Goal: Task Accomplishment & Management: Use online tool/utility

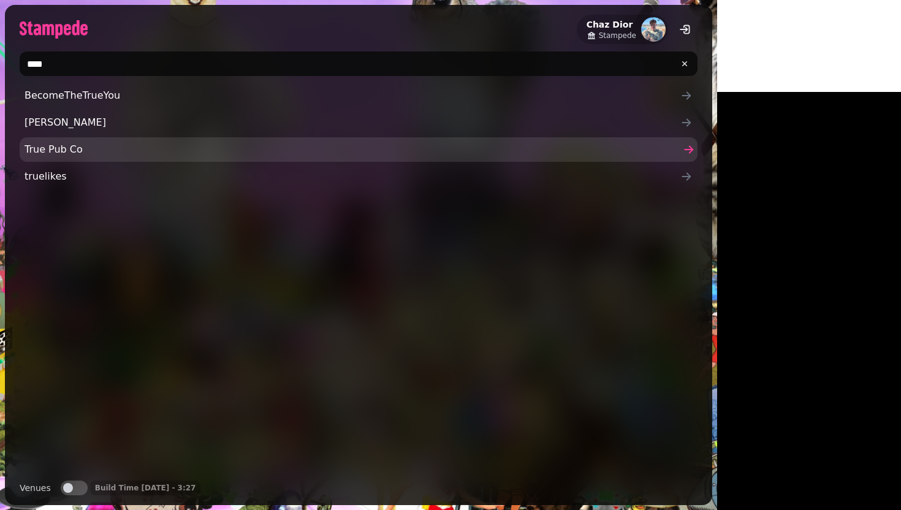
type input "****"
click at [95, 147] on span "True Pub Co" at bounding box center [353, 149] width 656 height 15
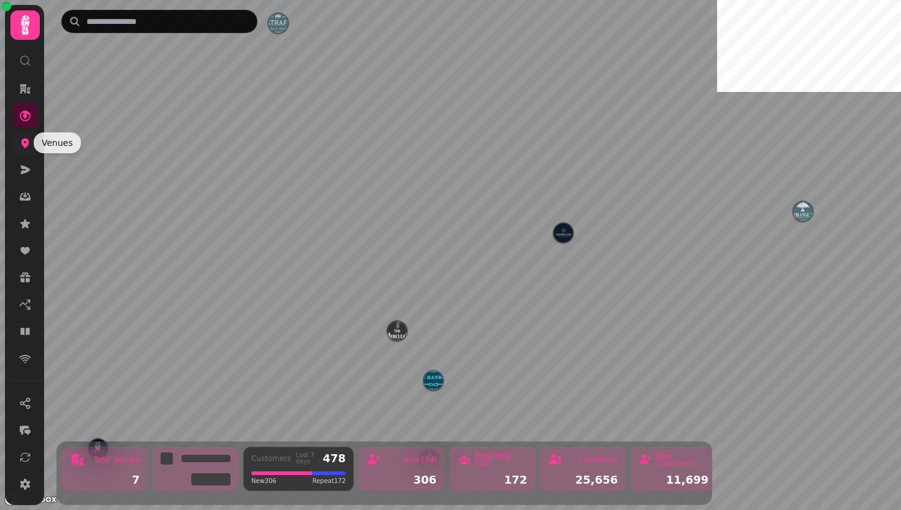
click at [23, 139] on icon at bounding box center [25, 144] width 8 height 10
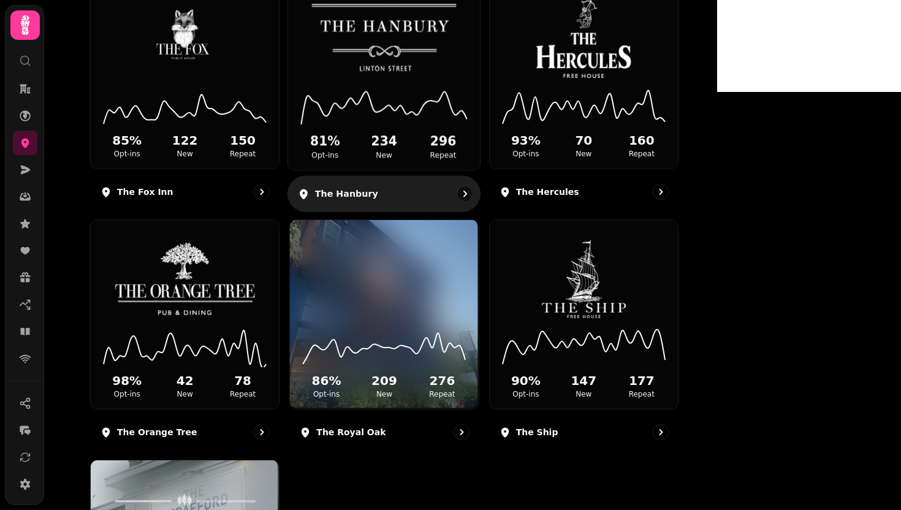
scroll to position [216, 0]
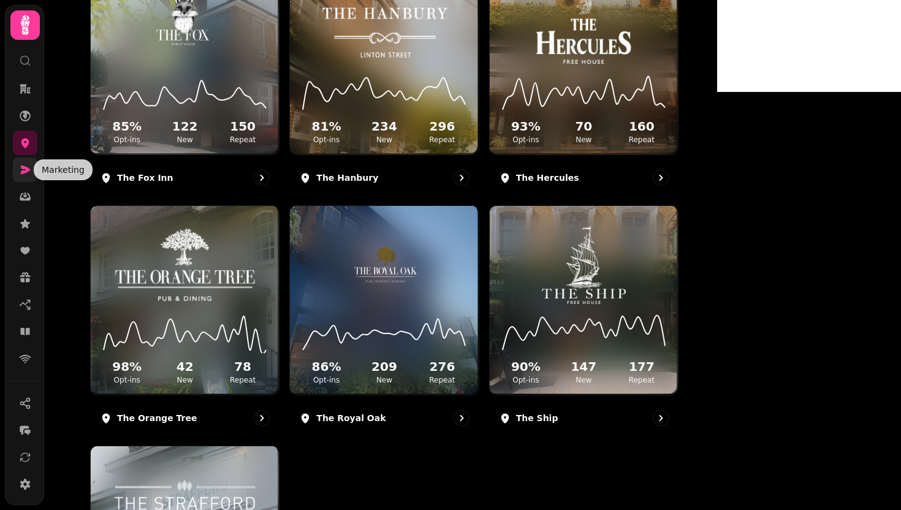
click at [16, 174] on link at bounding box center [25, 170] width 25 height 25
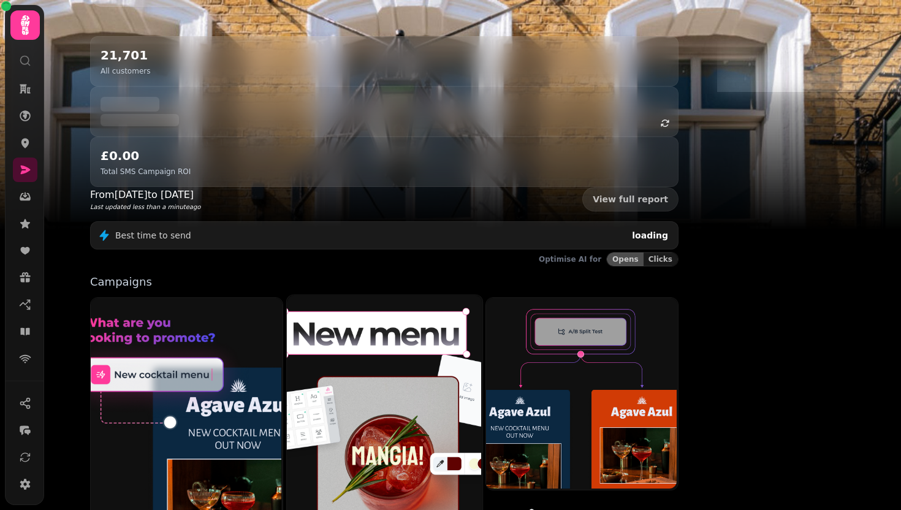
scroll to position [255, 0]
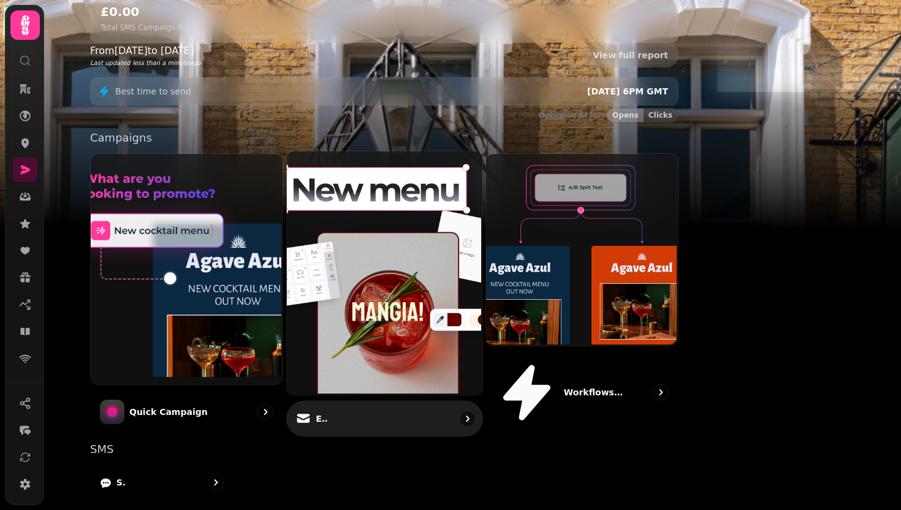
click at [456, 207] on img at bounding box center [383, 272] width 196 height 244
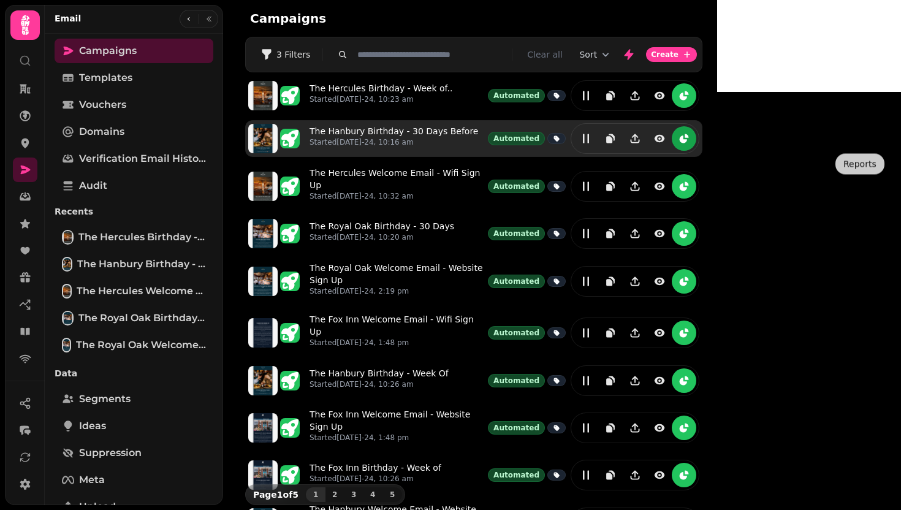
click at [690, 143] on icon "reports" at bounding box center [684, 138] width 12 height 12
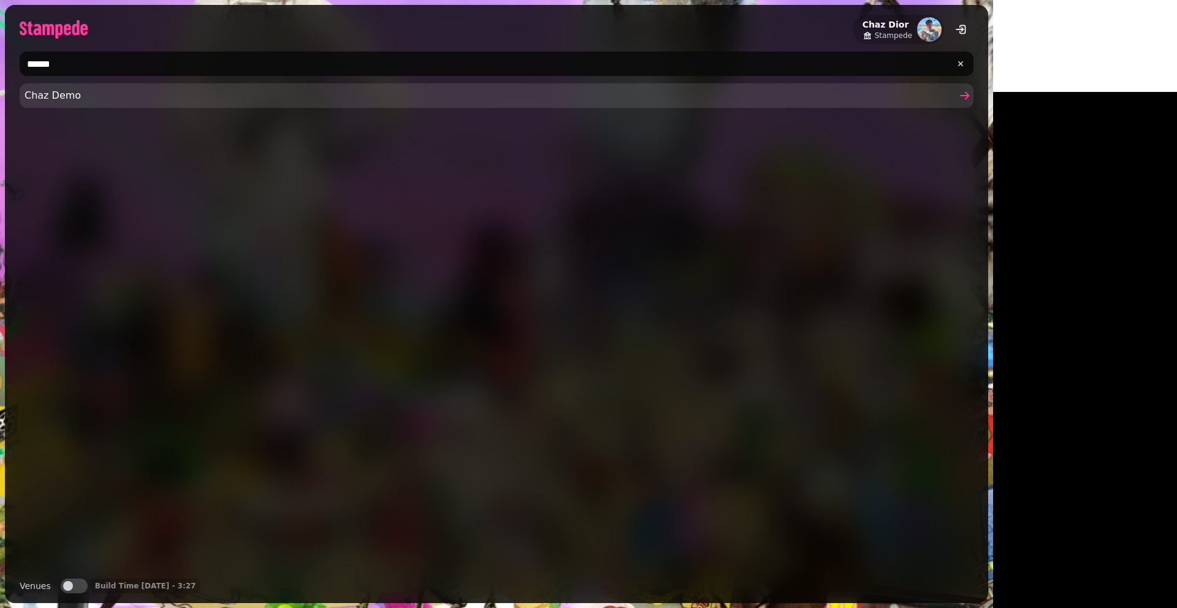
type input "******"
click at [25, 103] on link "Chaz Demo" at bounding box center [497, 95] width 954 height 25
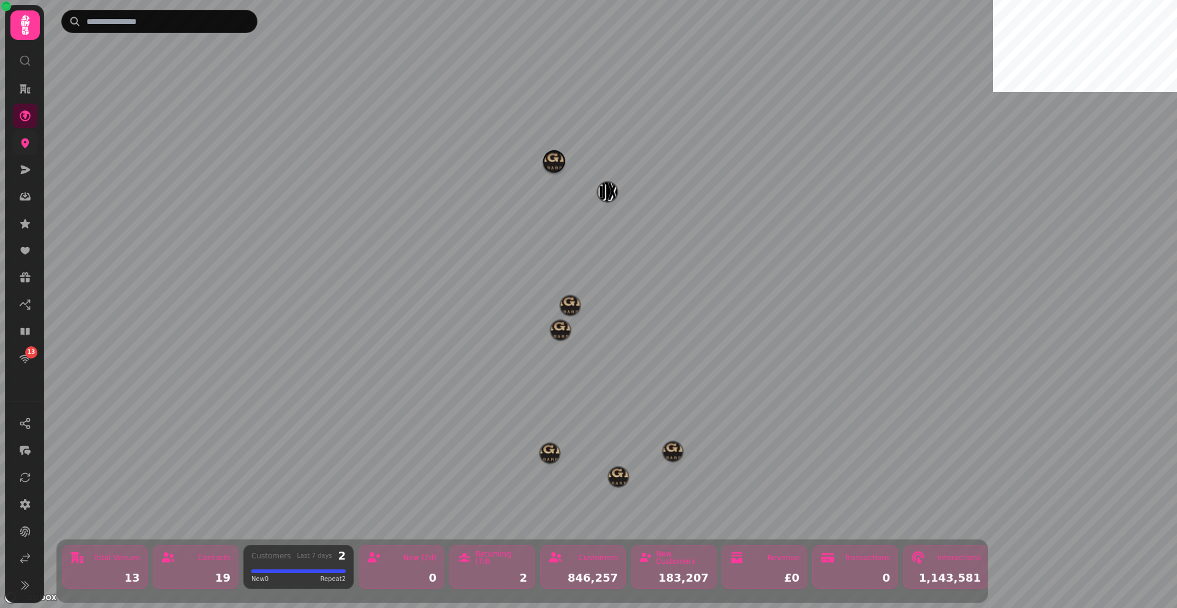
click at [29, 145] on icon at bounding box center [25, 143] width 12 height 12
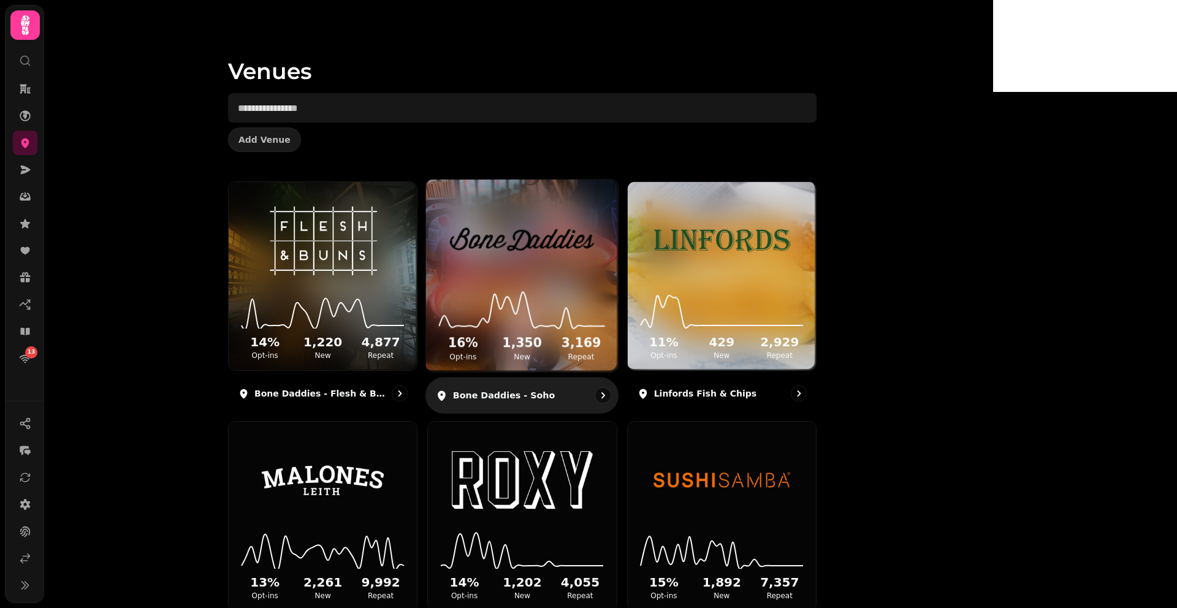
click at [578, 240] on img at bounding box center [522, 239] width 144 height 80
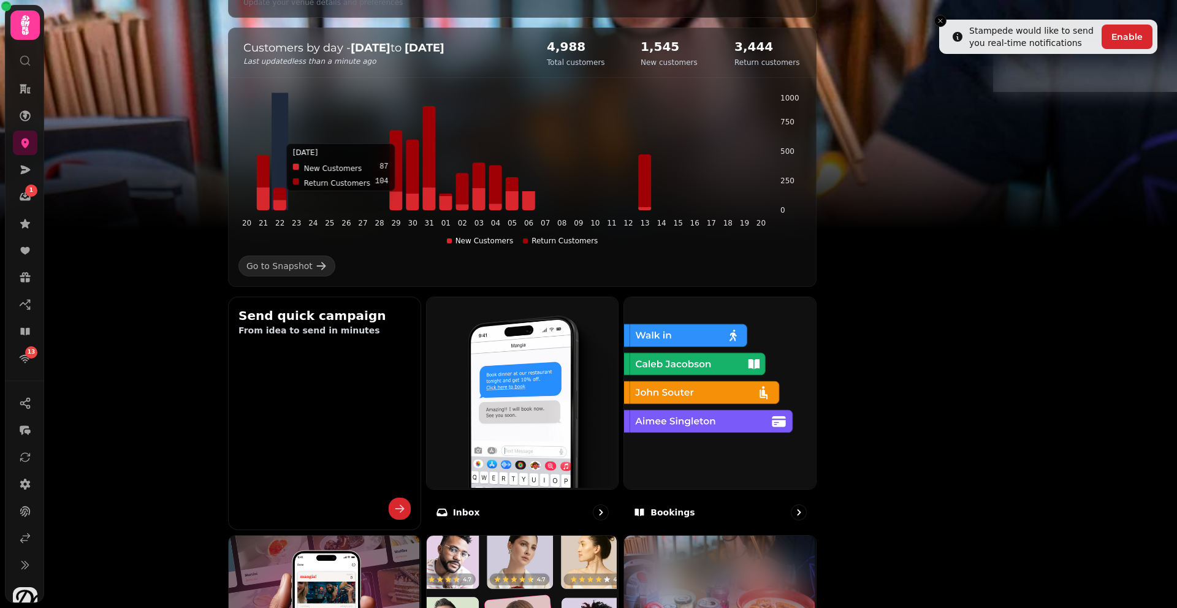
scroll to position [389, 0]
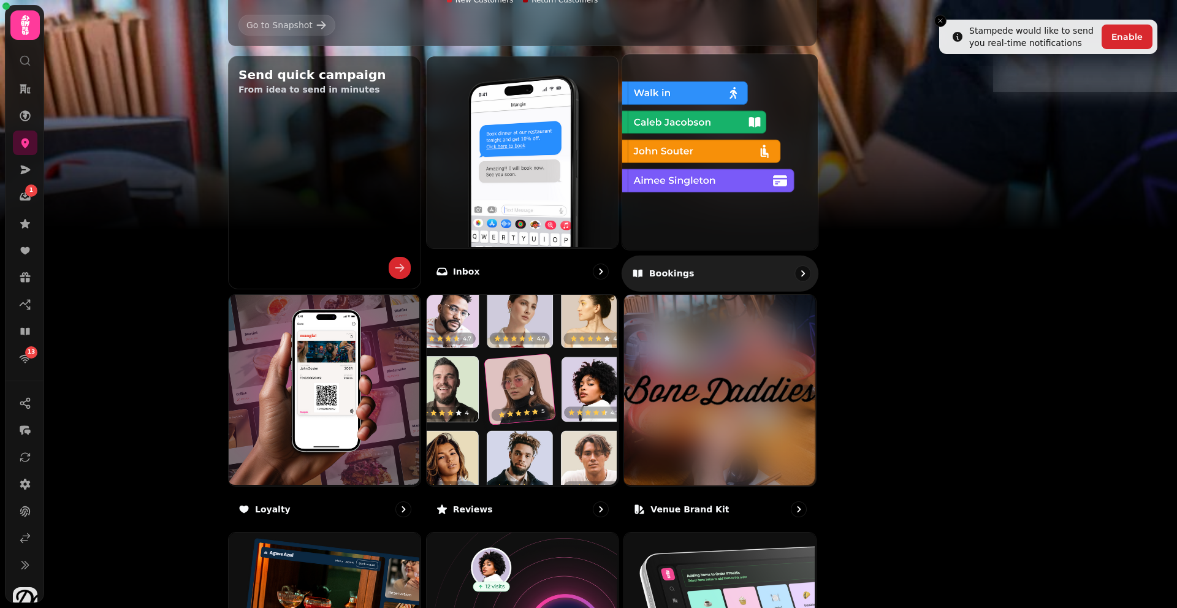
click at [817, 233] on img at bounding box center [719, 151] width 196 height 196
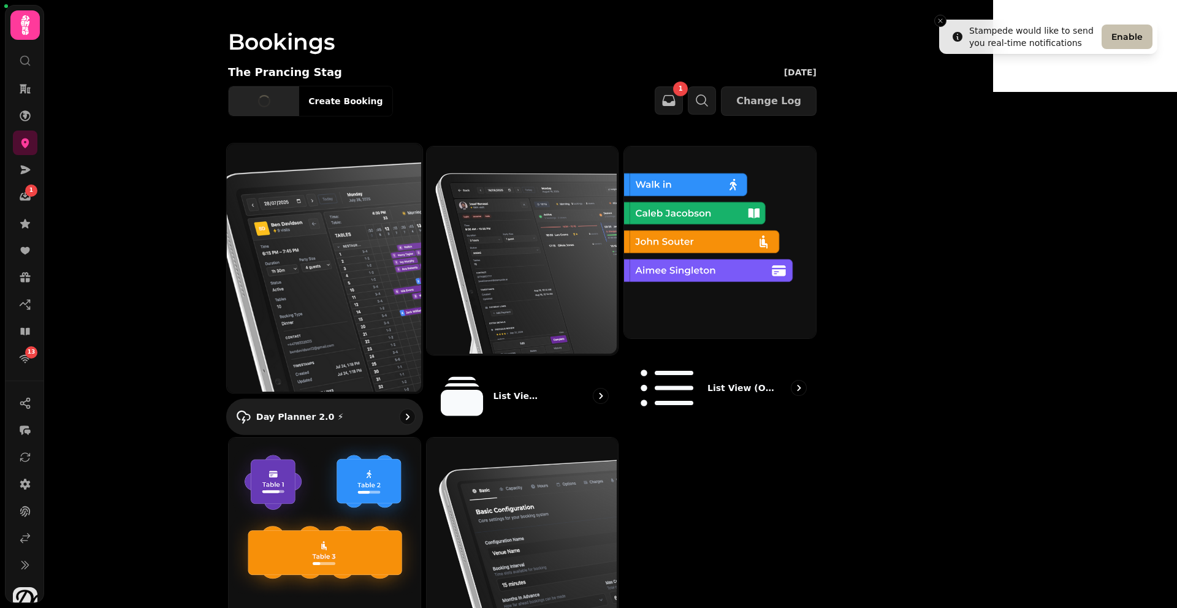
click at [388, 255] on img at bounding box center [324, 267] width 196 height 250
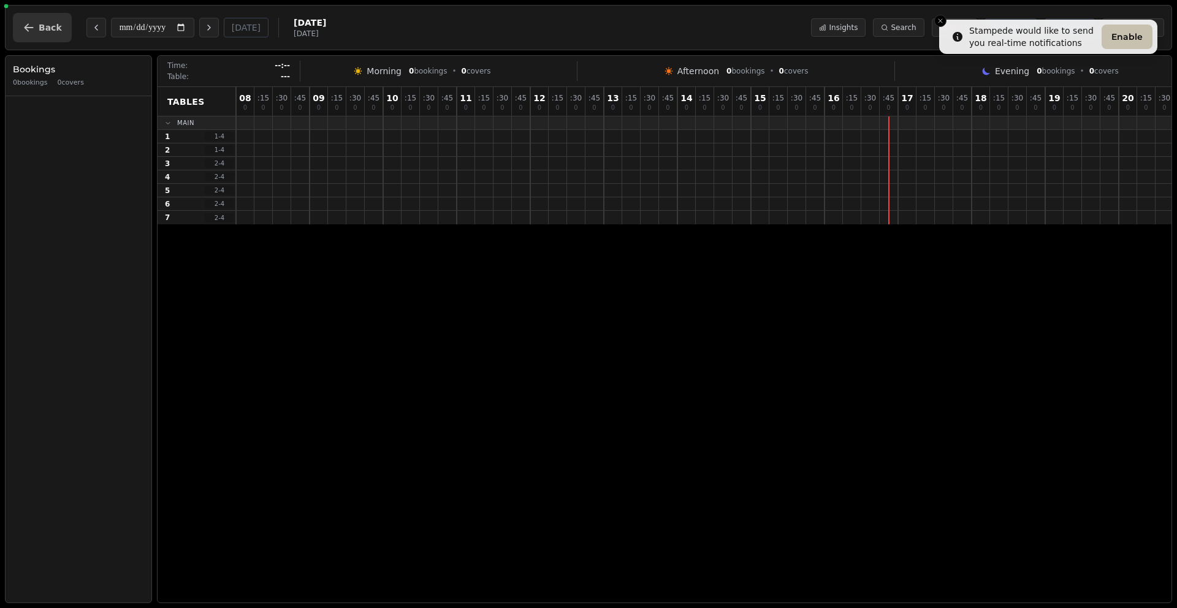
click at [50, 40] on button "Back" at bounding box center [42, 27] width 59 height 29
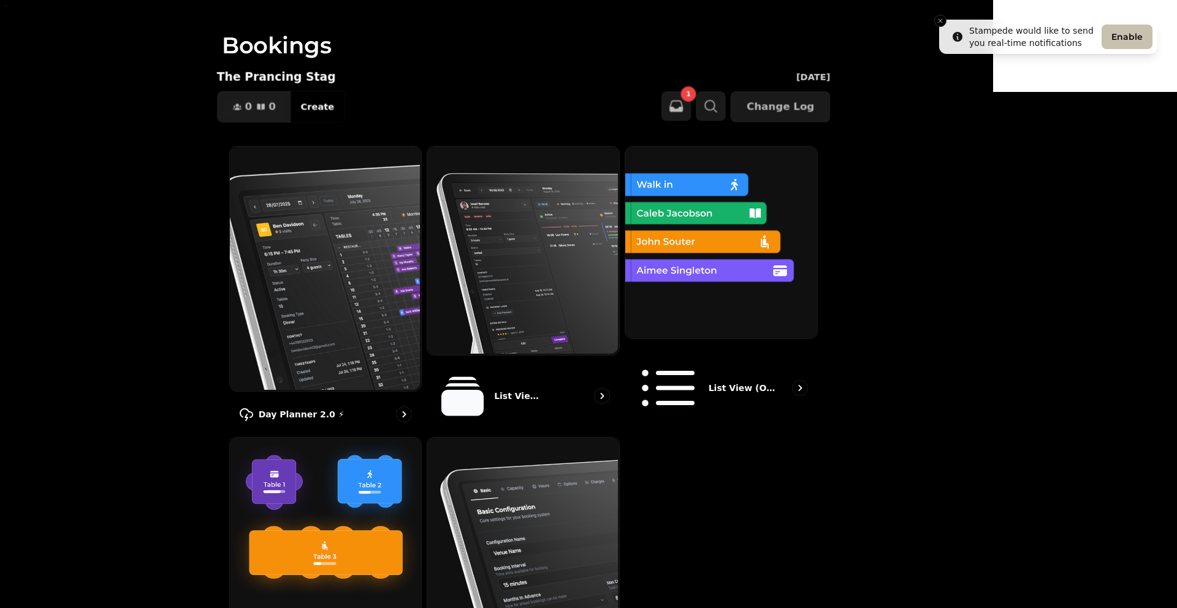
click at [49, 36] on video at bounding box center [588, 153] width 1177 height 307
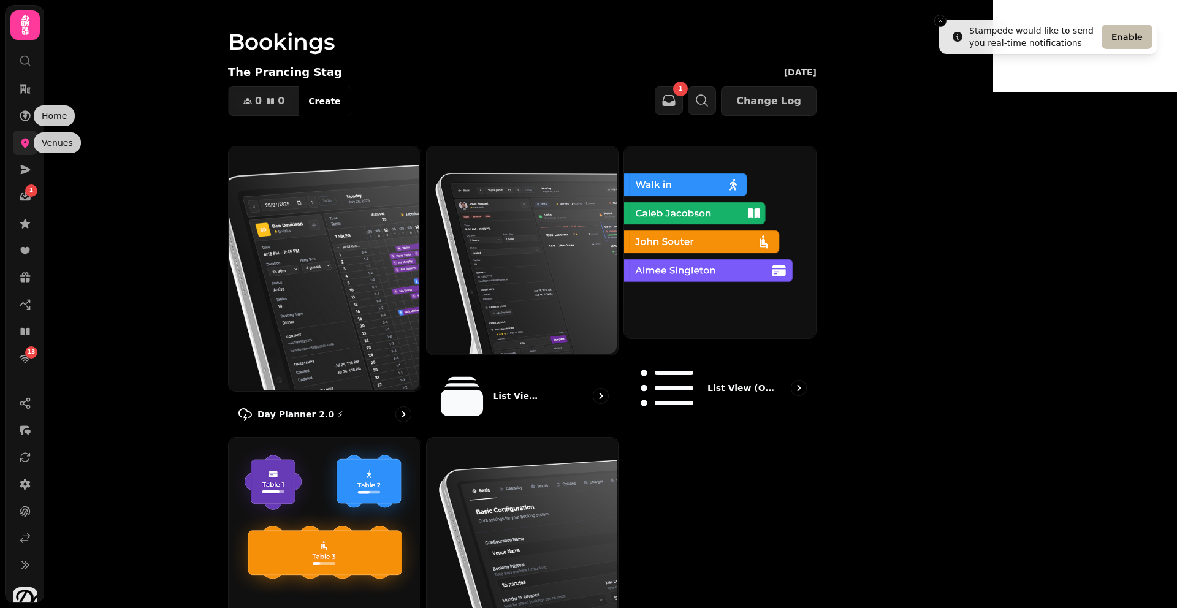
click at [20, 143] on icon at bounding box center [25, 143] width 12 height 12
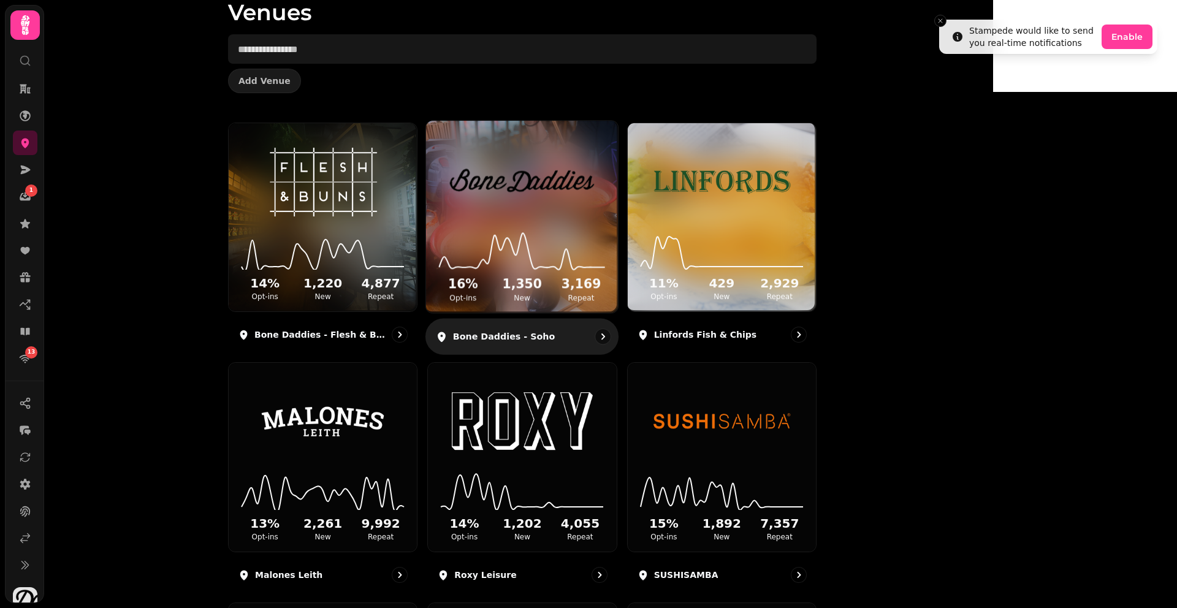
scroll to position [59, 0]
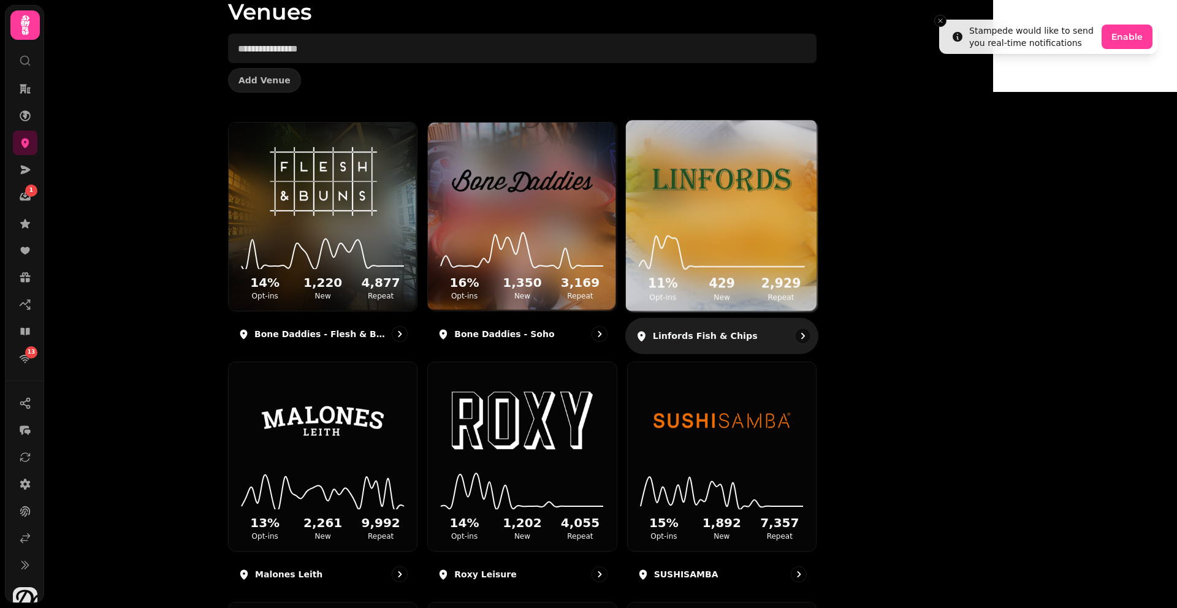
click at [794, 172] on img at bounding box center [722, 180] width 144 height 80
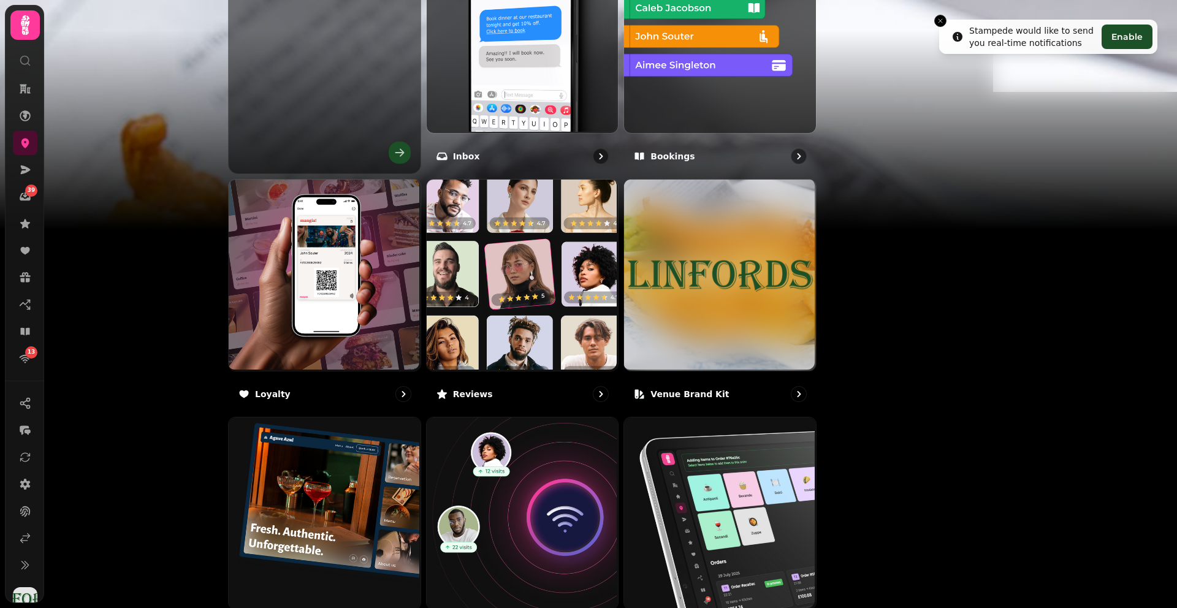
scroll to position [637, 0]
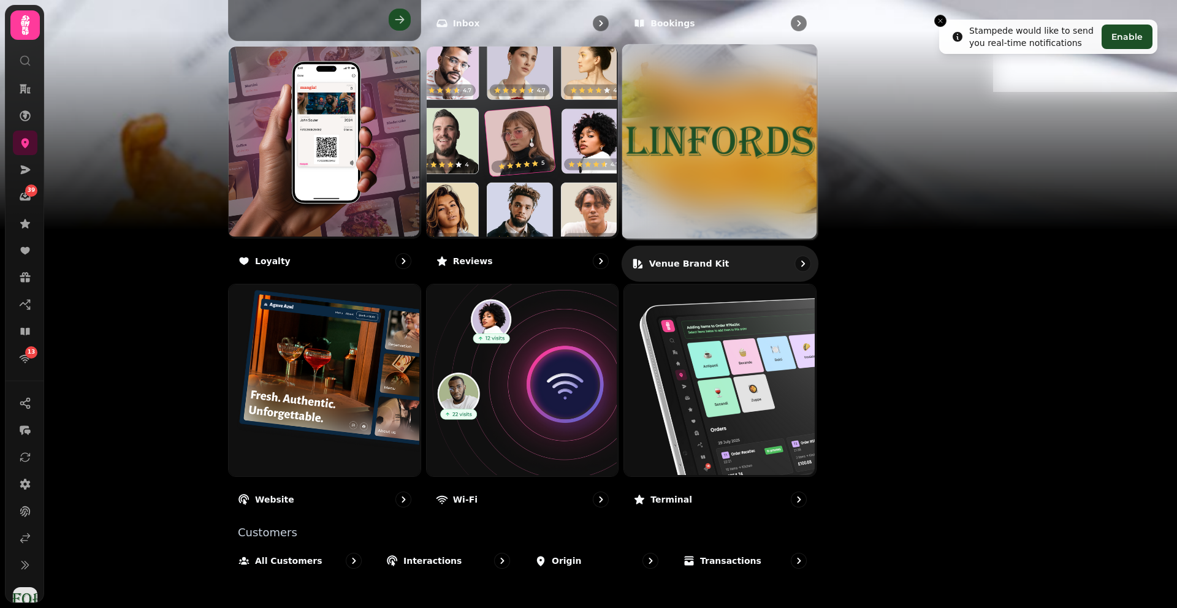
click at [779, 159] on img at bounding box center [720, 142] width 196 height 196
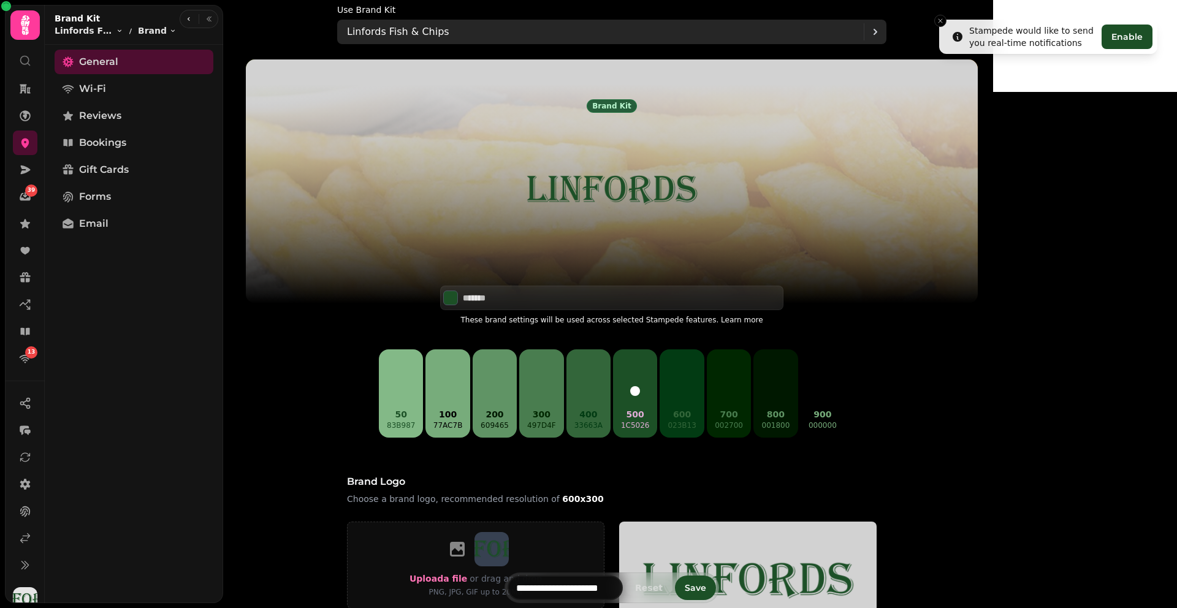
click at [449, 31] on p "Linfords Fish & Chips" at bounding box center [398, 32] width 102 height 15
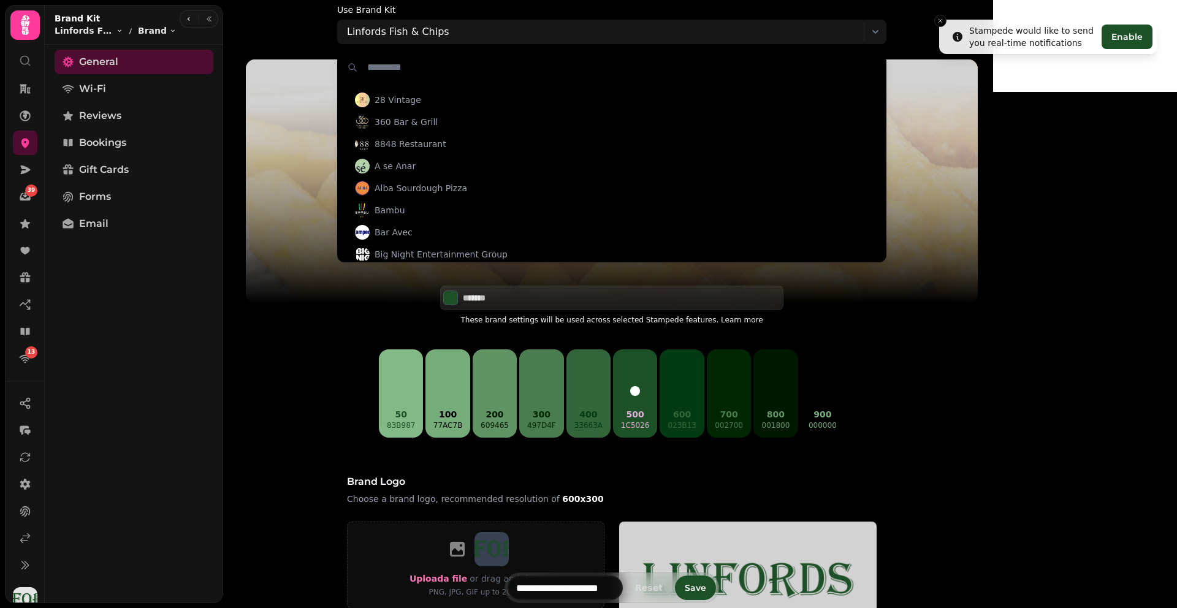
click at [489, 66] on input "text" at bounding box center [612, 68] width 548 height 36
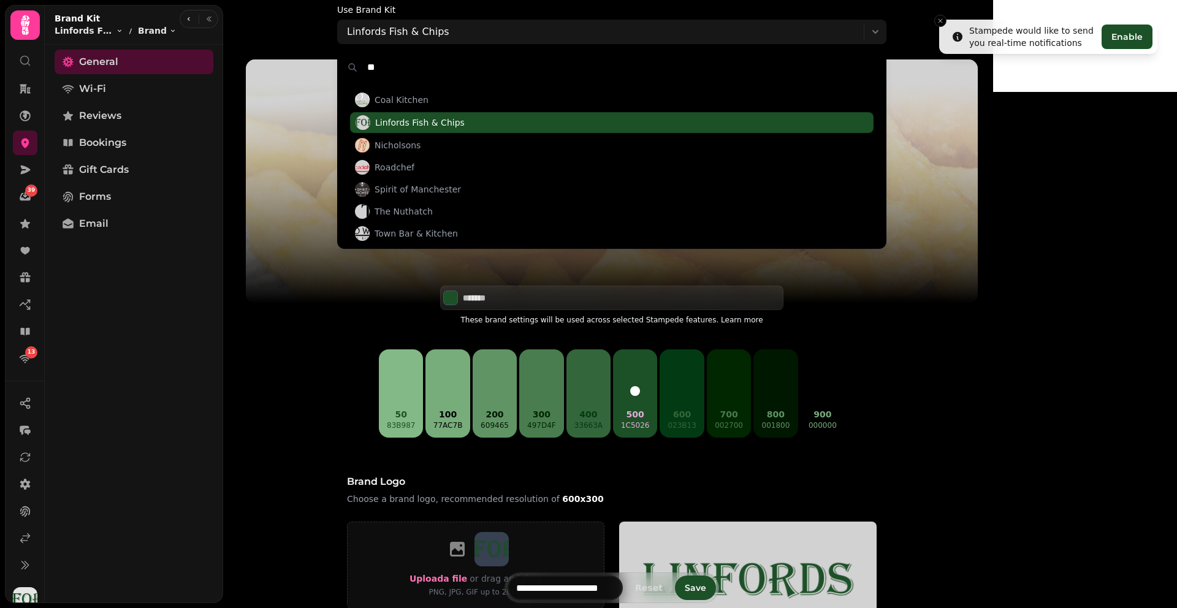
type input "*"
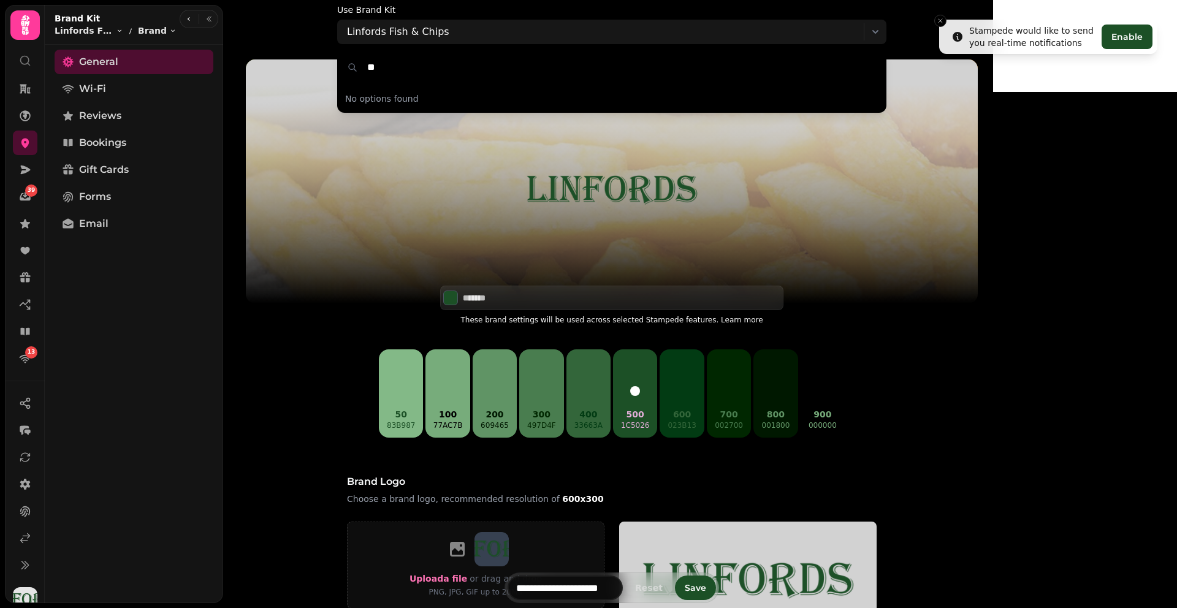
type input "*"
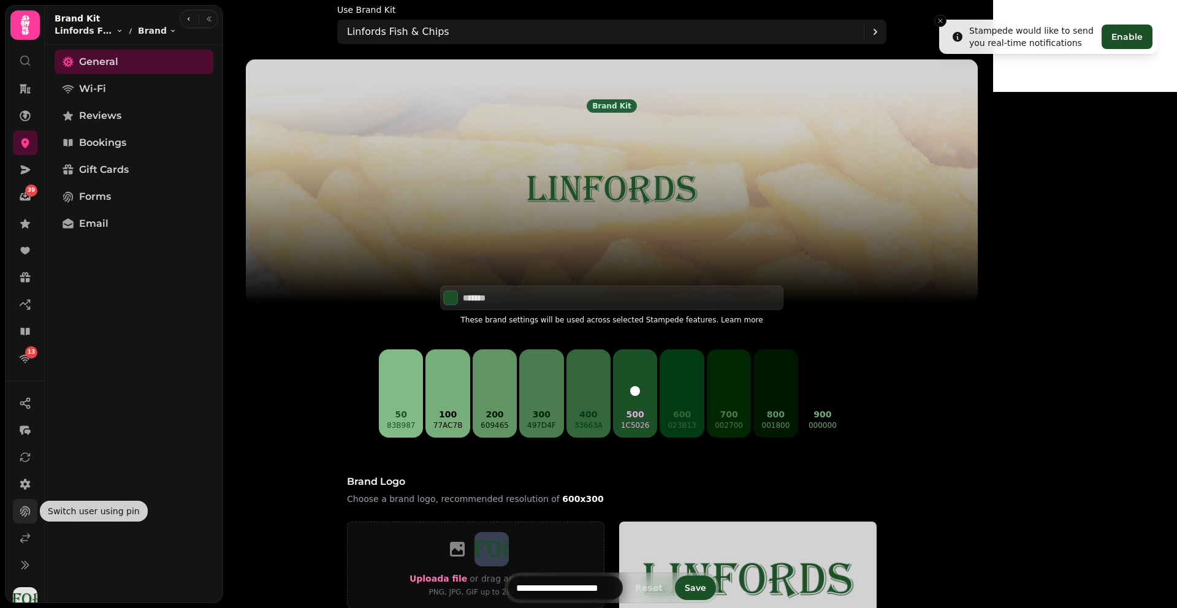
click at [24, 499] on button at bounding box center [25, 511] width 25 height 25
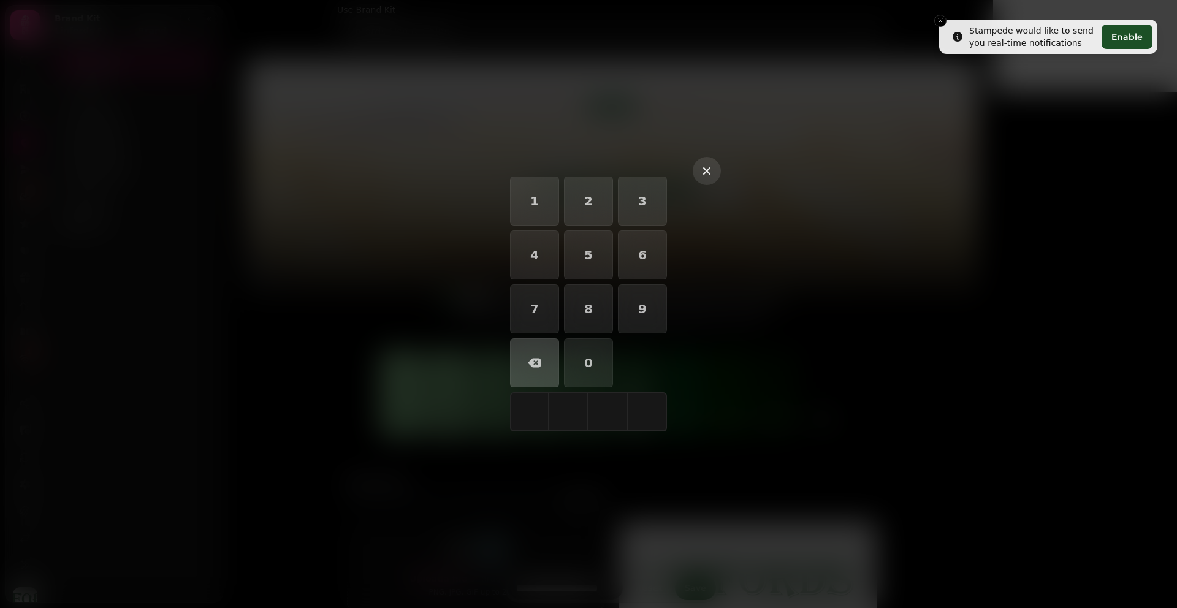
click at [706, 174] on icon "button" at bounding box center [707, 171] width 15 height 15
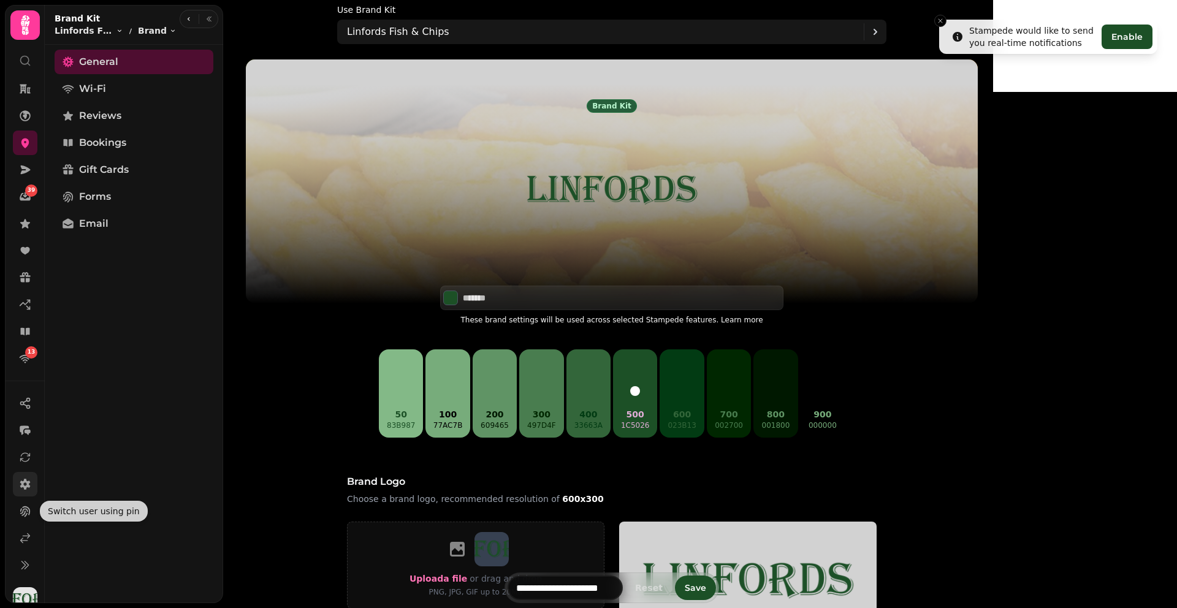
click at [20, 478] on link at bounding box center [25, 484] width 25 height 25
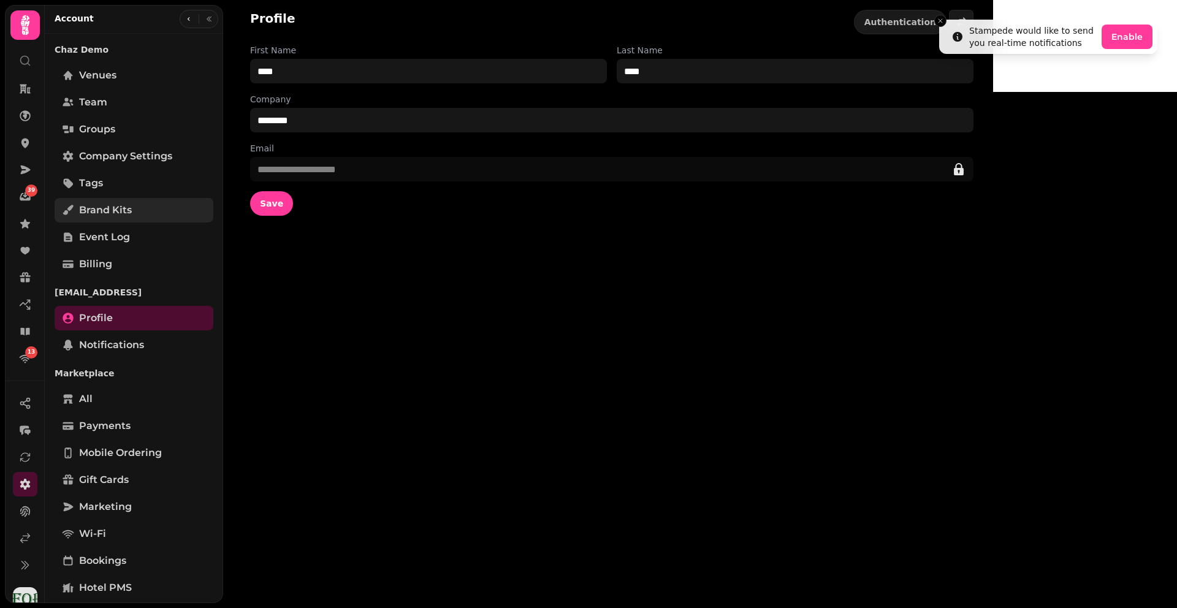
click at [107, 206] on span "Brand Kits" at bounding box center [105, 210] width 53 height 15
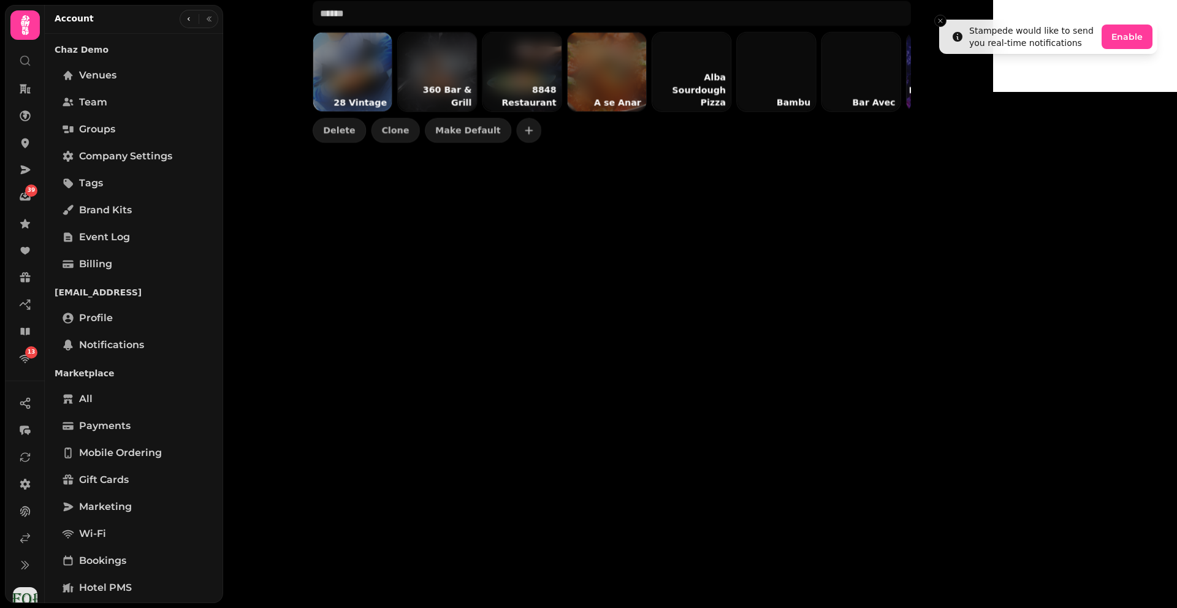
scroll to position [0, 373]
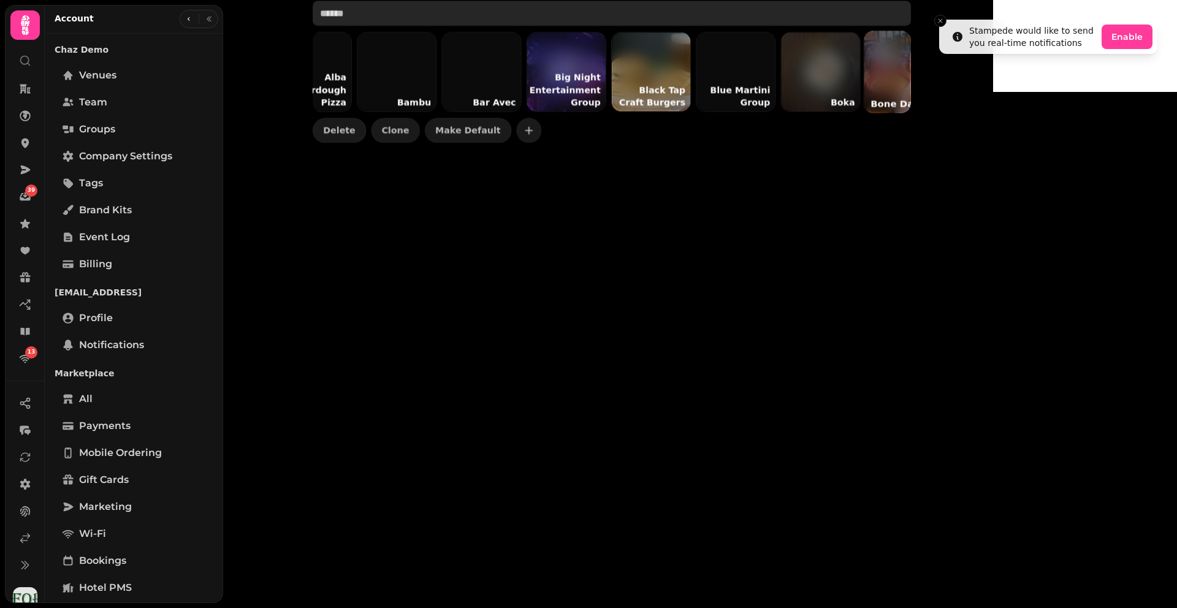
click at [517, 26] on input "text" at bounding box center [612, 13] width 598 height 25
click at [488, 26] on input "text" at bounding box center [612, 13] width 598 height 25
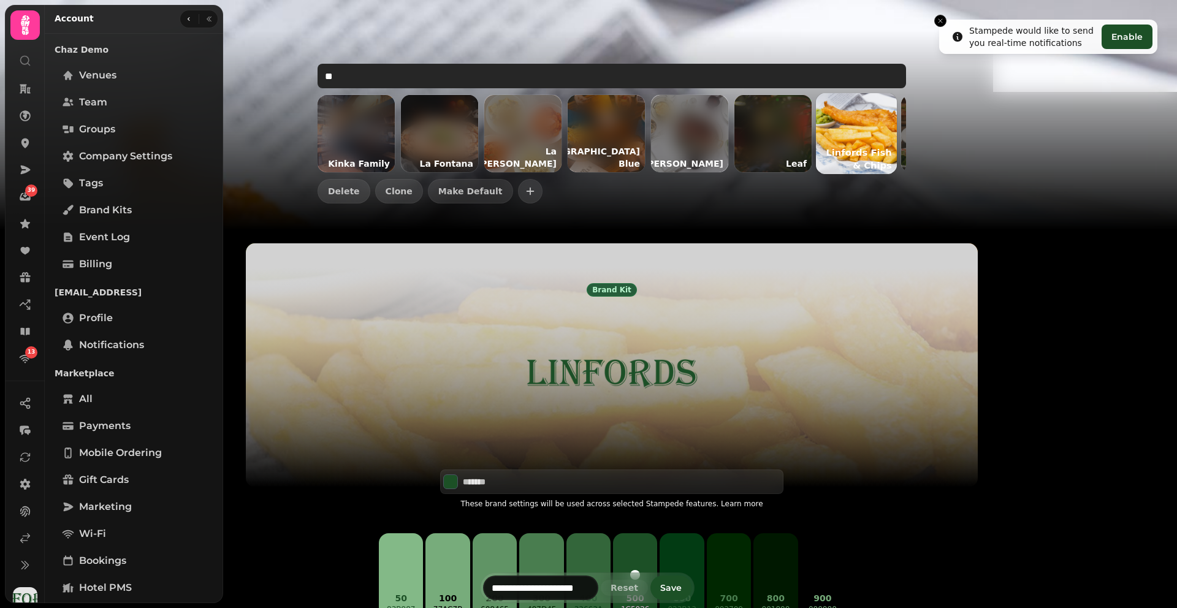
scroll to position [0, 0]
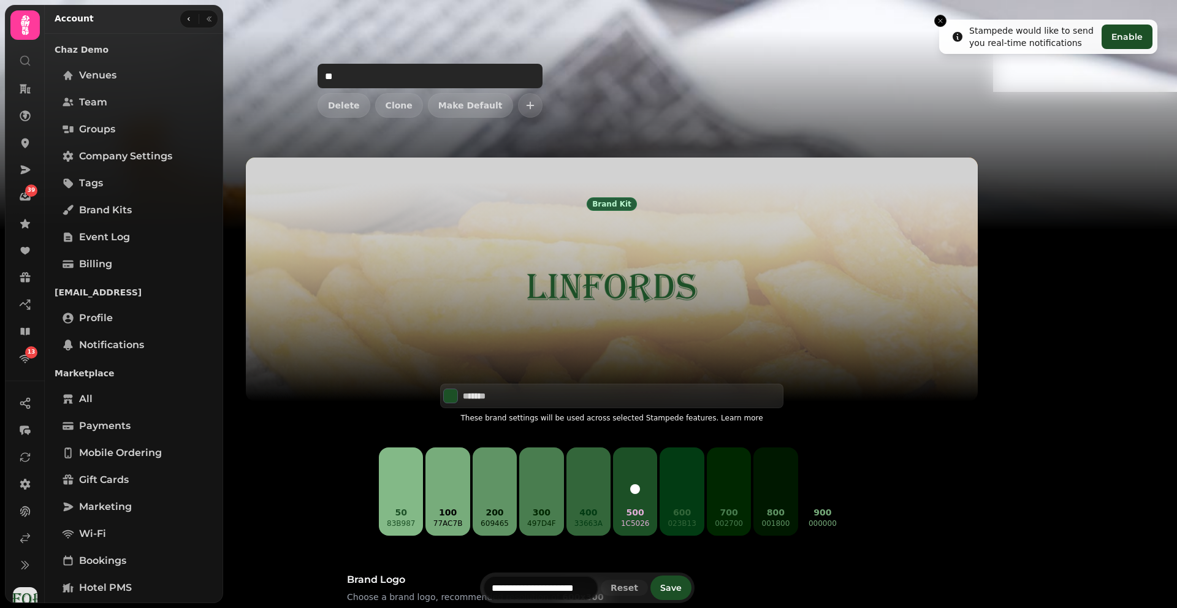
type input "*"
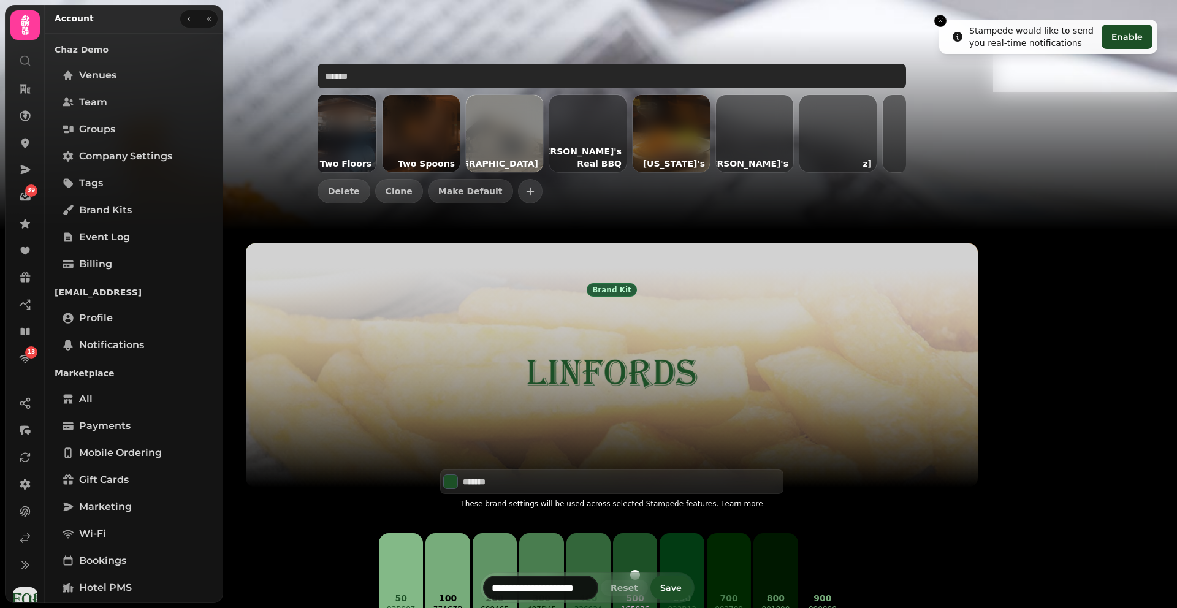
scroll to position [0, 7755]
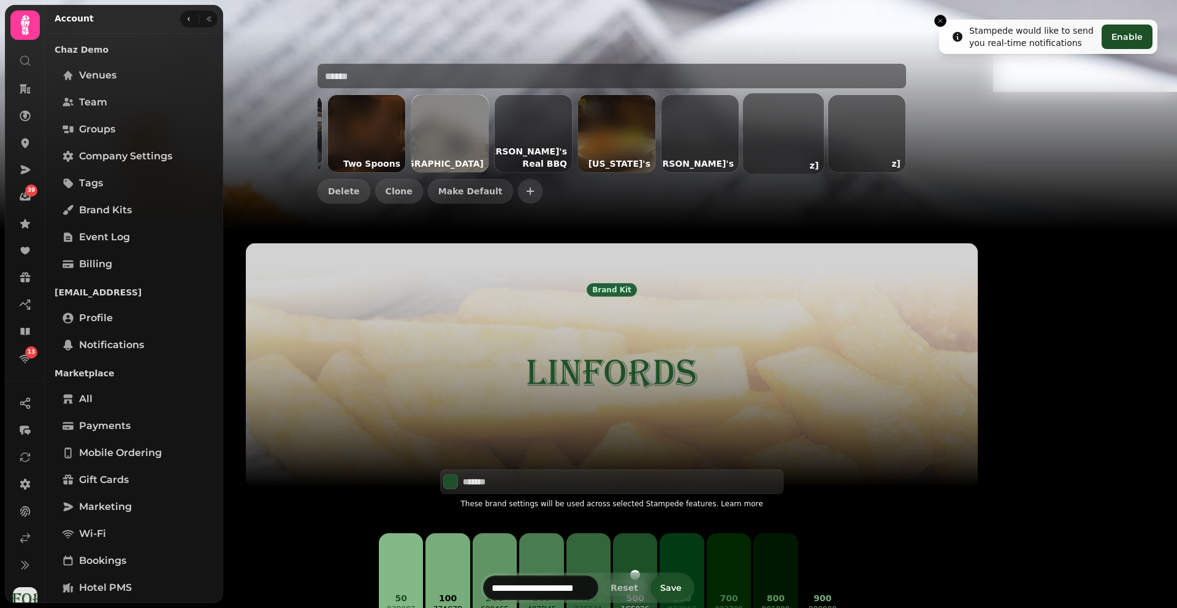
click at [824, 149] on div at bounding box center [783, 133] width 81 height 81
type input "*******"
type input "**"
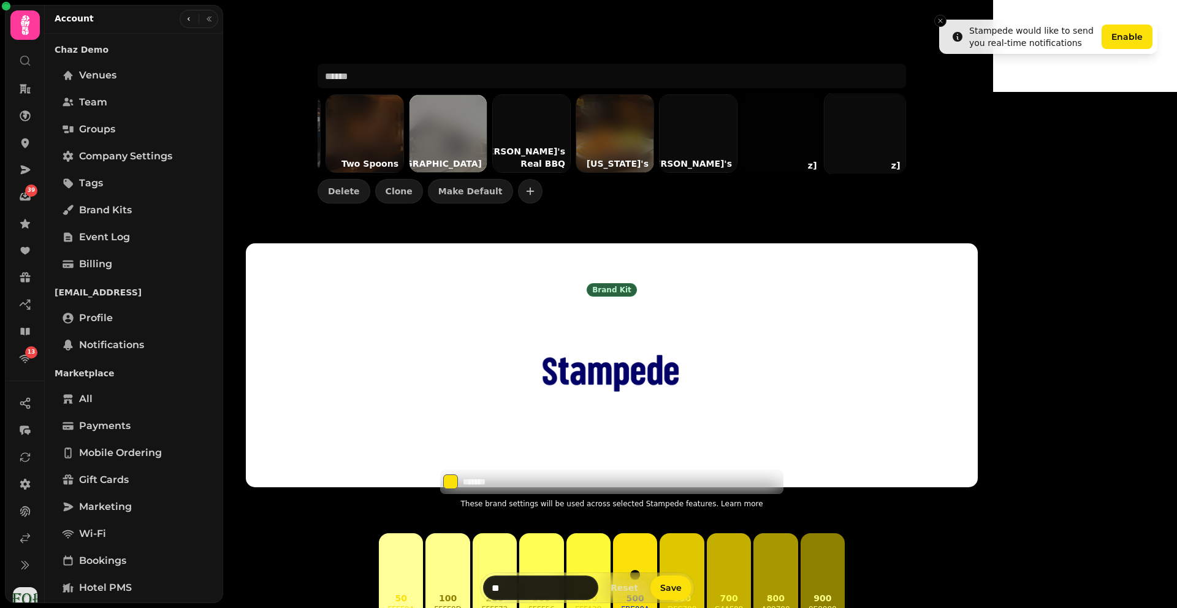
click at [901, 145] on div at bounding box center [865, 133] width 81 height 81
click at [739, 150] on div at bounding box center [698, 133] width 81 height 81
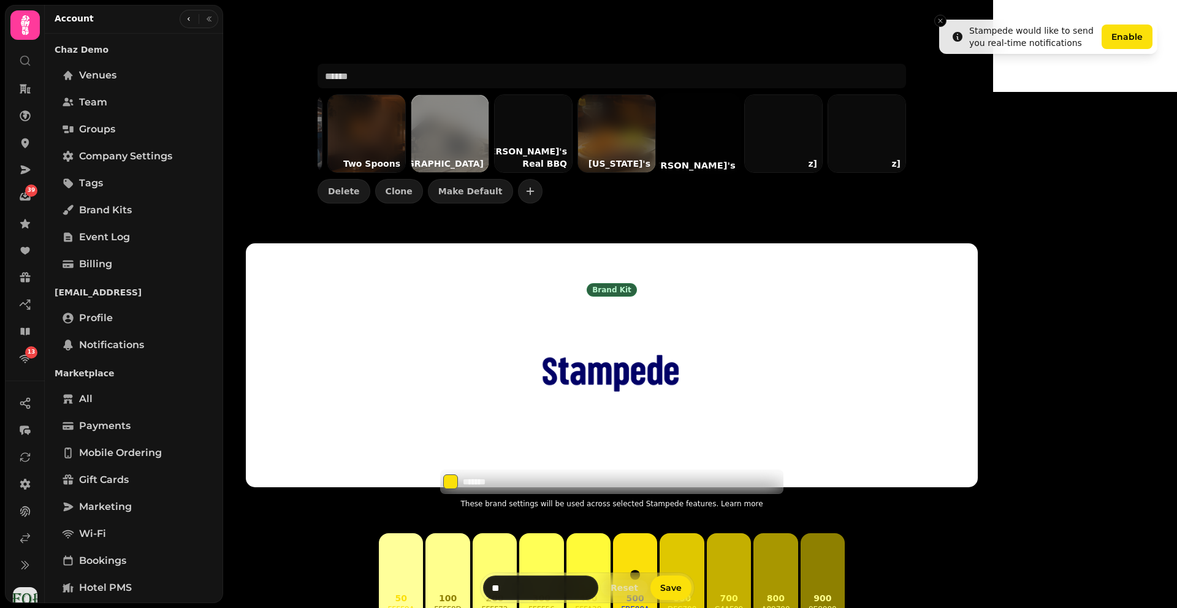
type input "*******"
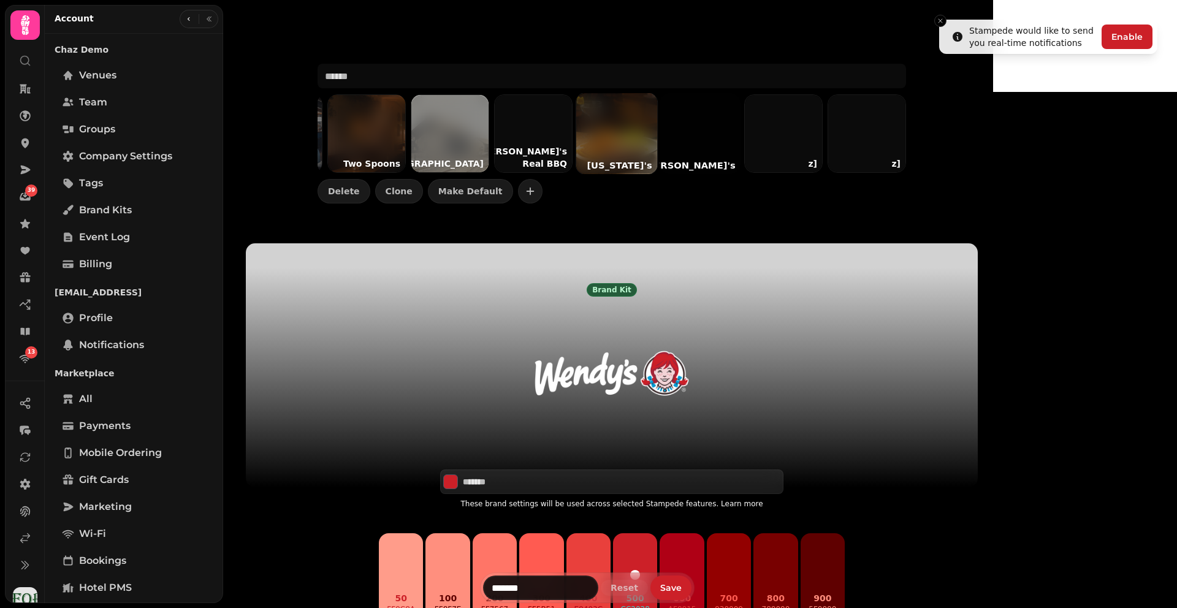
click at [657, 150] on div at bounding box center [616, 133] width 81 height 81
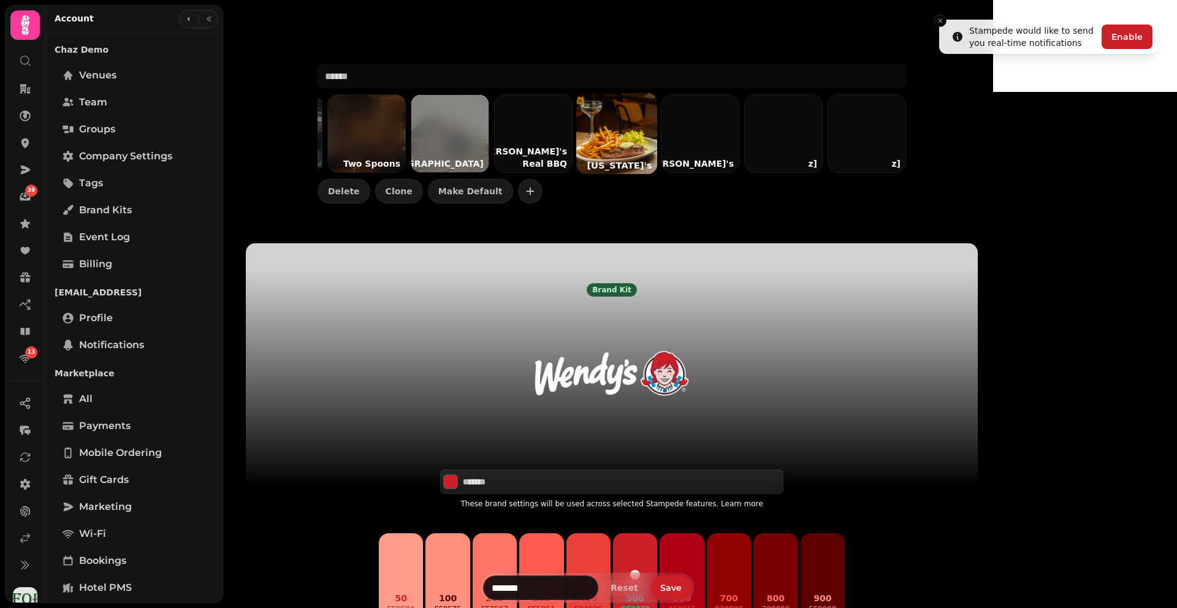
type input "*******"
type input "**********"
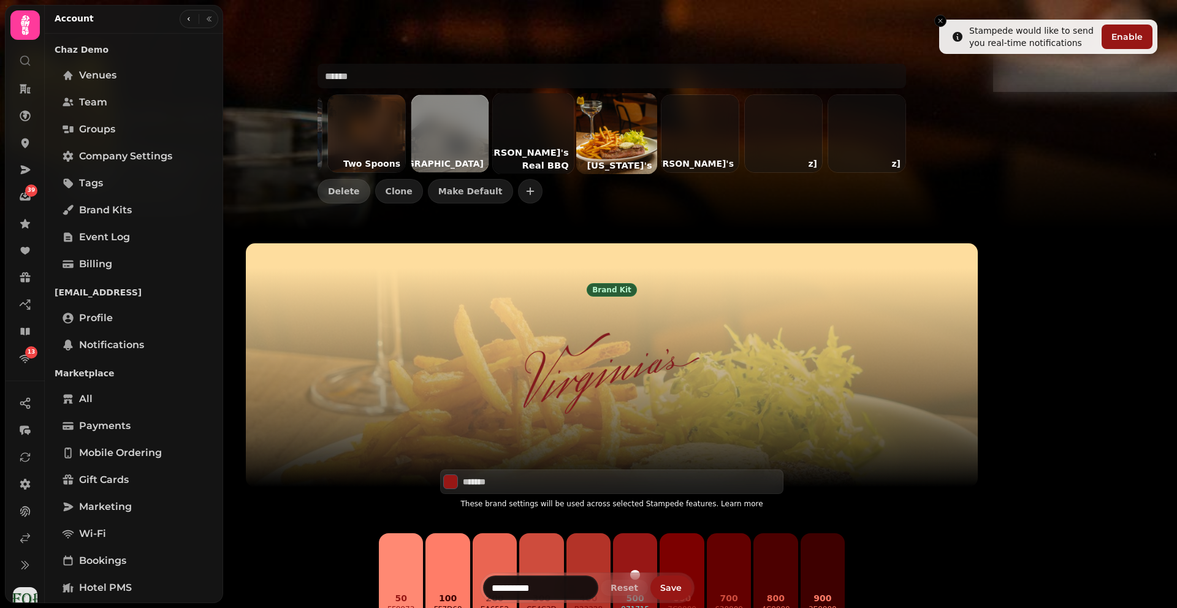
click at [574, 142] on div at bounding box center [533, 133] width 81 height 81
type input "*******"
type input "**********"
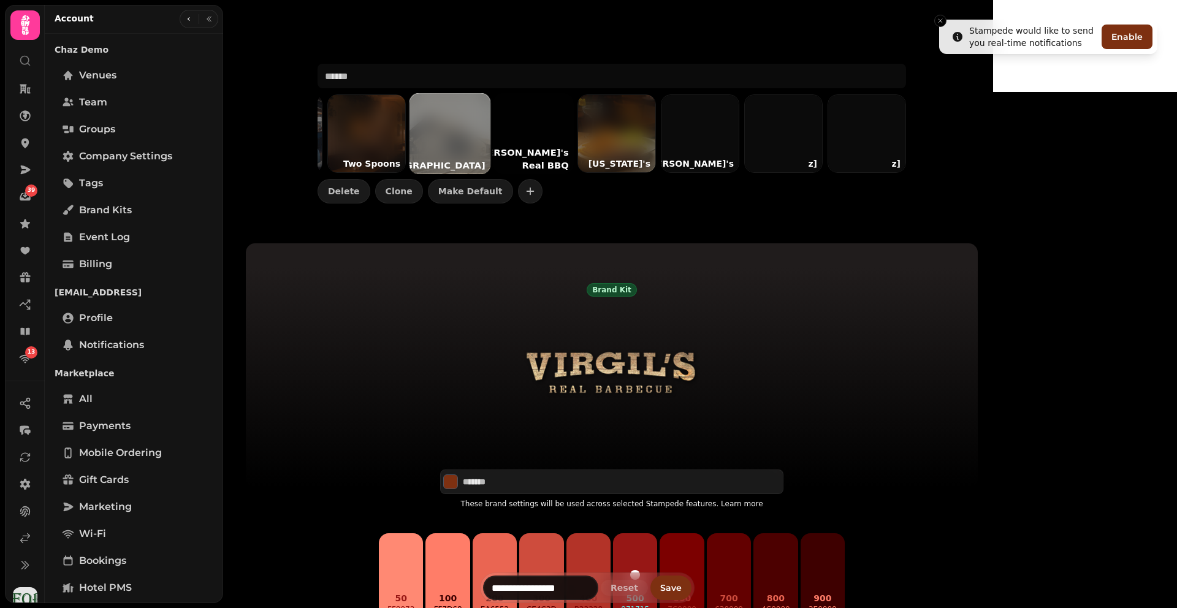
click at [491, 141] on div at bounding box center [450, 133] width 81 height 81
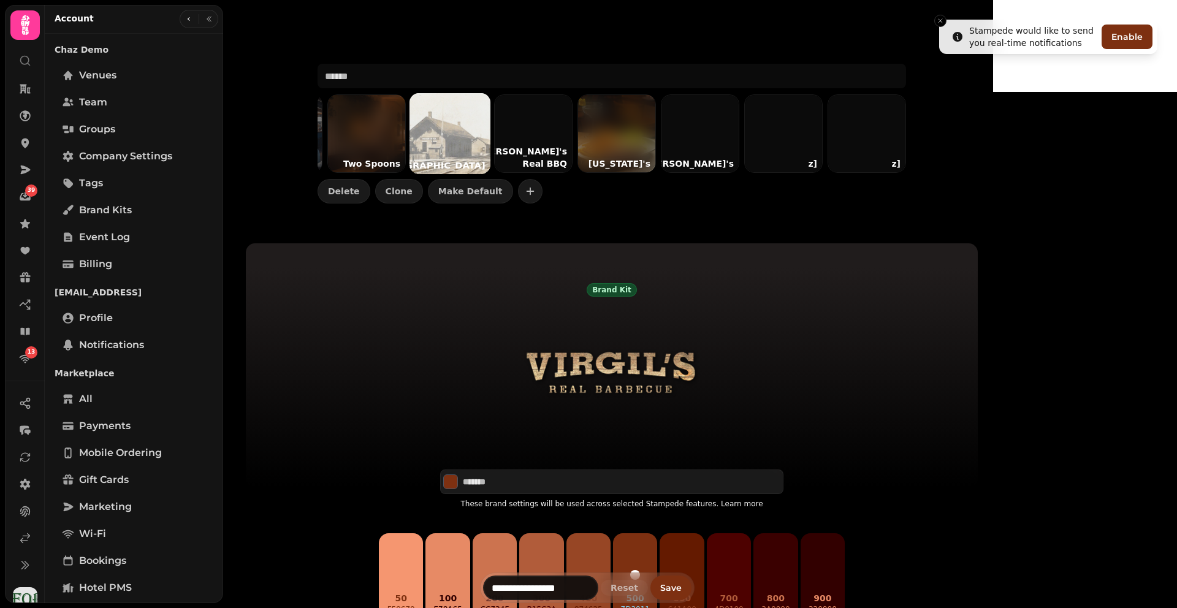
type input "*******"
type input "**********"
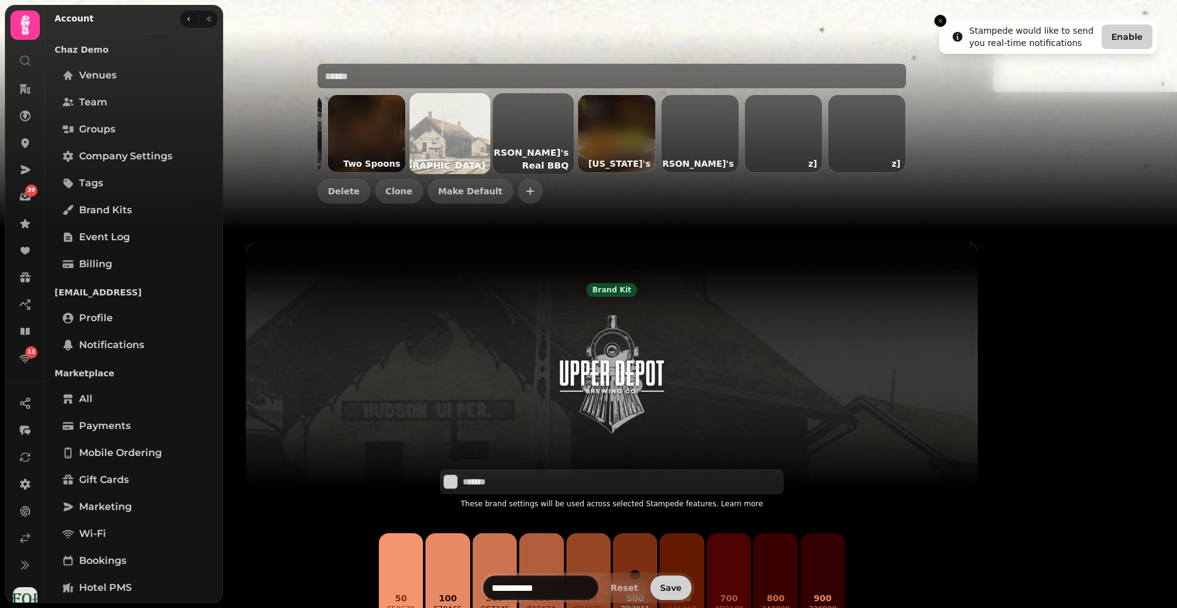
click at [574, 145] on p "Virgil's Real BBQ" at bounding box center [523, 158] width 102 height 31
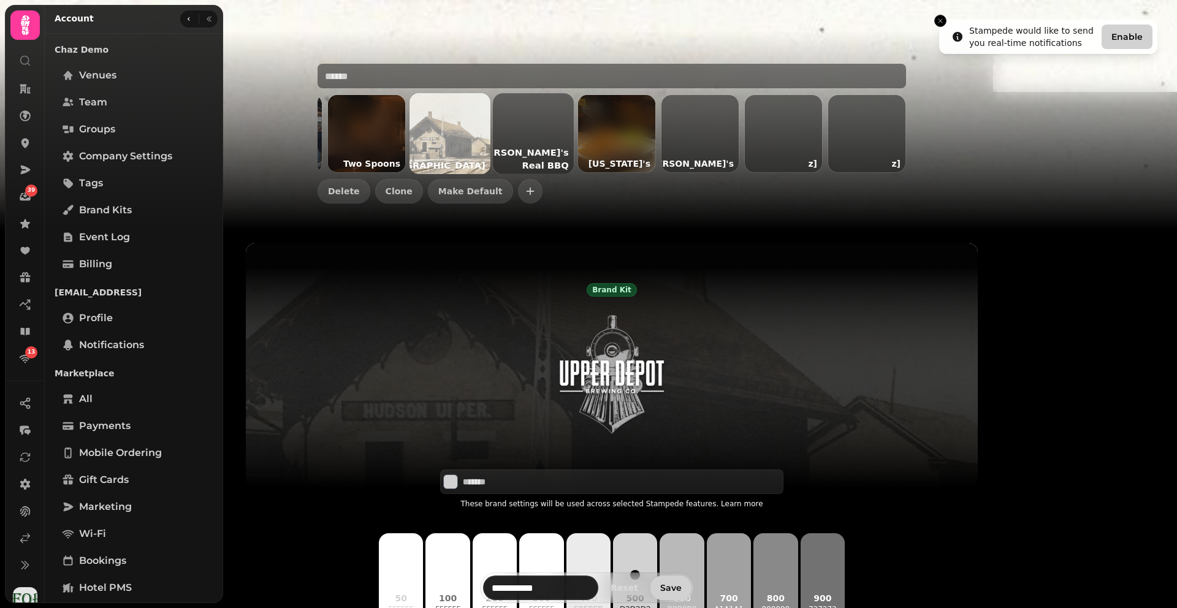
type input "*******"
type input "**********"
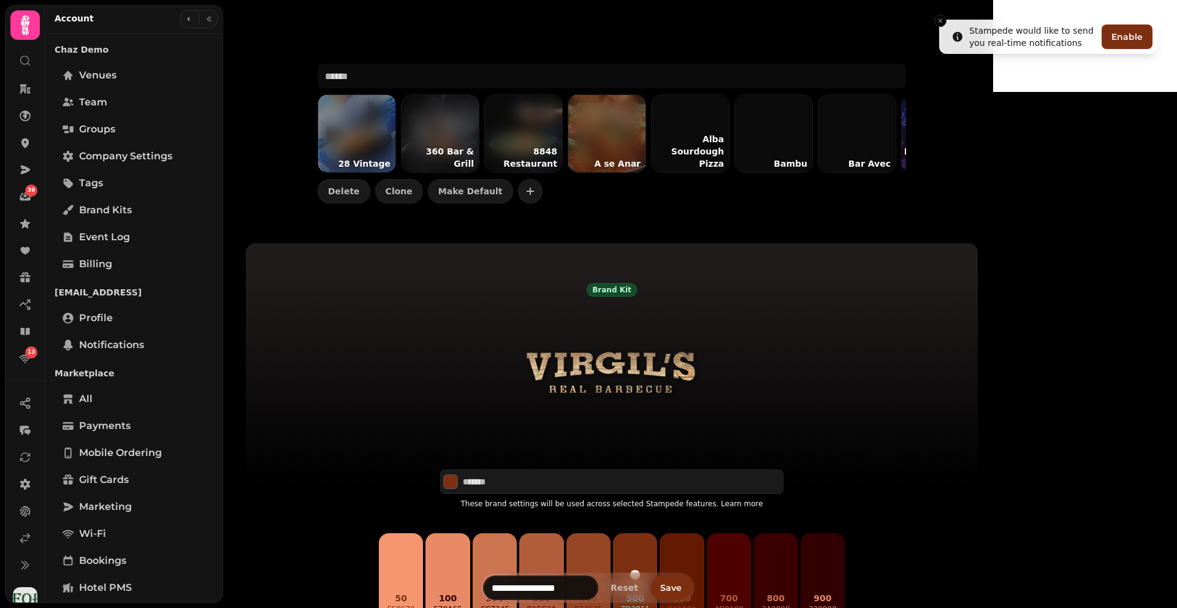
drag, startPoint x: 455, startPoint y: 183, endPoint x: 397, endPoint y: 199, distance: 59.8
click at [397, 199] on div "Virgil's Real BBQ 28 Vintage 360 Bar & Grill 8848 Restaurant A se Anar Alba Sou…" at bounding box center [612, 116] width 628 height 233
click at [16, 141] on link at bounding box center [25, 143] width 25 height 25
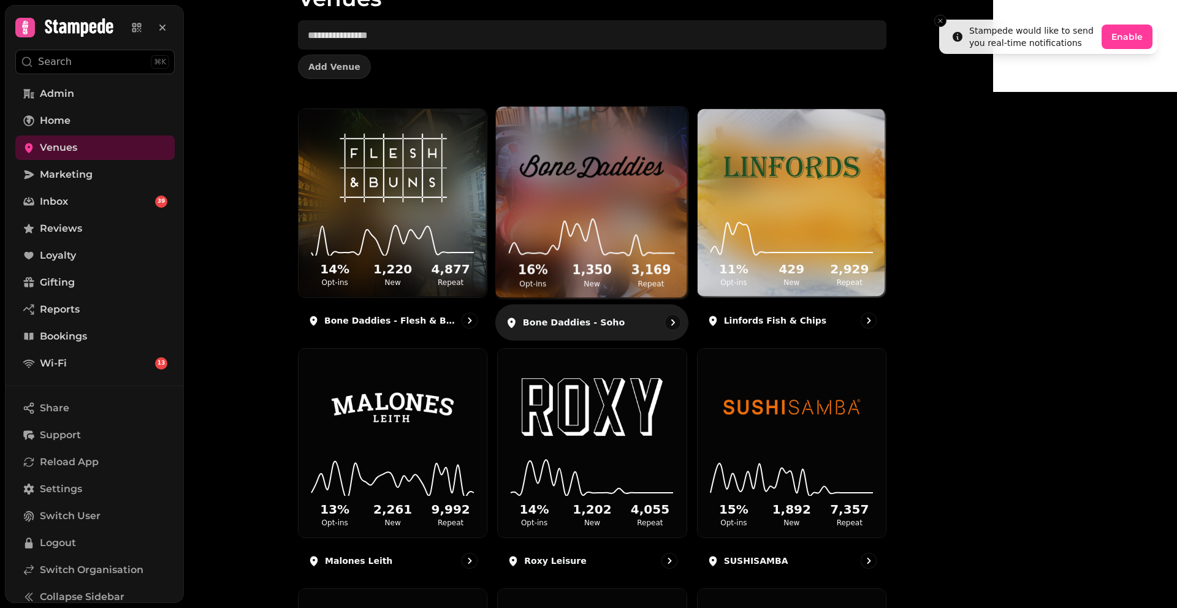
scroll to position [75, 0]
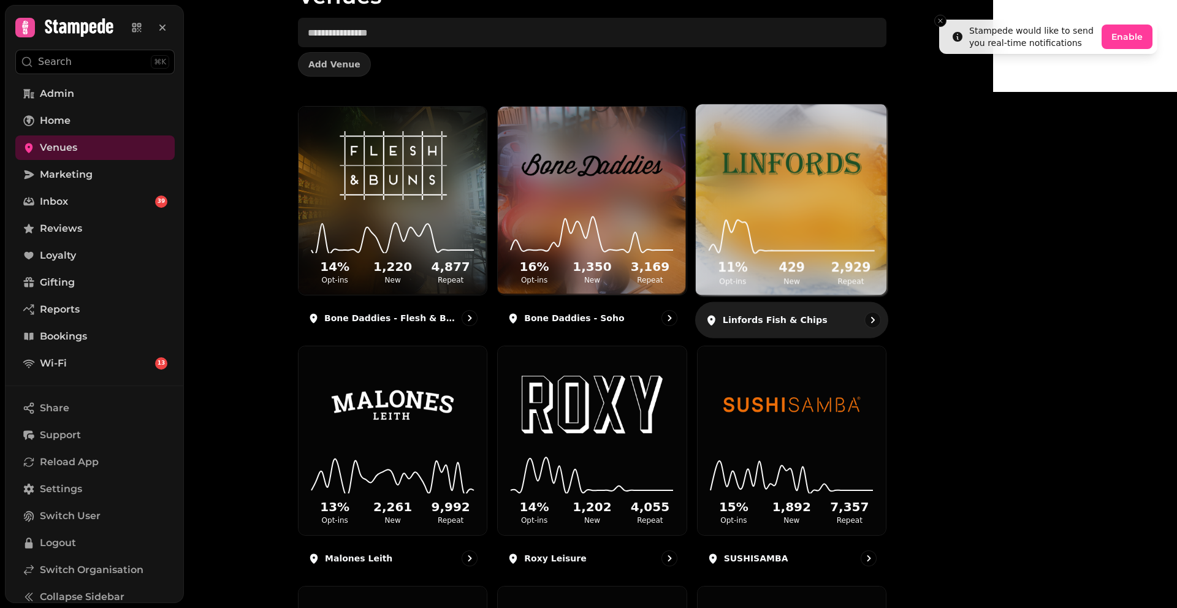
click at [860, 180] on img at bounding box center [792, 164] width 144 height 80
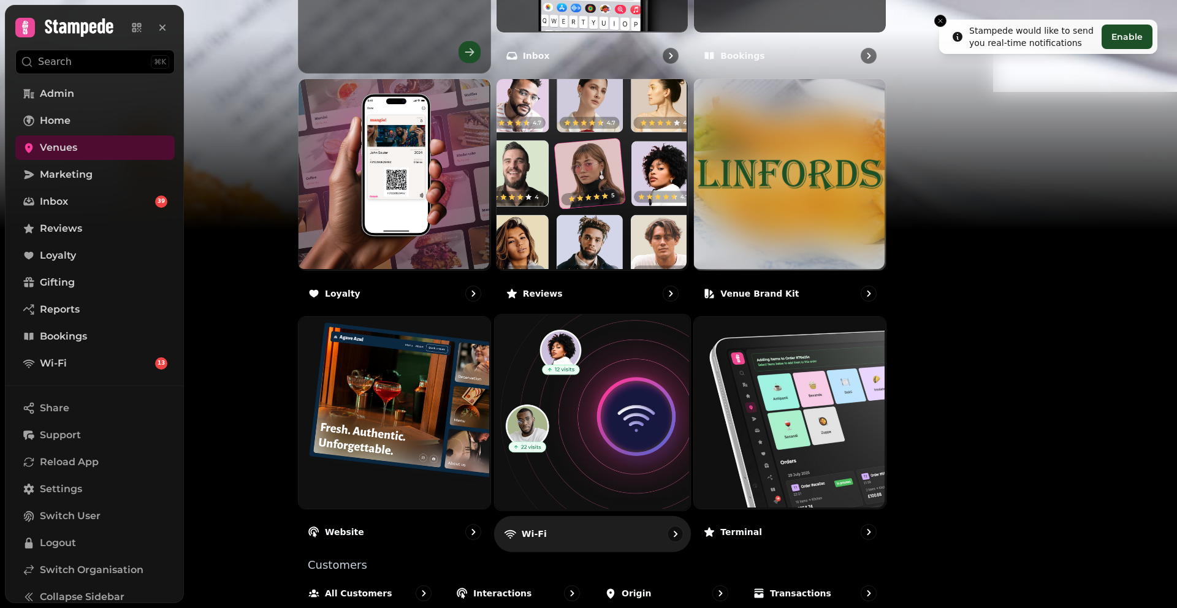
scroll to position [637, 0]
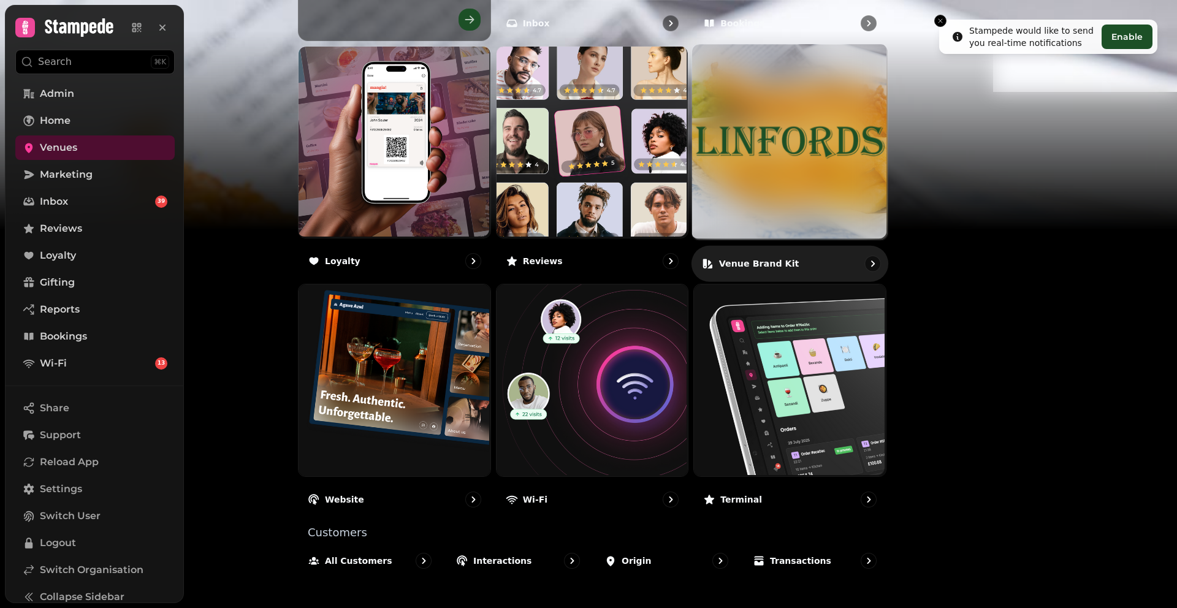
click at [874, 188] on img at bounding box center [790, 142] width 196 height 196
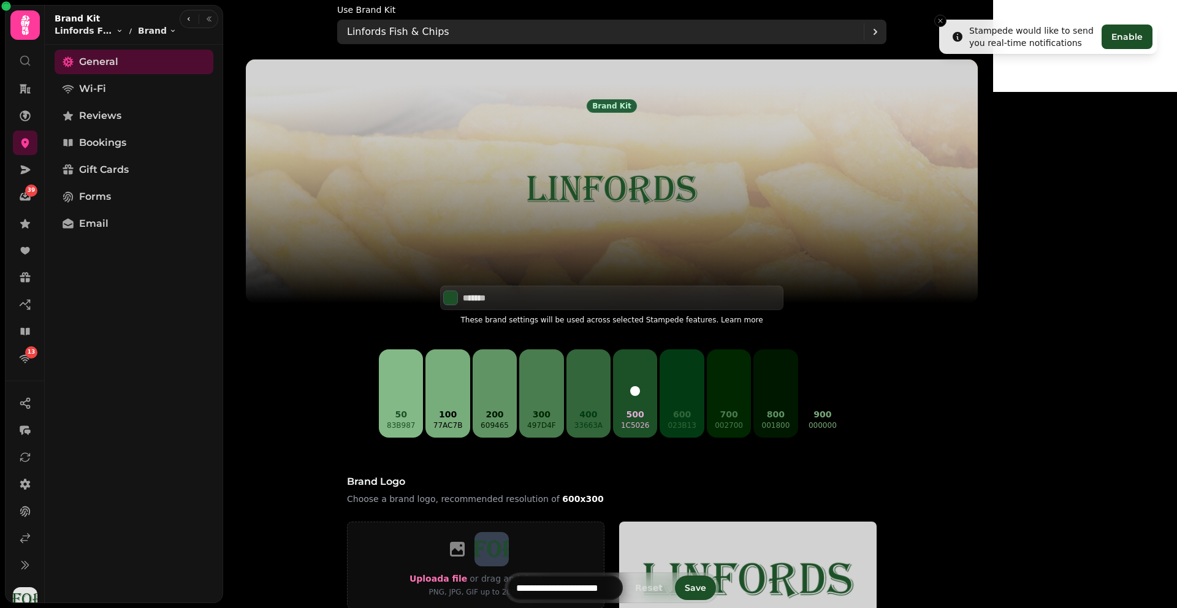
click at [560, 39] on div "Linfords Fish & Chips" at bounding box center [605, 32] width 517 height 25
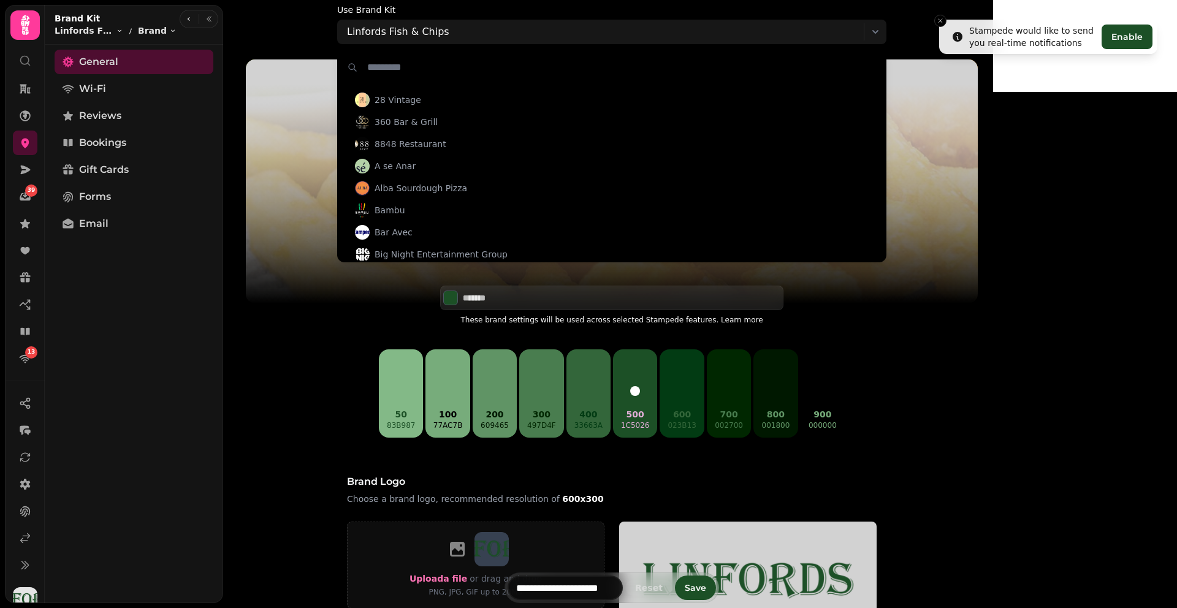
scroll to position [4, 0]
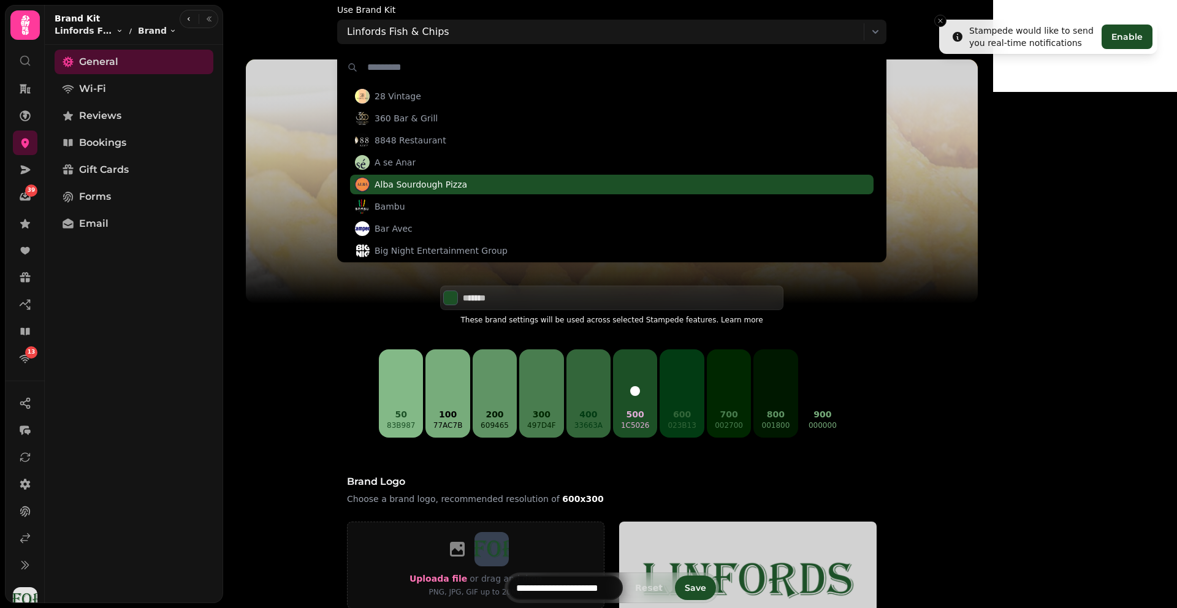
click at [467, 185] on span "Alba Sourdough Pizza" at bounding box center [421, 184] width 93 height 12
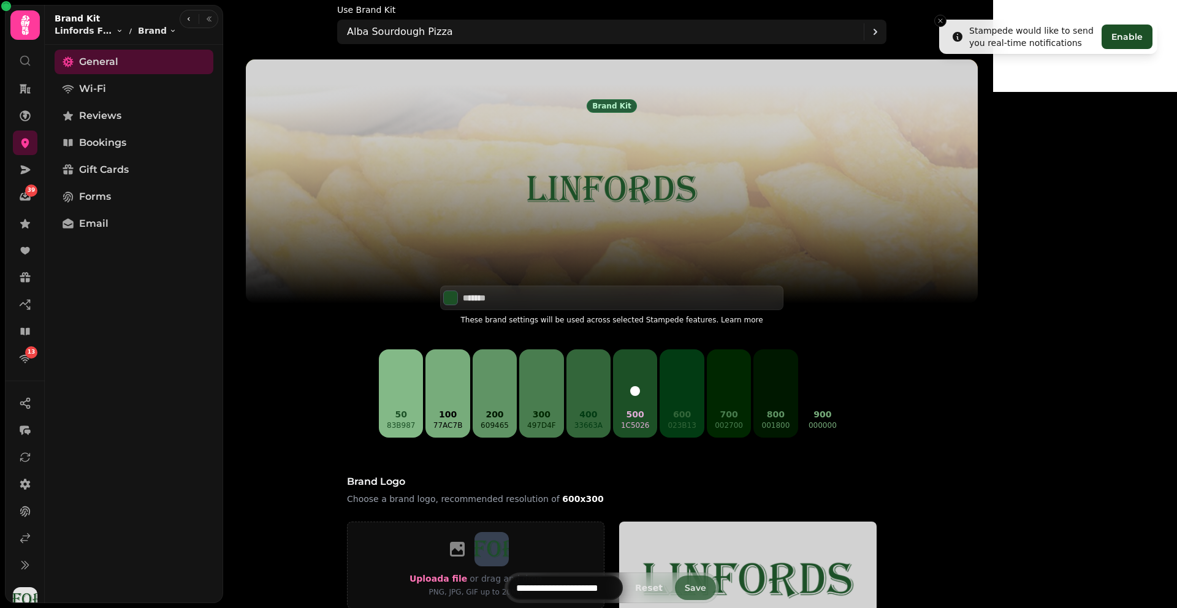
type input "*******"
type input "**********"
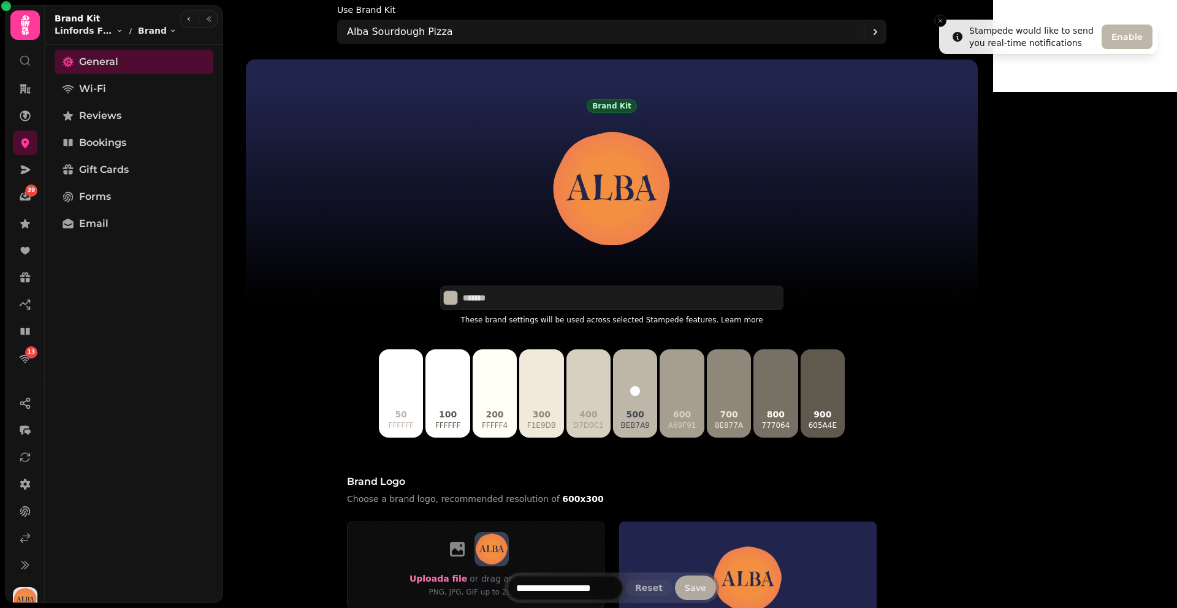
click at [716, 510] on button "Save" at bounding box center [695, 588] width 41 height 25
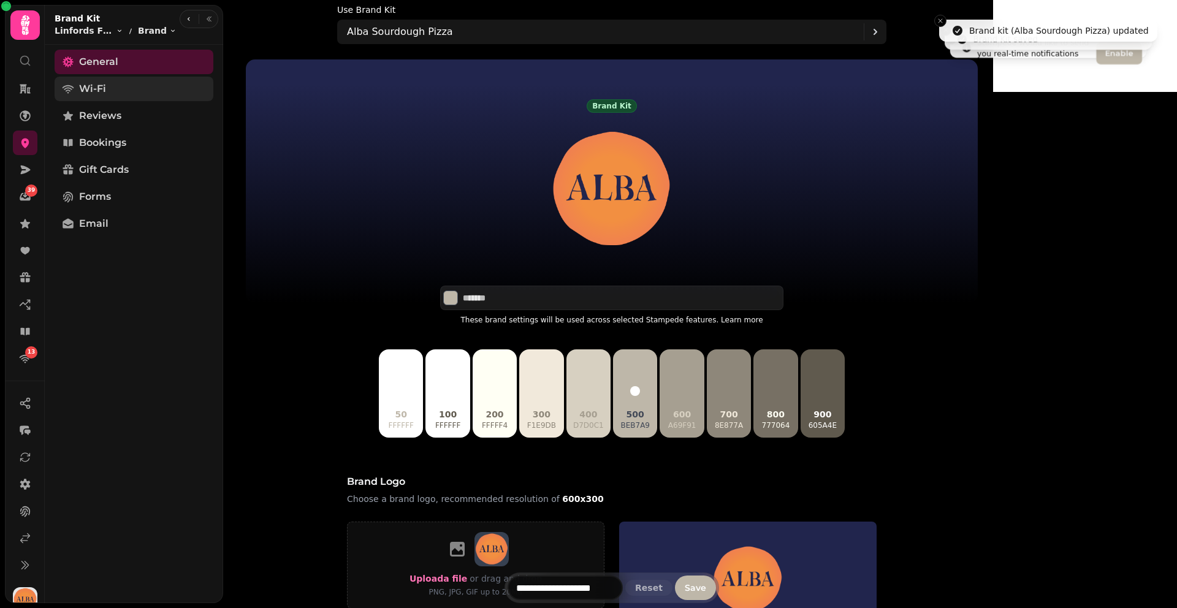
click at [97, 88] on span "Wi-Fi" at bounding box center [92, 89] width 27 height 15
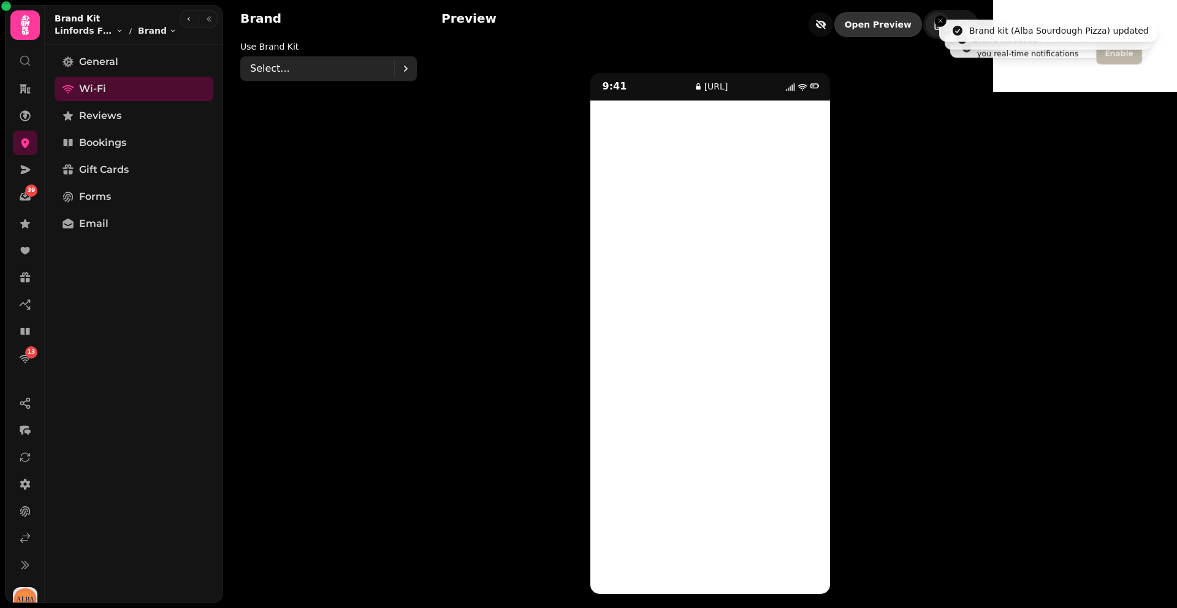
click at [307, 73] on div "Select..." at bounding box center [322, 68] width 144 height 25
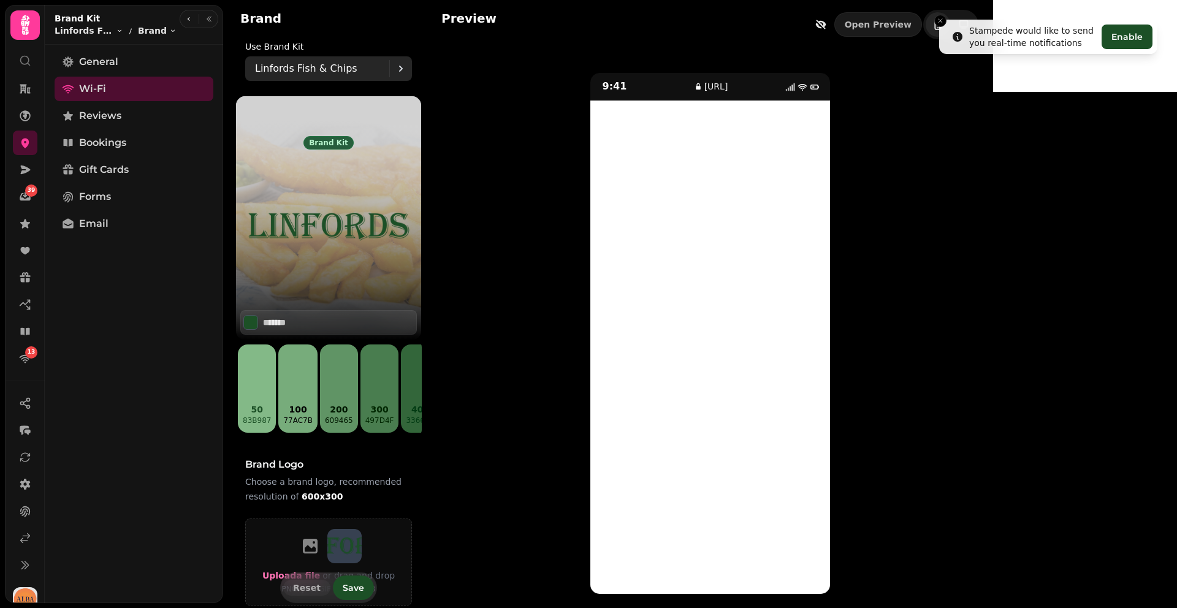
click at [299, 69] on p "Linfords Fish & Chips" at bounding box center [306, 68] width 102 height 15
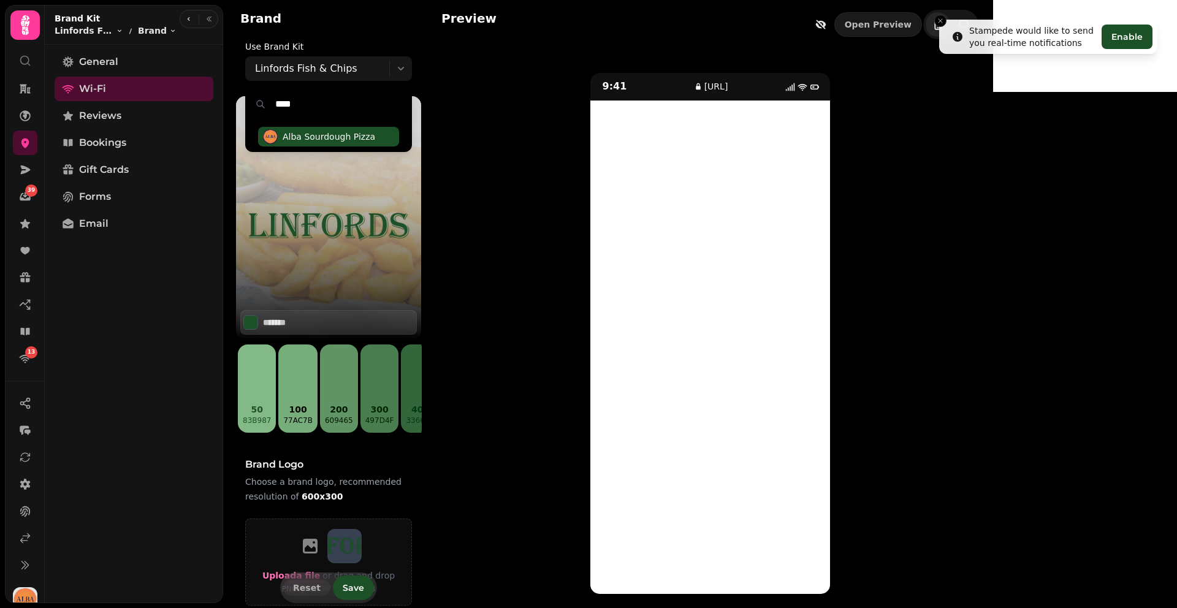
type input "****"
click at [296, 137] on span "Alba Sourdough Pizza" at bounding box center [329, 137] width 93 height 12
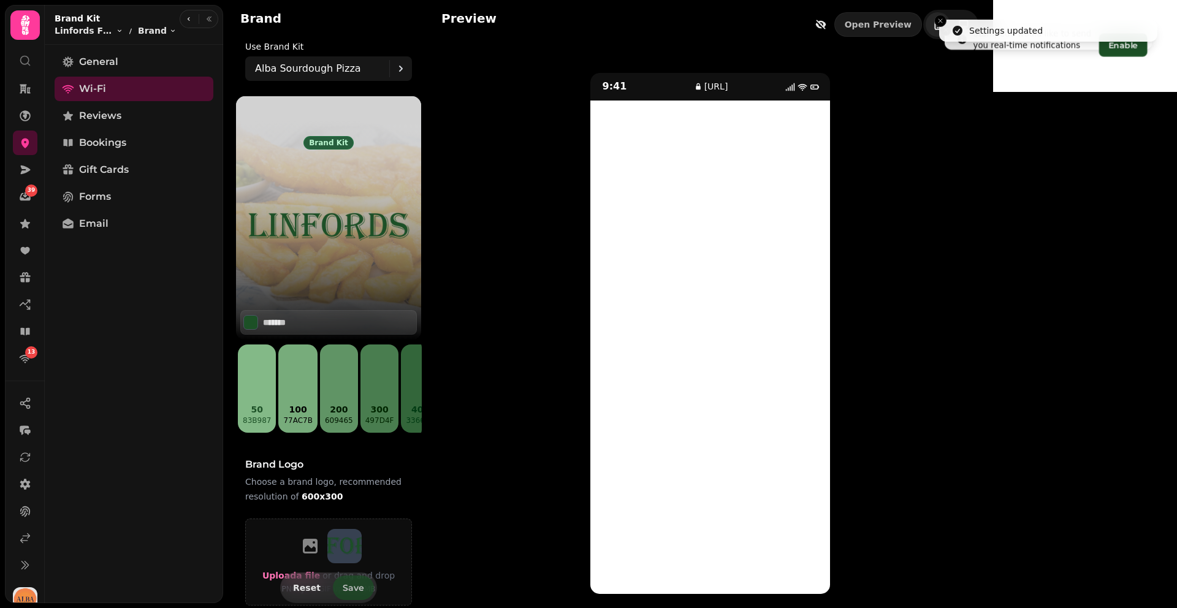
type input "*******"
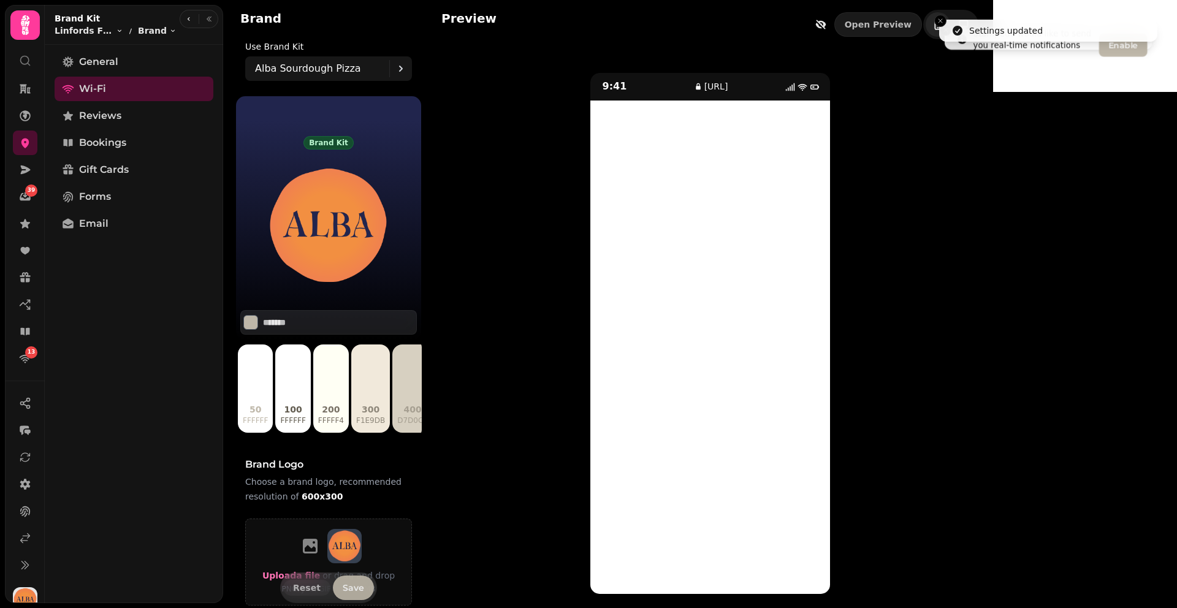
click at [352, 510] on span "Save" at bounding box center [353, 588] width 21 height 9
click at [109, 116] on span "Reviews" at bounding box center [100, 116] width 42 height 15
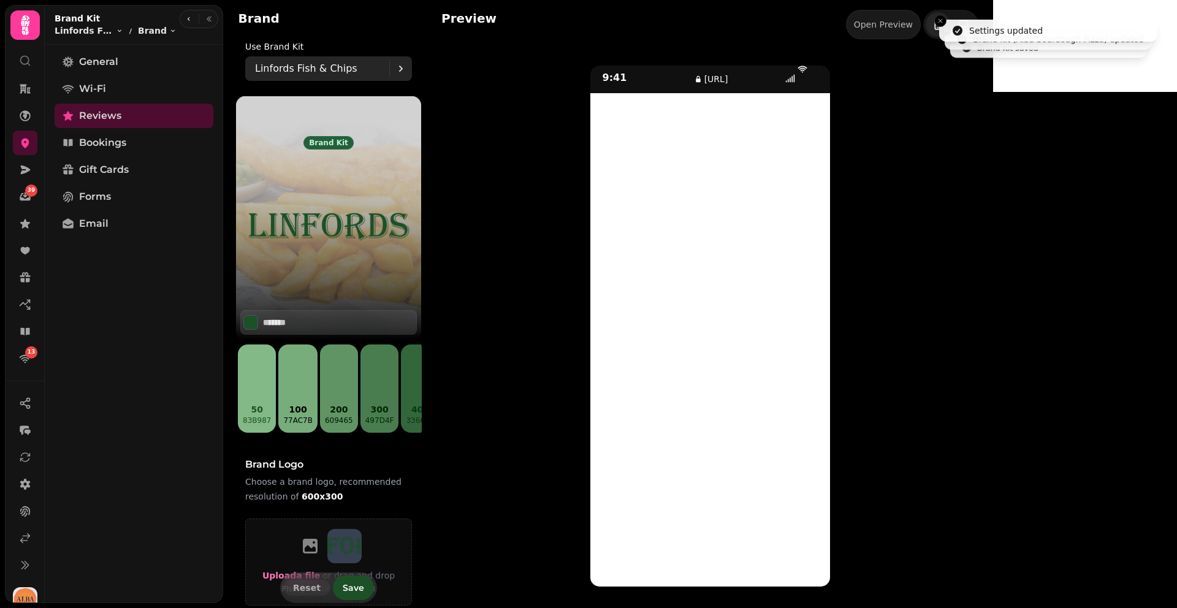
click at [284, 70] on p "Linfords Fish & Chips" at bounding box center [306, 68] width 102 height 15
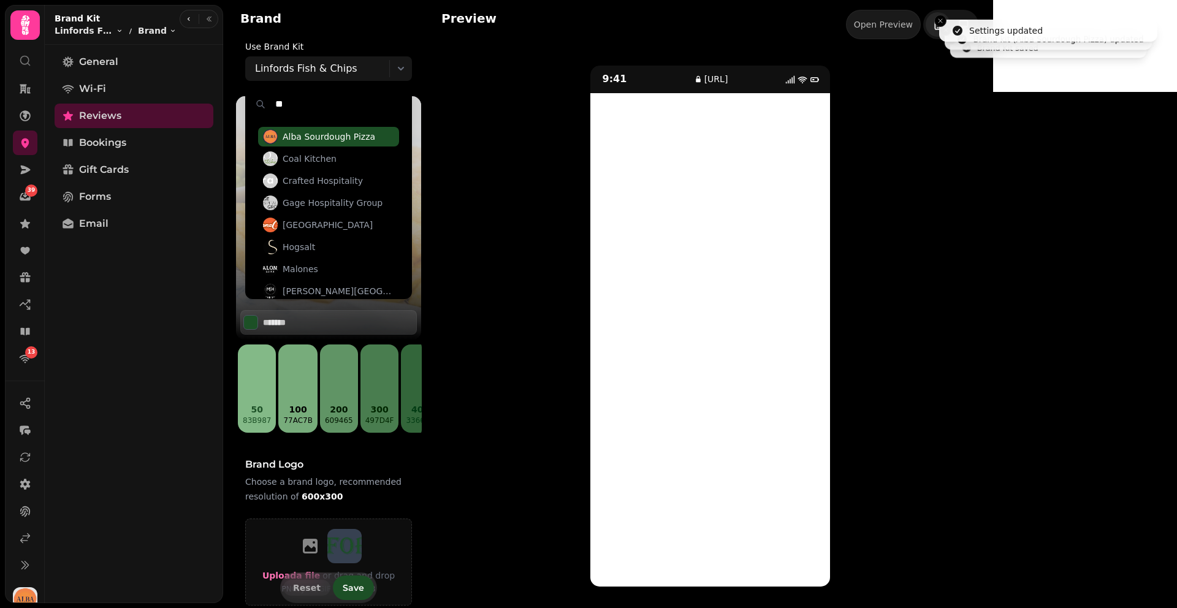
type input "**"
click at [302, 134] on span "Alba Sourdough Pizza" at bounding box center [329, 137] width 93 height 12
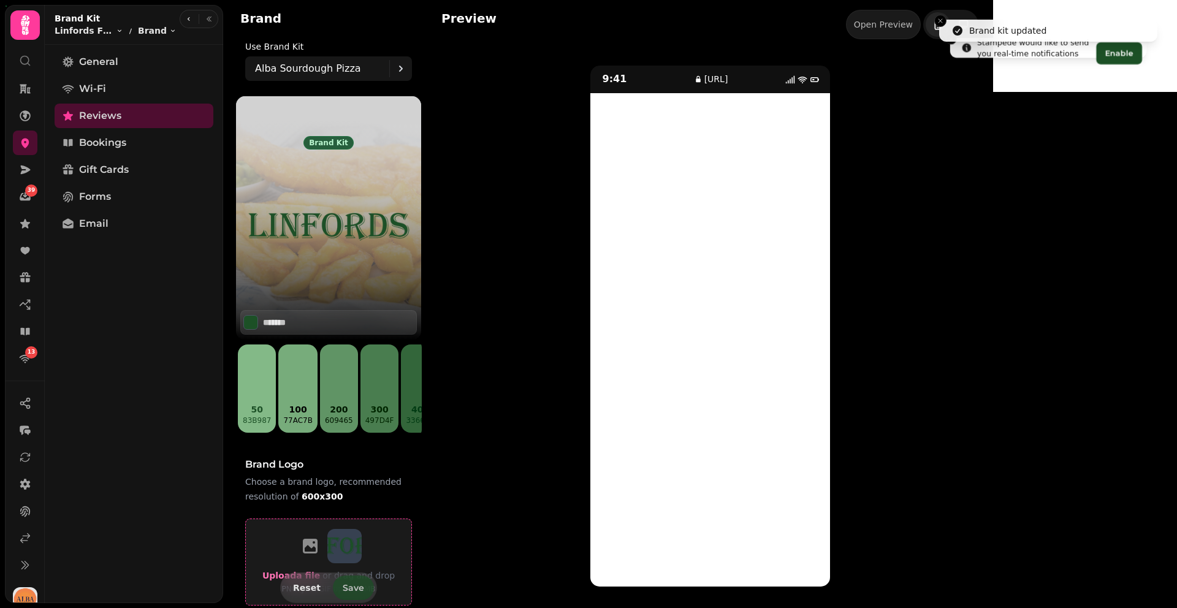
type input "*******"
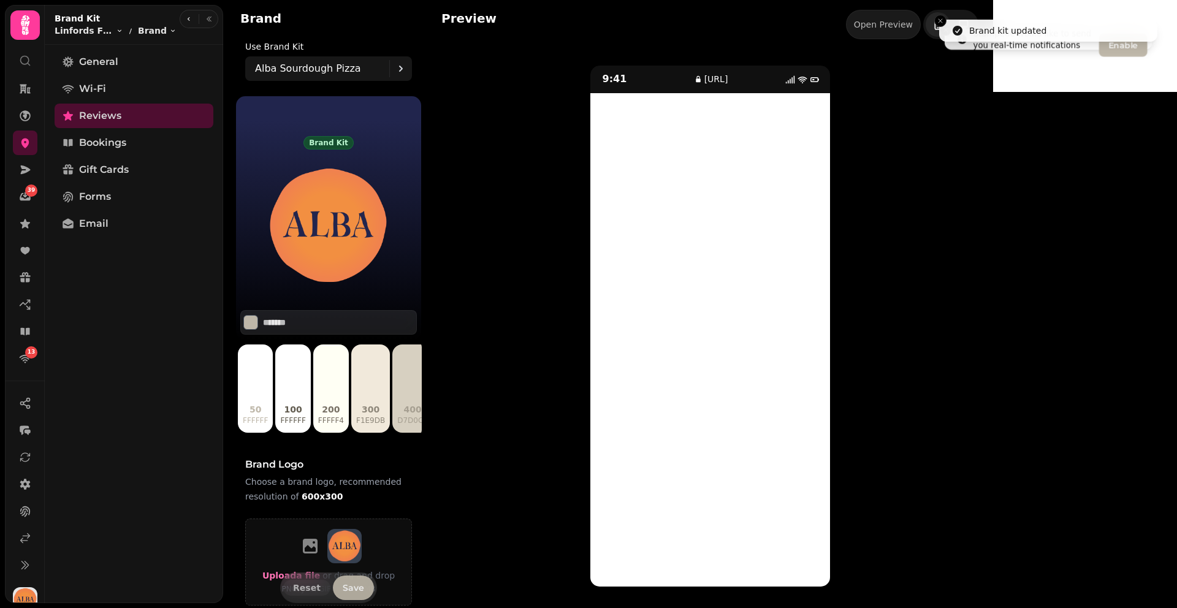
click at [350, 510] on button "Save" at bounding box center [353, 588] width 41 height 25
click at [120, 139] on span "Bookings" at bounding box center [102, 143] width 47 height 15
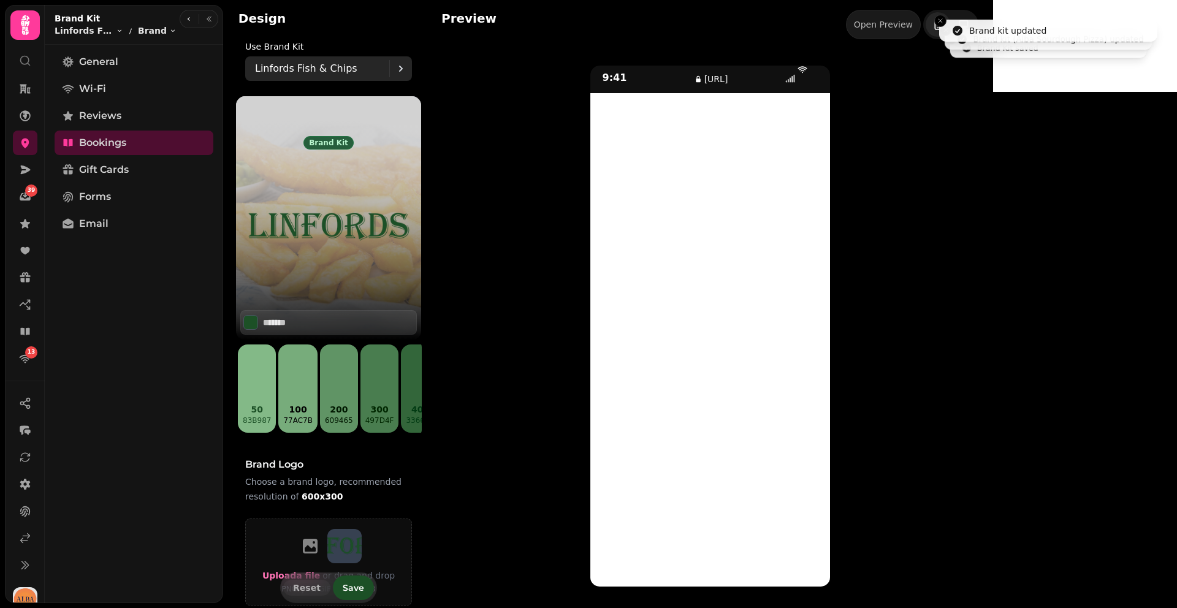
click at [311, 60] on div "Linfords Fish & Chips" at bounding box center [322, 68] width 134 height 25
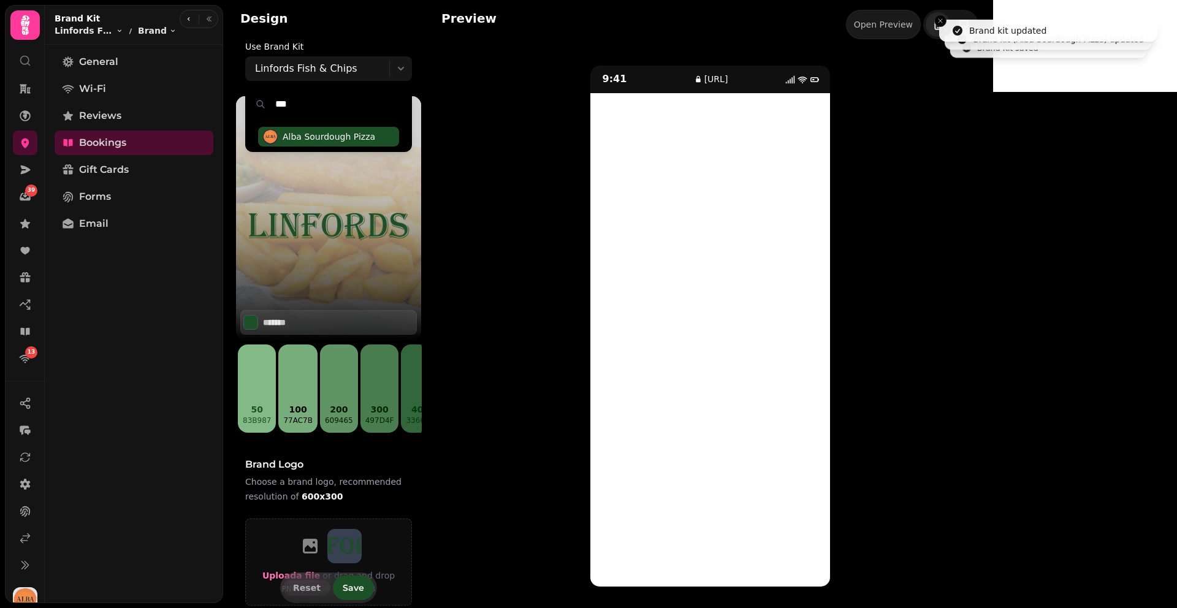
type input "***"
click at [323, 131] on span "Alba Sourdough Pizza" at bounding box center [329, 137] width 93 height 12
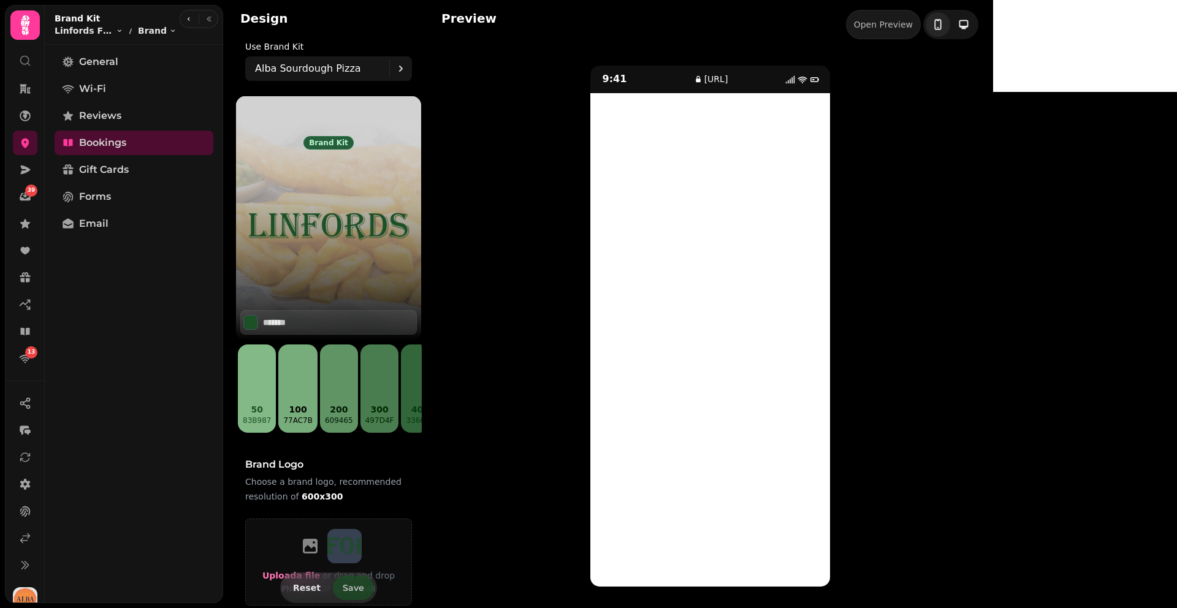
type input "*******"
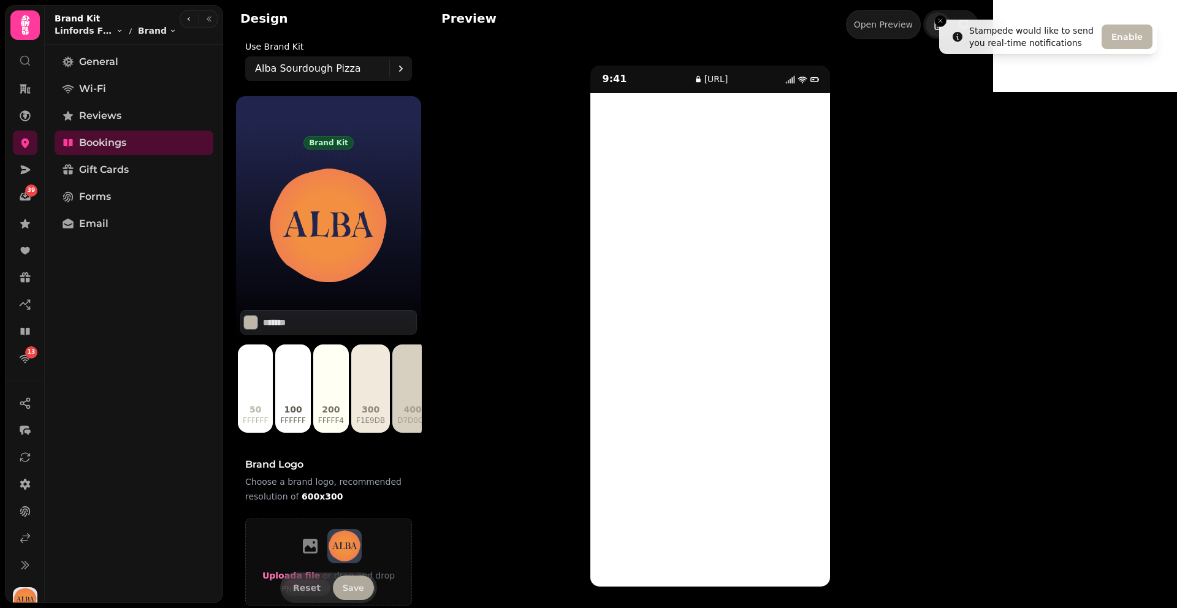
click at [362, 510] on button "Save" at bounding box center [353, 588] width 41 height 25
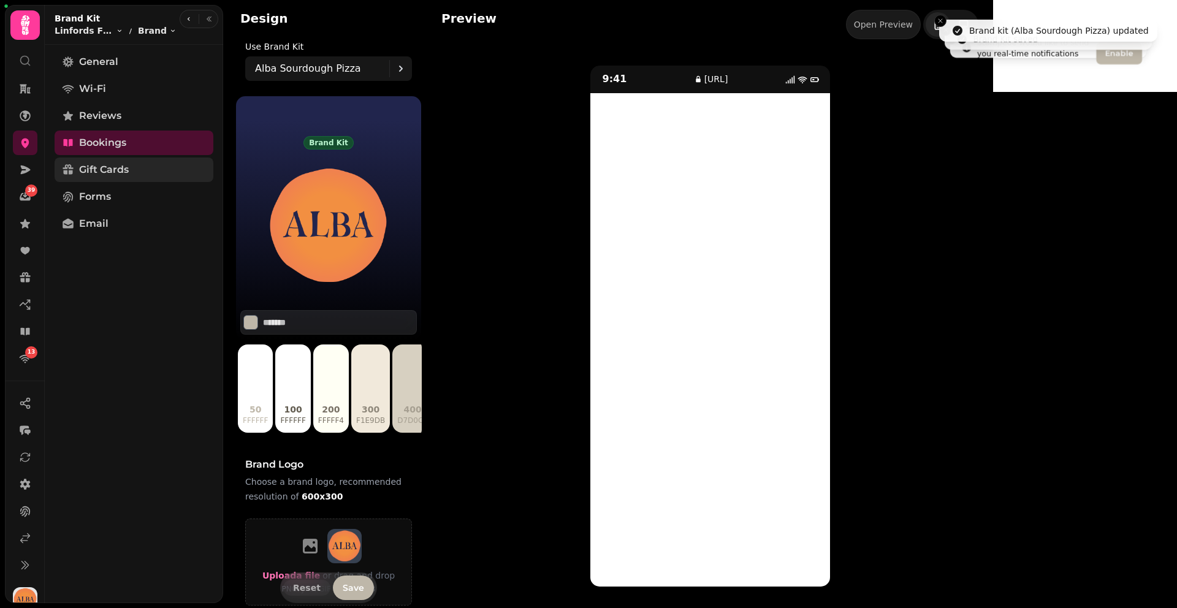
click at [110, 166] on span "Gift Cards" at bounding box center [104, 169] width 50 height 15
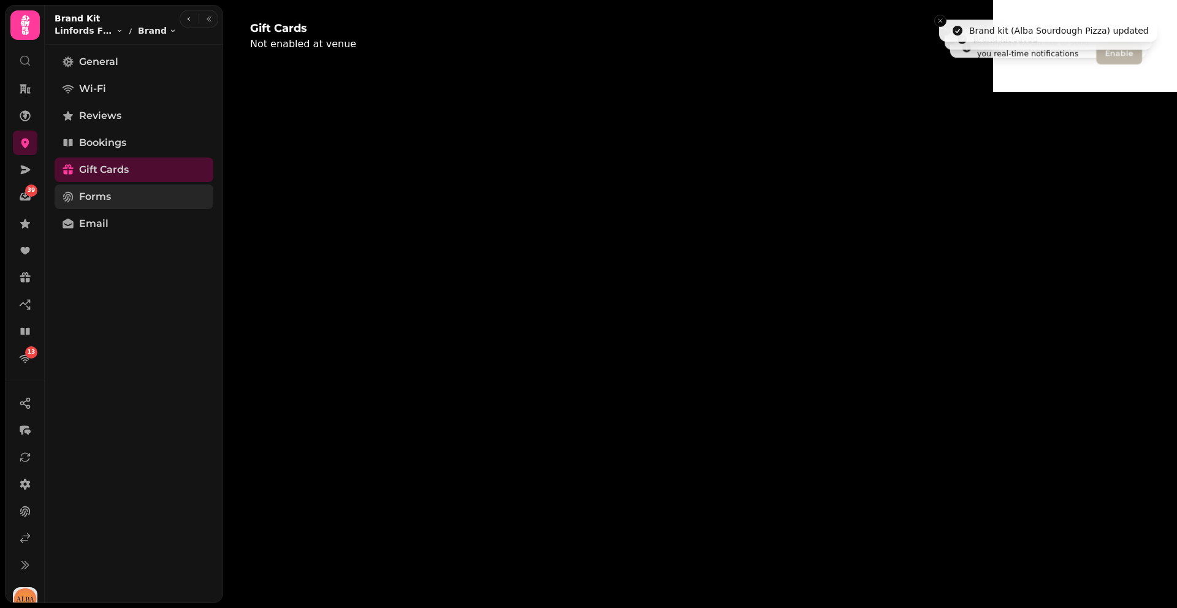
click at [132, 206] on link "Forms" at bounding box center [134, 197] width 159 height 25
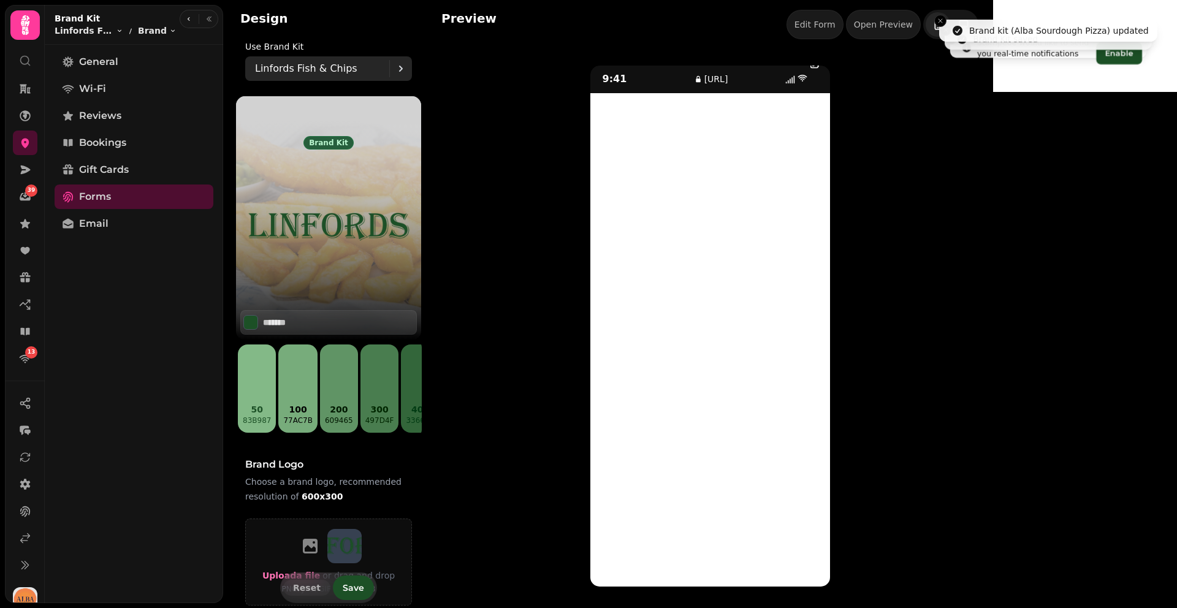
click at [315, 58] on div "Linfords Fish & Chips" at bounding box center [322, 68] width 134 height 25
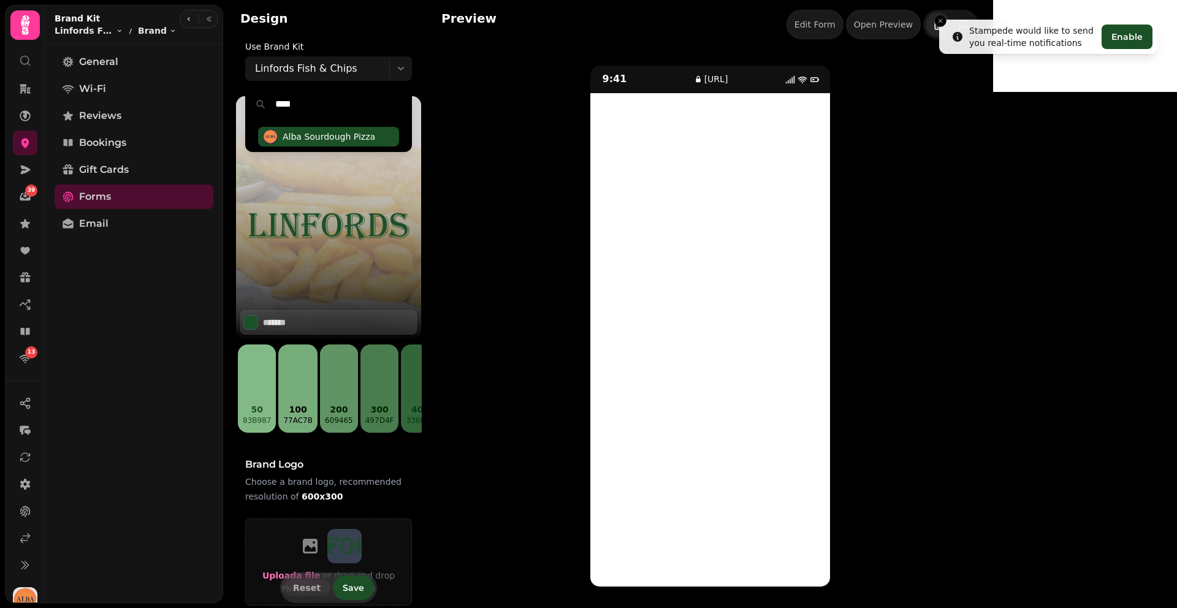
type input "****"
click at [304, 142] on span "Alba Sourdough Pizza" at bounding box center [329, 137] width 93 height 12
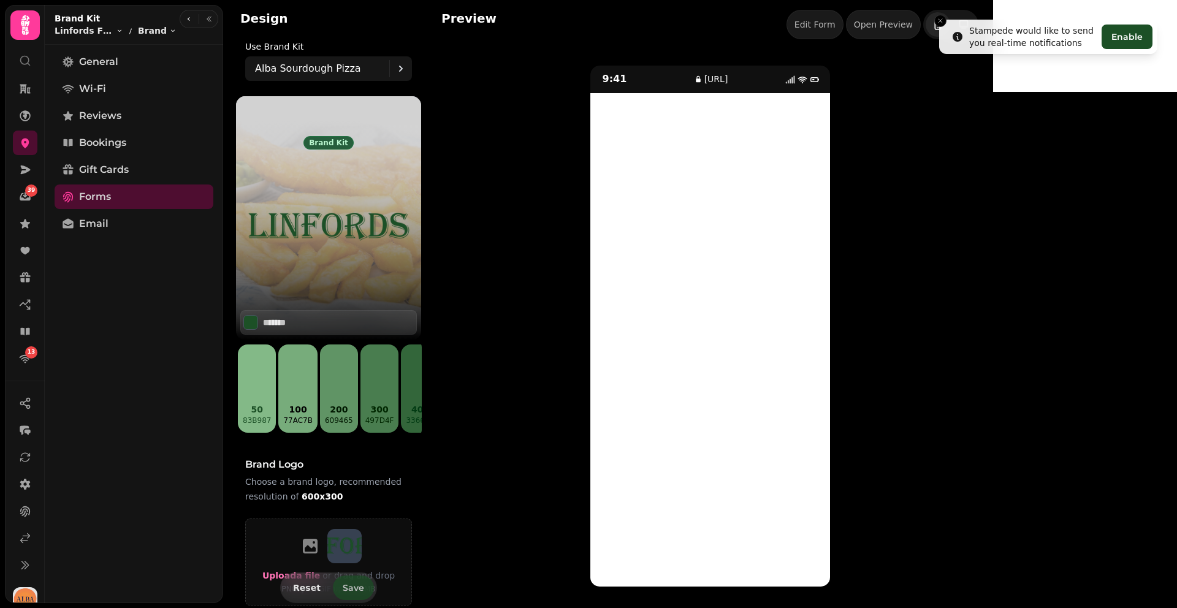
type input "*******"
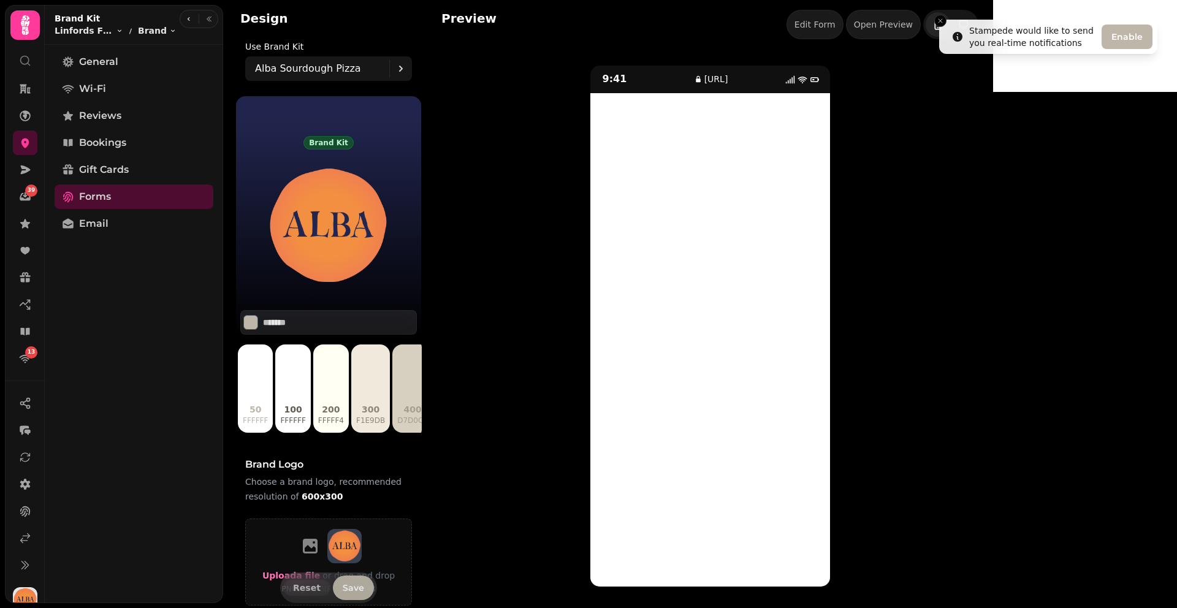
click at [353, 510] on span "Save" at bounding box center [353, 588] width 21 height 9
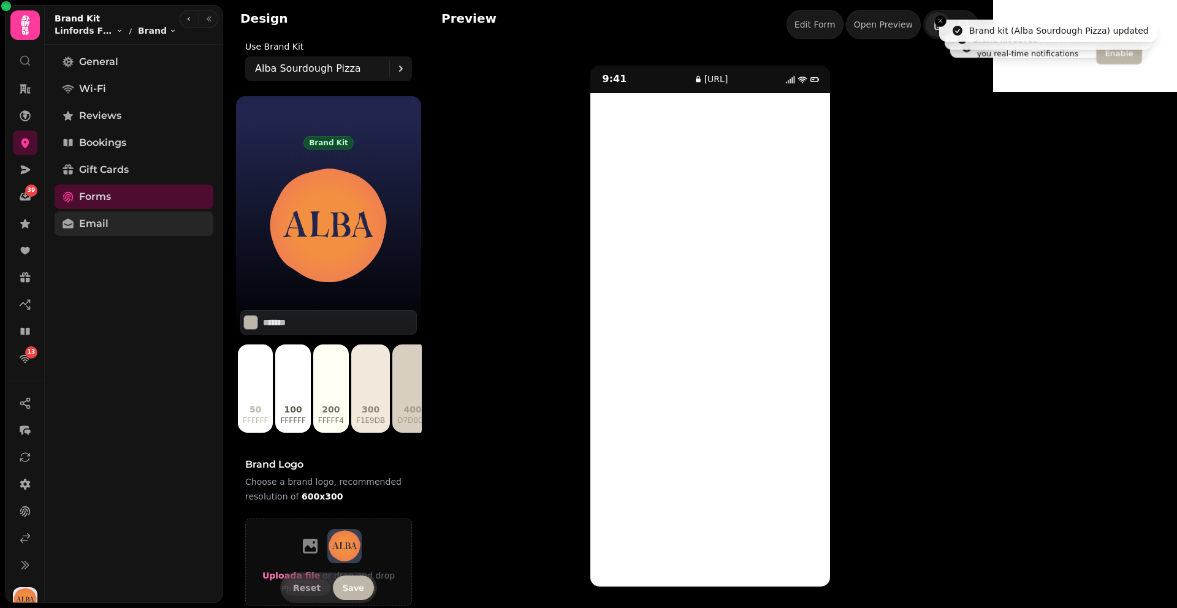
click at [166, 231] on link "Email" at bounding box center [134, 224] width 159 height 25
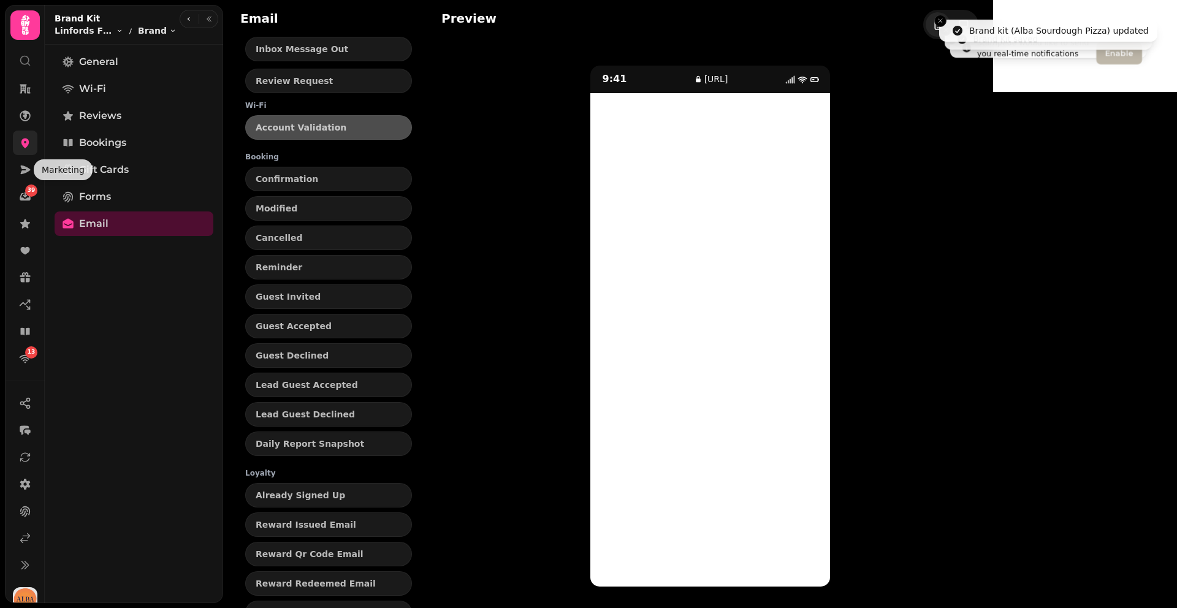
click at [23, 151] on link at bounding box center [25, 143] width 25 height 25
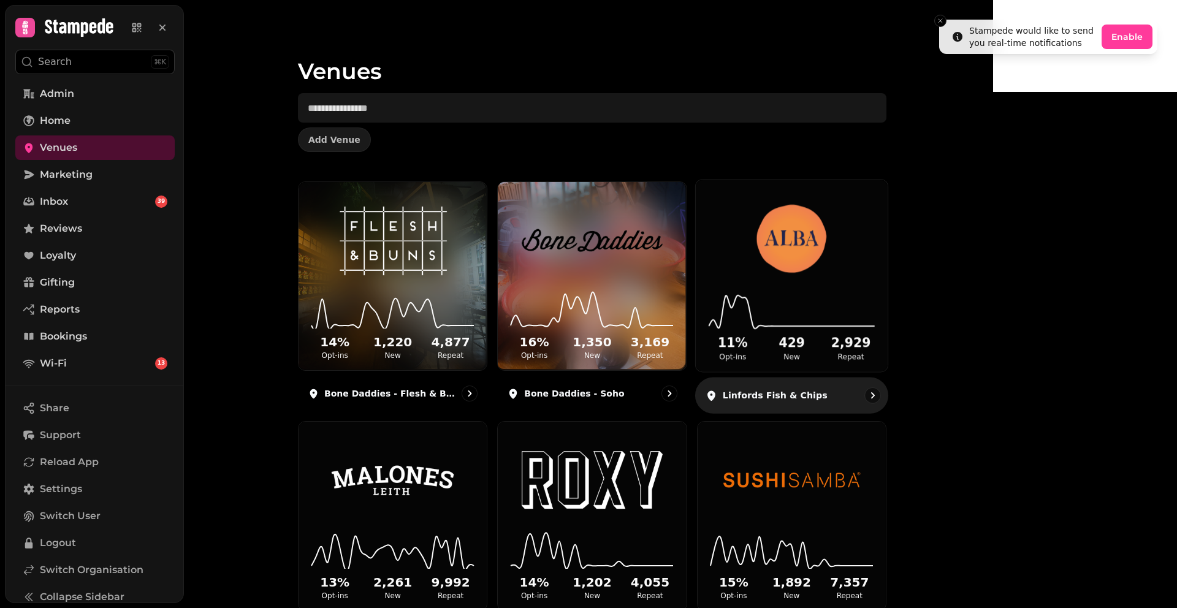
click at [841, 245] on img at bounding box center [792, 239] width 144 height 80
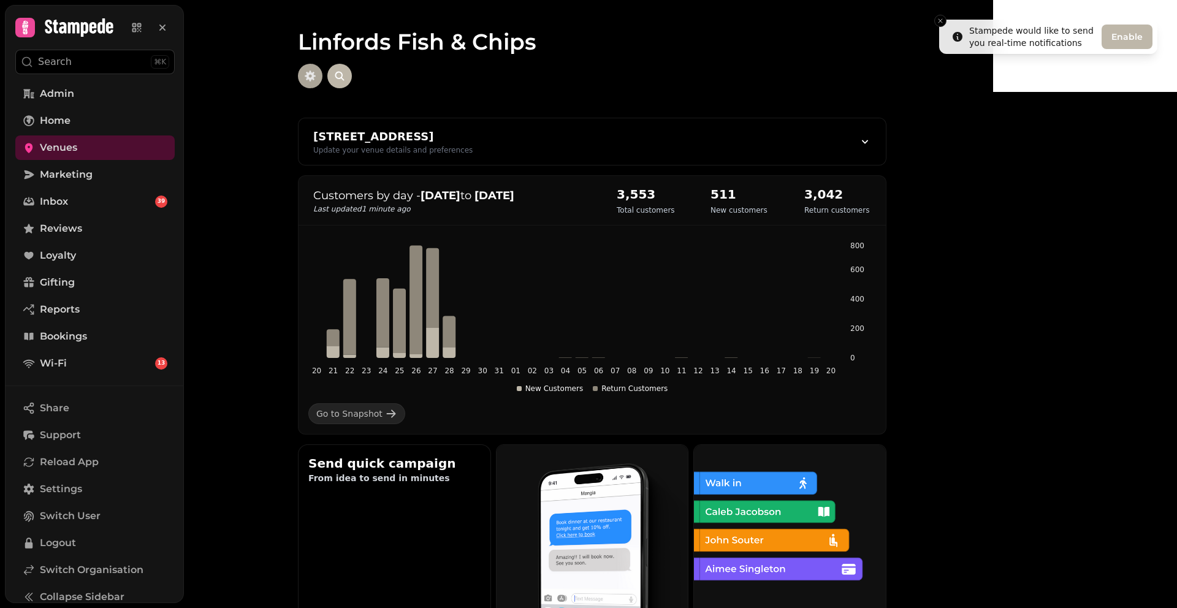
click at [323, 78] on button "button" at bounding box center [310, 76] width 25 height 25
select select "**********"
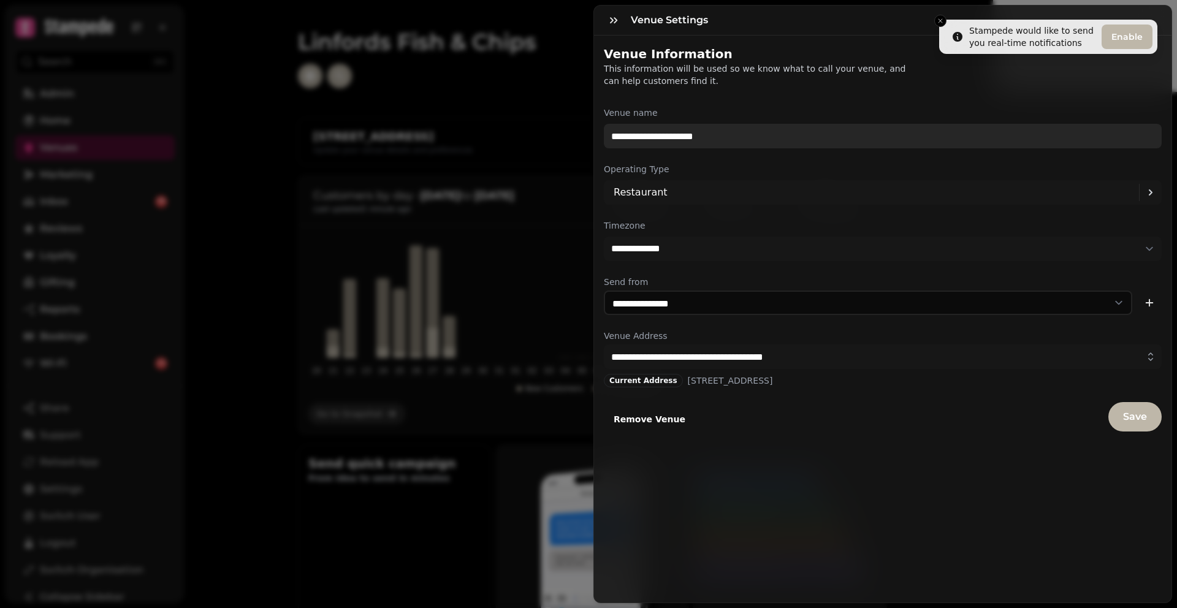
click at [715, 134] on input "**********" at bounding box center [883, 136] width 558 height 25
type input "**********"
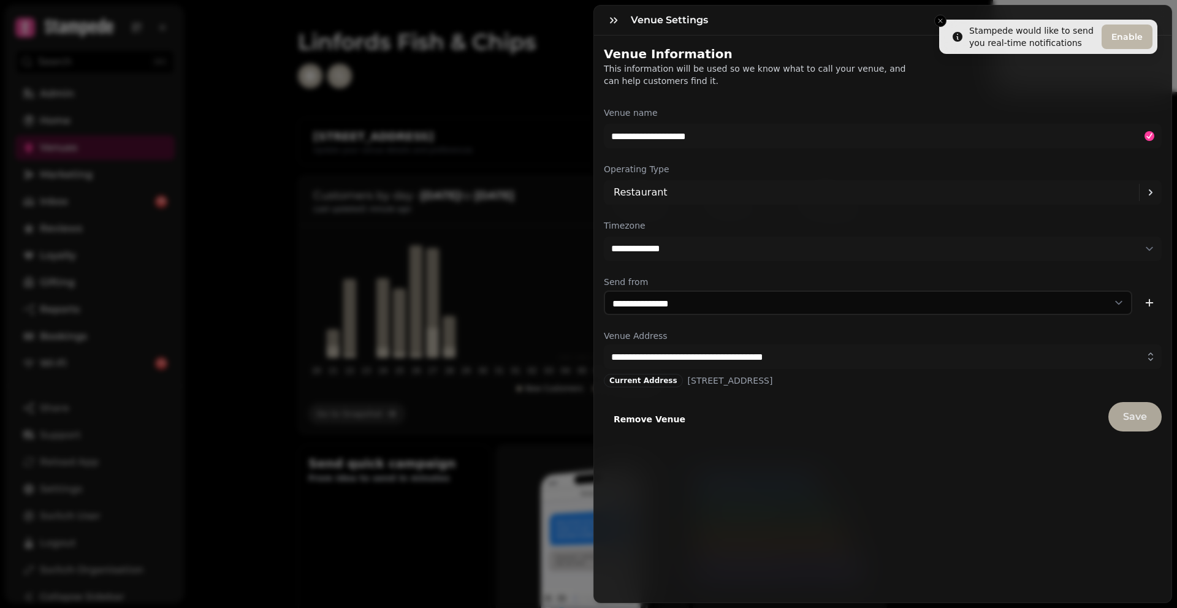
click at [901, 416] on span "Save" at bounding box center [1135, 417] width 24 height 10
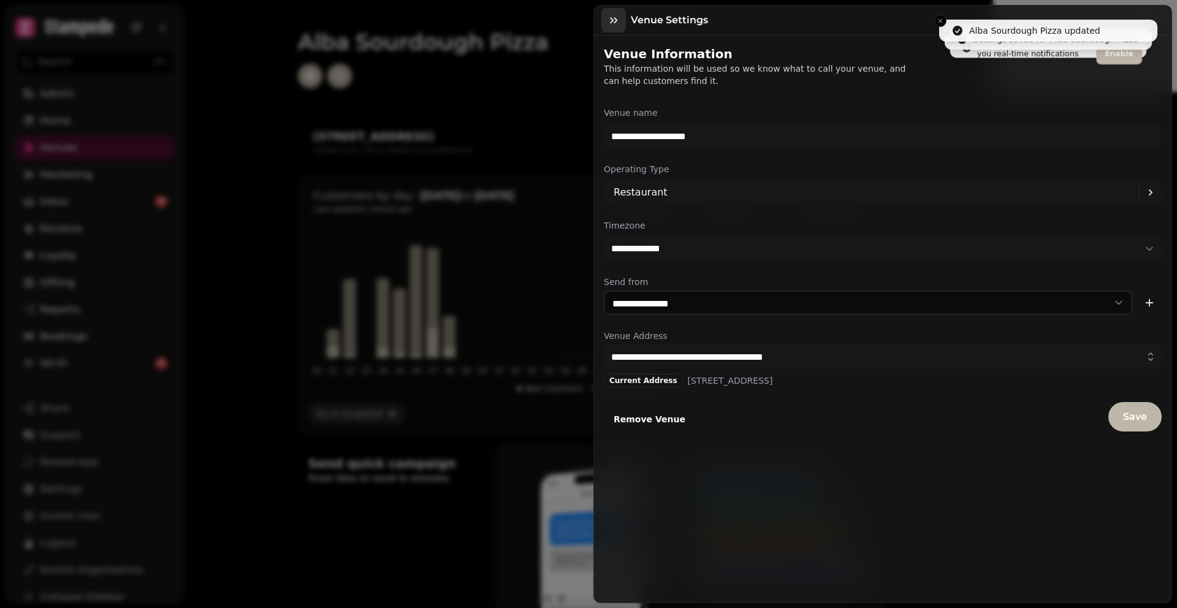
click at [609, 20] on icon "button" at bounding box center [614, 20] width 12 height 12
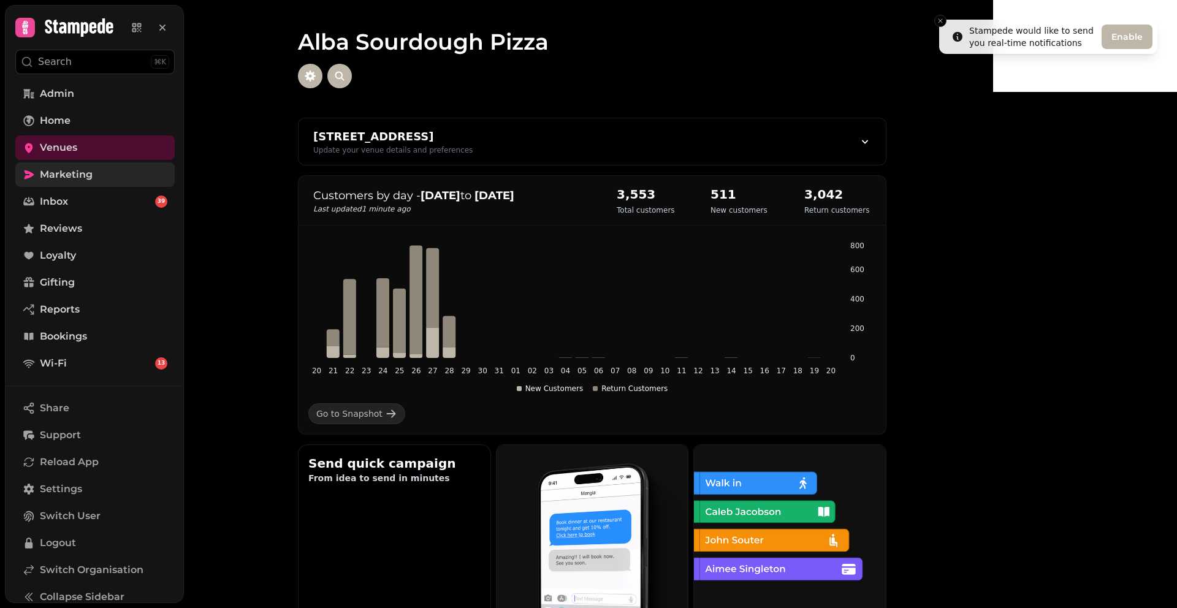
click at [98, 172] on link "Marketing" at bounding box center [94, 174] width 159 height 25
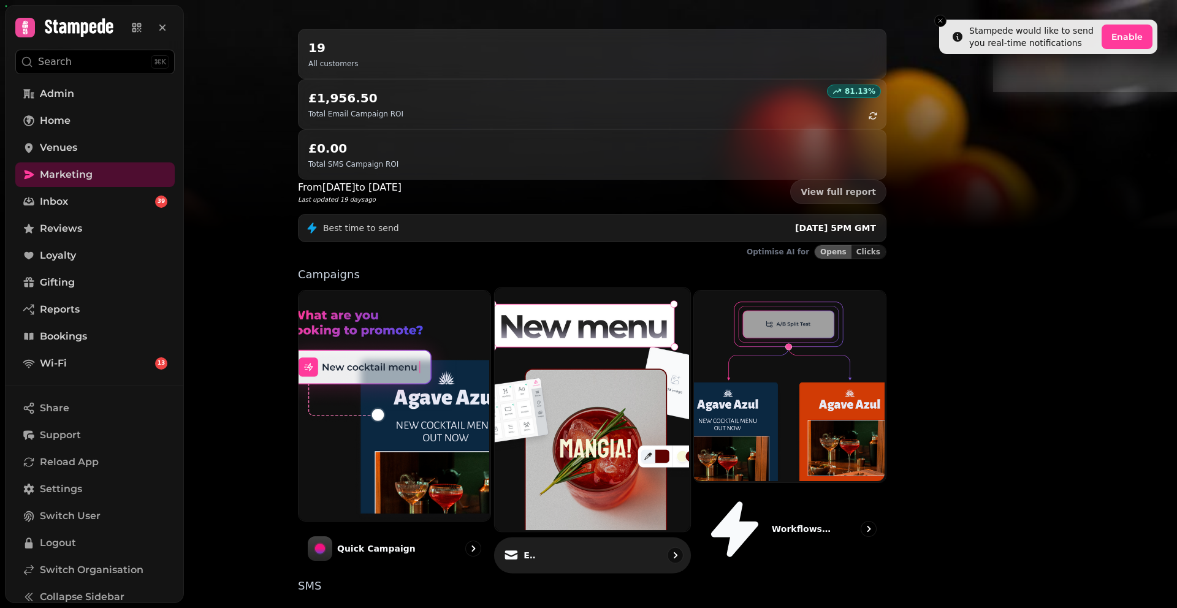
scroll to position [125, 0]
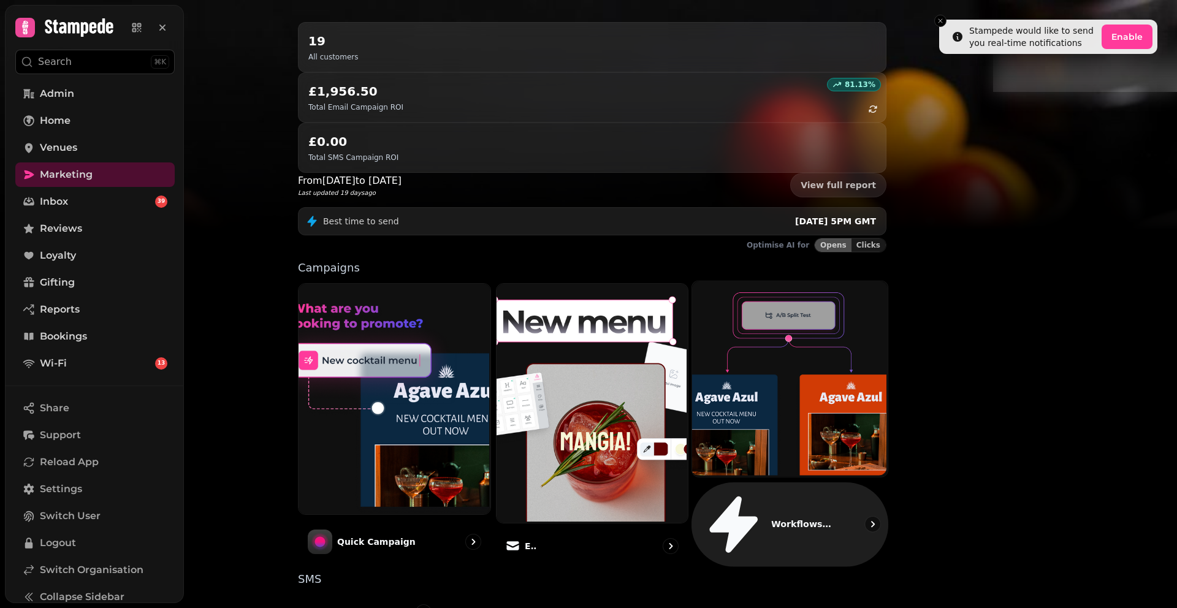
click at [845, 282] on img at bounding box center [789, 378] width 196 height 196
click at [842, 282] on img at bounding box center [789, 378] width 196 height 196
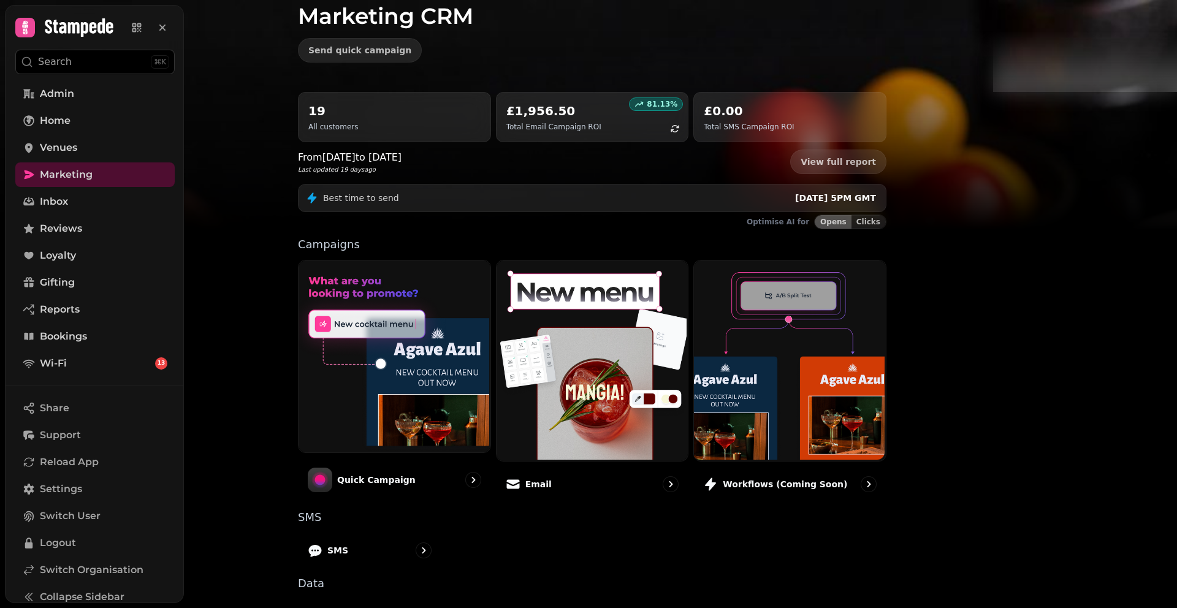
scroll to position [64, 0]
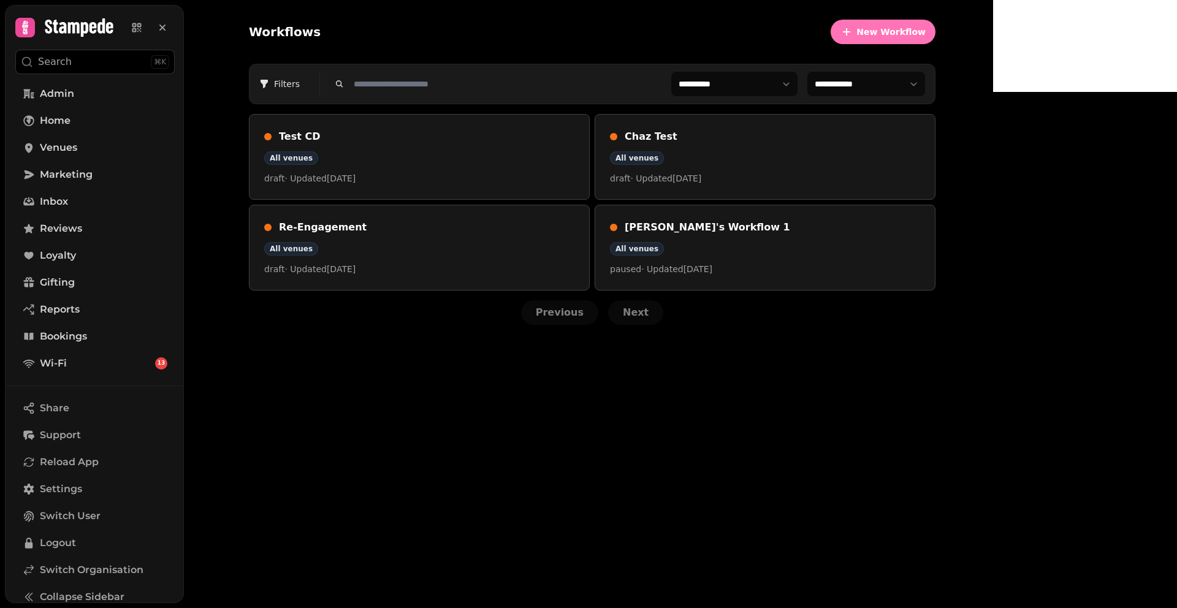
click at [926, 36] on span "New Workflow" at bounding box center [891, 32] width 69 height 9
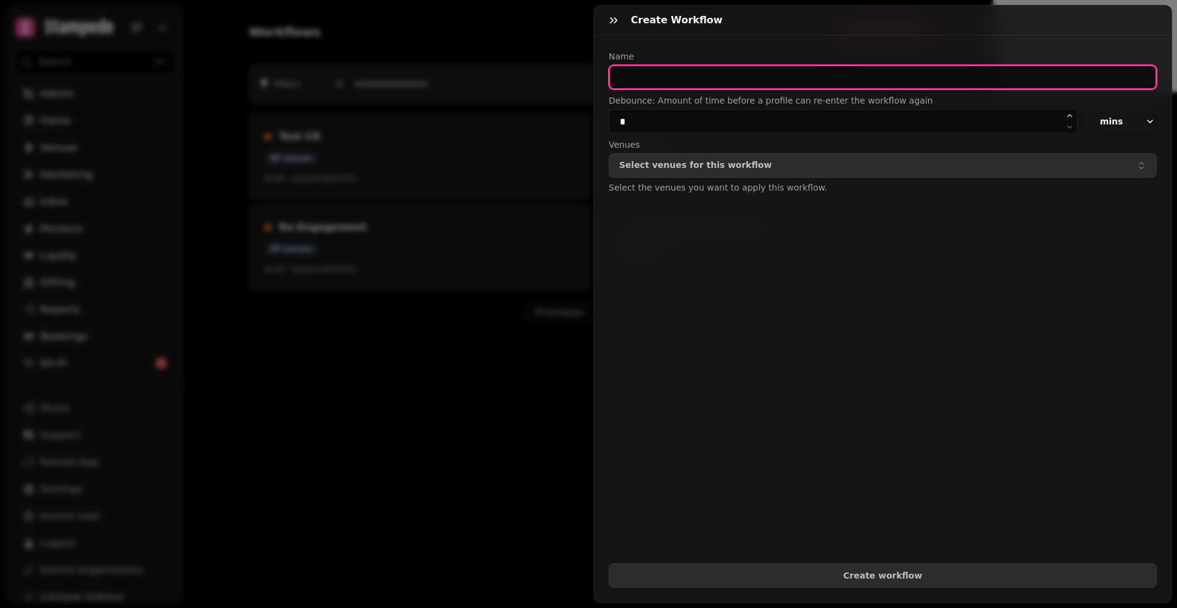
click at [698, 81] on input "text" at bounding box center [883, 77] width 548 height 25
type input "**********"
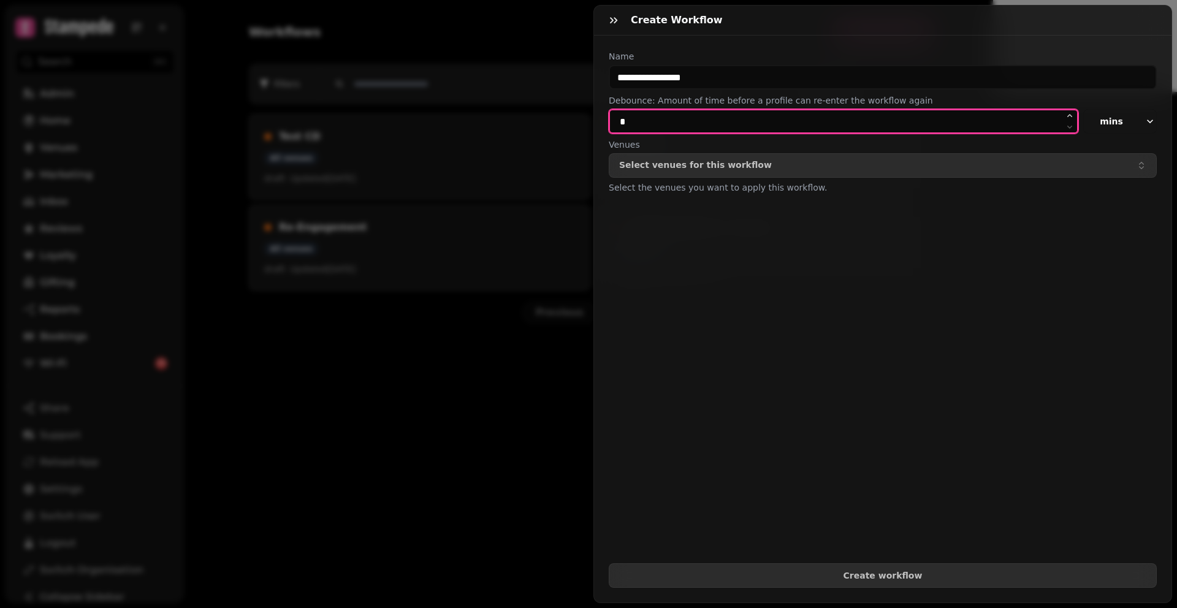
click at [646, 122] on input "*" at bounding box center [844, 121] width 470 height 25
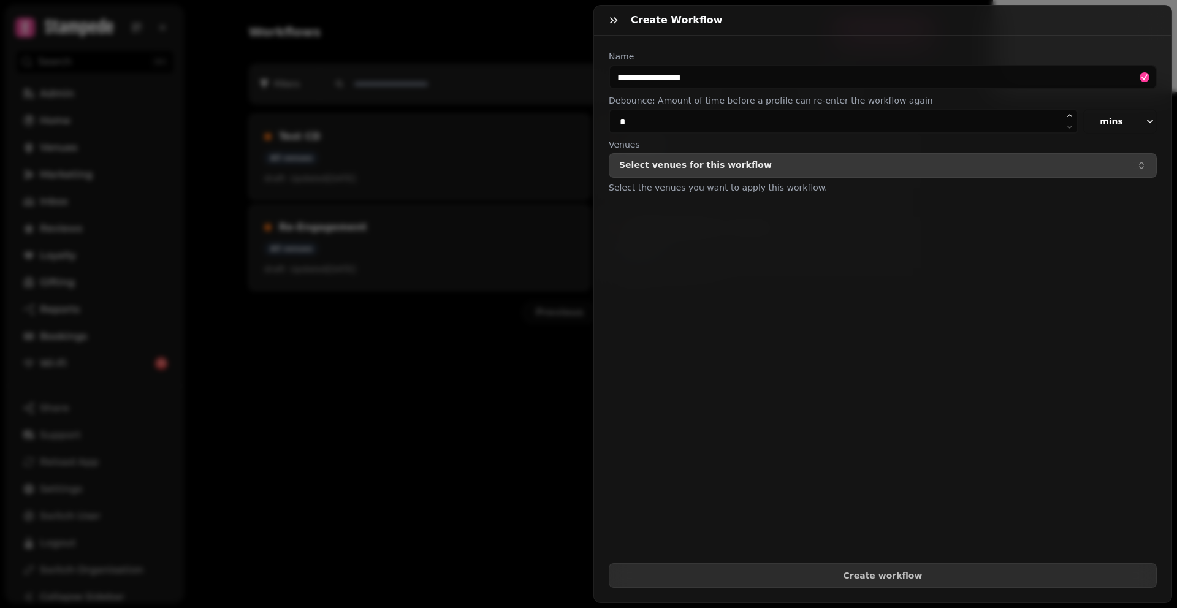
click at [687, 171] on button "Select venues for this workflow" at bounding box center [883, 165] width 548 height 25
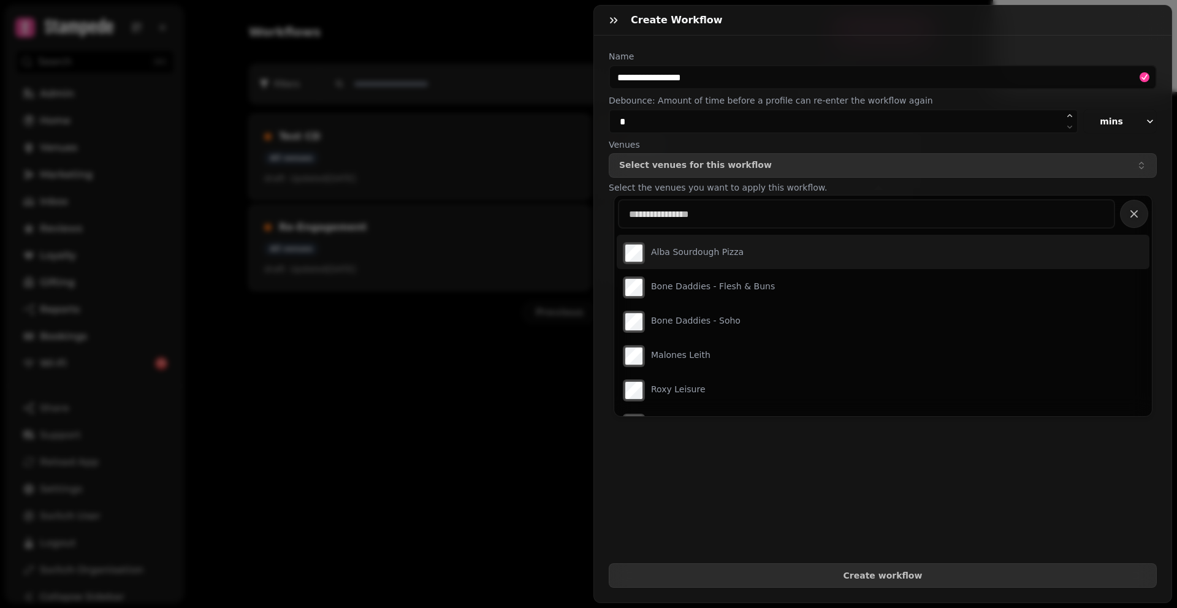
click at [693, 251] on label "Alba Sourdough Pizza" at bounding box center [697, 252] width 93 height 12
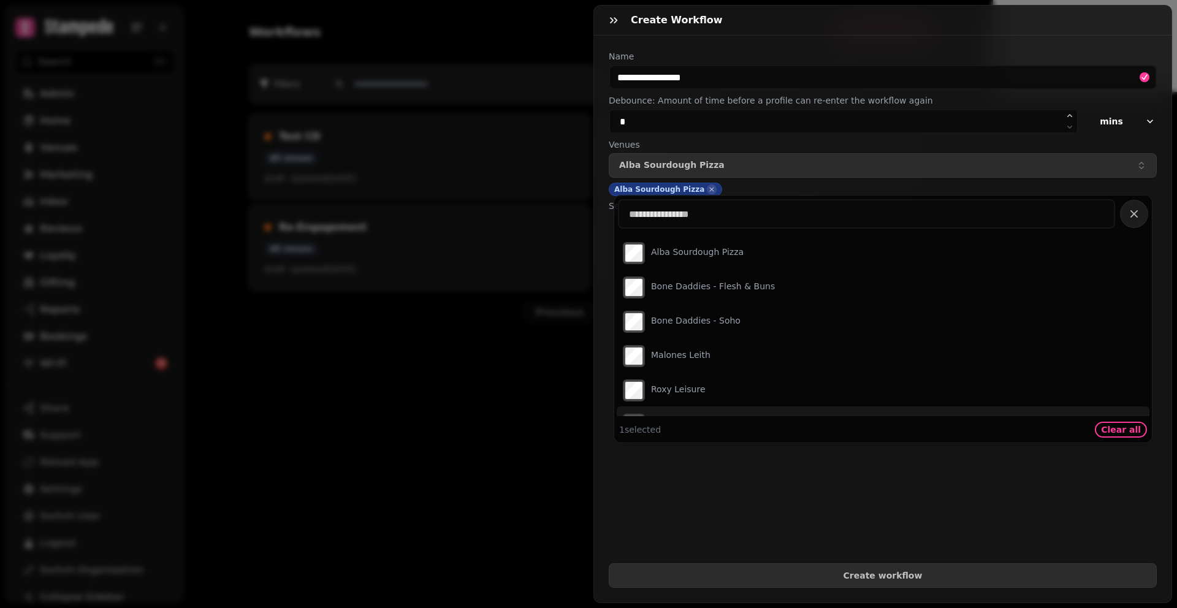
click at [953, 470] on form "**********" at bounding box center [883, 319] width 548 height 538
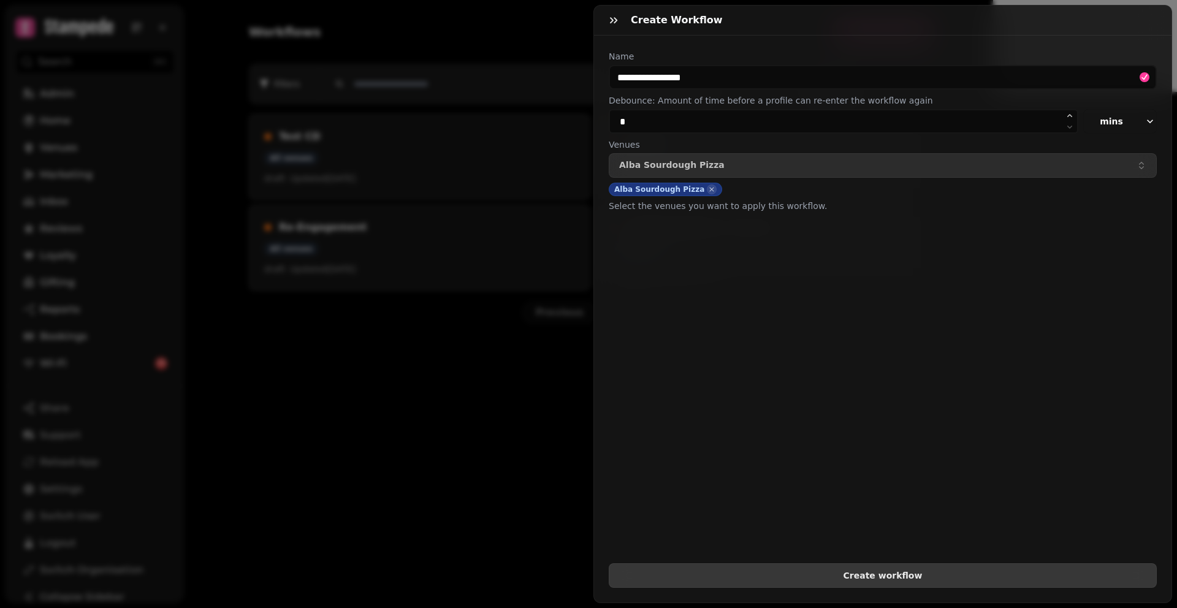
click at [868, 571] on span "Create workflow" at bounding box center [882, 575] width 527 height 9
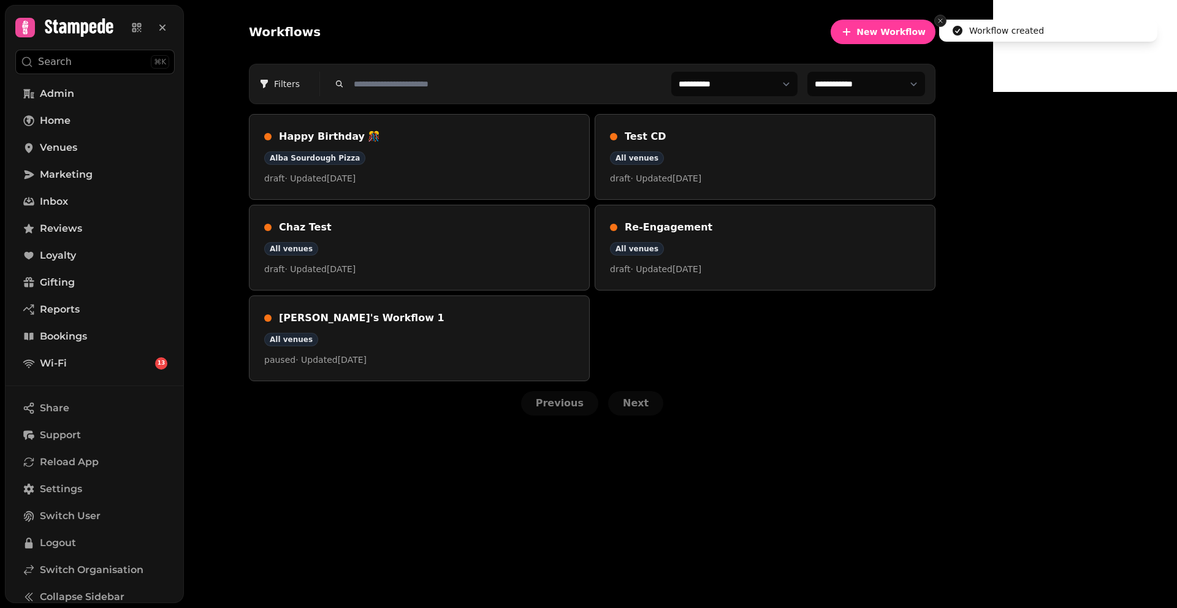
click at [940, 21] on line "Close toast" at bounding box center [941, 21] width 4 height 4
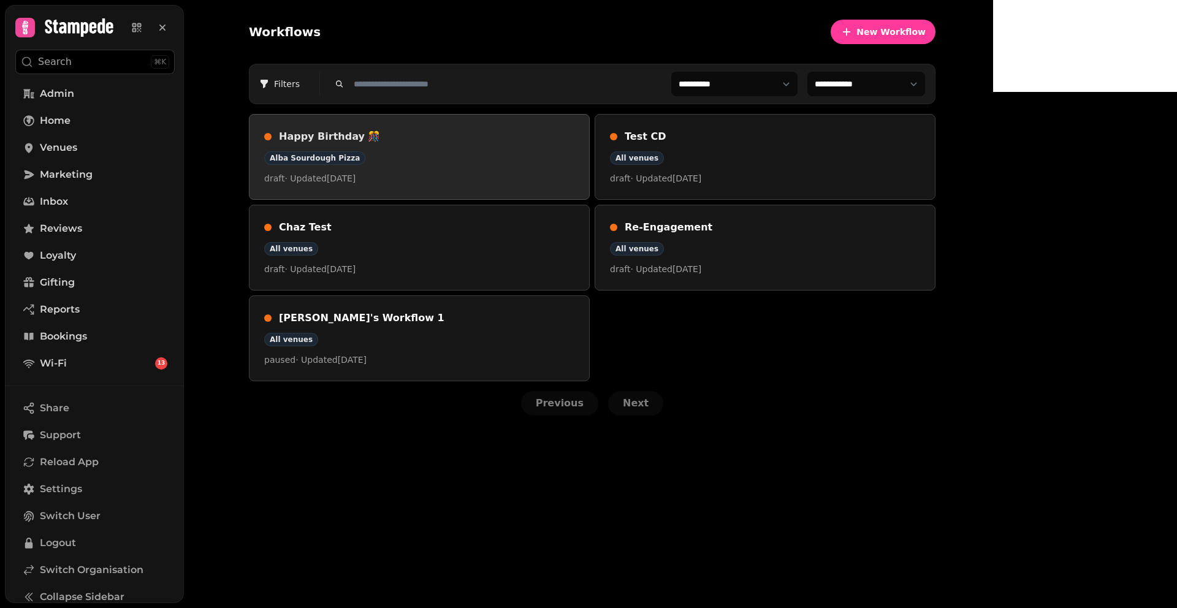
click at [549, 147] on div "Happy Birthday 🎊 Alba Sourdough Pizza draft · Updated 20 Aug 2025" at bounding box center [419, 156] width 310 height 55
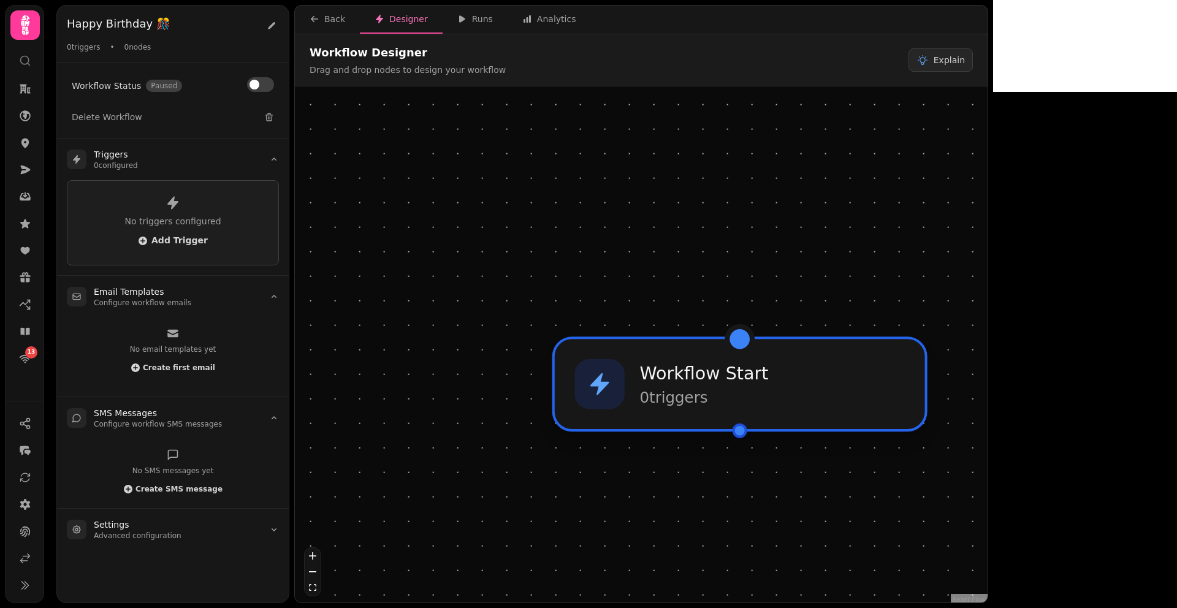
click at [680, 397] on p "0 trigger s" at bounding box center [704, 398] width 129 height 20
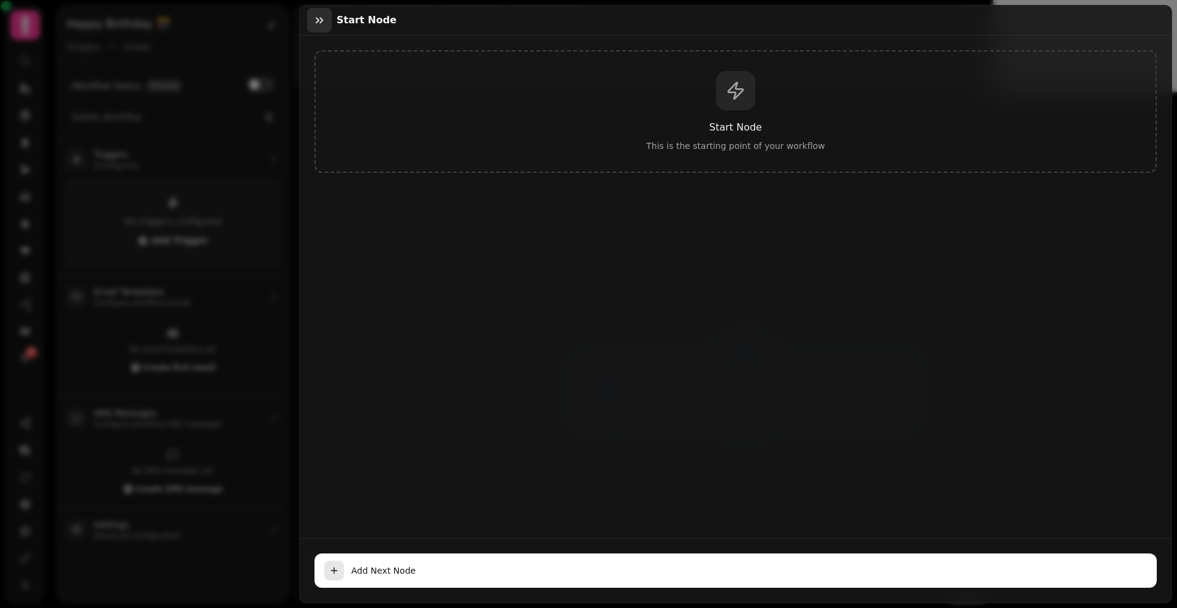
click at [315, 19] on icon "button" at bounding box center [319, 20] width 12 height 12
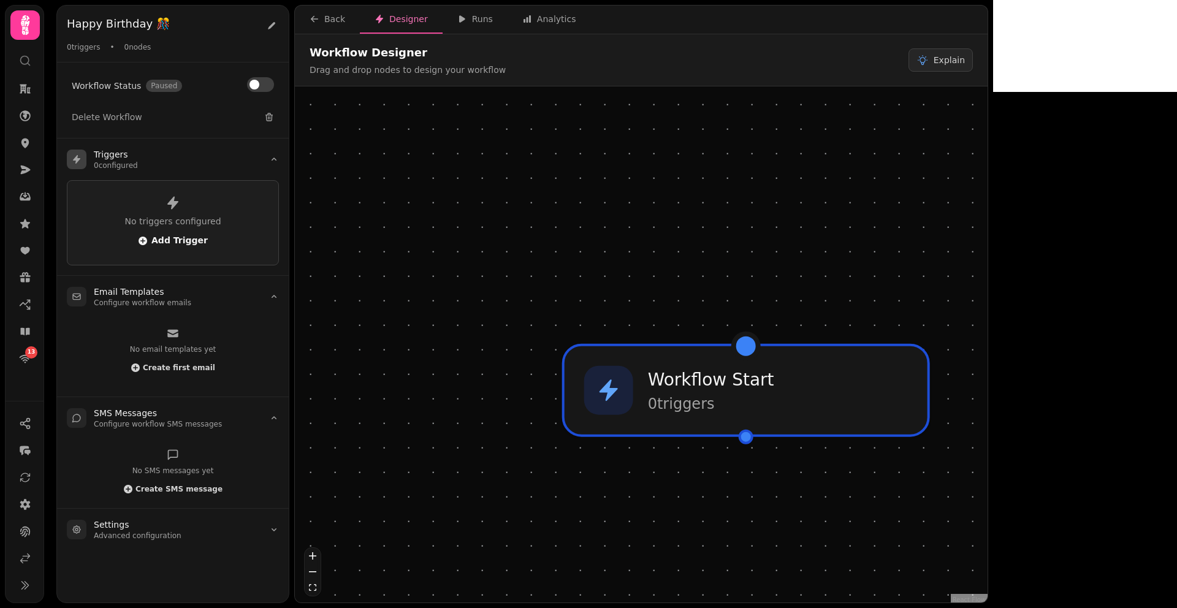
click at [156, 243] on span "Add Trigger" at bounding box center [173, 241] width 70 height 10
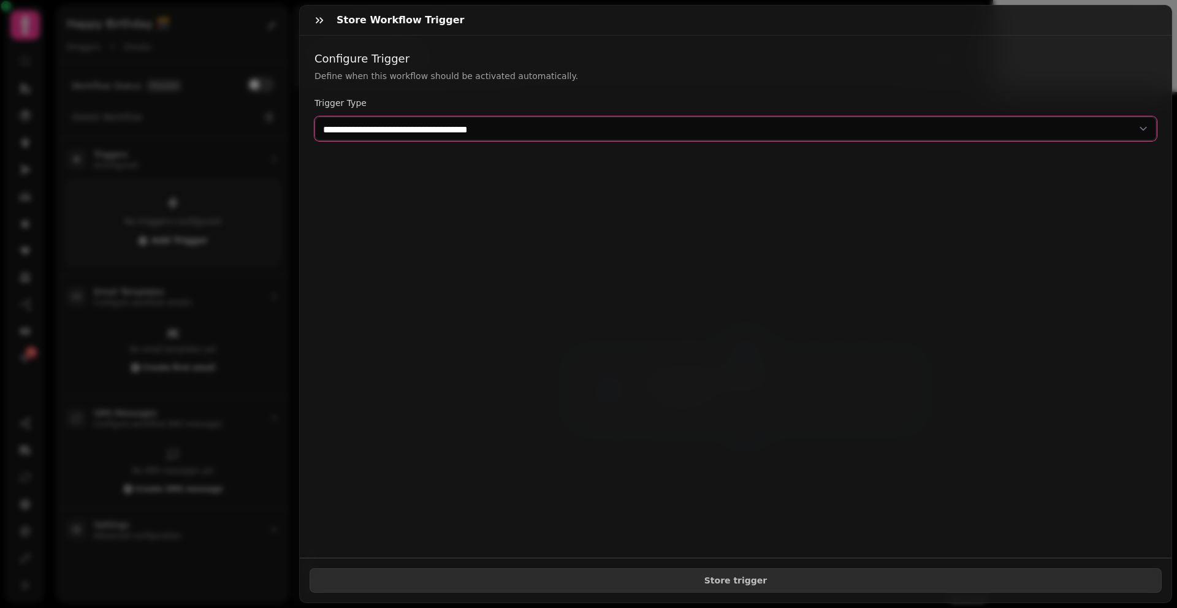
click at [475, 130] on select "**********" at bounding box center [736, 129] width 843 height 25
select select "**********"
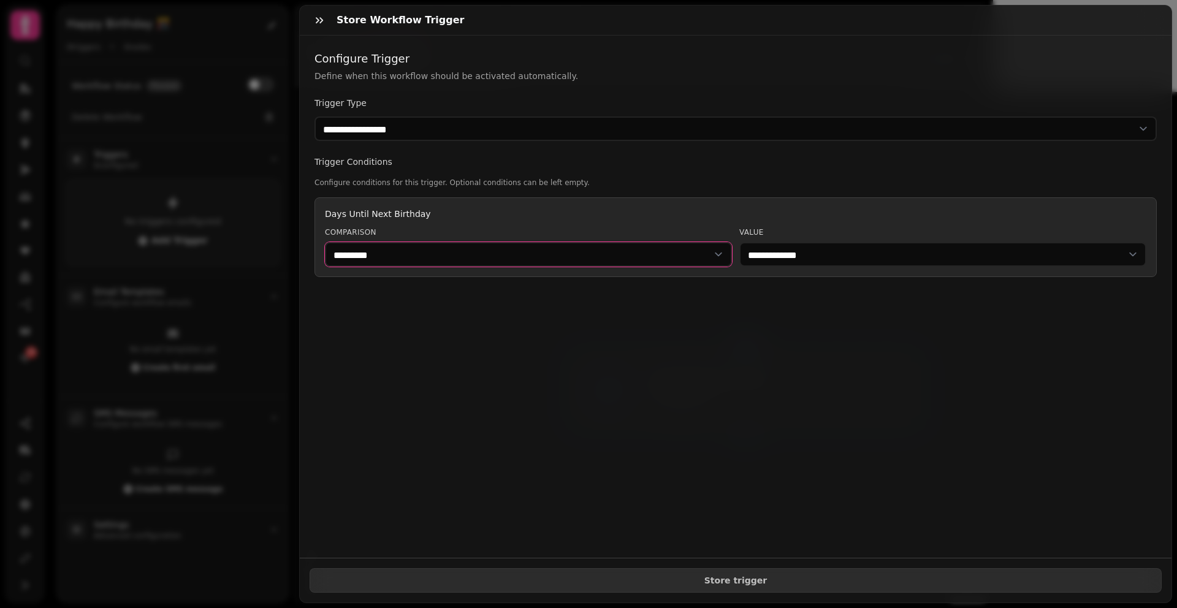
click at [472, 254] on select "********* ******" at bounding box center [528, 254] width 407 height 25
select select "******"
click at [792, 242] on select "**********" at bounding box center [942, 254] width 407 height 25
click at [449, 253] on select "********* ******" at bounding box center [528, 254] width 407 height 25
click at [837, 263] on select "**********" at bounding box center [942, 254] width 407 height 25
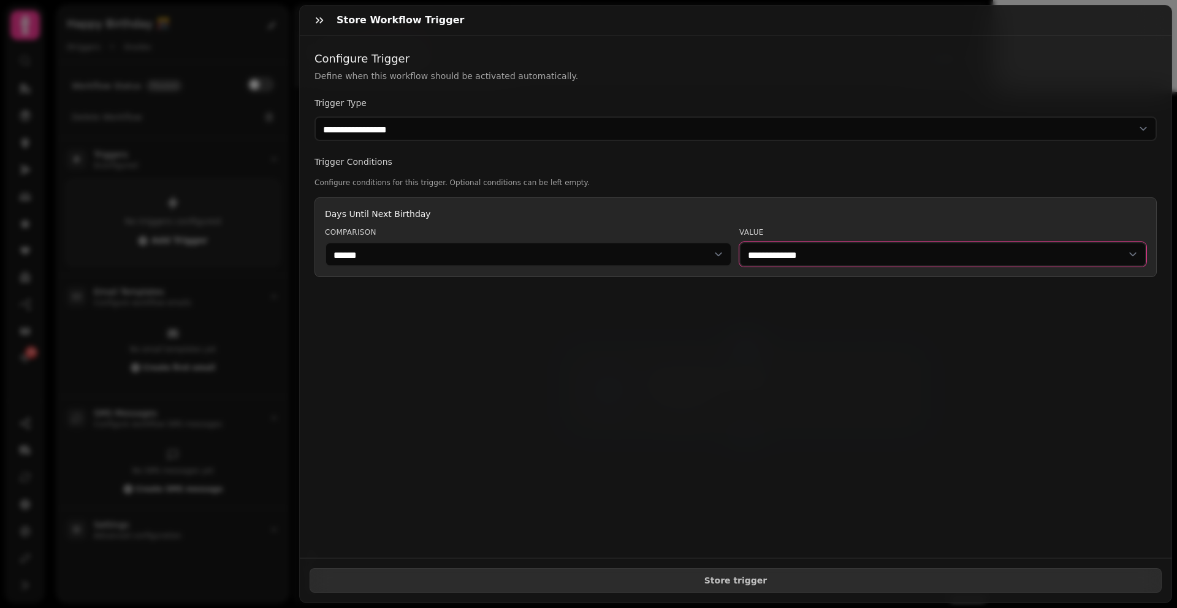
select select "**"
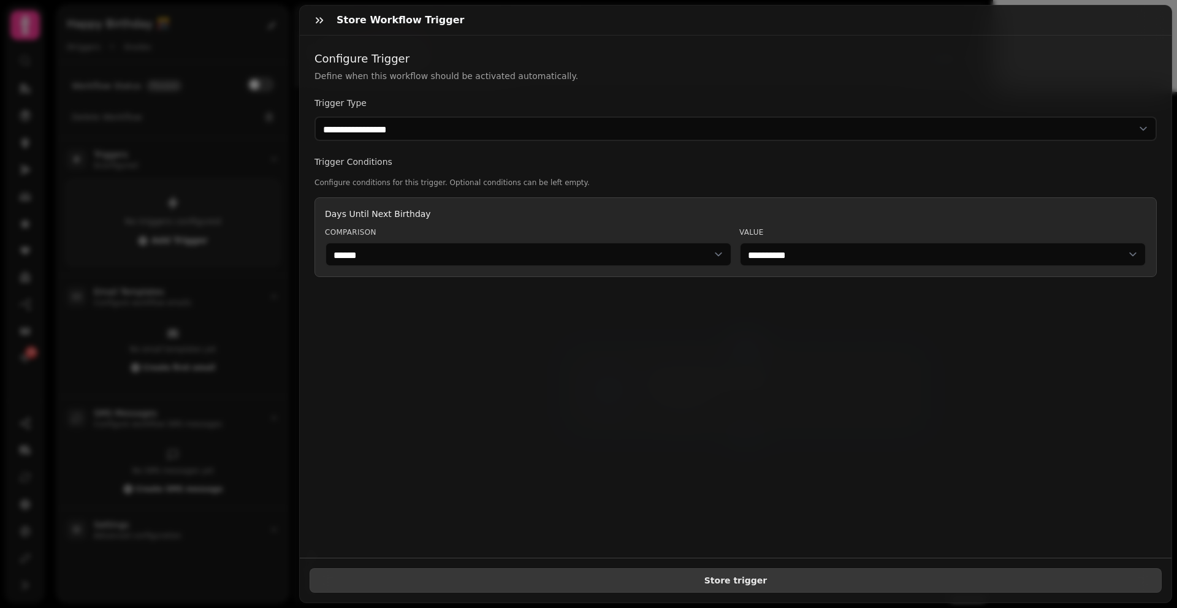
click at [719, 568] on button "Store trigger" at bounding box center [736, 580] width 852 height 25
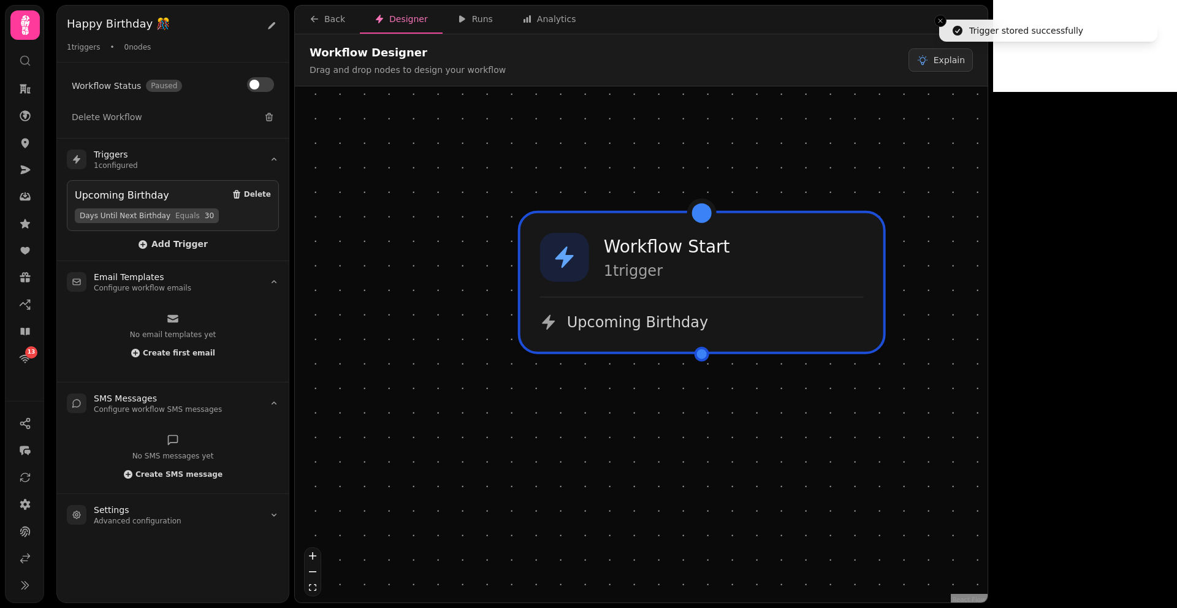
drag, startPoint x: 724, startPoint y: 291, endPoint x: 675, endPoint y: 150, distance: 149.1
click at [675, 150] on div "Workflow Start 1 trigger Upcoming Birthday" at bounding box center [641, 345] width 693 height 519
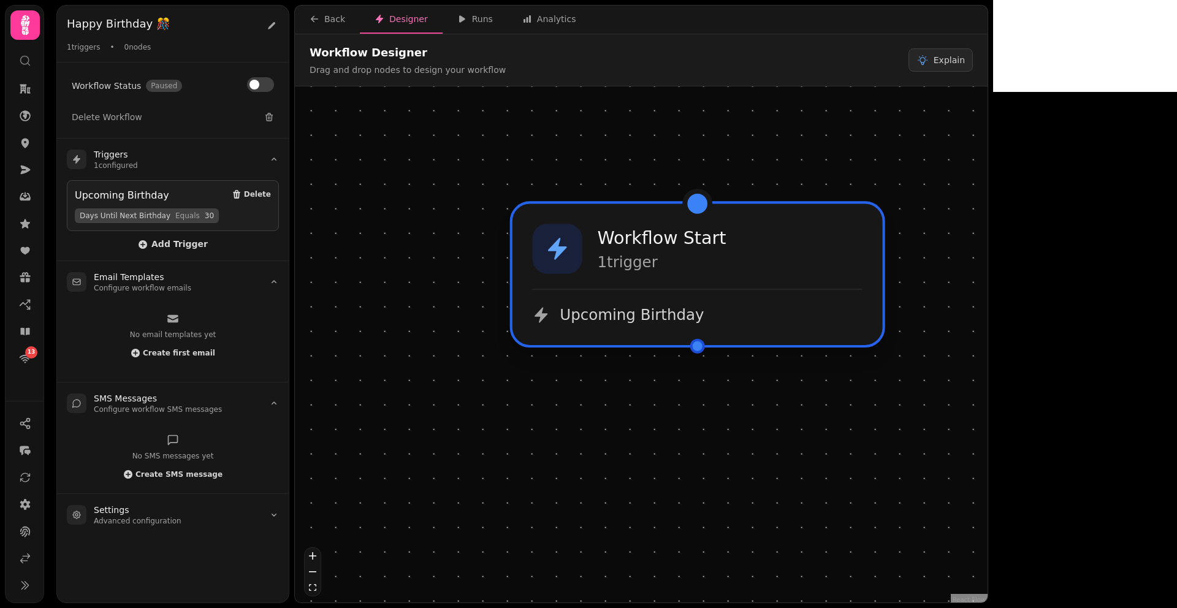
click at [686, 275] on div "Workflow Start 1 trigger Upcoming Birthday" at bounding box center [698, 275] width 370 height 142
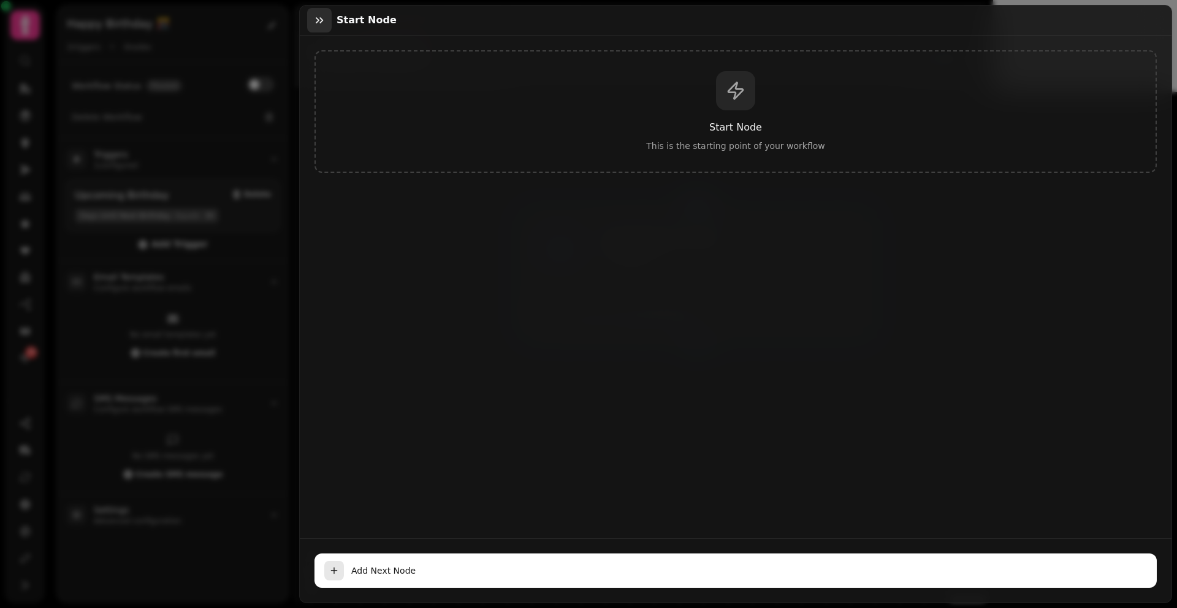
click at [319, 23] on icon "button" at bounding box center [319, 20] width 12 height 12
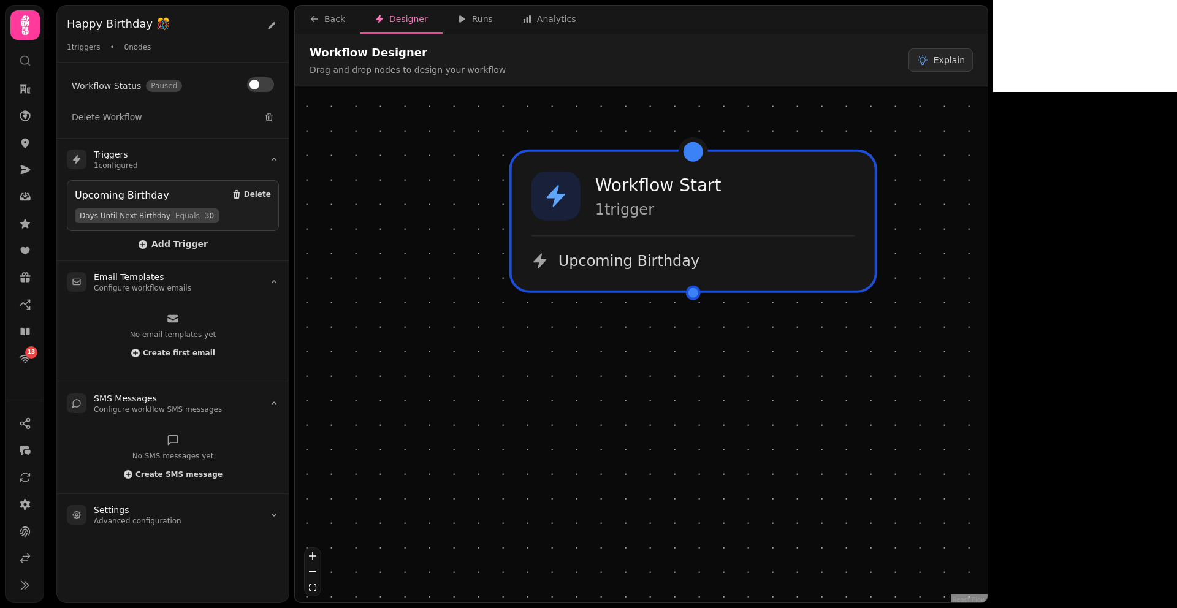
drag, startPoint x: 773, startPoint y: 429, endPoint x: 768, endPoint y: 376, distance: 53.5
click at [768, 376] on div "Workflow Start 1 trigger Upcoming Birthday" at bounding box center [641, 345] width 693 height 519
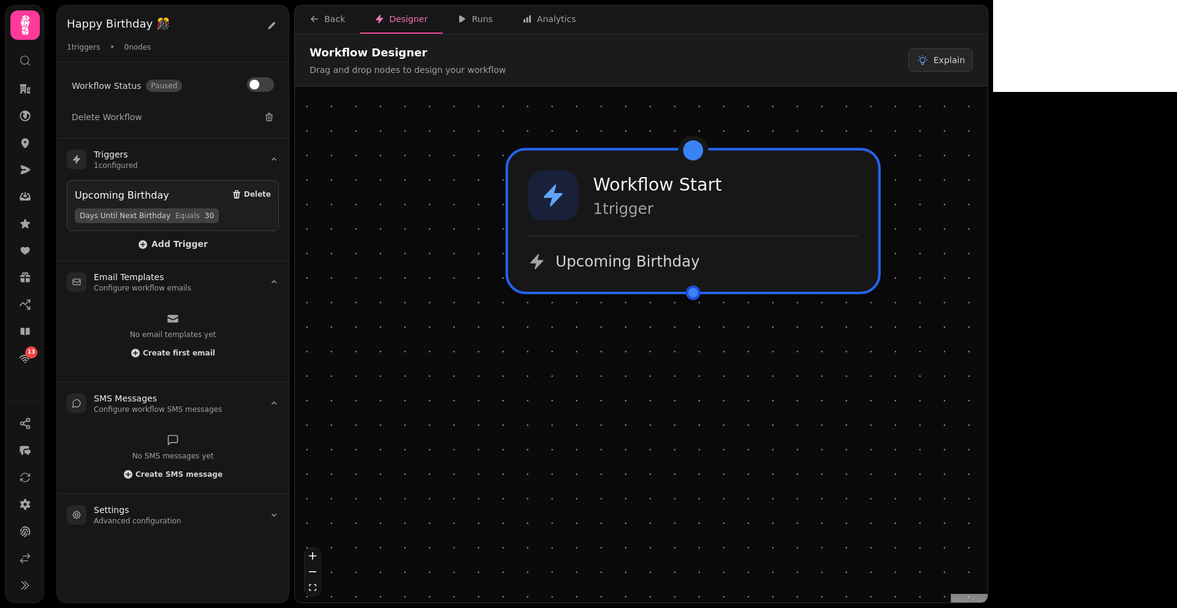
click at [681, 224] on div "Workflow Start 1 trigger Upcoming Birthday" at bounding box center [693, 221] width 370 height 142
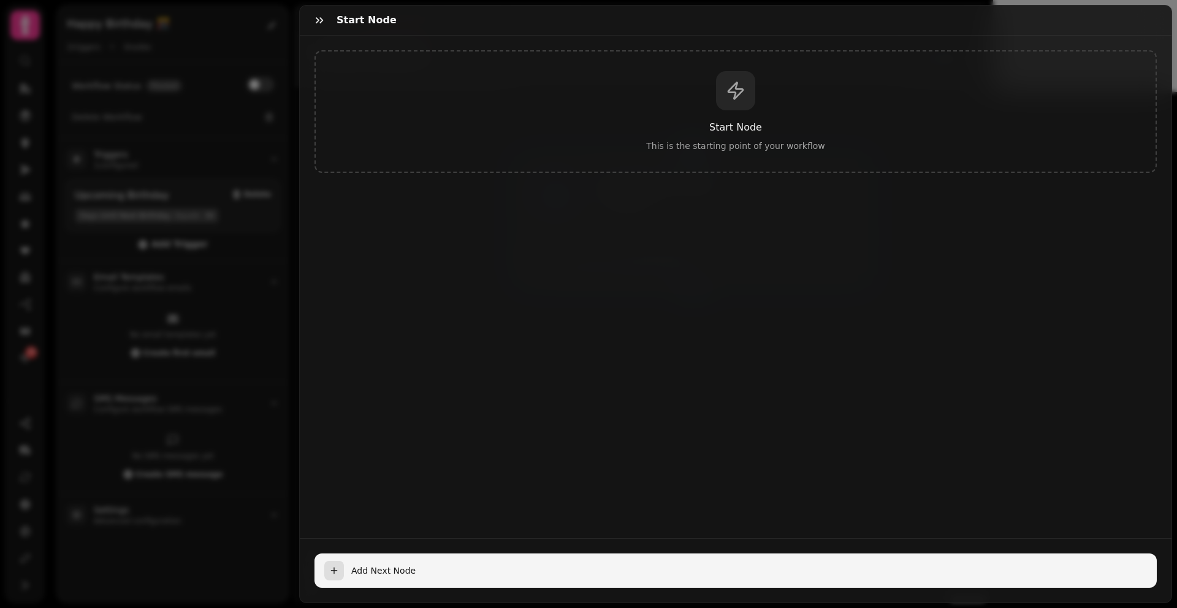
click at [361, 565] on span "Add Next Node" at bounding box center [749, 571] width 796 height 12
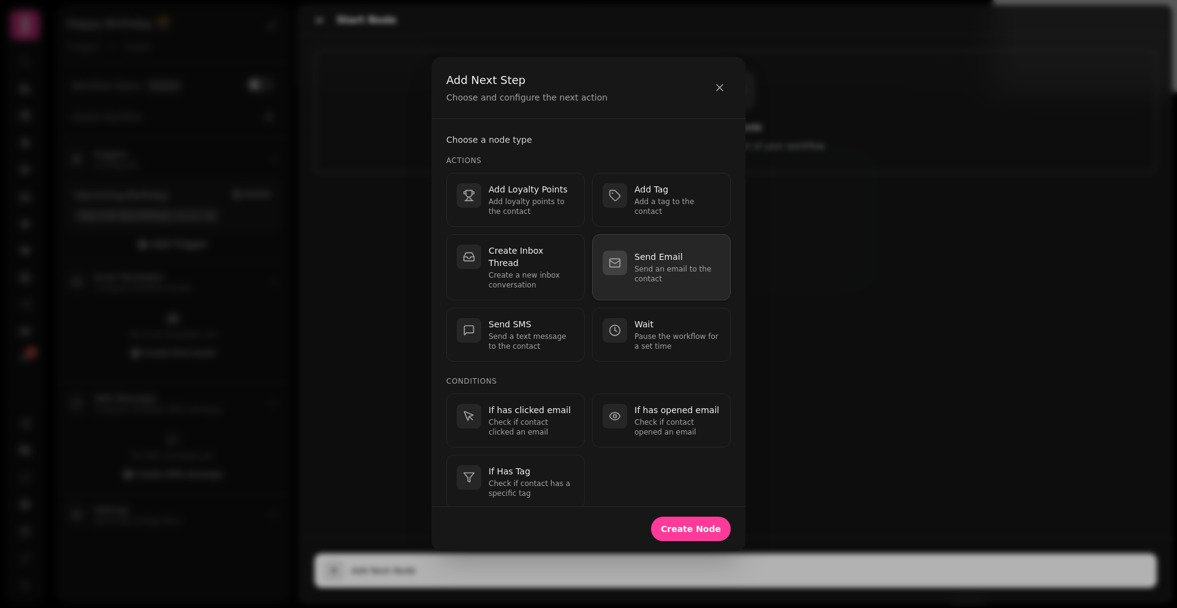
click at [644, 271] on p "Send an email to the contact" at bounding box center [678, 274] width 86 height 20
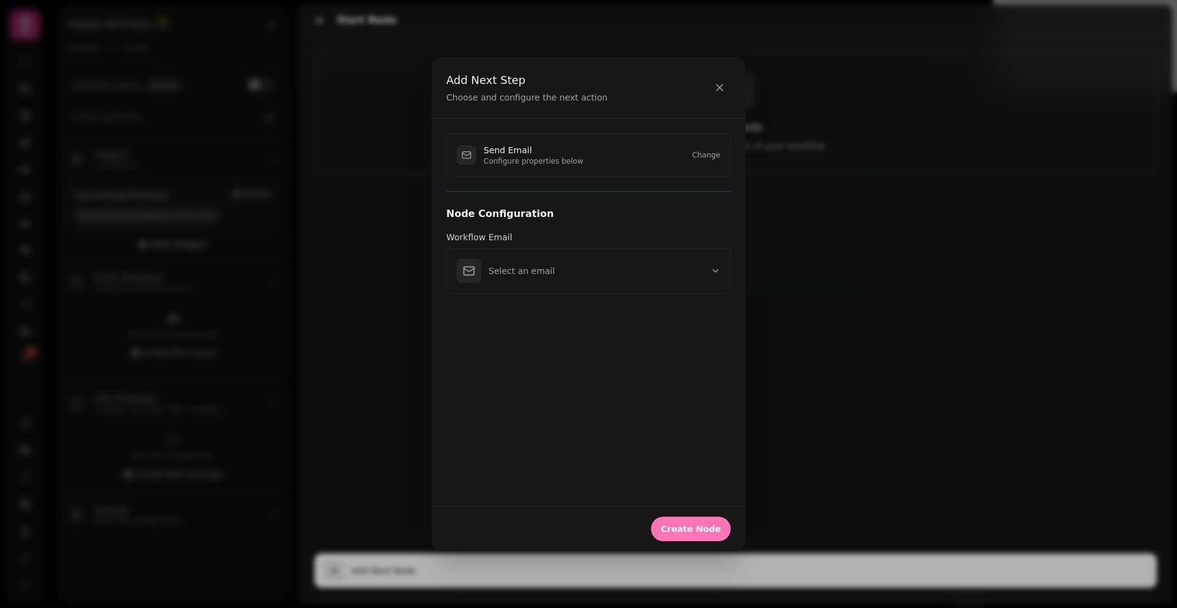
click at [692, 535] on button "Create Node" at bounding box center [691, 529] width 80 height 25
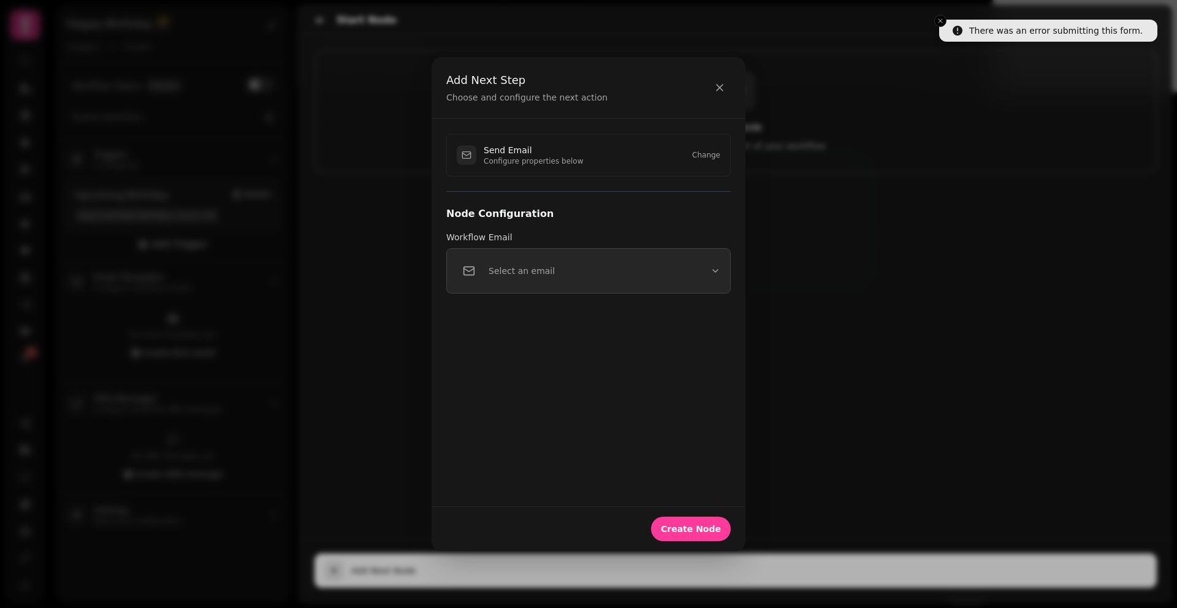
click at [554, 285] on button "Select an email" at bounding box center [588, 270] width 285 height 45
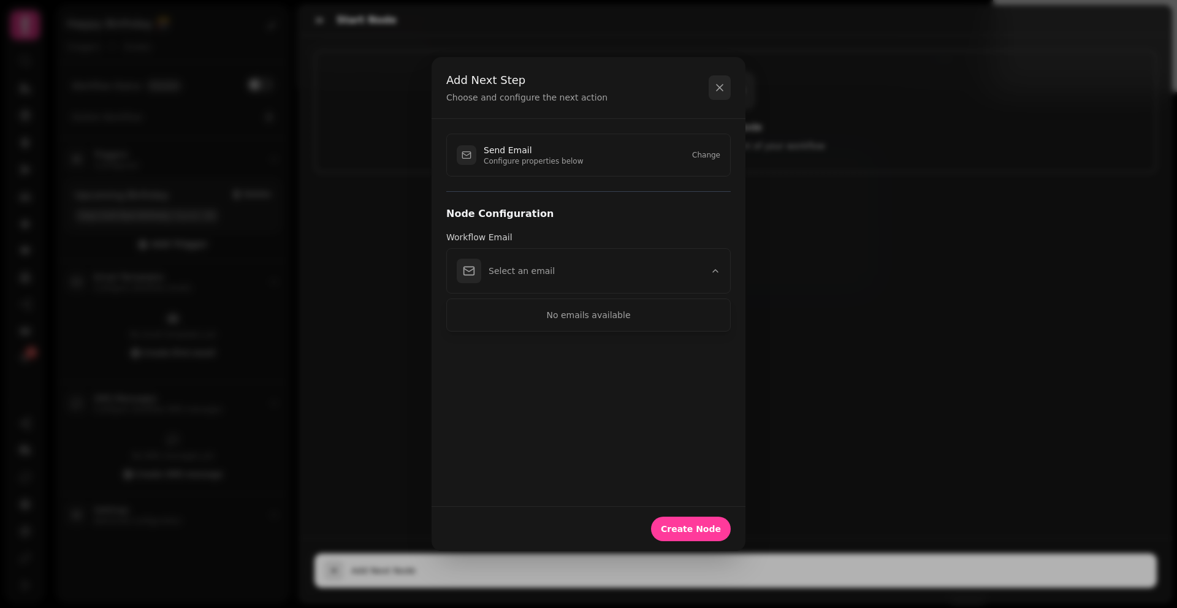
click at [716, 93] on icon "button" at bounding box center [720, 88] width 12 height 12
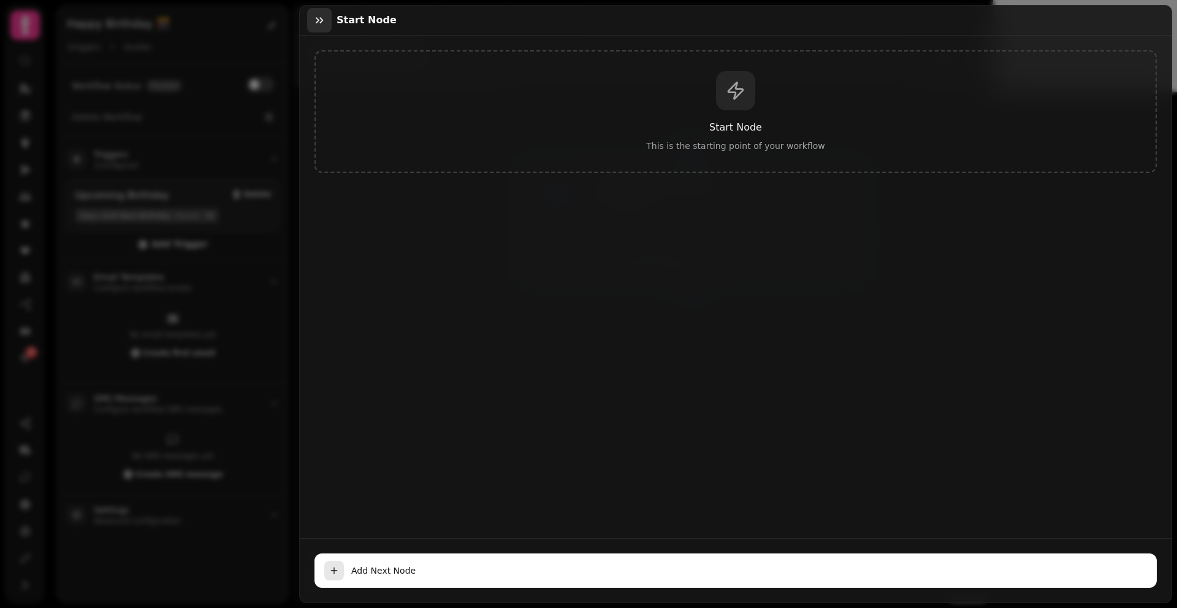
click at [310, 21] on button "button" at bounding box center [319, 20] width 25 height 25
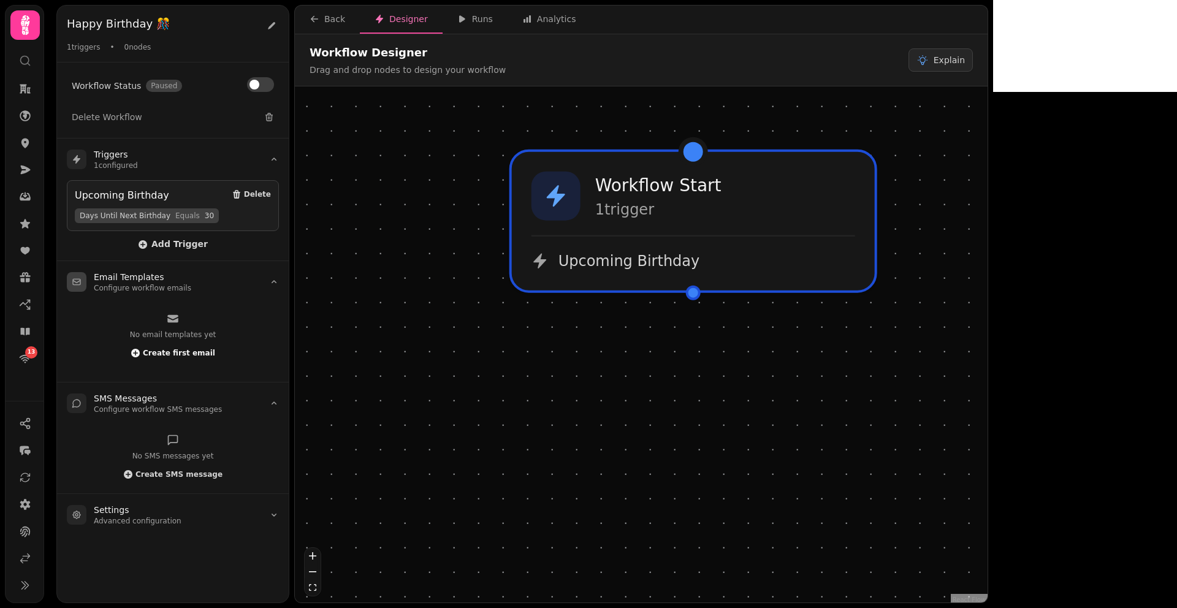
click at [174, 354] on span "Create first email" at bounding box center [179, 353] width 72 height 7
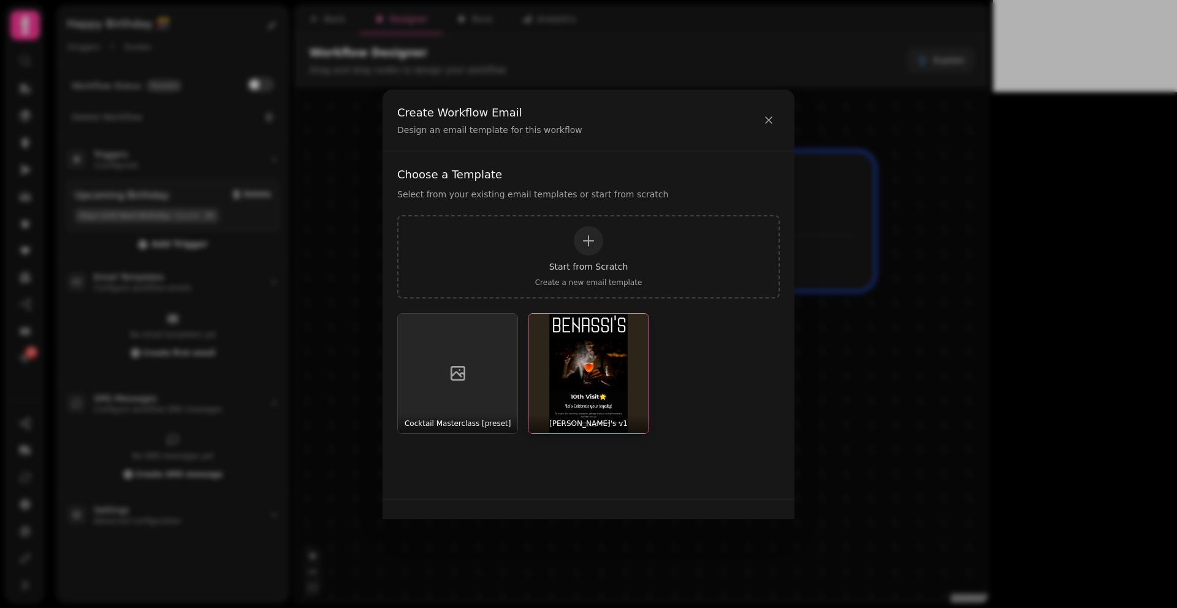
click at [571, 359] on img "button" at bounding box center [589, 374] width 120 height 120
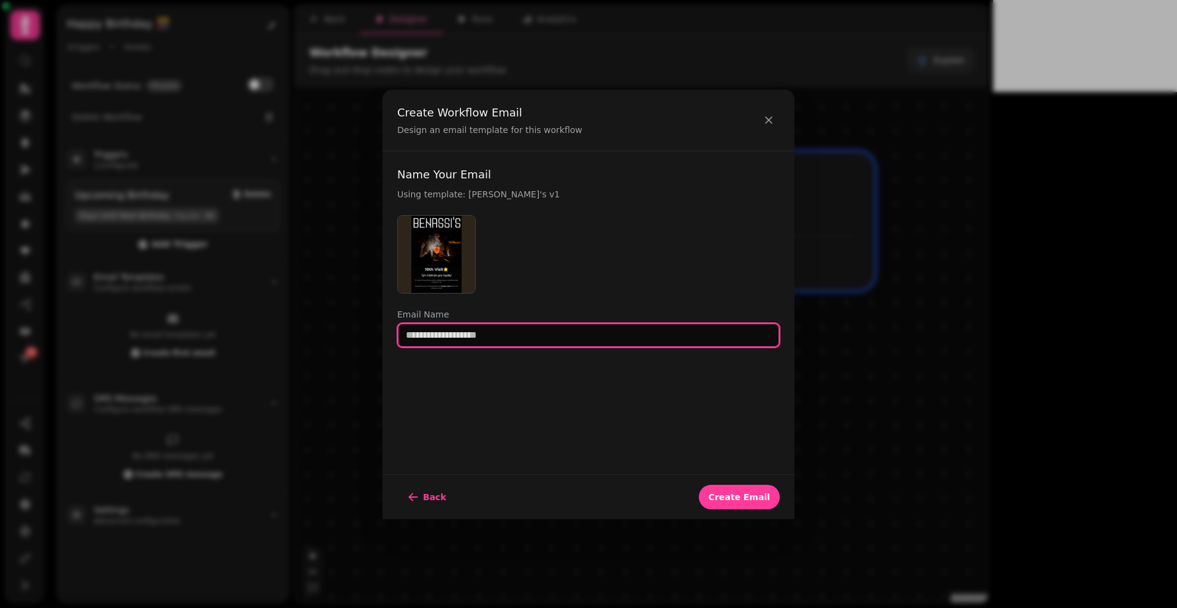
click at [482, 337] on input "text" at bounding box center [588, 335] width 383 height 25
type input "**********"
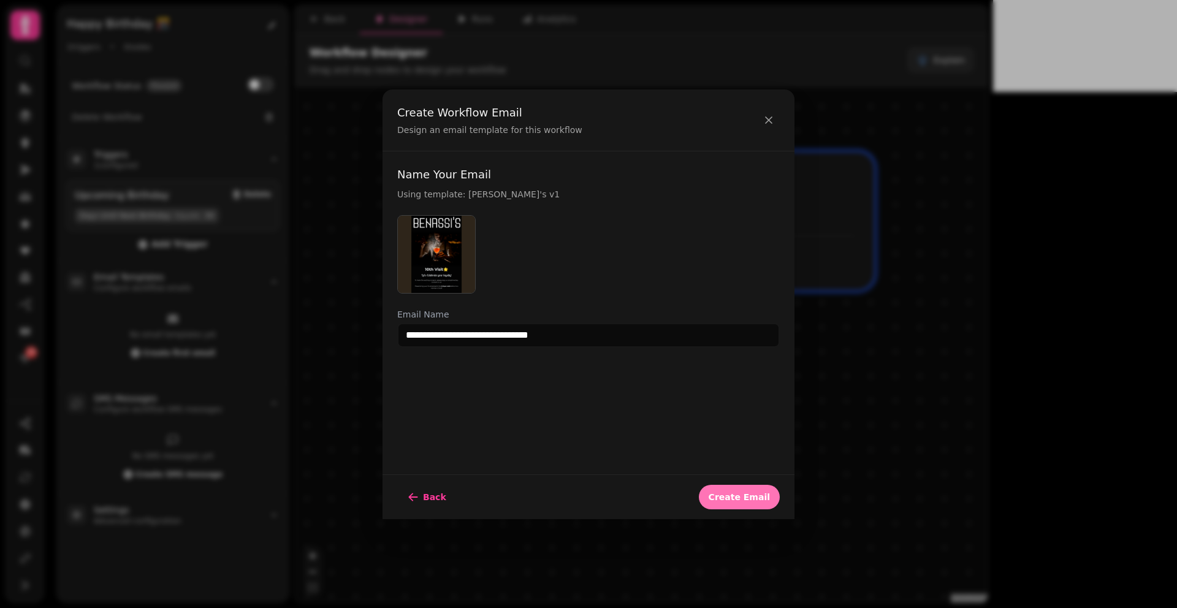
click at [750, 494] on span "Create Email" at bounding box center [739, 497] width 61 height 9
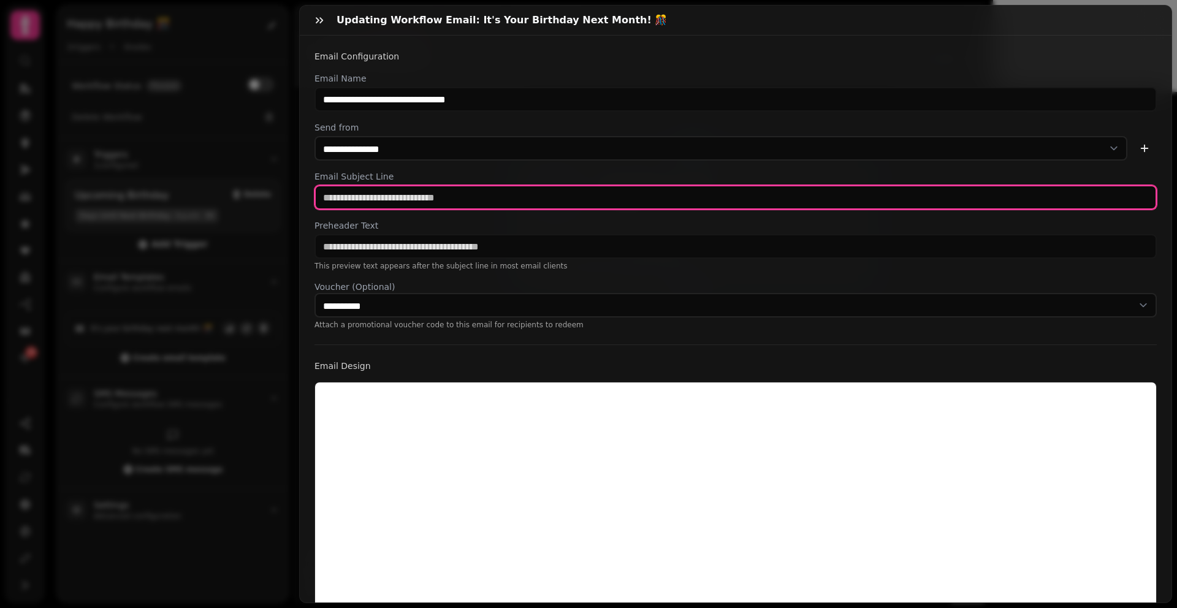
click at [395, 202] on input "text" at bounding box center [736, 197] width 843 height 25
type input "**********"
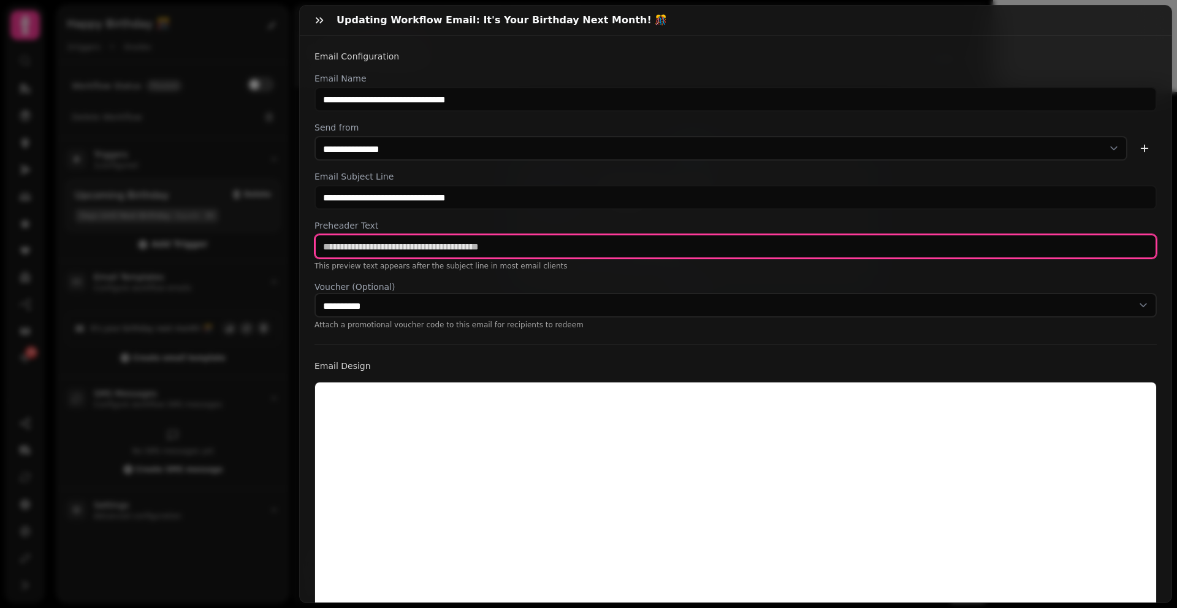
click at [428, 251] on input "text" at bounding box center [736, 246] width 843 height 25
type input "**********"
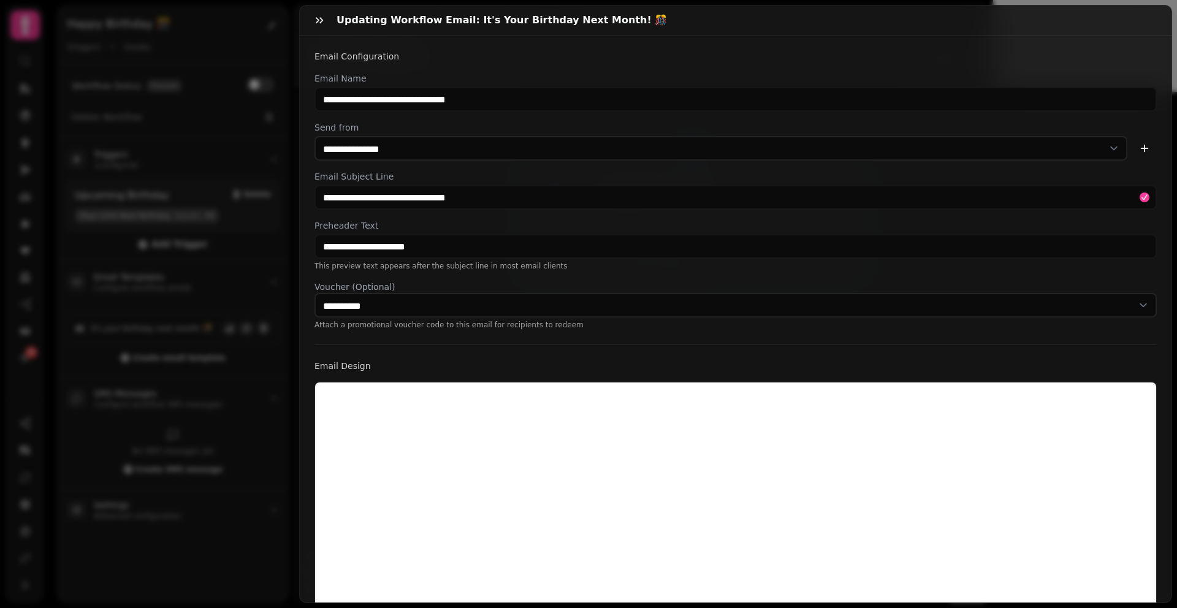
click at [576, 273] on div "**********" at bounding box center [736, 201] width 843 height 258
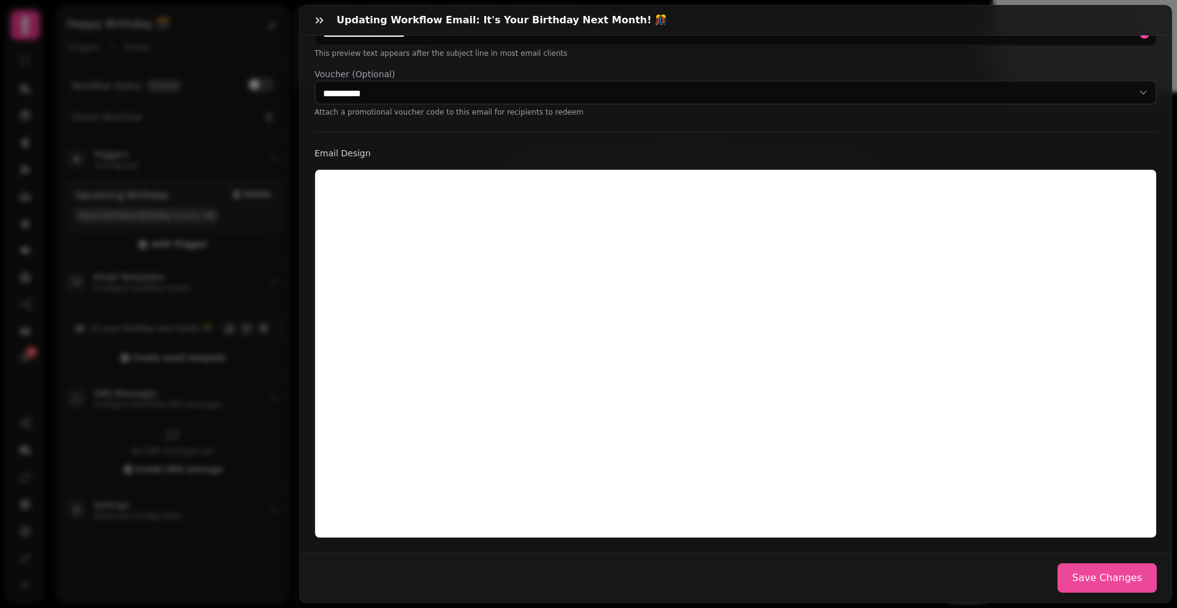
scroll to position [222, 0]
click at [1097, 565] on button "Save Changes" at bounding box center [1107, 578] width 99 height 29
click at [937, 21] on icon "Close toast" at bounding box center [940, 20] width 7 height 7
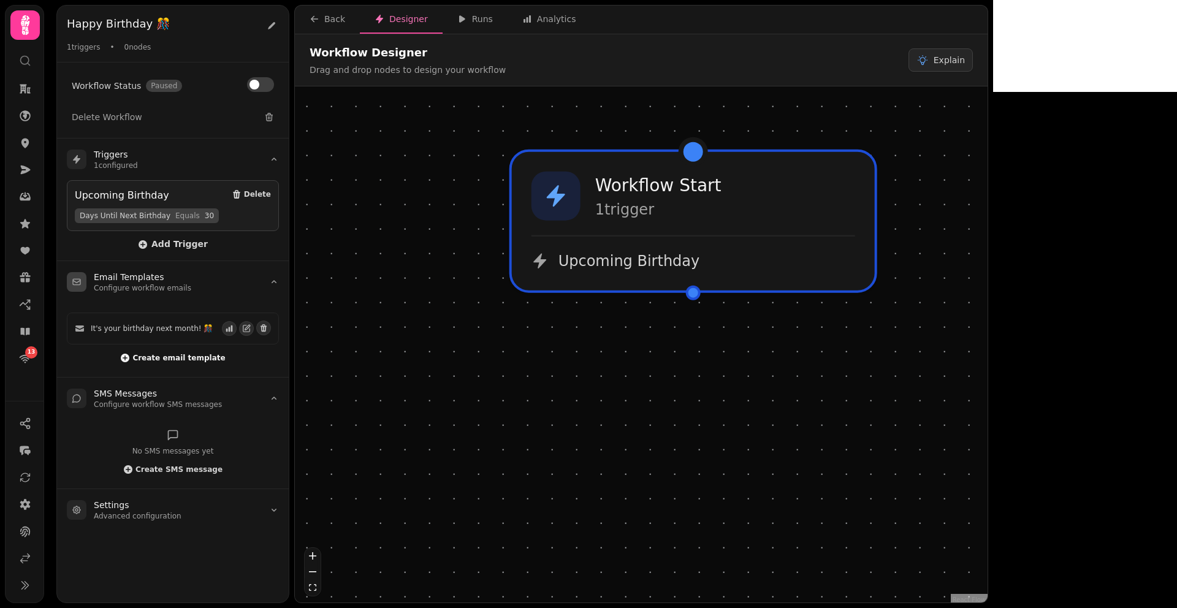
click at [169, 358] on span "Create email template" at bounding box center [178, 357] width 93 height 7
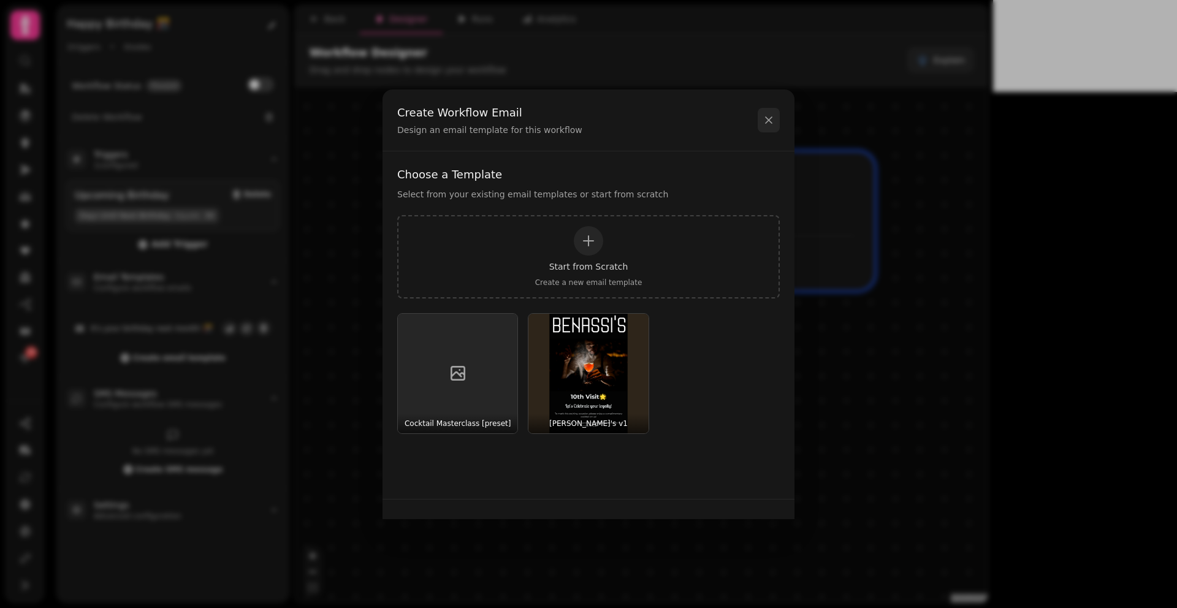
click at [772, 119] on icon at bounding box center [769, 120] width 12 height 12
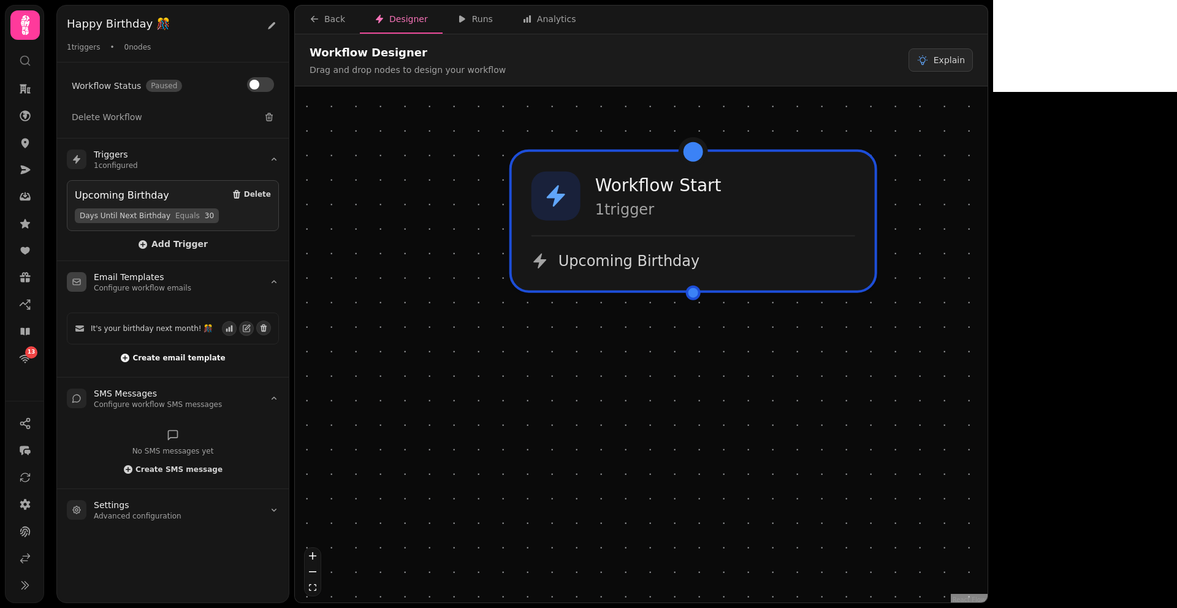
click at [142, 357] on span "Create email template" at bounding box center [178, 357] width 93 height 7
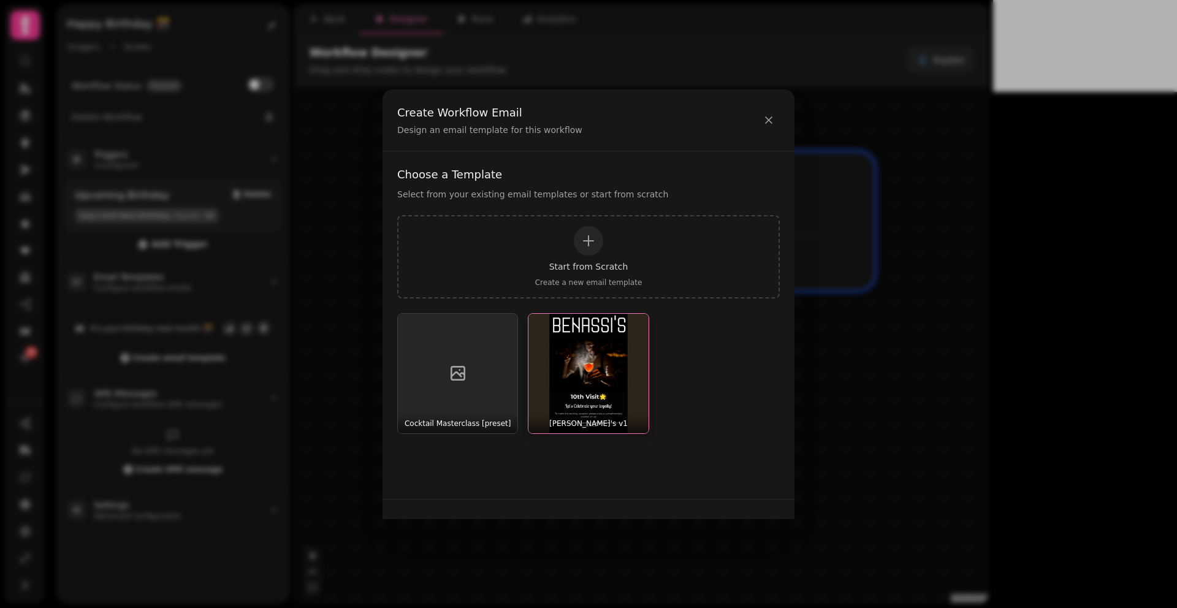
click at [564, 398] on img "button" at bounding box center [589, 374] width 120 height 120
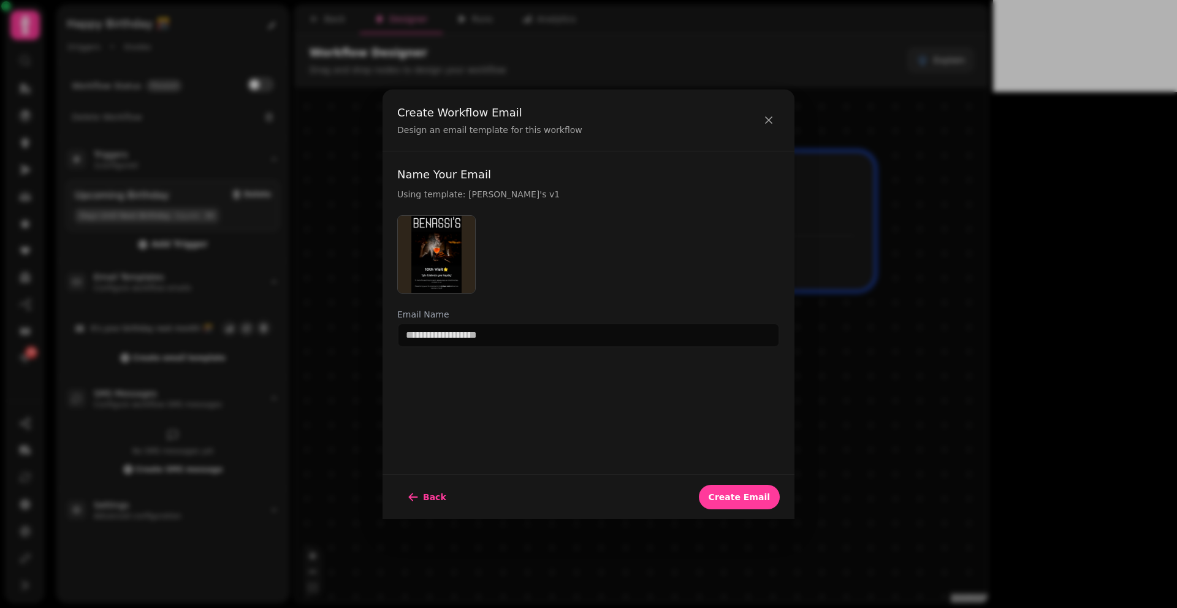
click at [579, 356] on div "Name Your Email Using template: Benassi's v1 Email Name" at bounding box center [589, 312] width 412 height 323
click at [568, 332] on input "text" at bounding box center [588, 335] width 383 height 25
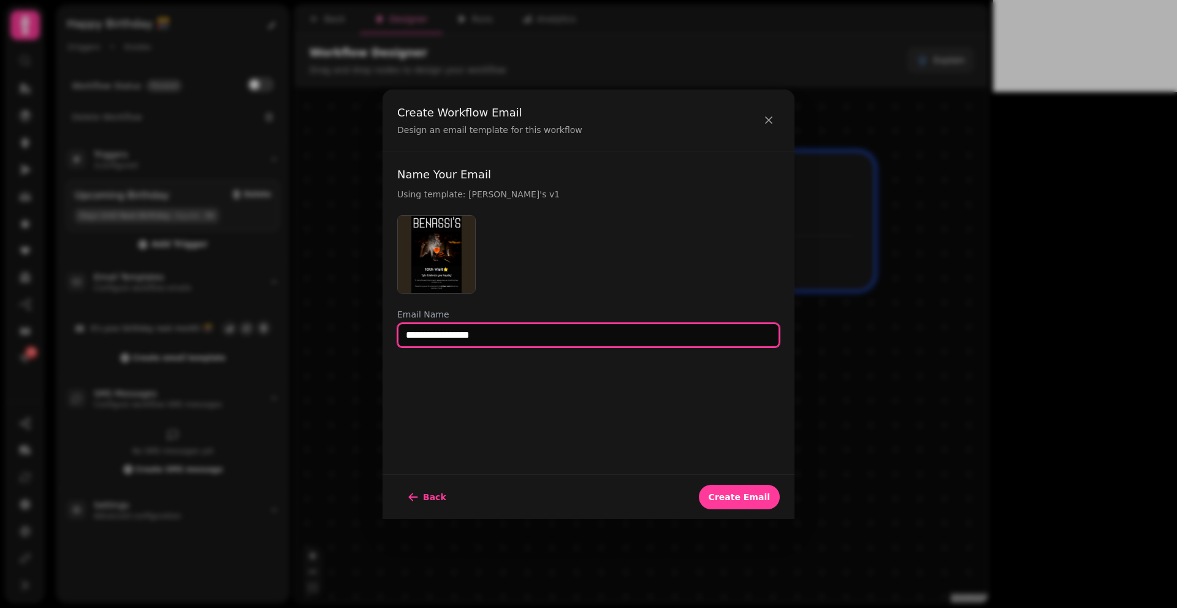
type input "**********"
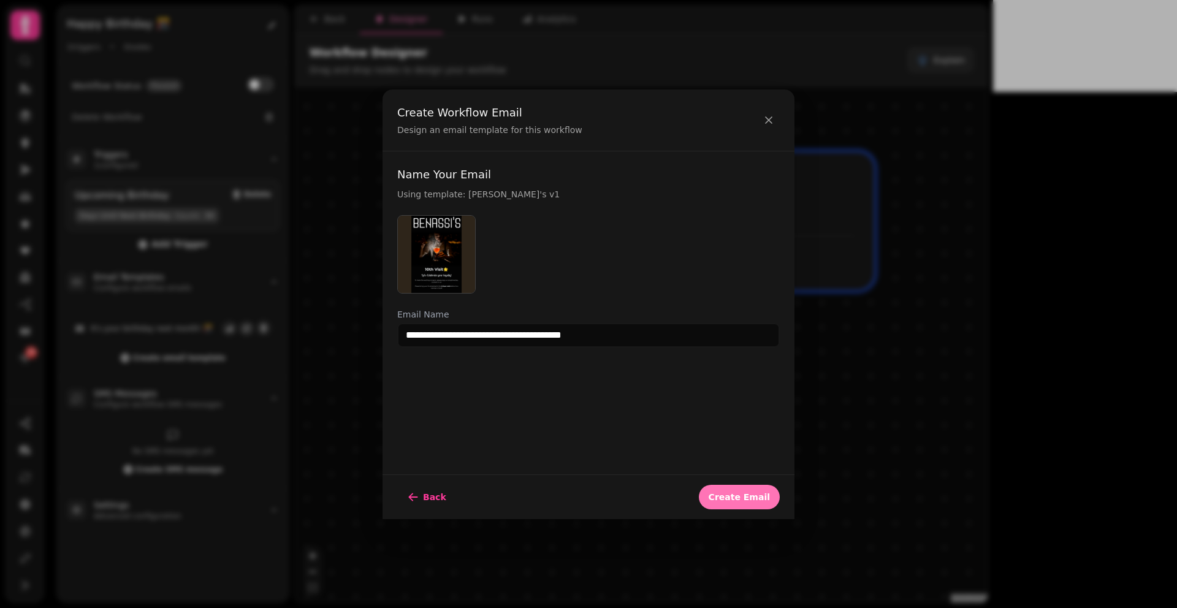
click at [732, 493] on span "Create Email" at bounding box center [739, 497] width 61 height 9
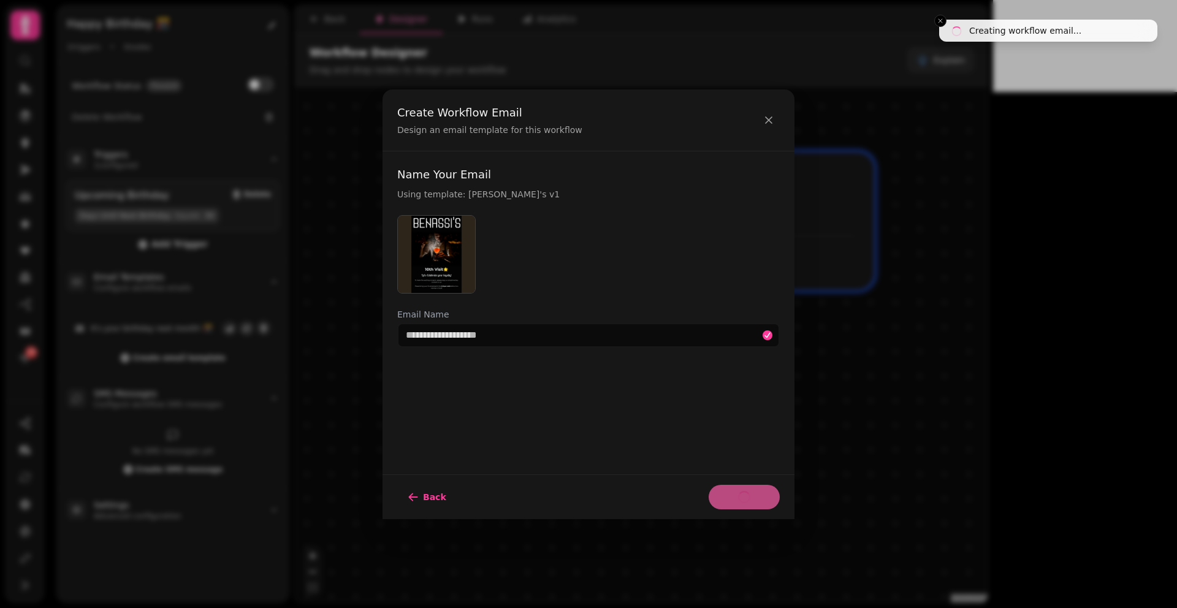
select select "**********"
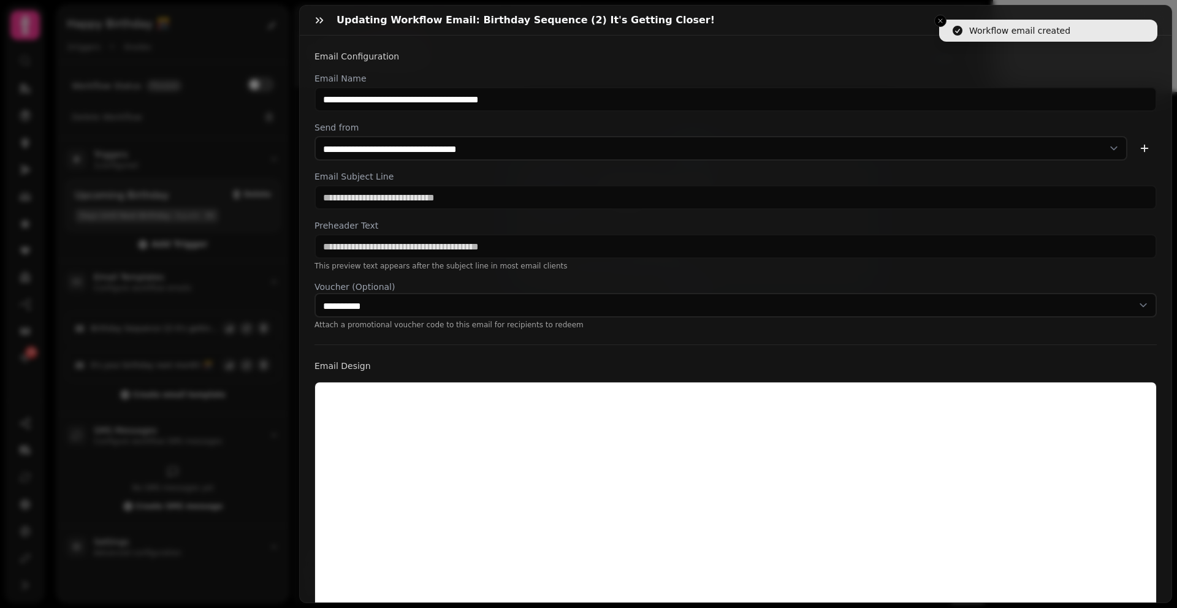
scroll to position [30, 0]
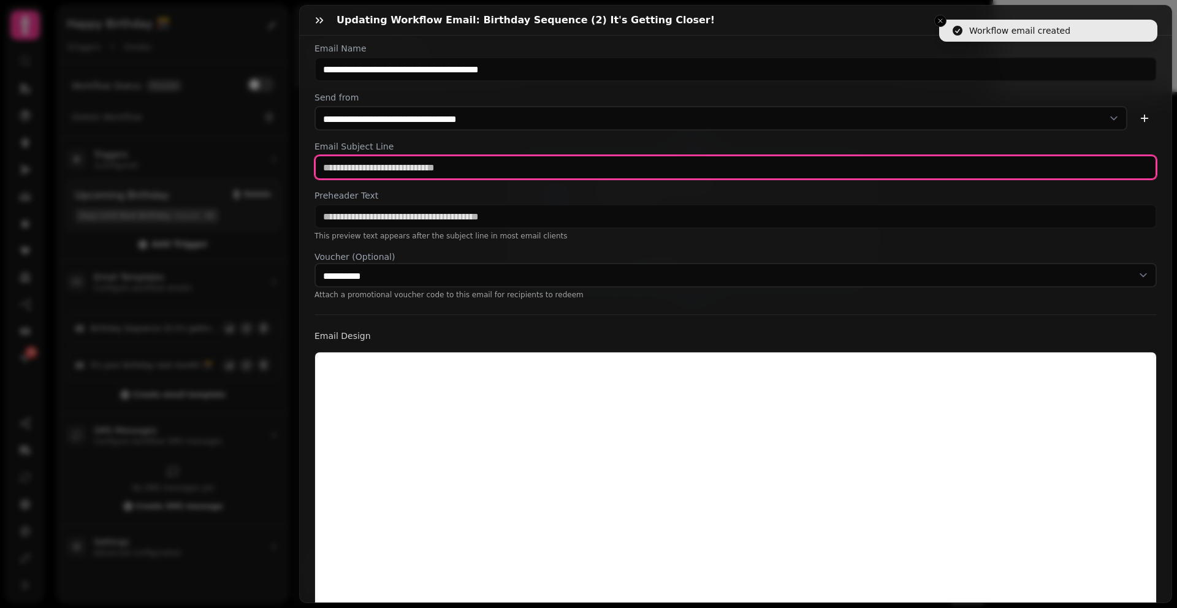
click at [454, 169] on input "text" at bounding box center [736, 167] width 843 height 25
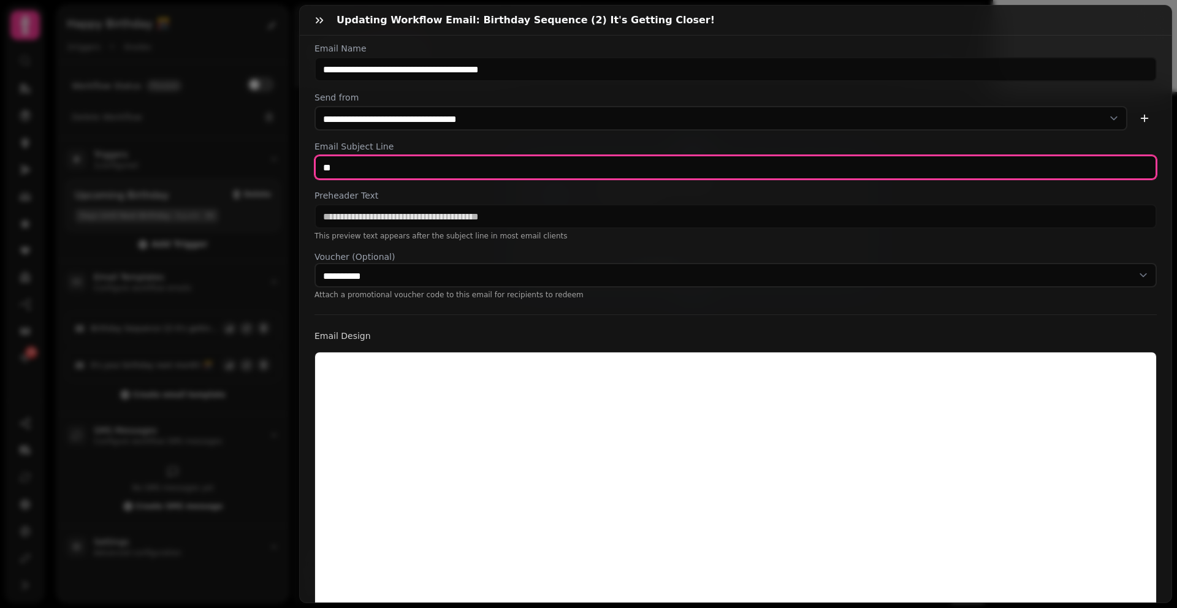
type input "**********"
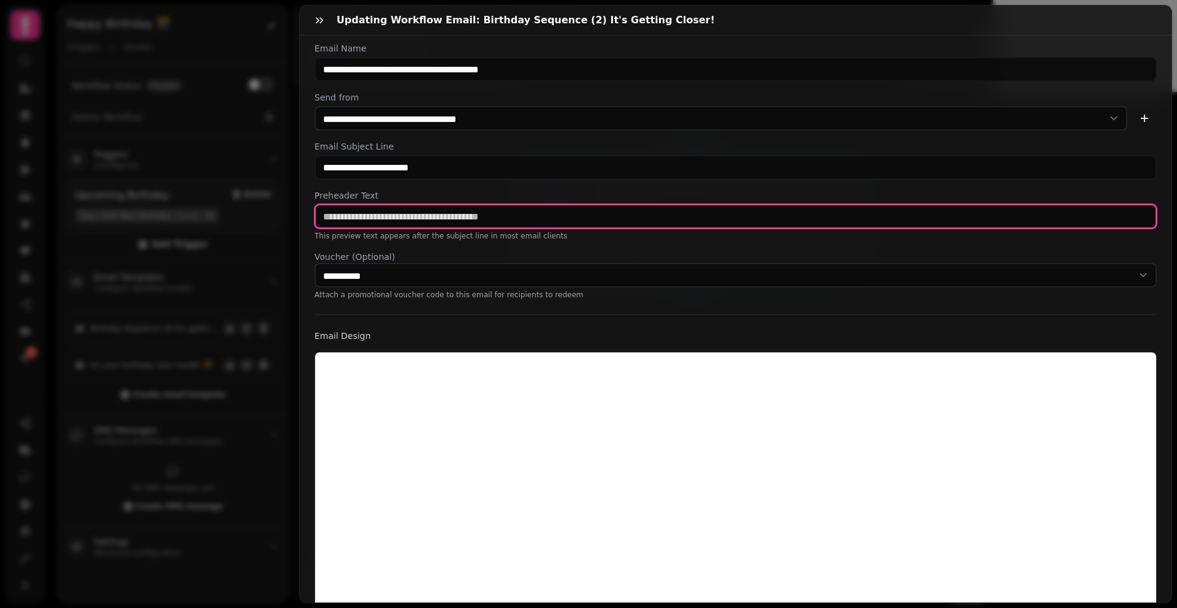
click at [426, 213] on input "text" at bounding box center [736, 216] width 843 height 25
type input "**********"
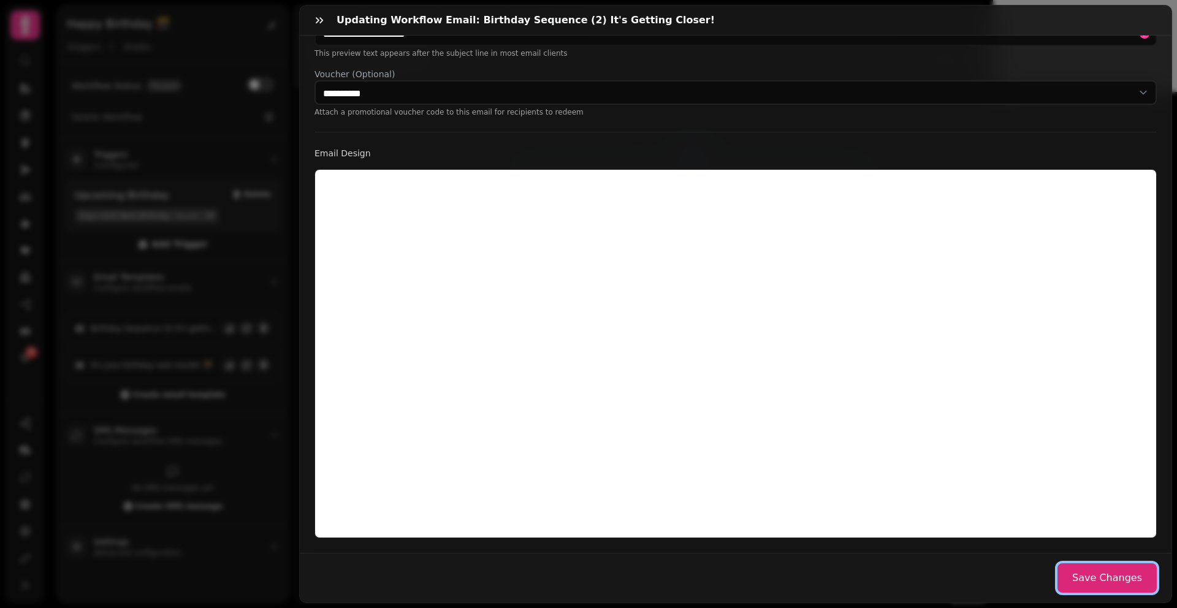
click at [1063, 564] on button "Save Changes" at bounding box center [1107, 578] width 99 height 29
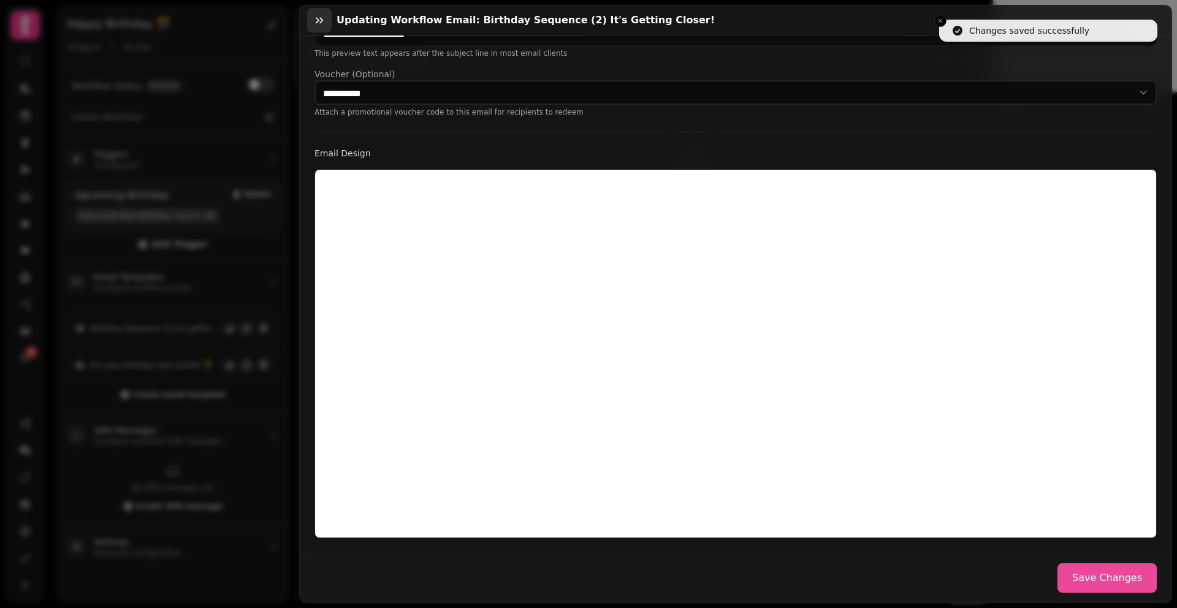
click at [317, 28] on button "button" at bounding box center [319, 20] width 25 height 25
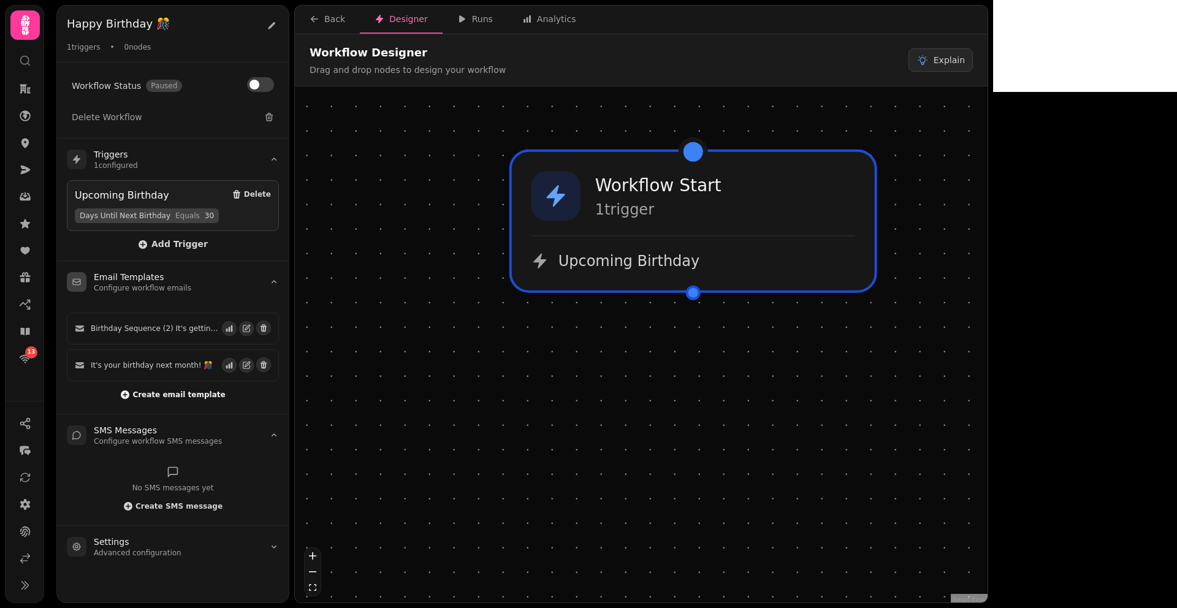
click at [176, 392] on span "Create email template" at bounding box center [178, 394] width 93 height 7
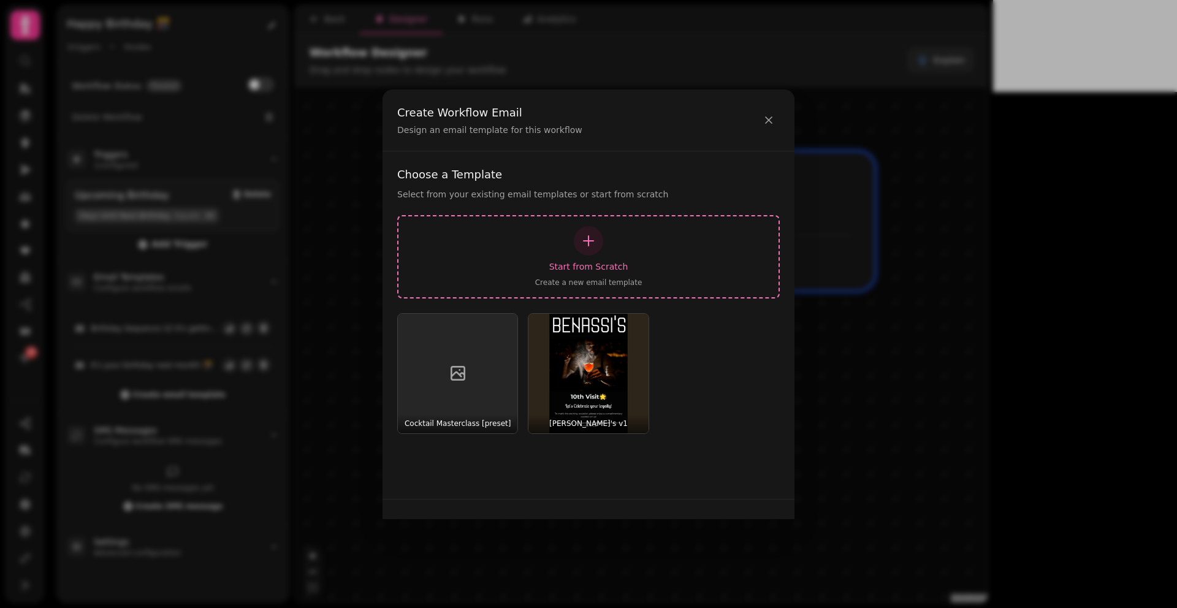
click at [592, 239] on icon "button" at bounding box center [588, 241] width 15 height 15
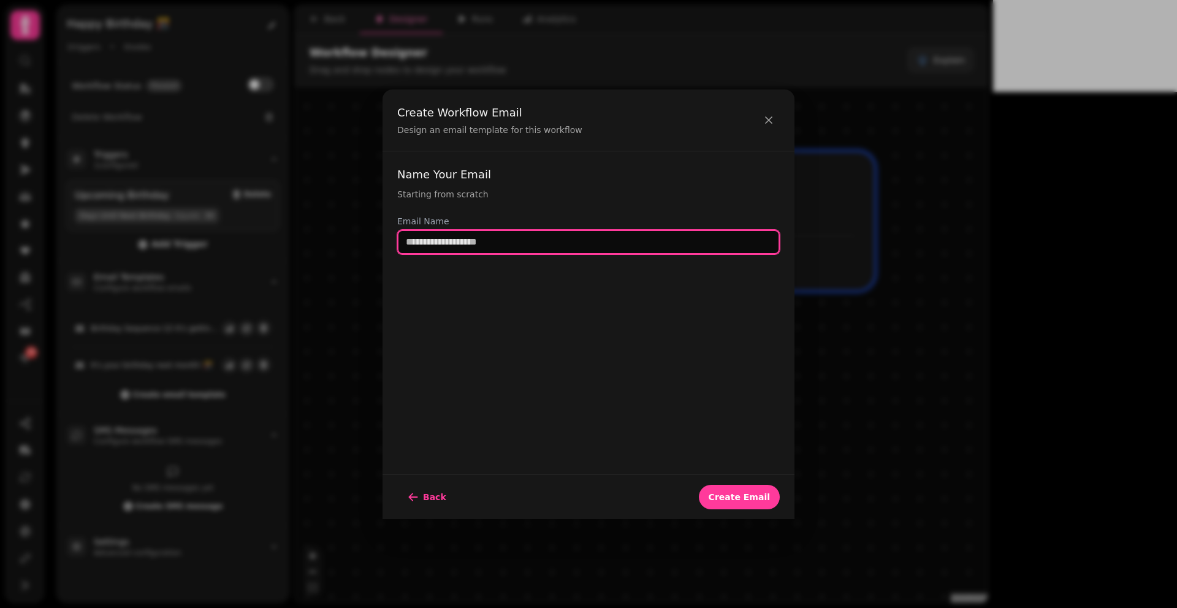
click at [491, 242] on input "text" at bounding box center [588, 242] width 383 height 25
type input "**********"
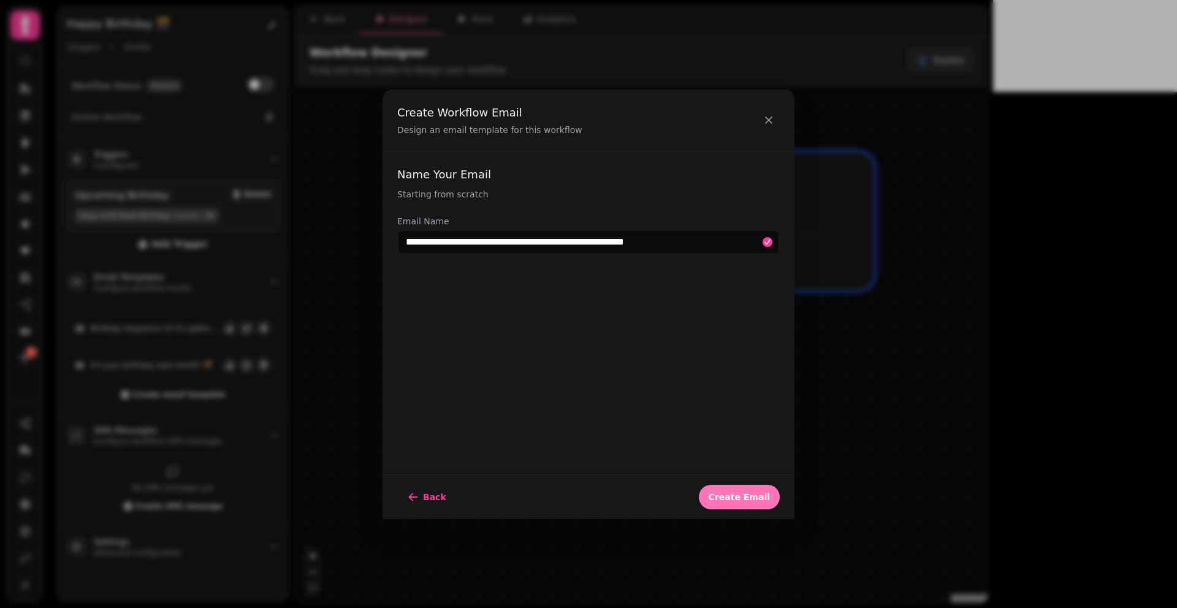
click at [743, 500] on span "Create Email" at bounding box center [739, 497] width 61 height 9
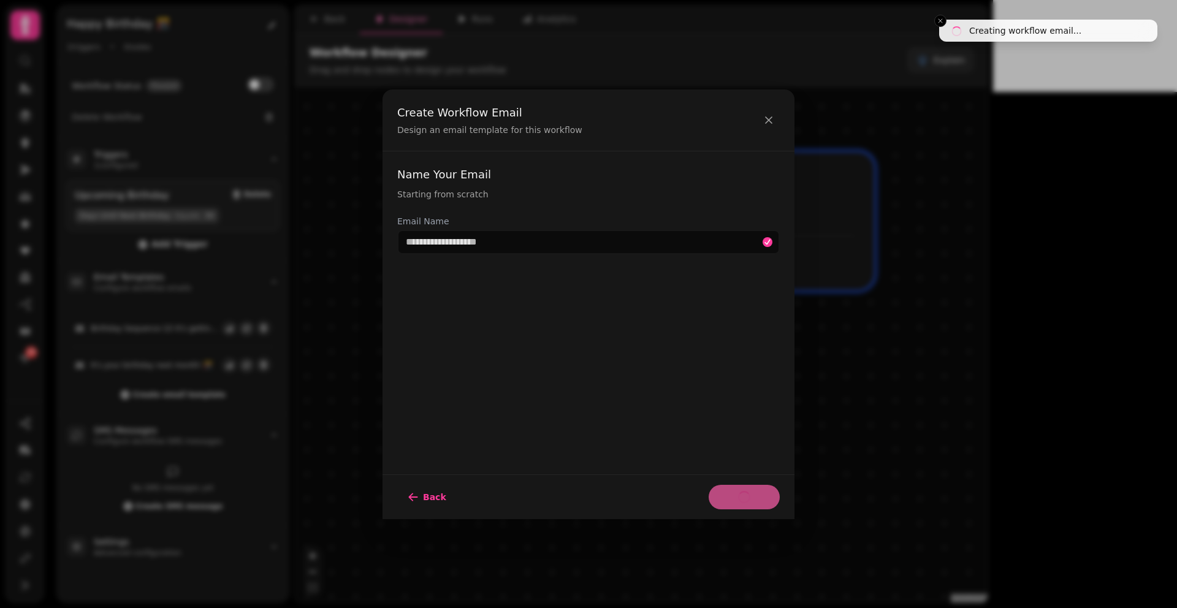
select select "**********"
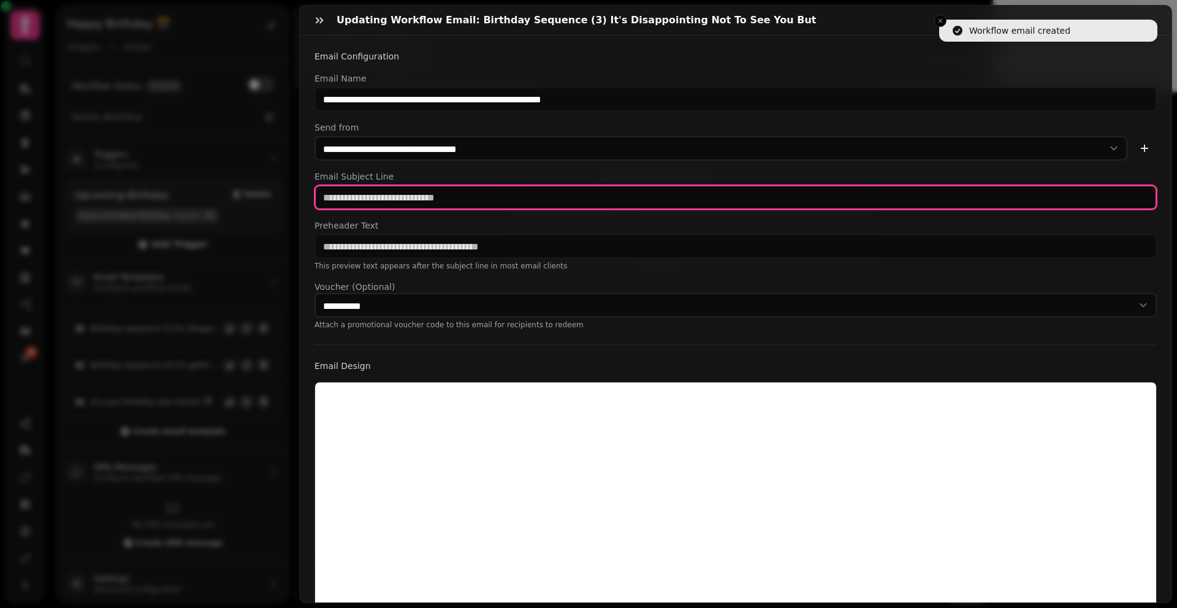
click at [483, 202] on input "text" at bounding box center [736, 197] width 843 height 25
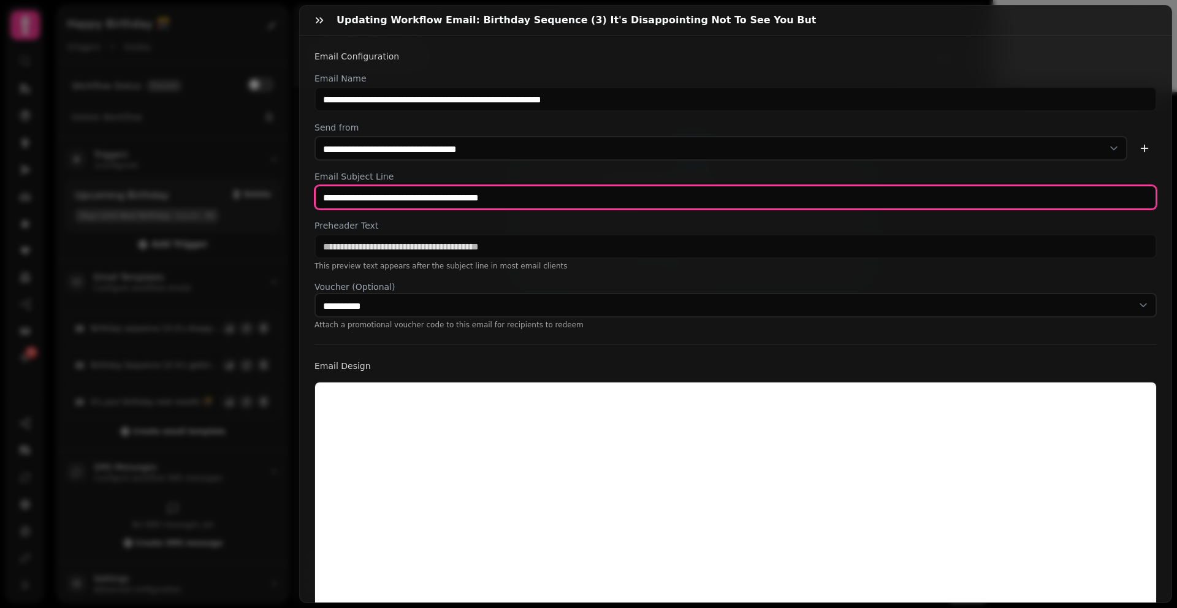
type input "**********"
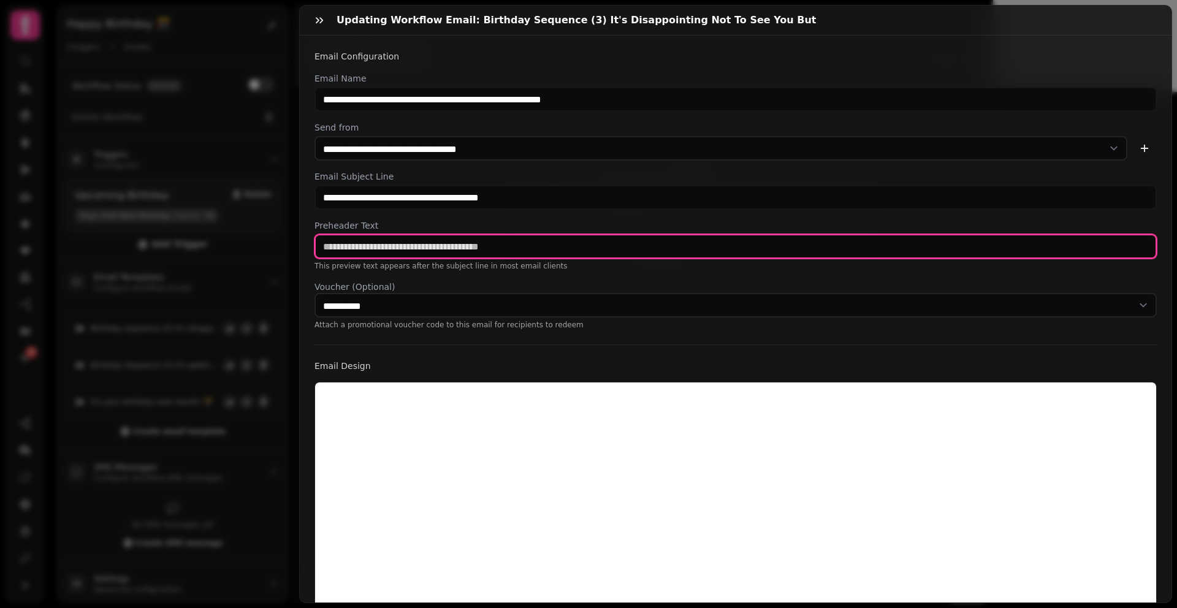
click at [463, 242] on input "text" at bounding box center [736, 246] width 843 height 25
type input "**********"
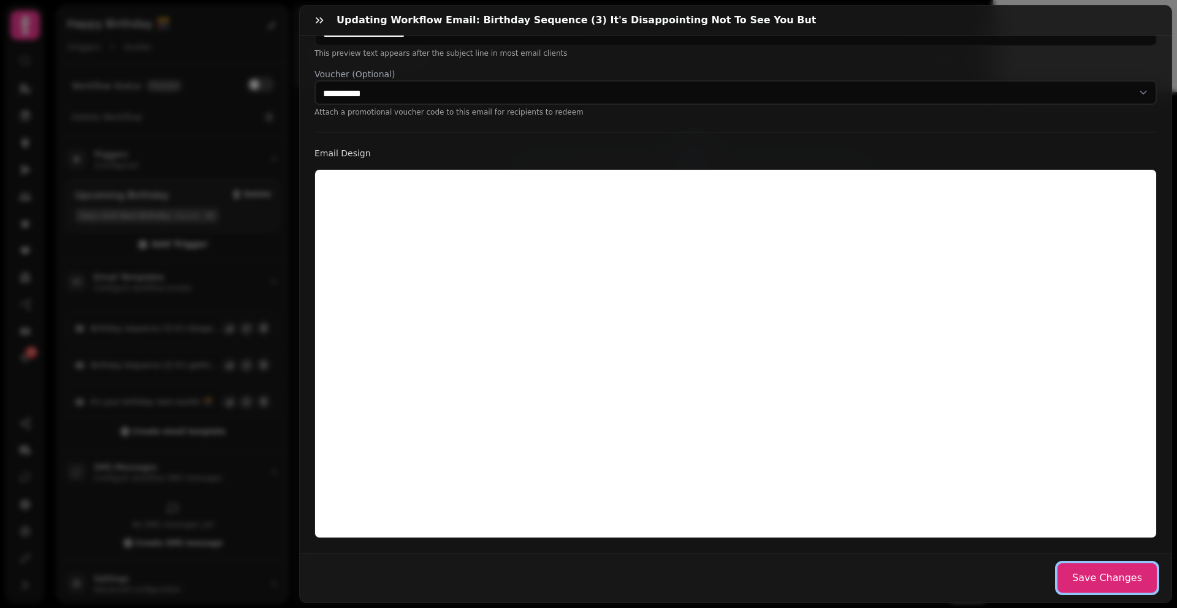
click at [1123, 575] on button "Save Changes" at bounding box center [1107, 578] width 99 height 29
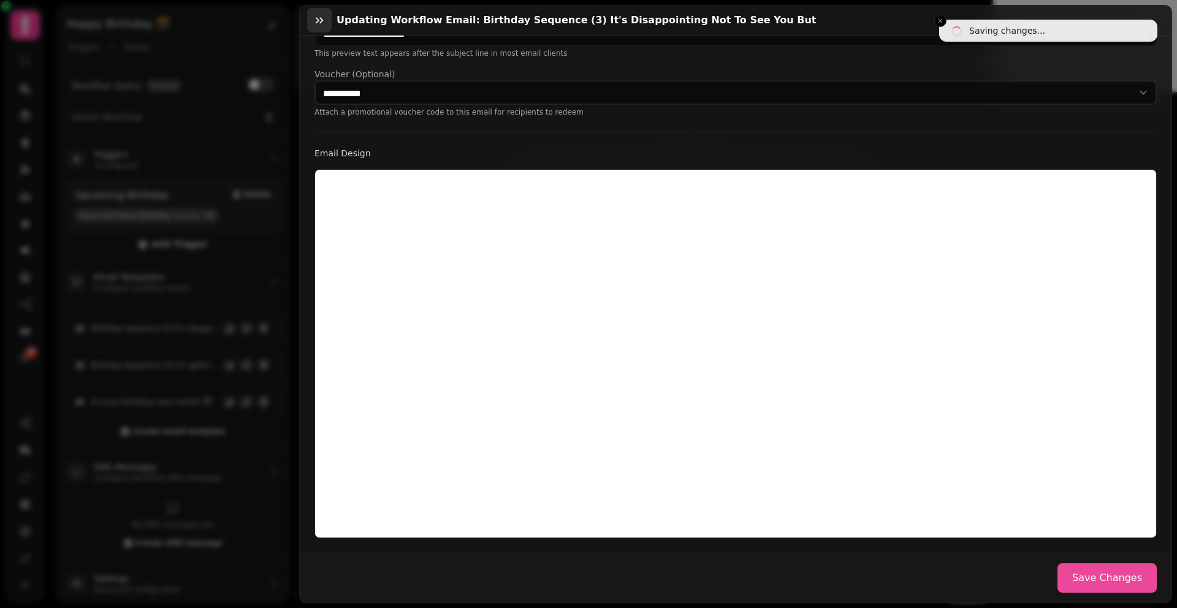
click at [323, 26] on icon "button" at bounding box center [319, 20] width 12 height 12
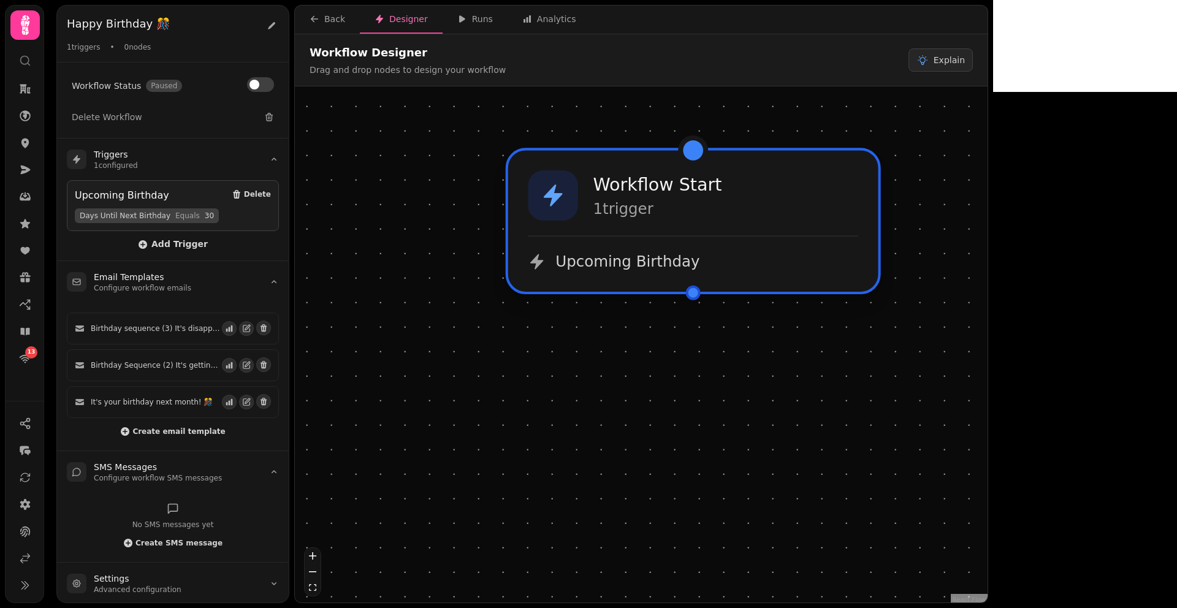
click at [661, 233] on div "Workflow Start 1 trigger Upcoming Birthday" at bounding box center [693, 221] width 370 height 142
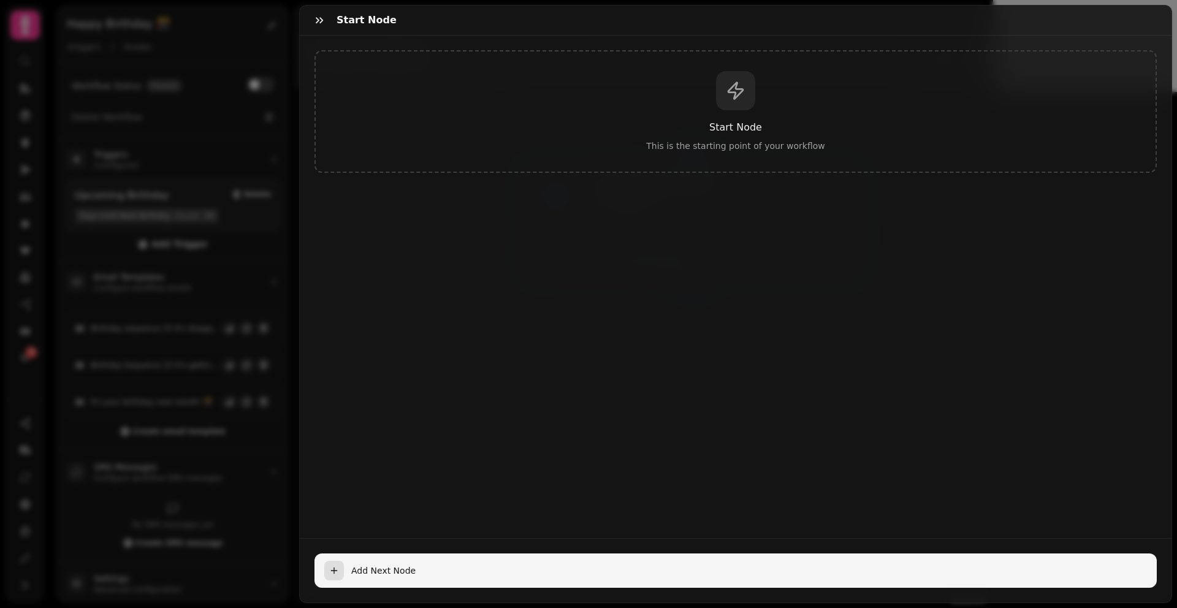
click at [356, 565] on span "Add Next Node" at bounding box center [749, 571] width 796 height 12
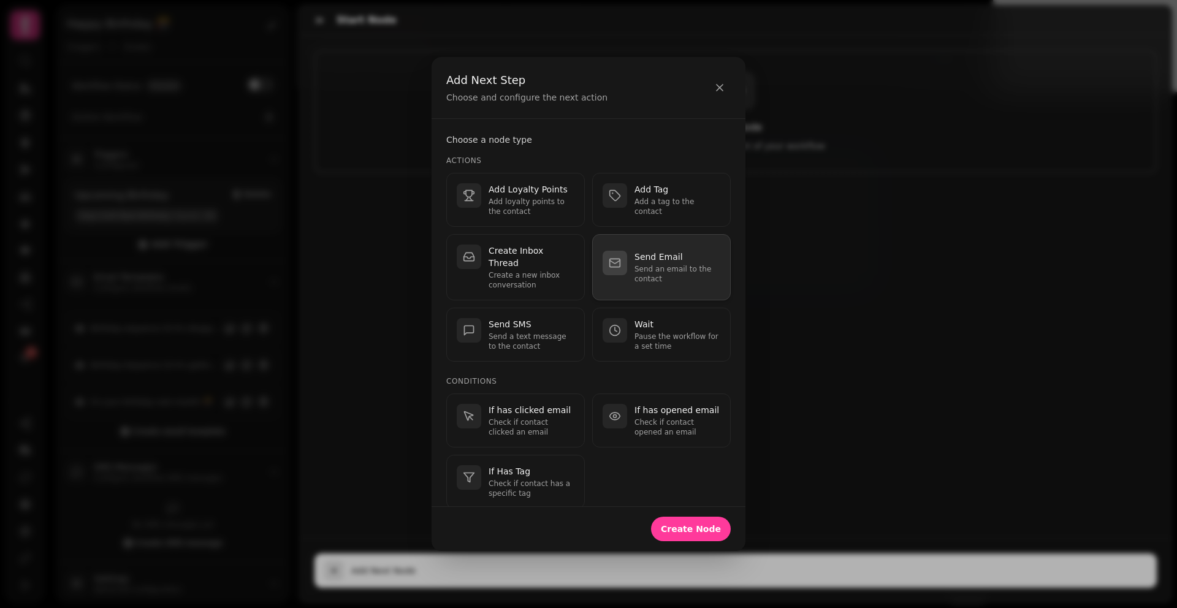
click at [652, 271] on p "Send an email to the contact" at bounding box center [678, 274] width 86 height 20
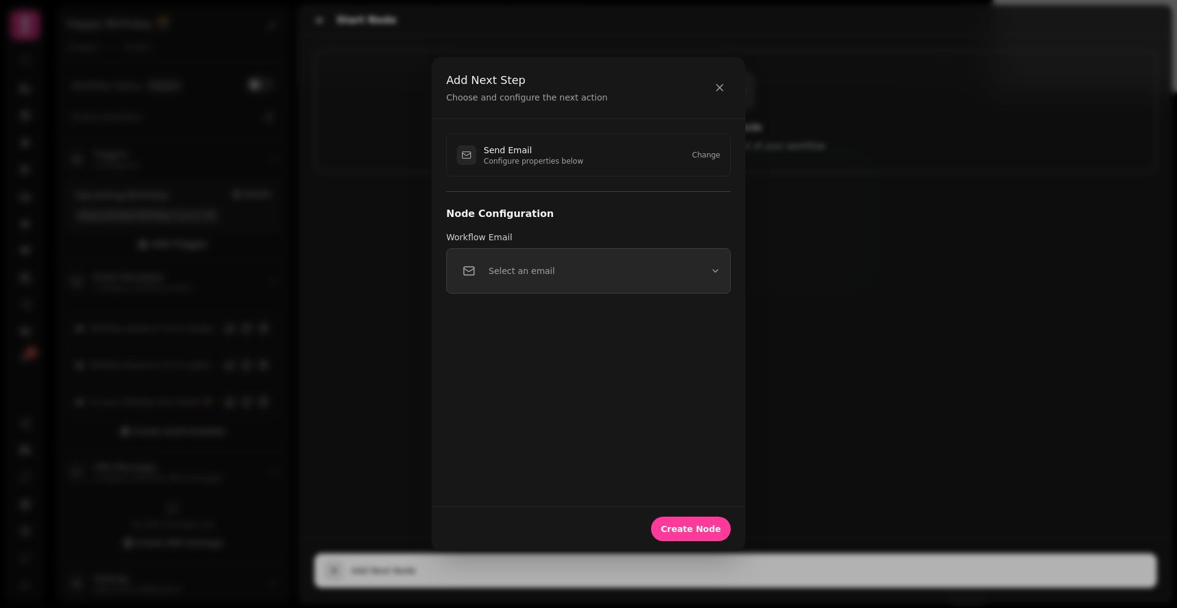
click at [567, 276] on button "Select an email" at bounding box center [588, 270] width 285 height 45
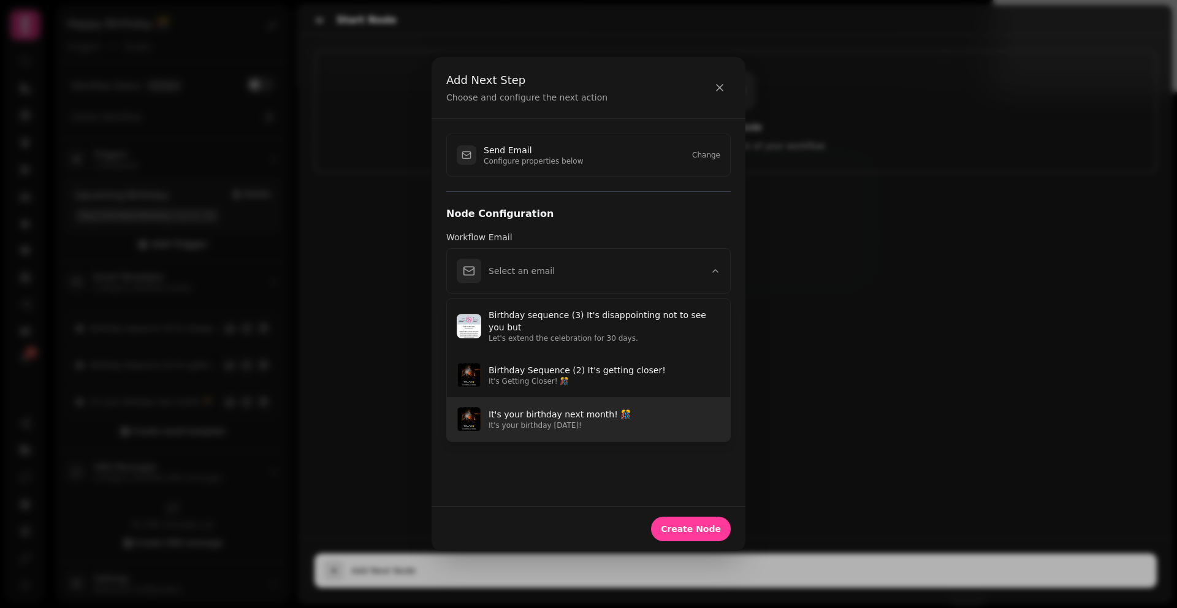
click at [538, 422] on p "It's your birthday in one month!" at bounding box center [605, 426] width 232 height 10
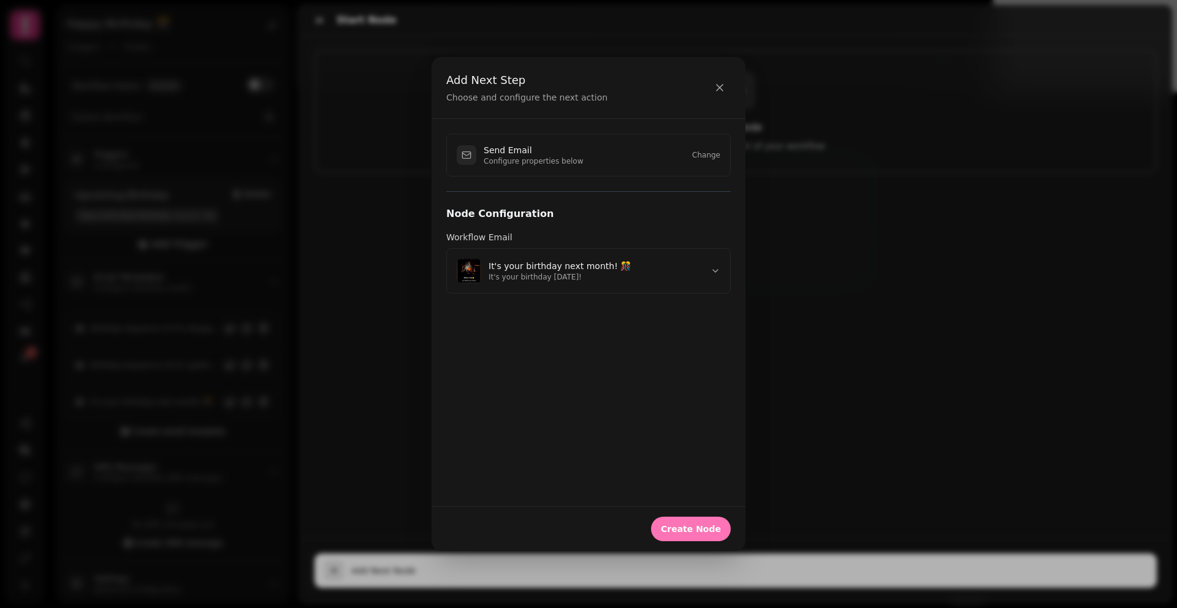
click at [679, 531] on span "Create Node" at bounding box center [691, 529] width 60 height 9
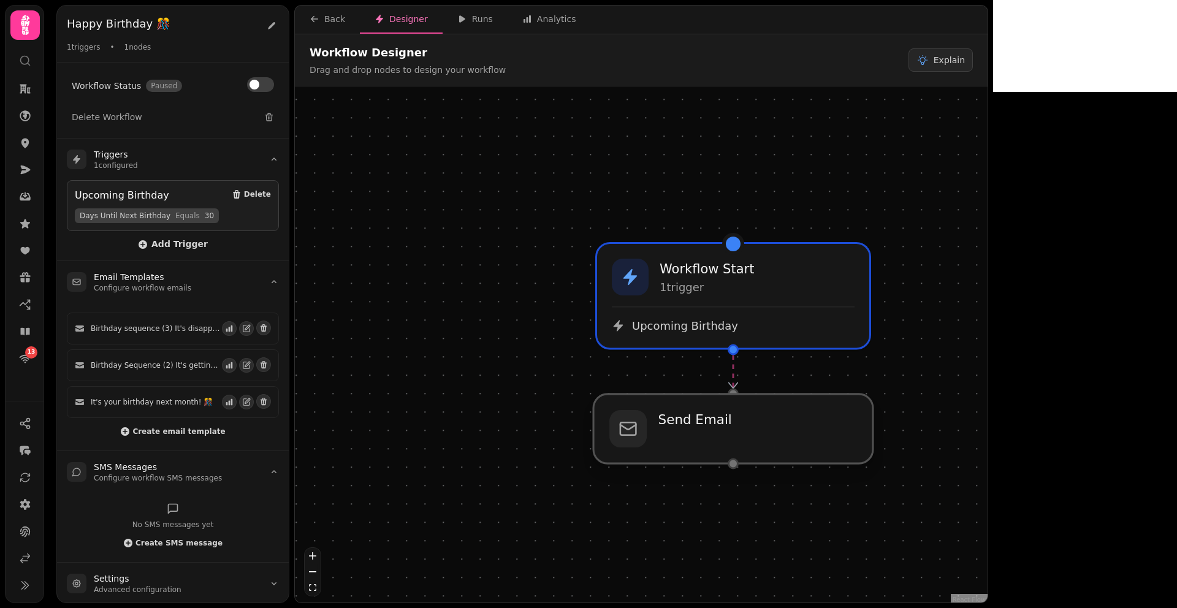
drag, startPoint x: 692, startPoint y: 427, endPoint x: 699, endPoint y: 446, distance: 20.4
click at [699, 446] on div at bounding box center [734, 428] width 280 height 69
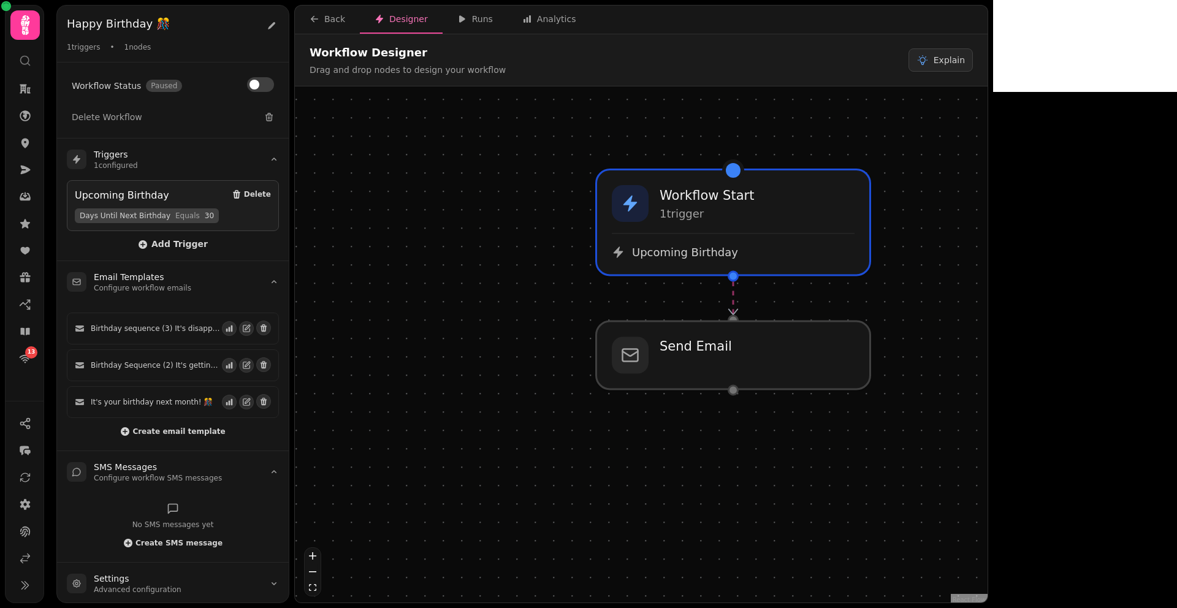
drag, startPoint x: 941, startPoint y: 449, endPoint x: 903, endPoint y: 300, distance: 153.6
click at [903, 300] on div "Workflow Start 1 trigger Upcoming Birthday Send Email" at bounding box center [641, 345] width 693 height 519
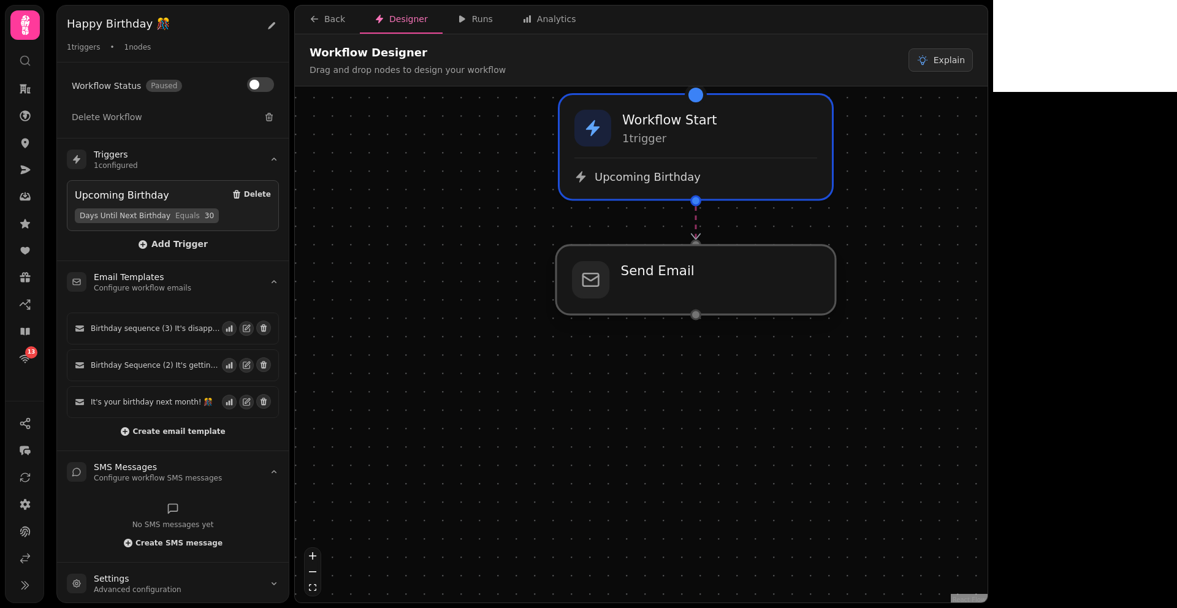
click at [668, 286] on div at bounding box center [696, 279] width 280 height 69
click at [681, 275] on div at bounding box center [696, 279] width 280 height 69
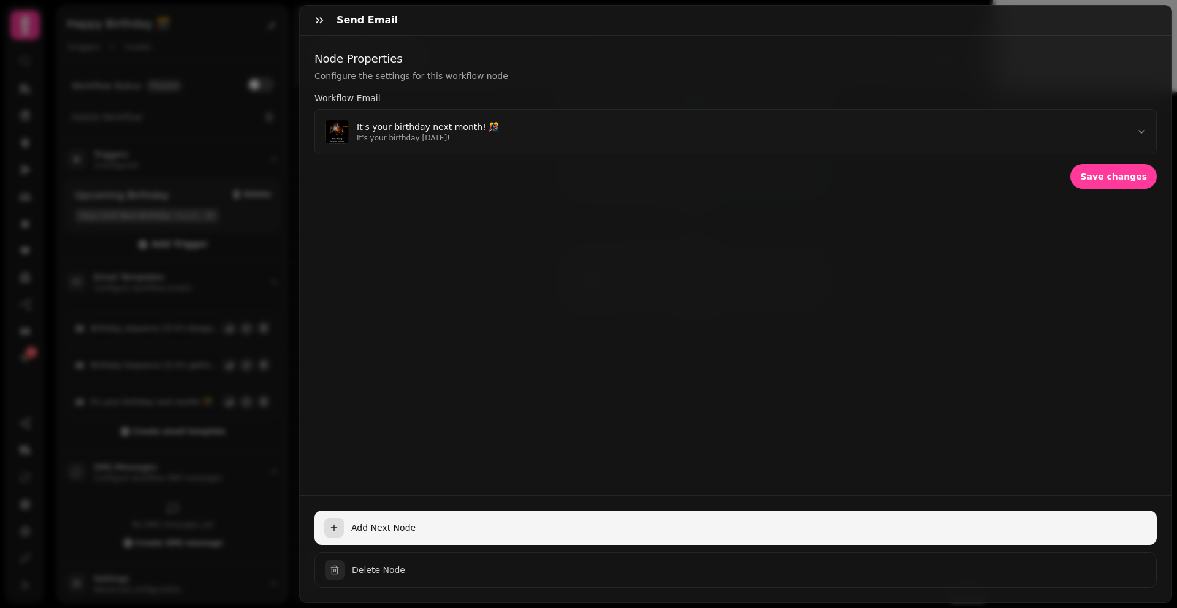
click at [356, 522] on span "Add Next Node" at bounding box center [749, 528] width 796 height 12
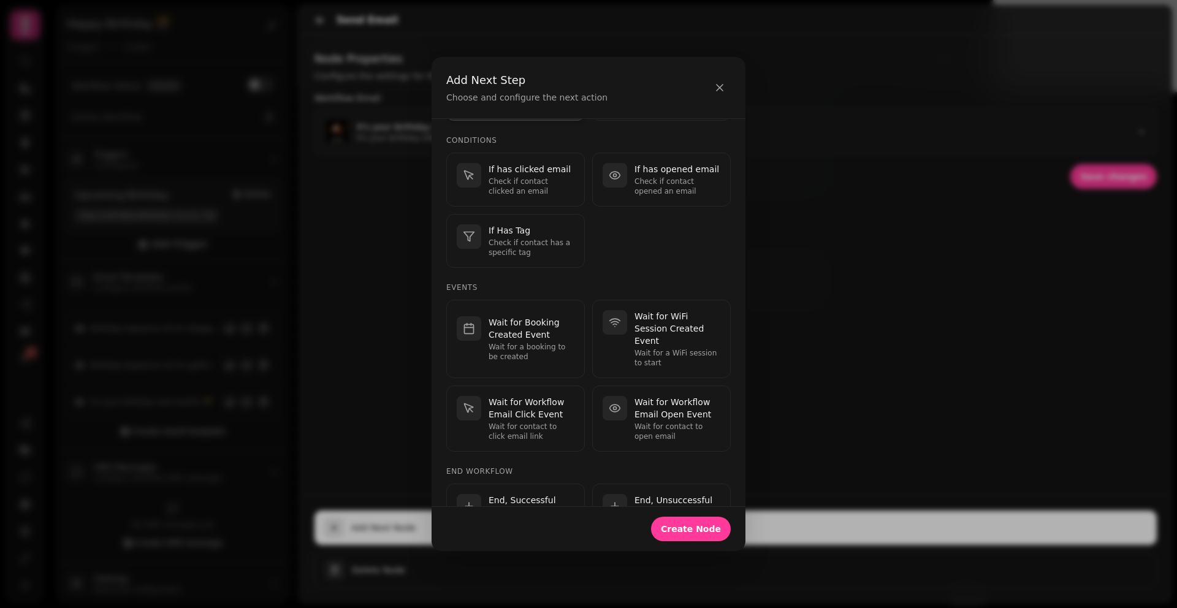
scroll to position [247, 0]
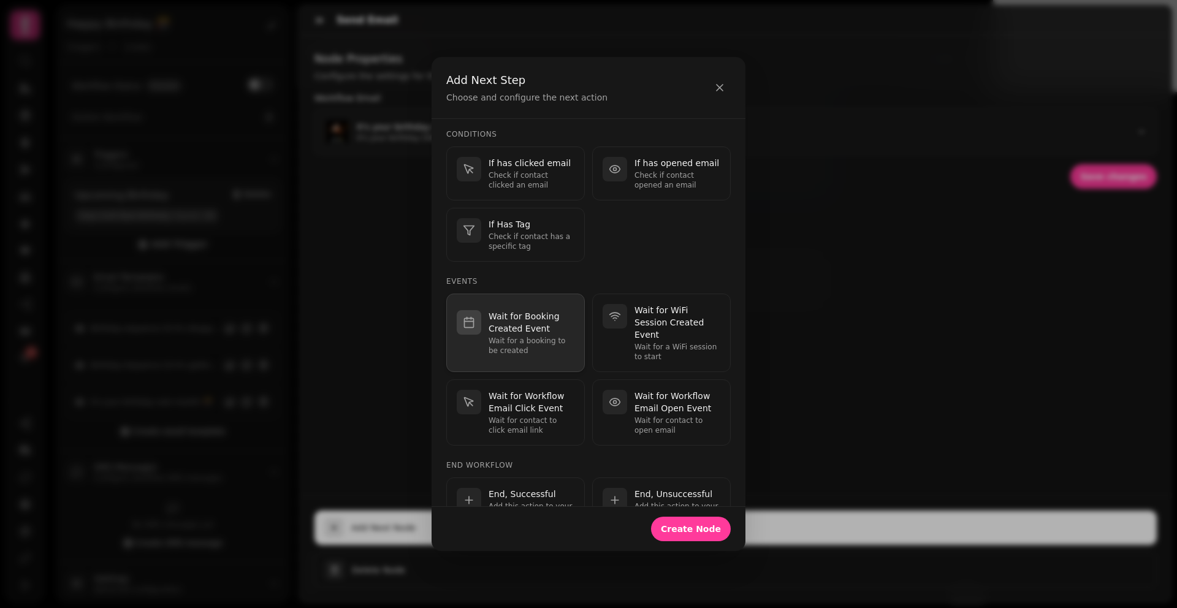
click at [516, 323] on p "Wait for Booking Created Event" at bounding box center [532, 322] width 86 height 25
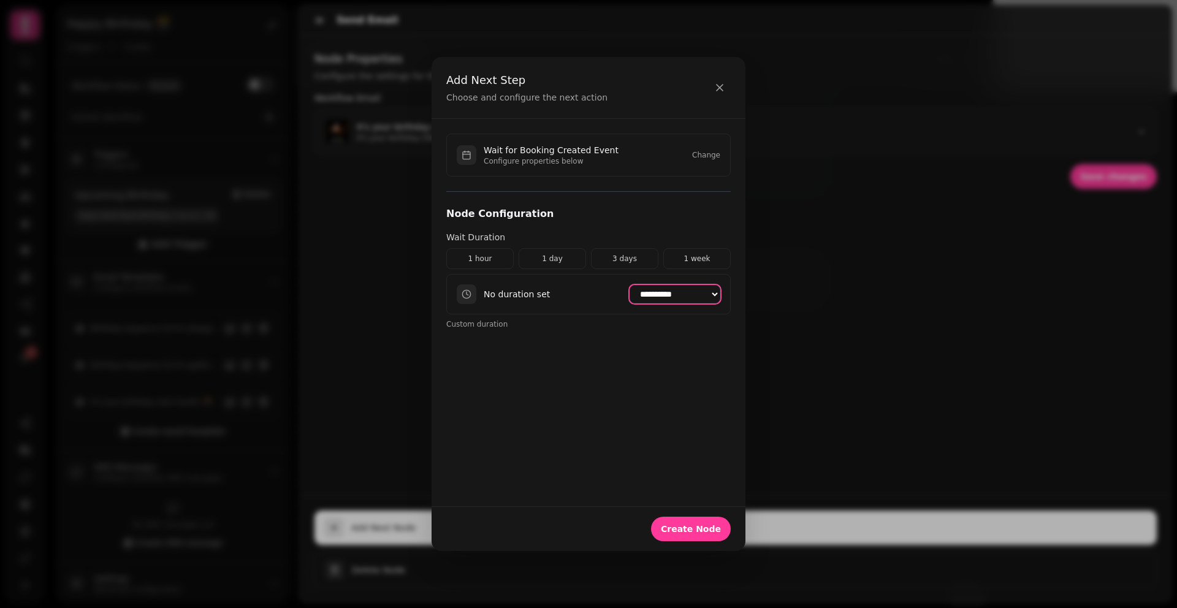
click at [655, 300] on select "**********" at bounding box center [675, 294] width 91 height 18
select select "*******"
click at [682, 528] on span "Create Node" at bounding box center [691, 529] width 60 height 9
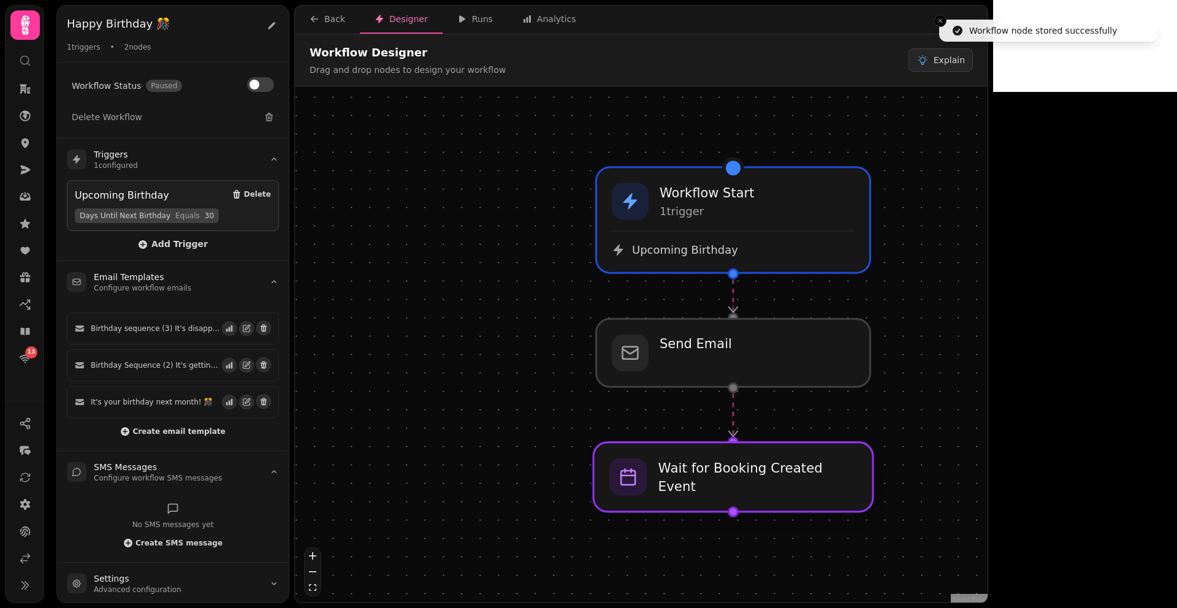
drag, startPoint x: 755, startPoint y: 500, endPoint x: 755, endPoint y: 482, distance: 17.8
click at [755, 482] on div at bounding box center [734, 477] width 280 height 69
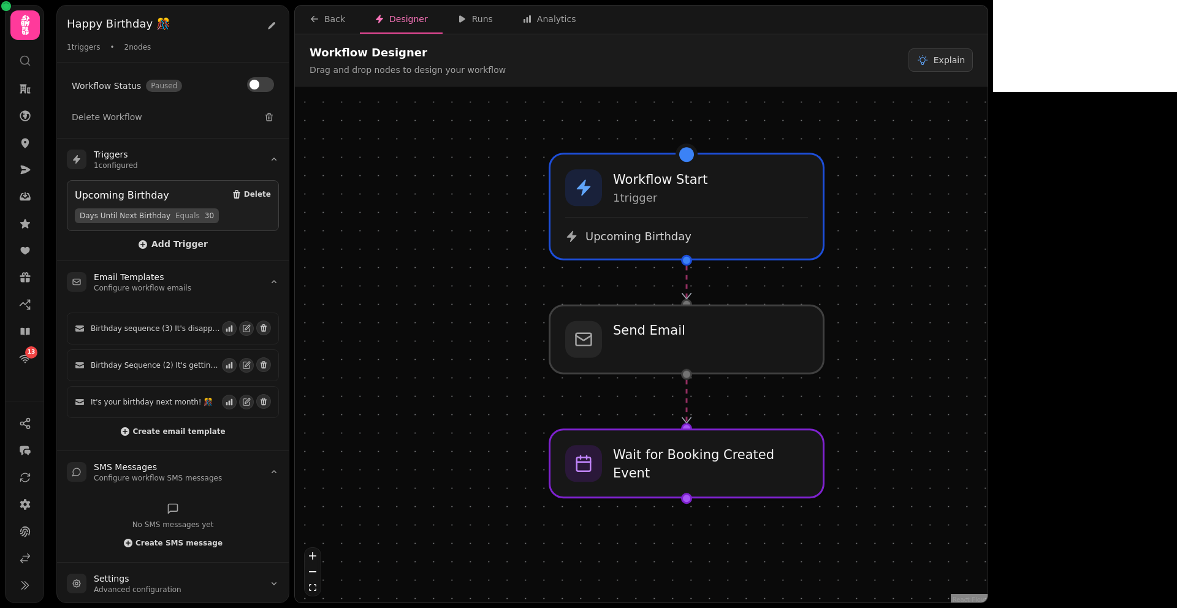
drag, startPoint x: 980, startPoint y: 416, endPoint x: 928, endPoint y: 399, distance: 54.5
click at [928, 399] on div "Workflow Start 1 trigger Upcoming Birthday Send Email Wait for Booking Created …" at bounding box center [641, 345] width 693 height 519
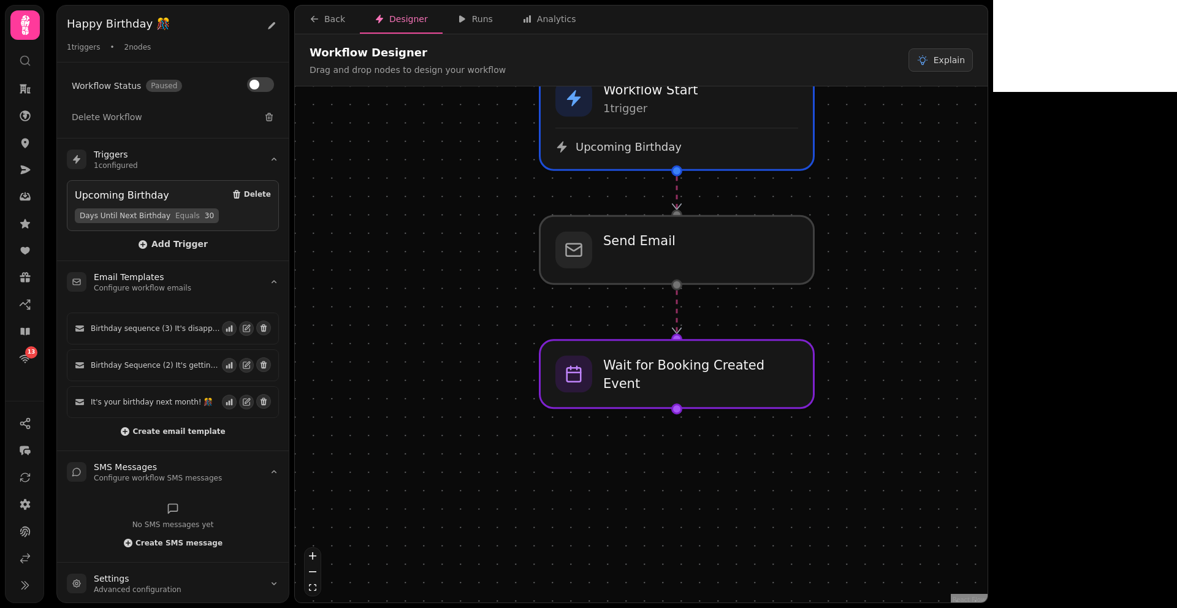
drag, startPoint x: 917, startPoint y: 372, endPoint x: 912, endPoint y: 280, distance: 92.1
click at [912, 280] on div "Workflow Start 1 trigger Upcoming Birthday Send Email Wait for Booking Created …" at bounding box center [641, 345] width 693 height 519
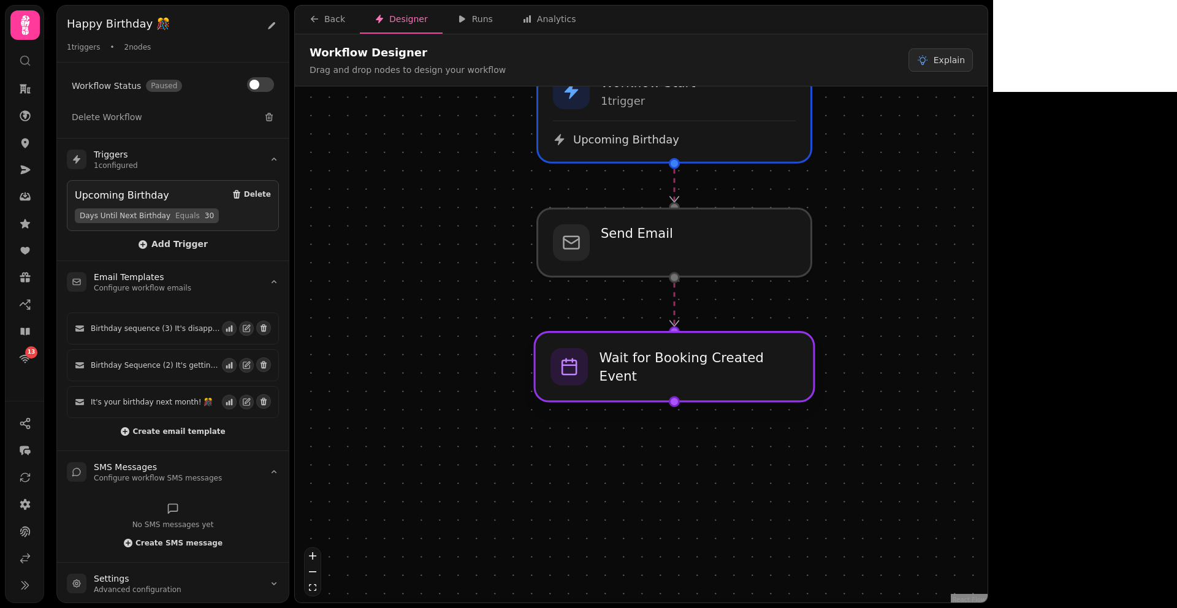
click at [671, 376] on div at bounding box center [675, 366] width 280 height 69
select select "*******"
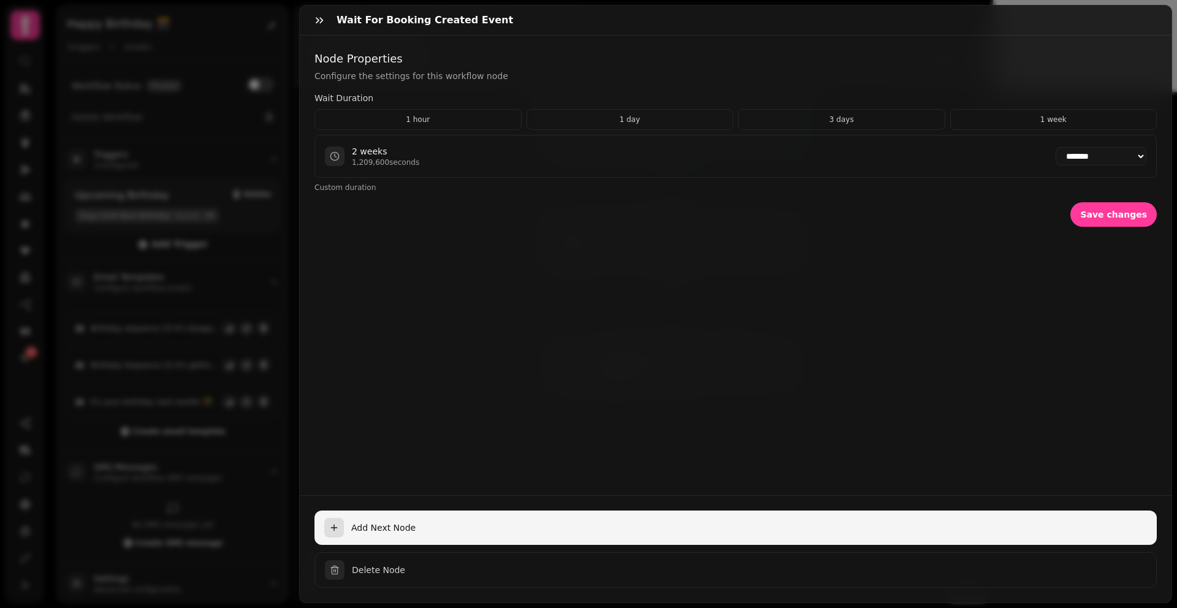
click at [369, 522] on span "Add Next Node" at bounding box center [749, 528] width 796 height 12
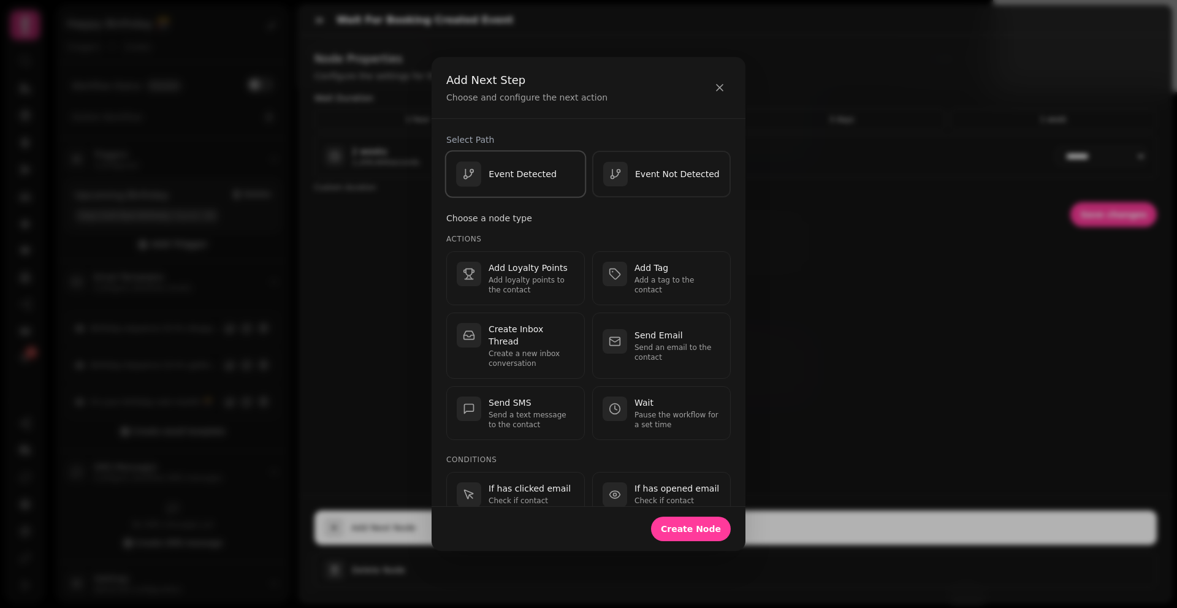
click at [505, 169] on p "Event Detected" at bounding box center [523, 174] width 68 height 12
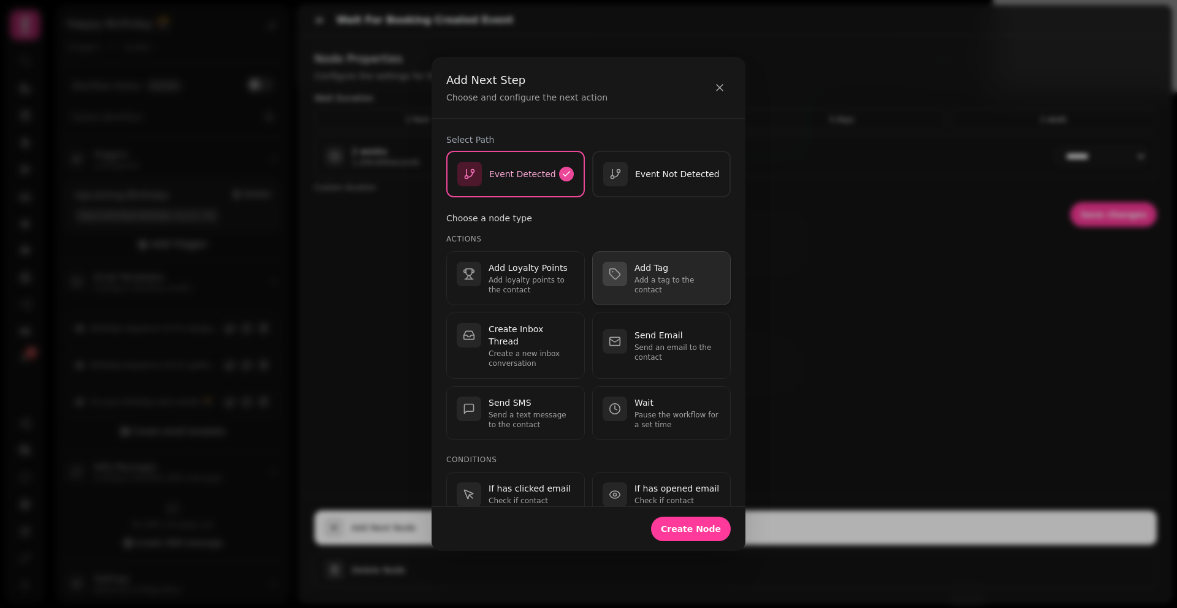
click at [636, 270] on p "Add Tag" at bounding box center [678, 268] width 86 height 12
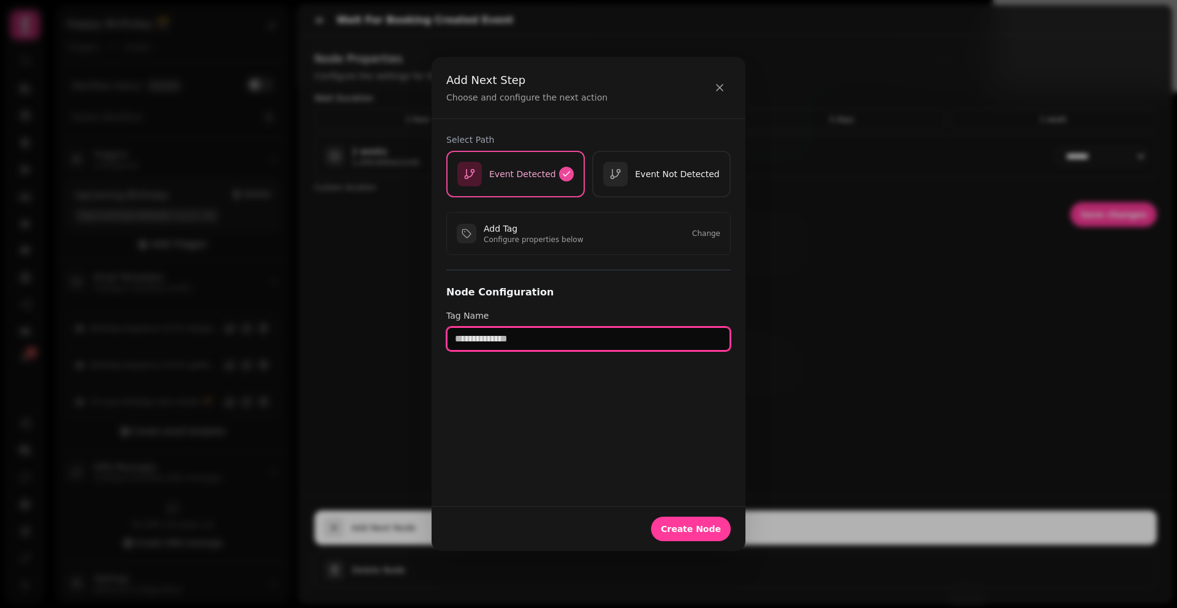
click at [514, 343] on input "text" at bounding box center [588, 339] width 285 height 25
type input "**********"
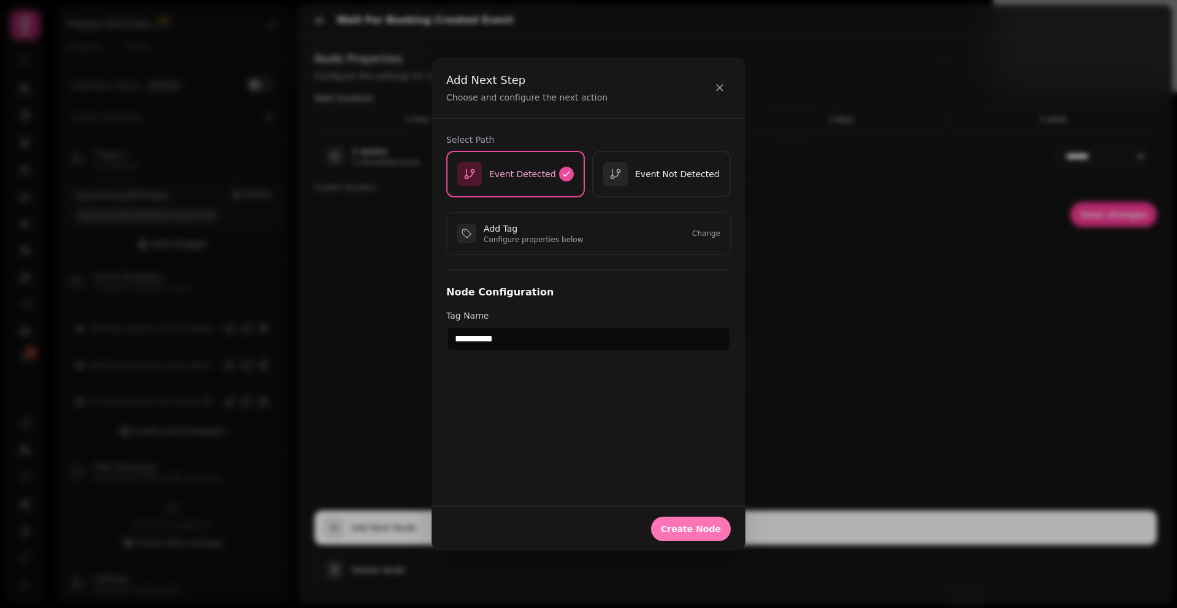
click at [682, 522] on button "Create Node" at bounding box center [691, 529] width 80 height 25
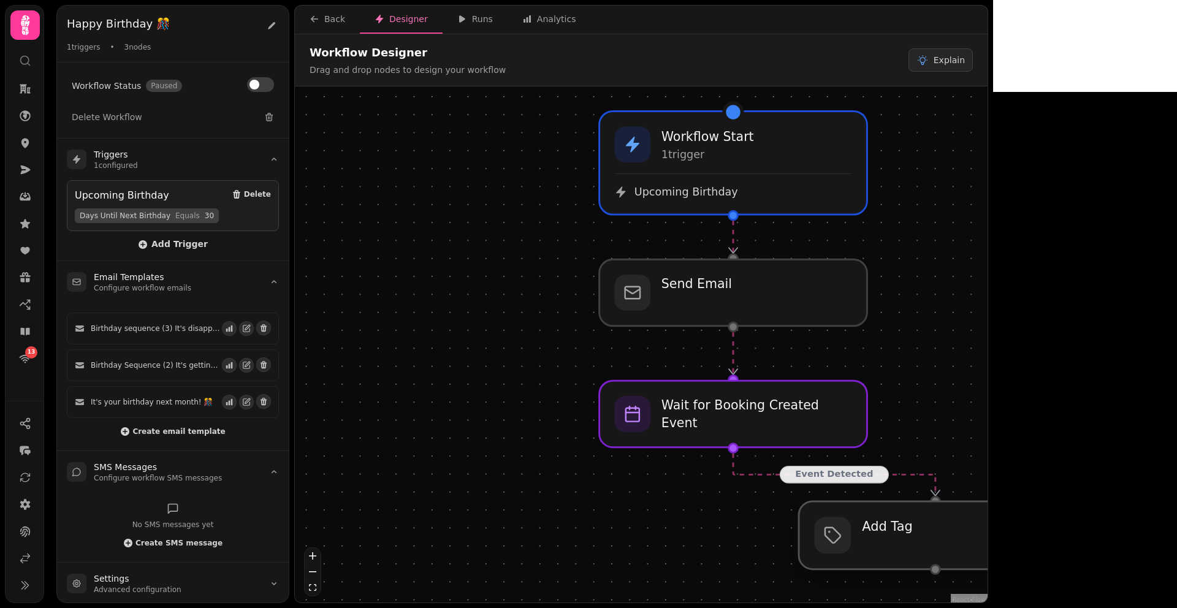
drag, startPoint x: 741, startPoint y: 541, endPoint x: 944, endPoint y: 531, distance: 202.6
click at [944, 531] on div at bounding box center [935, 536] width 273 height 68
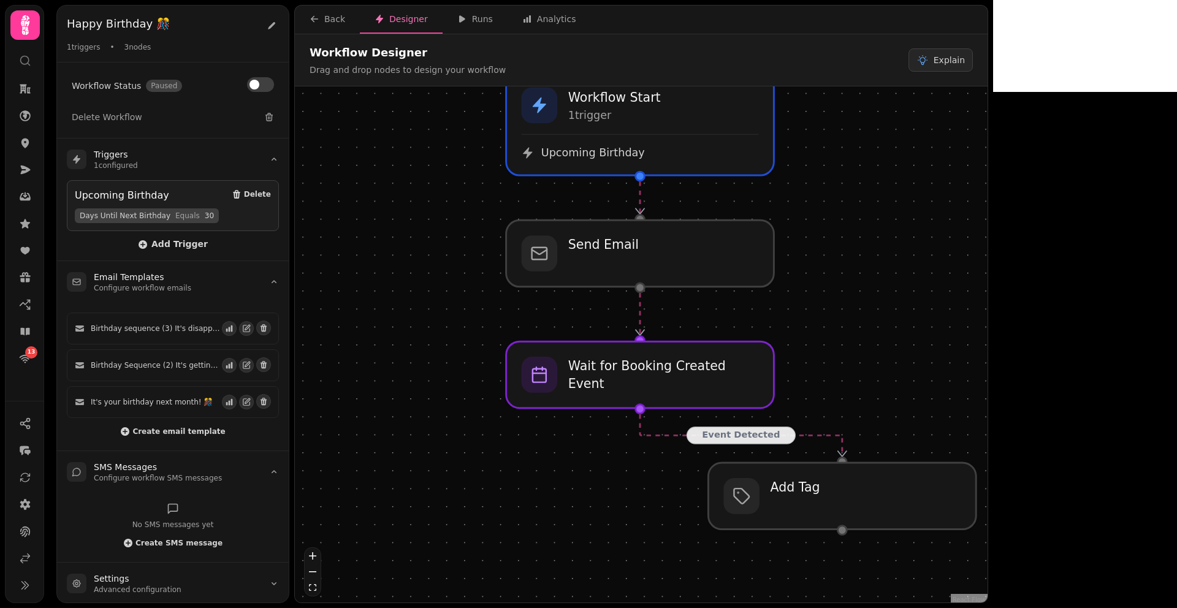
drag, startPoint x: 994, startPoint y: 429, endPoint x: 900, endPoint y: 390, distance: 101.7
click at [900, 390] on div "Event Detected Workflow Start 1 trigger Upcoming Birthday Send Email Wait for B…" at bounding box center [641, 345] width 693 height 519
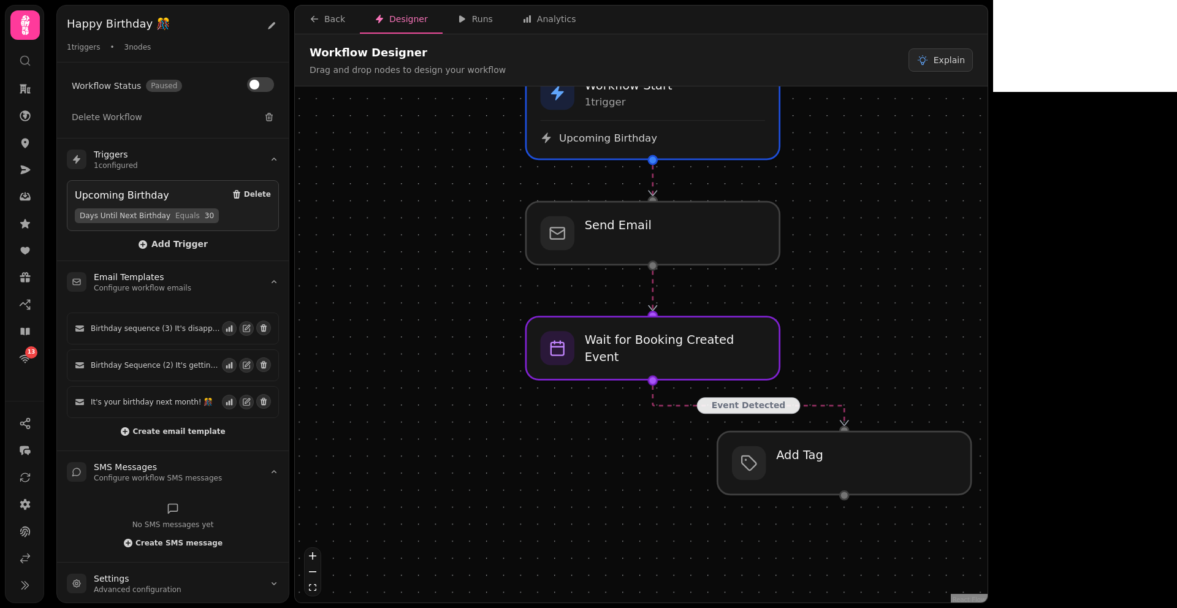
drag, startPoint x: 892, startPoint y: 400, endPoint x: 892, endPoint y: 295, distance: 104.9
click at [892, 295] on div "Event Detected Workflow Start 1 trigger Upcoming Birthday Send Email Wait for B…" at bounding box center [641, 345] width 693 height 519
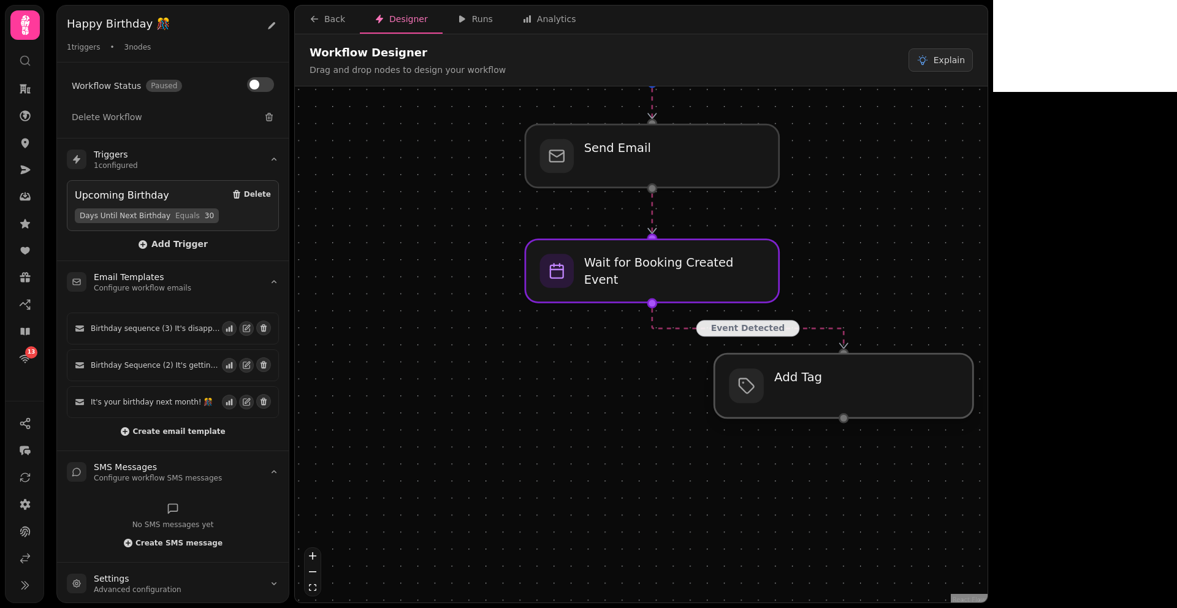
click at [854, 391] on div at bounding box center [843, 386] width 259 height 64
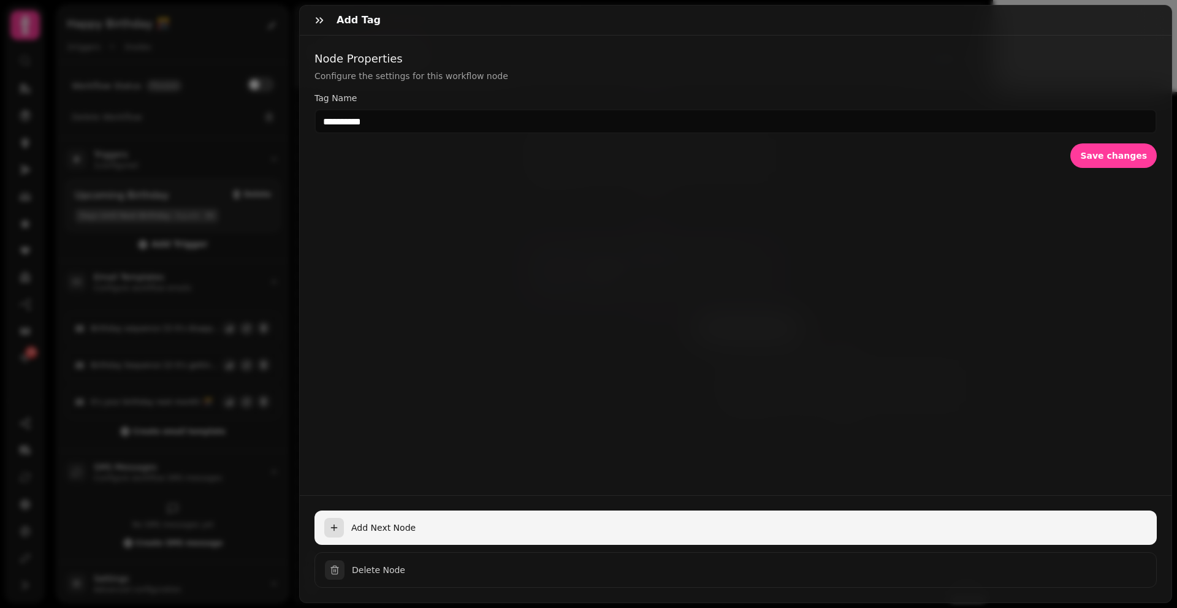
click at [384, 522] on span "Add Next Node" at bounding box center [749, 528] width 796 height 12
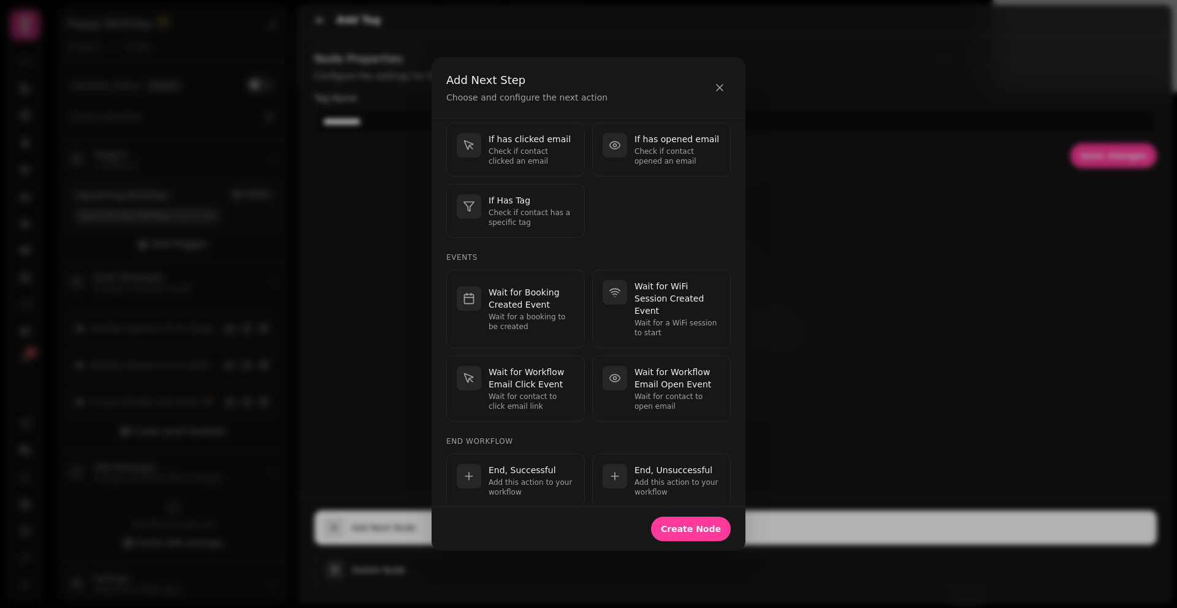
scroll to position [301, 0]
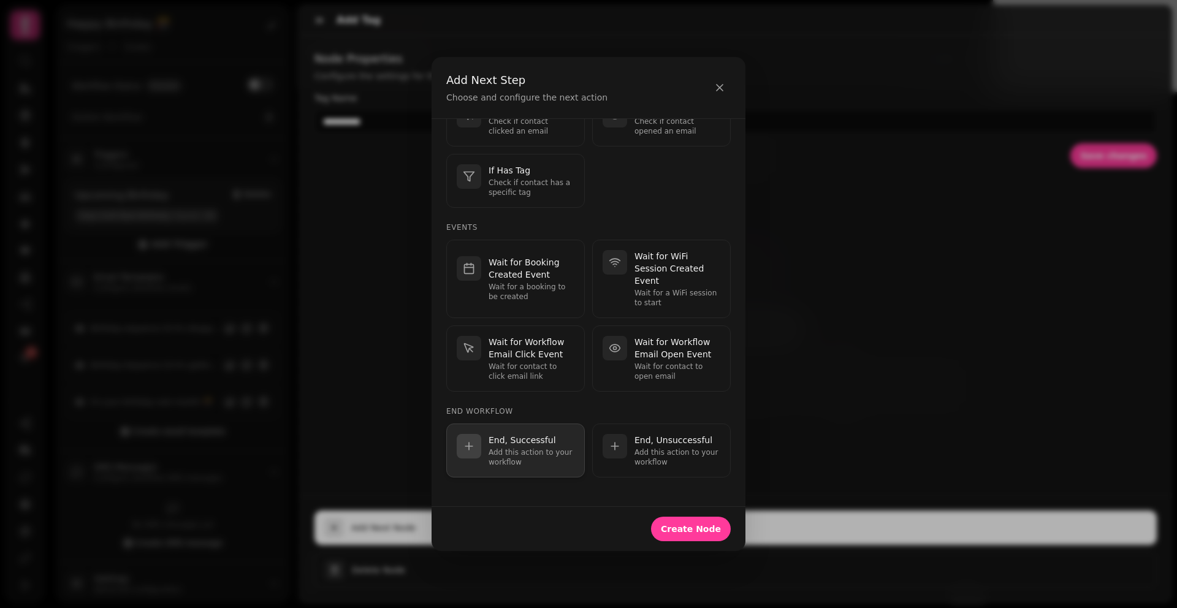
click at [522, 444] on p "End, Successful" at bounding box center [532, 440] width 86 height 12
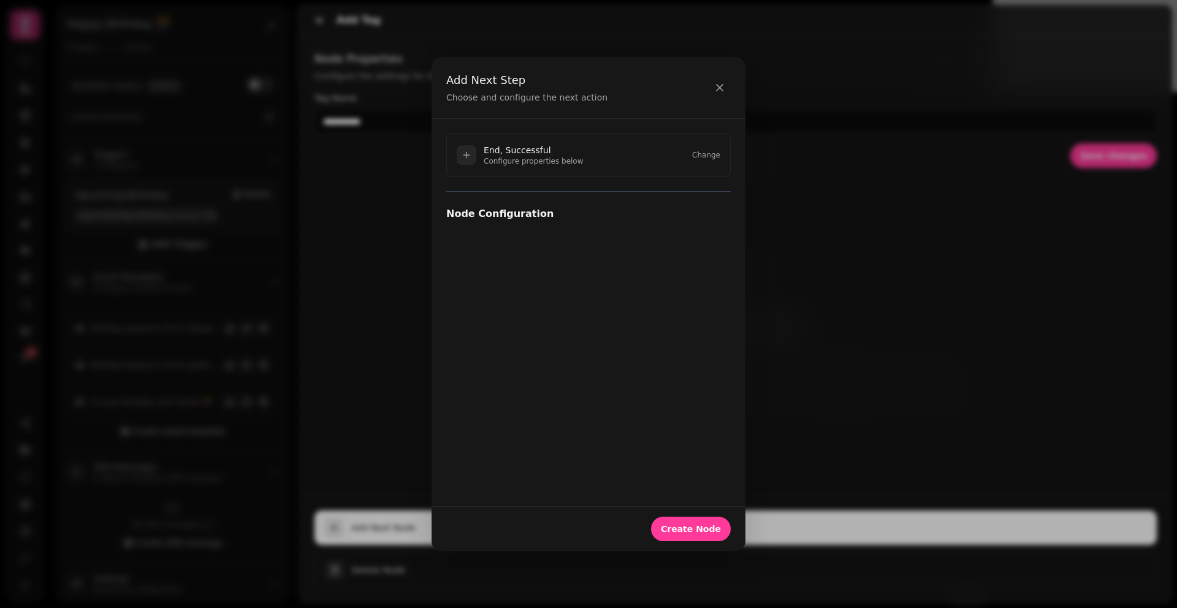
scroll to position [0, 0]
click at [701, 526] on span "Create Node" at bounding box center [691, 529] width 60 height 9
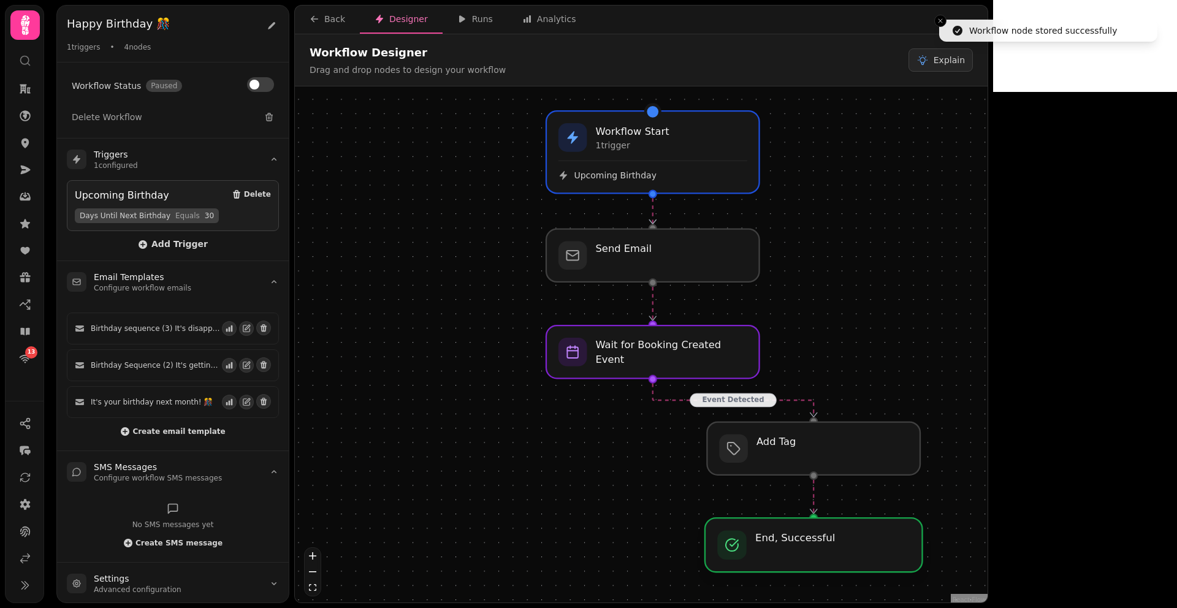
drag, startPoint x: 827, startPoint y: 557, endPoint x: 827, endPoint y: 546, distance: 11.7
click at [827, 546] on div at bounding box center [814, 545] width 218 height 54
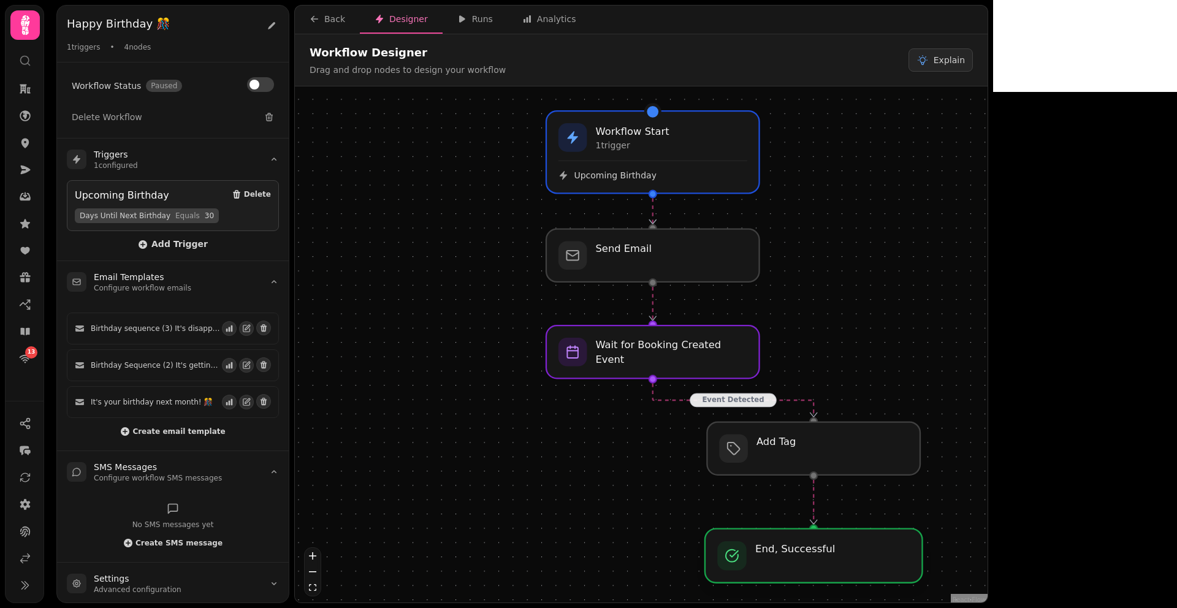
drag, startPoint x: 809, startPoint y: 543, endPoint x: 809, endPoint y: 554, distance: 10.4
click at [809, 554] on div at bounding box center [814, 556] width 218 height 54
drag, startPoint x: 831, startPoint y: 347, endPoint x: 881, endPoint y: 347, distance: 49.1
click at [881, 347] on div "Event Detected Workflow Start 1 trigger Upcoming Birthday Send Email Wait for B…" at bounding box center [641, 345] width 693 height 519
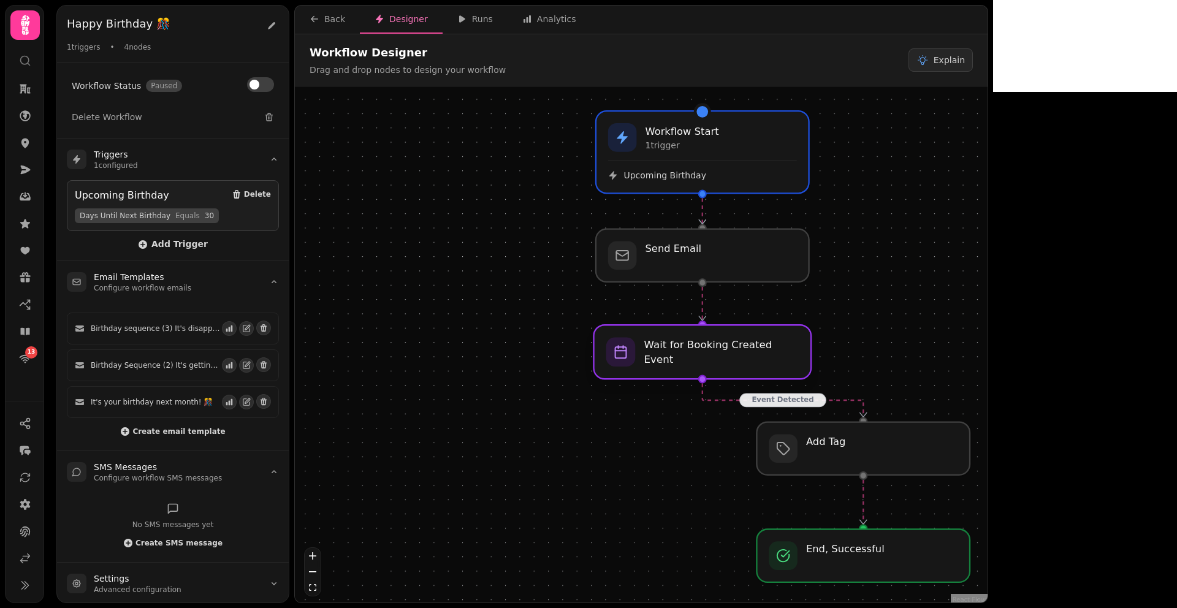
click at [665, 365] on div at bounding box center [703, 352] width 218 height 54
select select "*******"
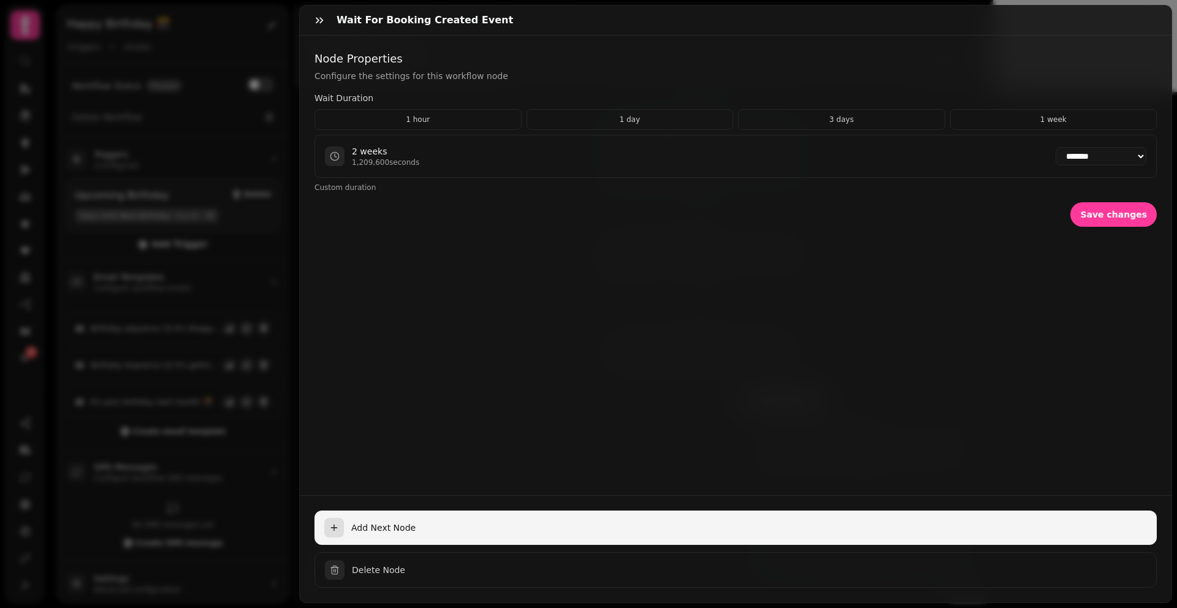
click at [383, 522] on span "Add Next Node" at bounding box center [749, 528] width 796 height 12
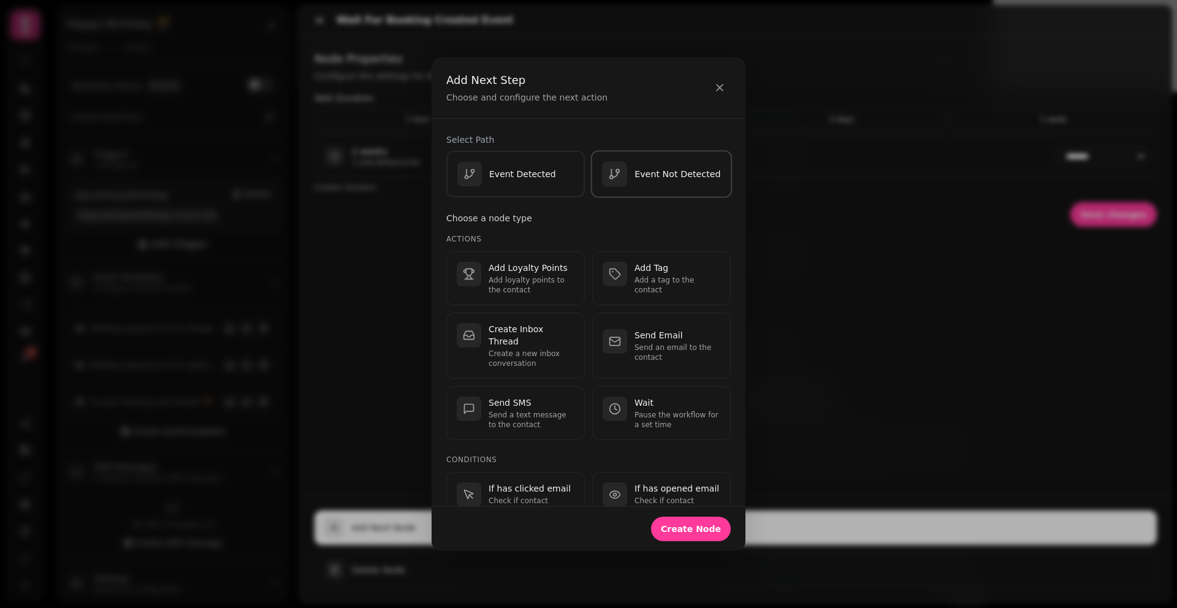
click at [674, 177] on p "Event Not Detected" at bounding box center [678, 174] width 86 height 12
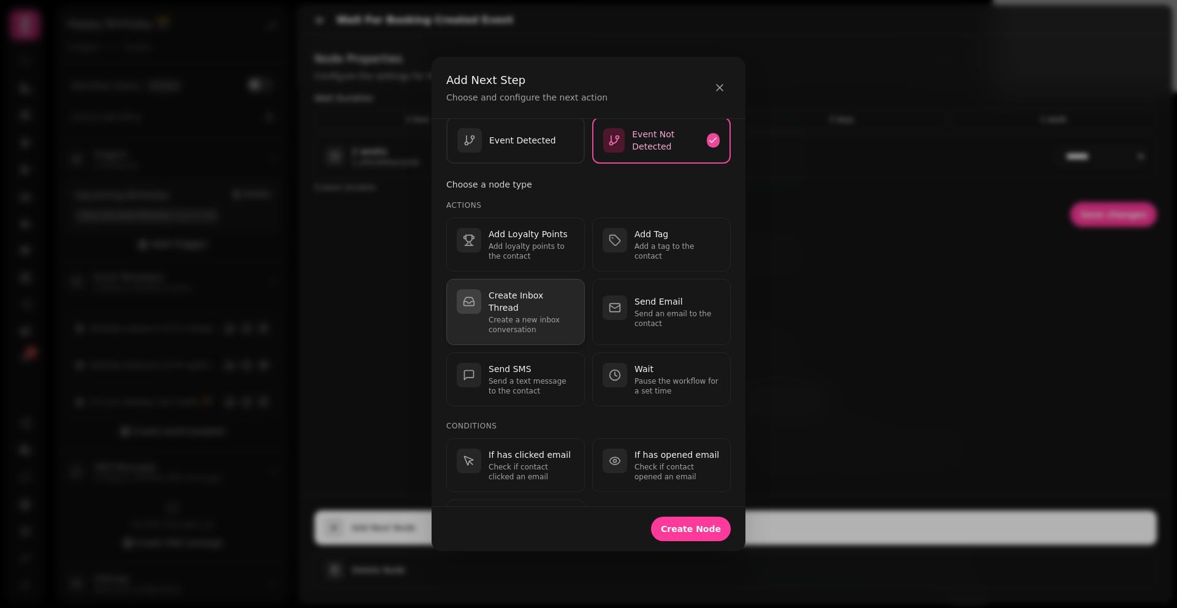
scroll to position [42, 0]
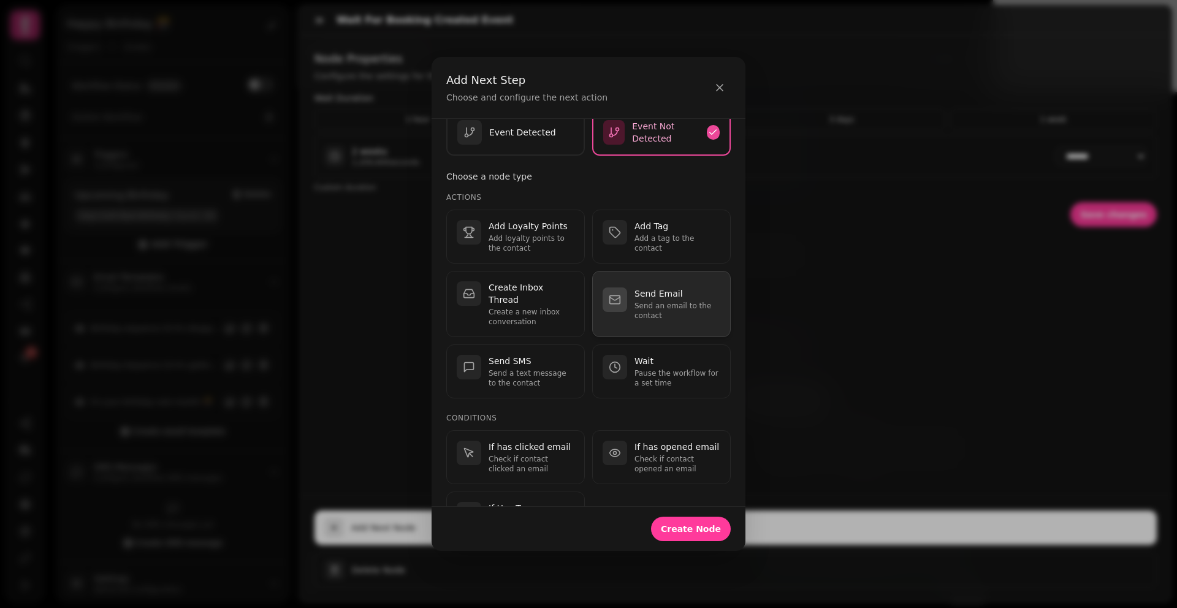
click at [635, 307] on p "Send an email to the contact" at bounding box center [678, 311] width 86 height 20
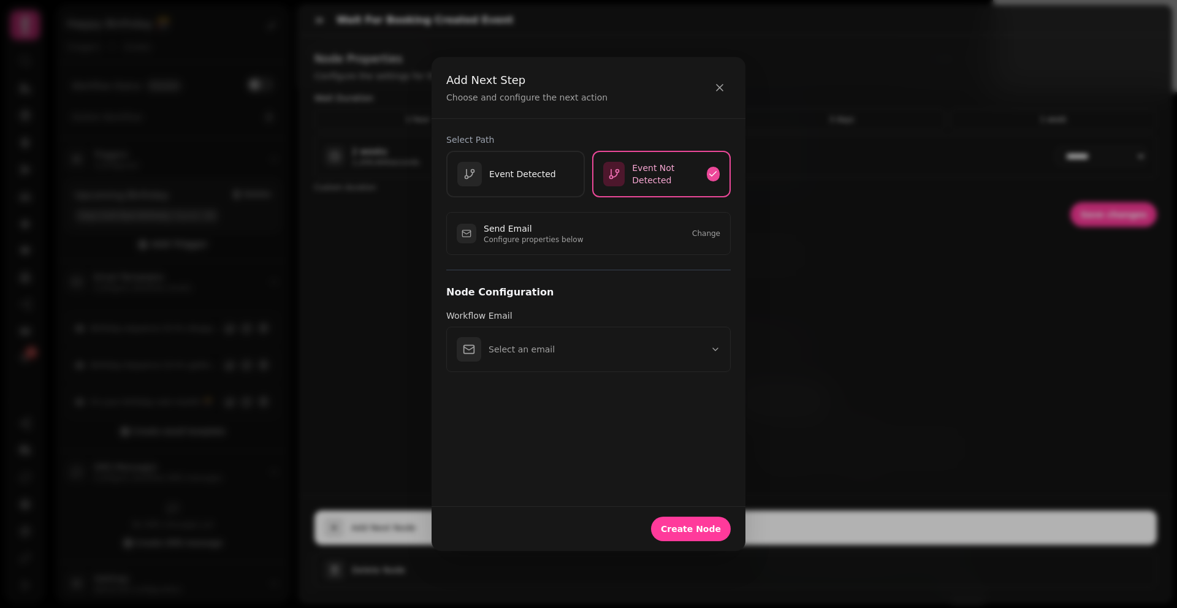
scroll to position [0, 0]
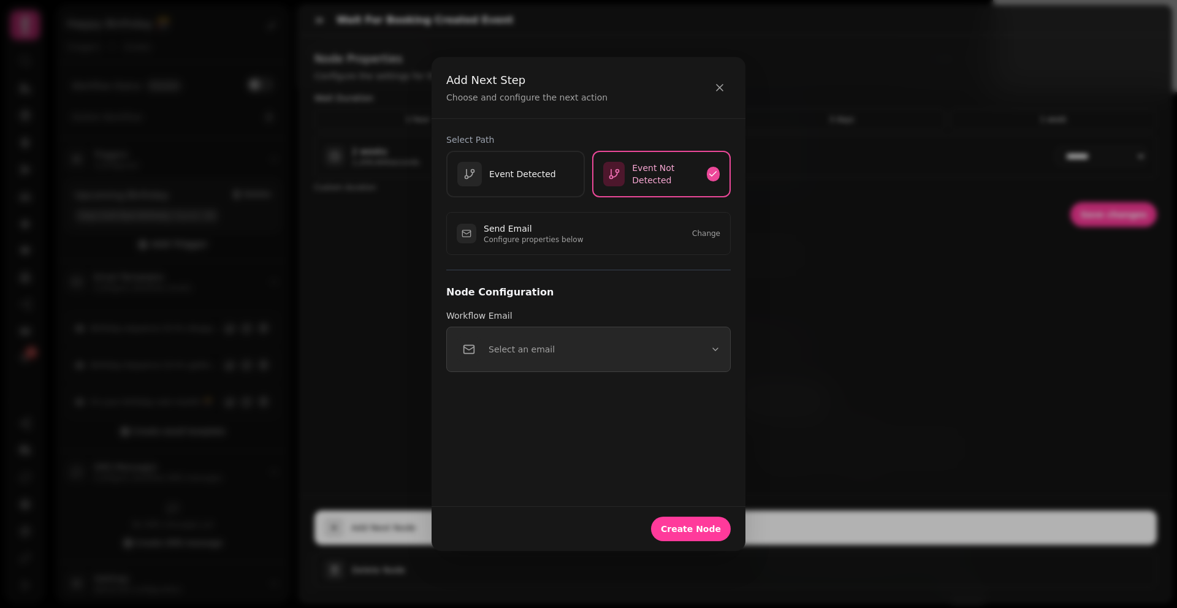
click at [506, 355] on p "Select an email" at bounding box center [522, 349] width 66 height 12
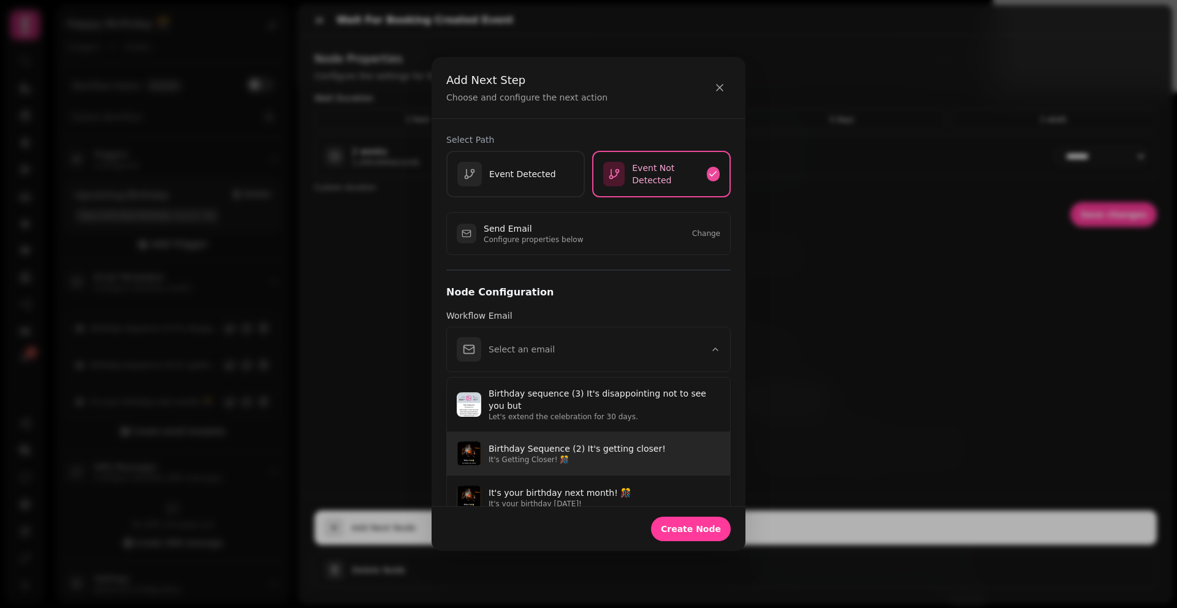
click at [528, 446] on p "Birthday Sequence (2) It's getting closer!" at bounding box center [605, 449] width 232 height 12
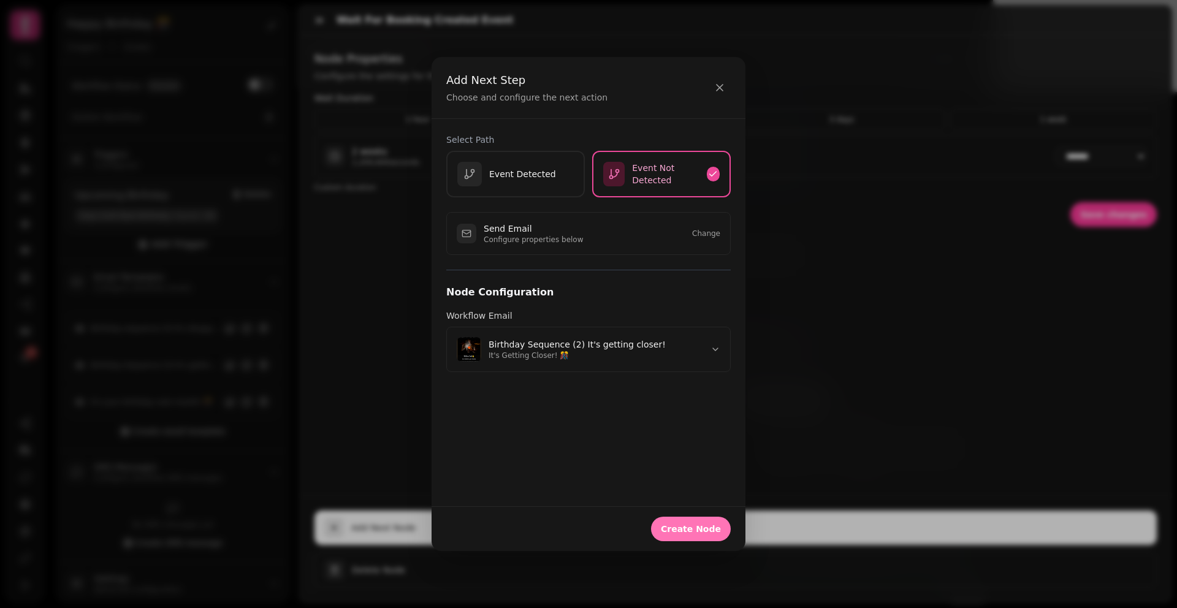
click at [690, 526] on span "Create Node" at bounding box center [691, 529] width 60 height 9
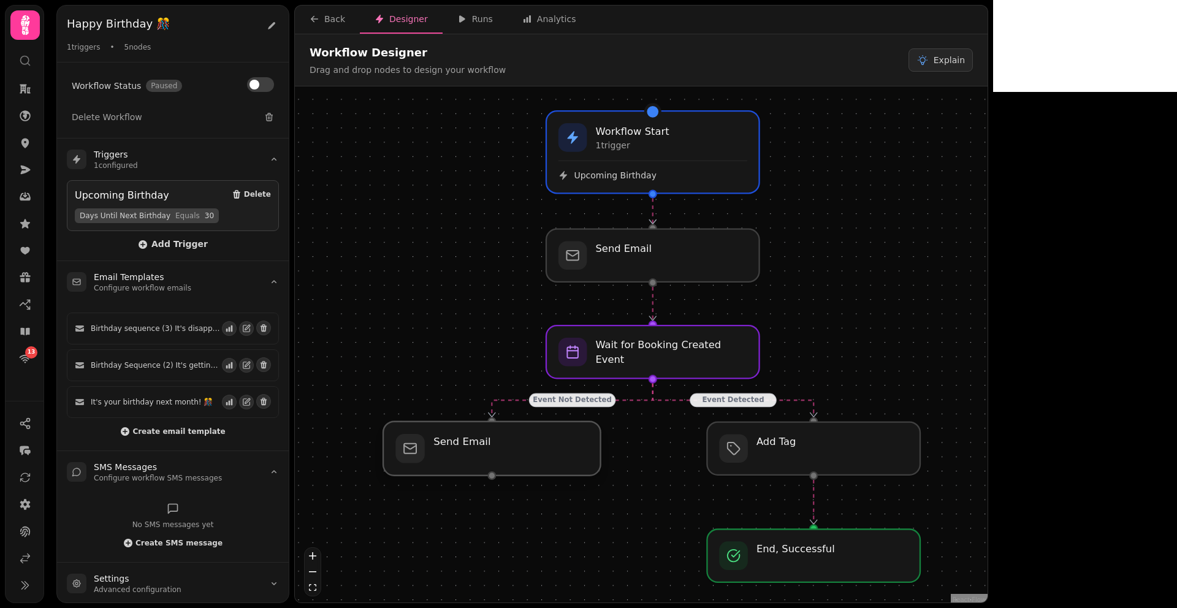
drag, startPoint x: 630, startPoint y: 464, endPoint x: 486, endPoint y: 449, distance: 144.2
click at [486, 449] on div at bounding box center [492, 449] width 218 height 54
drag, startPoint x: 778, startPoint y: 443, endPoint x: 825, endPoint y: 443, distance: 47.2
click at [825, 443] on div at bounding box center [857, 449] width 218 height 54
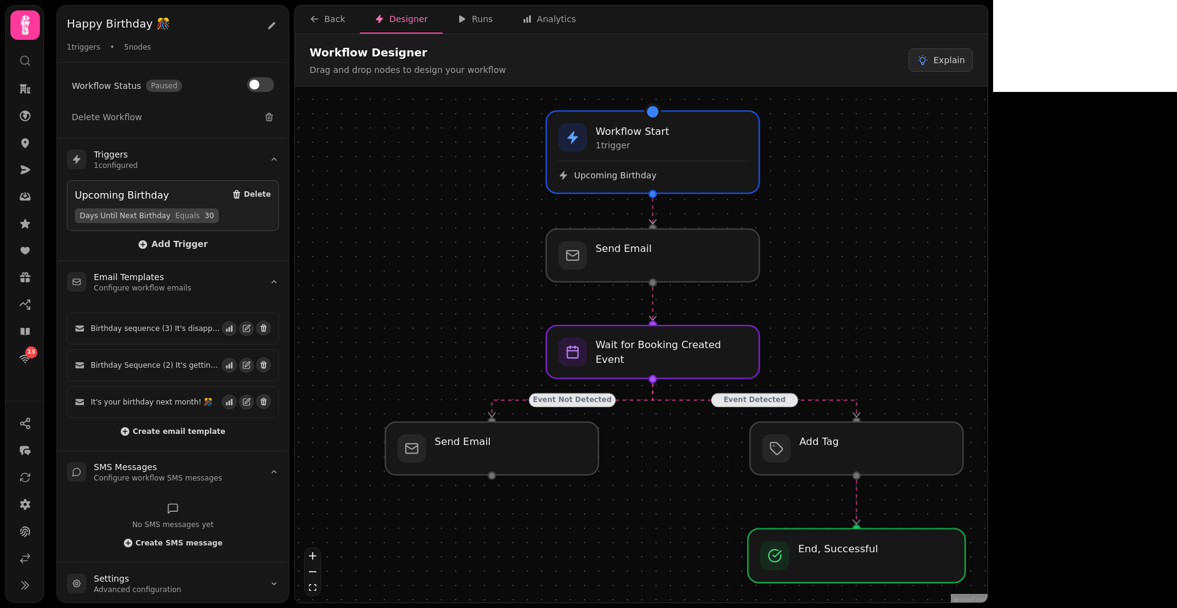
drag, startPoint x: 817, startPoint y: 551, endPoint x: 859, endPoint y: 551, distance: 41.7
click at [859, 551] on div at bounding box center [857, 556] width 218 height 54
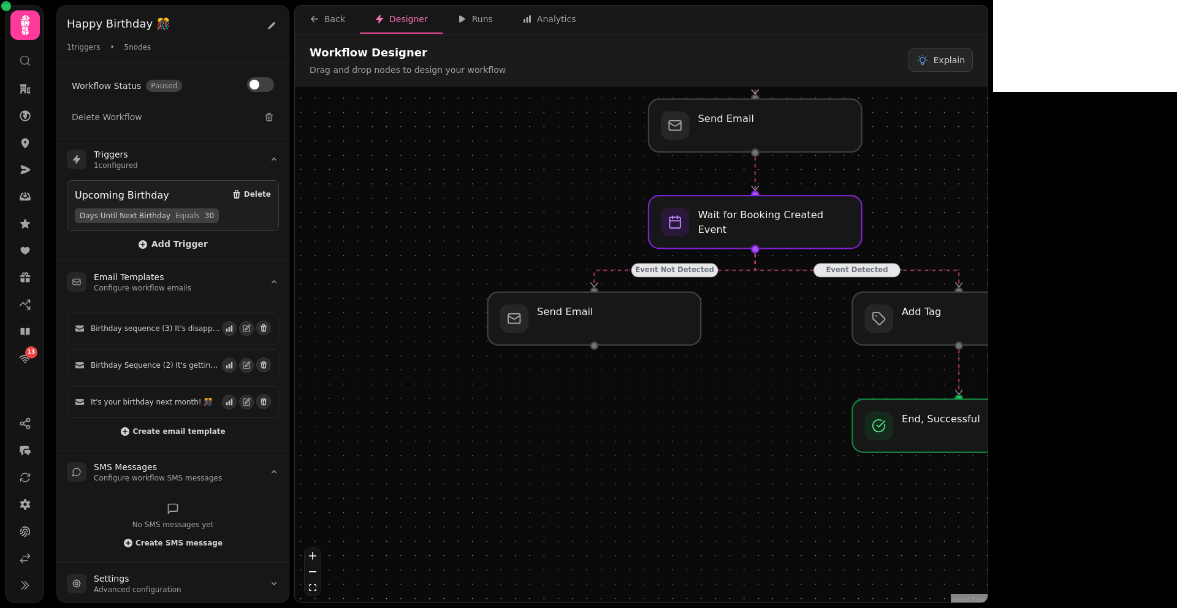
drag, startPoint x: 672, startPoint y: 494, endPoint x: 799, endPoint y: 352, distance: 190.2
click at [799, 352] on div "Event Detected Event Not Detected Workflow Start 1 trigger Upcoming Birthday Se…" at bounding box center [641, 345] width 693 height 519
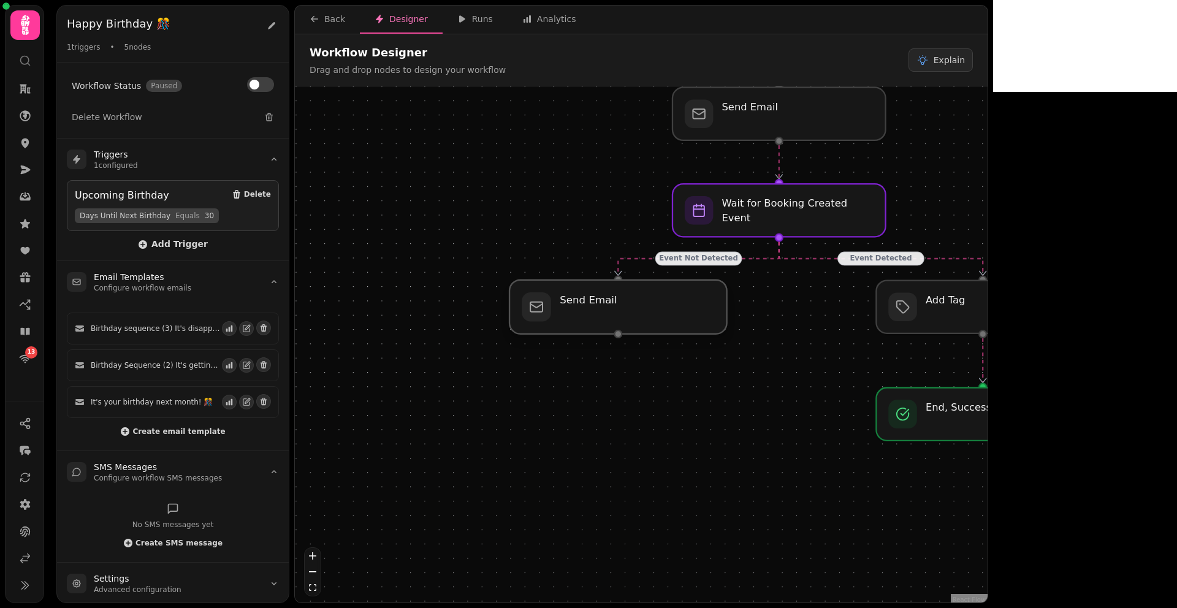
click at [616, 316] on div at bounding box center [619, 307] width 218 height 54
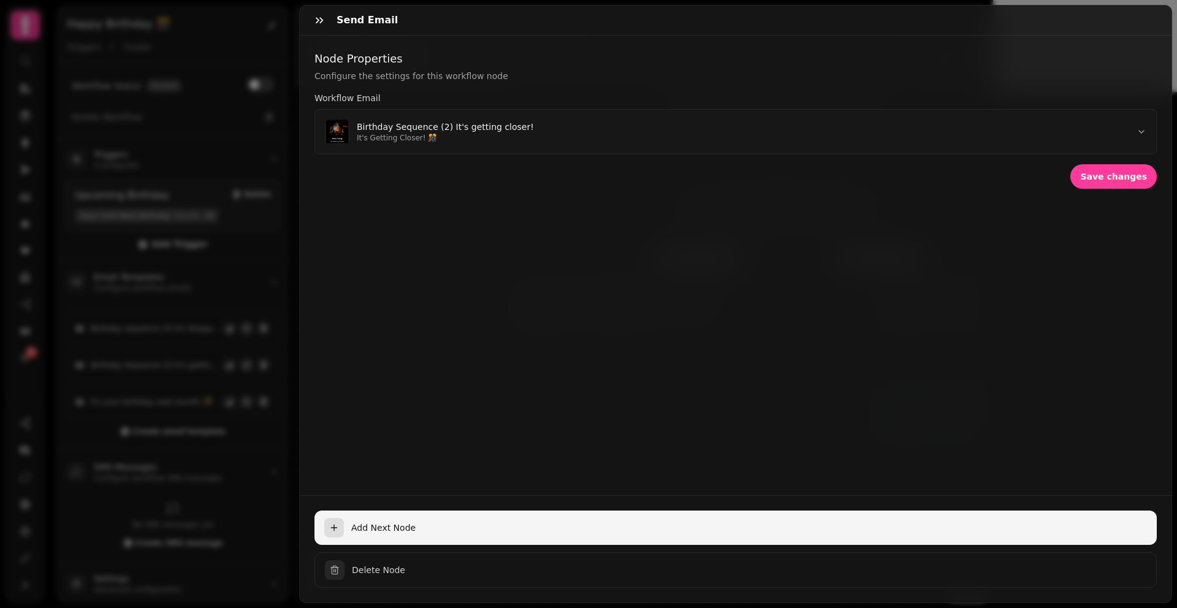
click at [384, 522] on span "Add Next Node" at bounding box center [749, 528] width 796 height 12
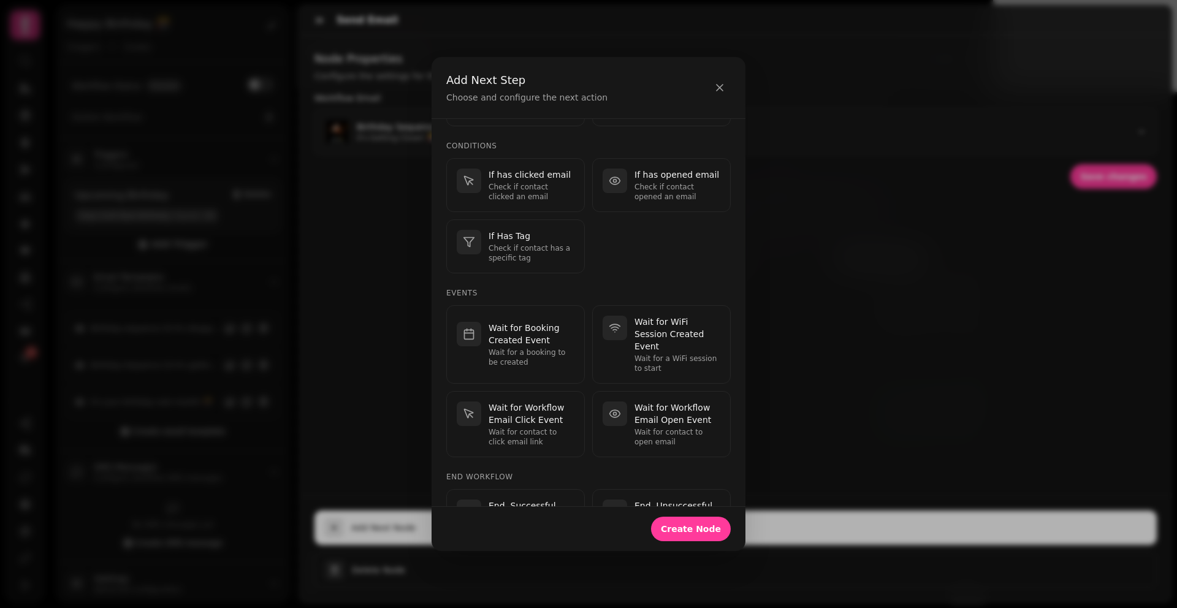
scroll to position [237, 0]
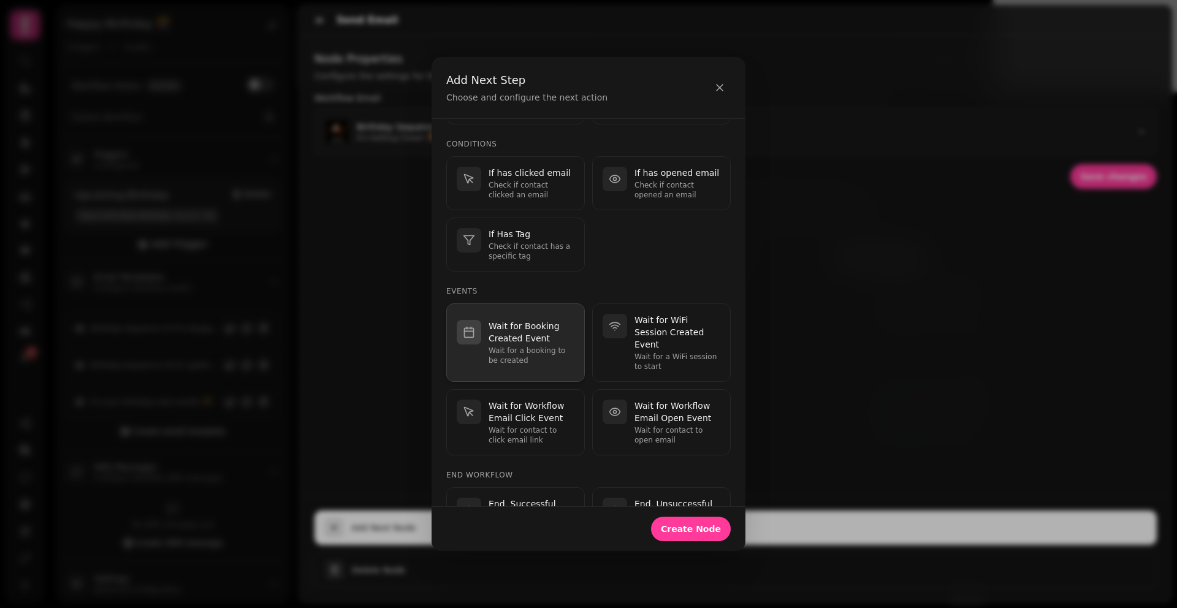
click at [529, 339] on p "Wait for Booking Created Event" at bounding box center [532, 332] width 86 height 25
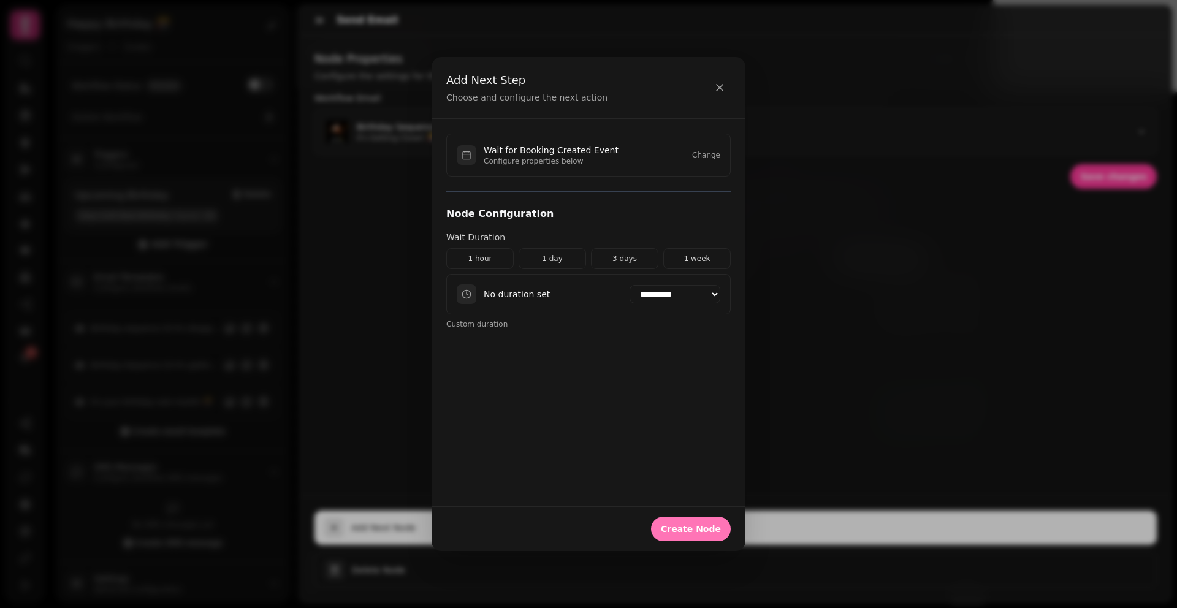
click at [690, 525] on span "Create Node" at bounding box center [691, 529] width 60 height 9
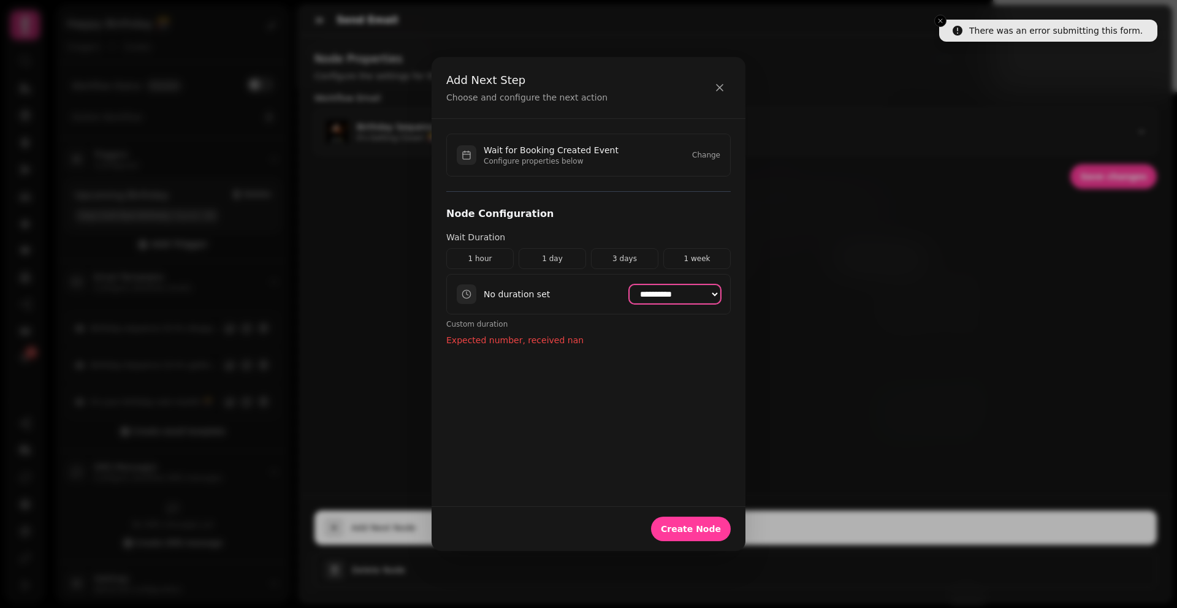
click at [657, 292] on select "**********" at bounding box center [675, 294] width 91 height 18
select select "*******"
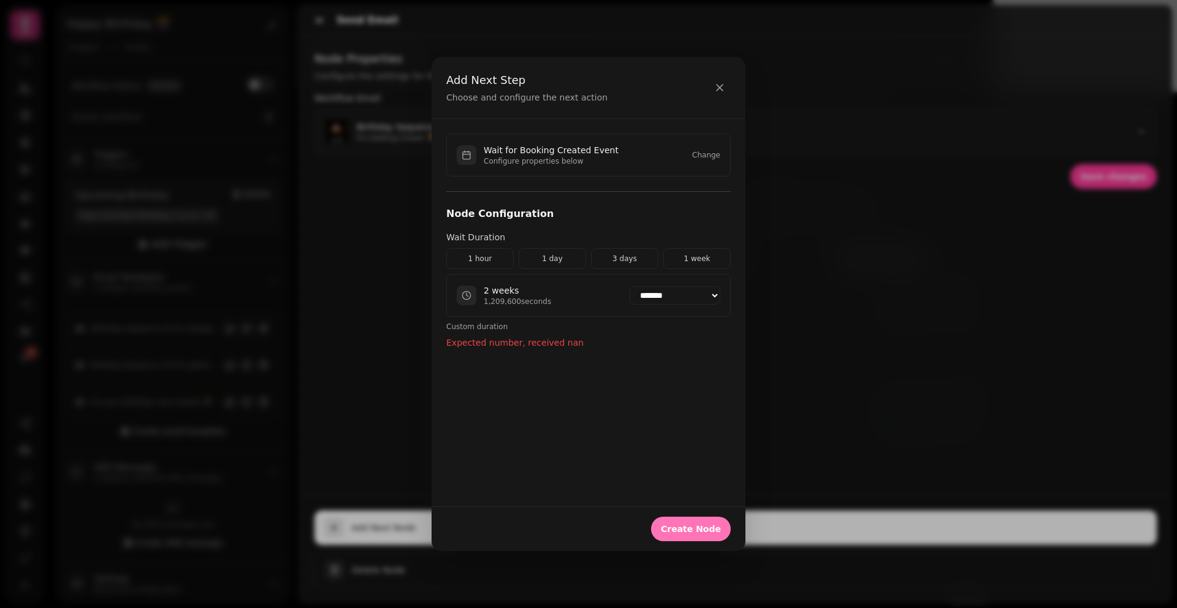
click at [681, 525] on span "Create Node" at bounding box center [691, 529] width 60 height 9
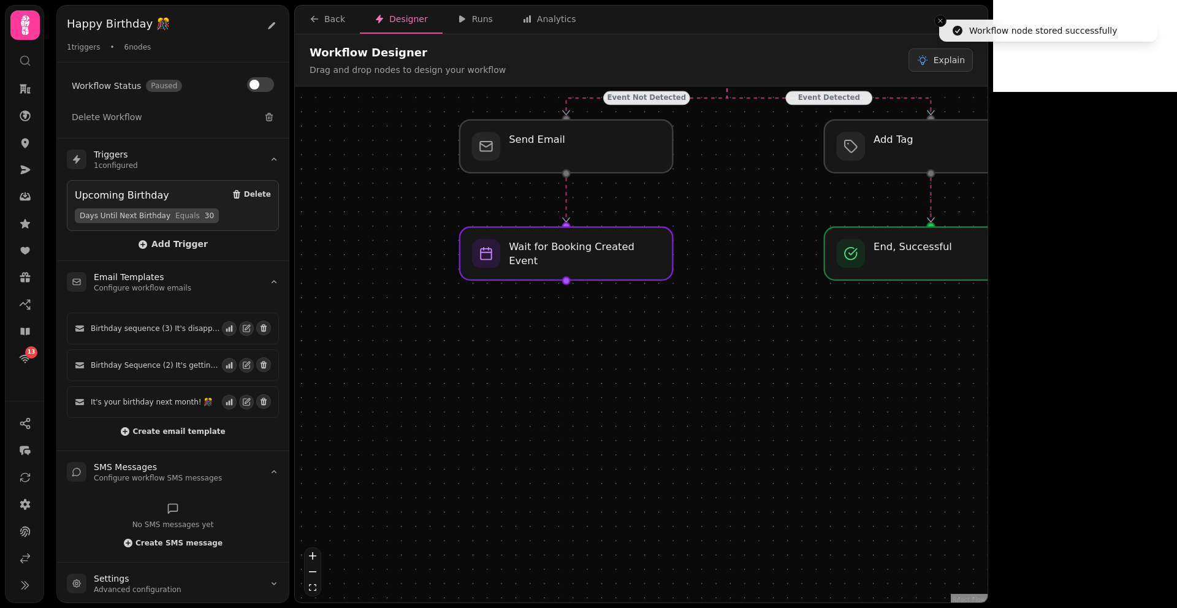
drag, startPoint x: 722, startPoint y: 514, endPoint x: 733, endPoint y: 203, distance: 311.1
click at [733, 203] on div "Event Detected Event Not Detected Workflow Start 1 trigger Upcoming Birthday Wa…" at bounding box center [641, 345] width 693 height 519
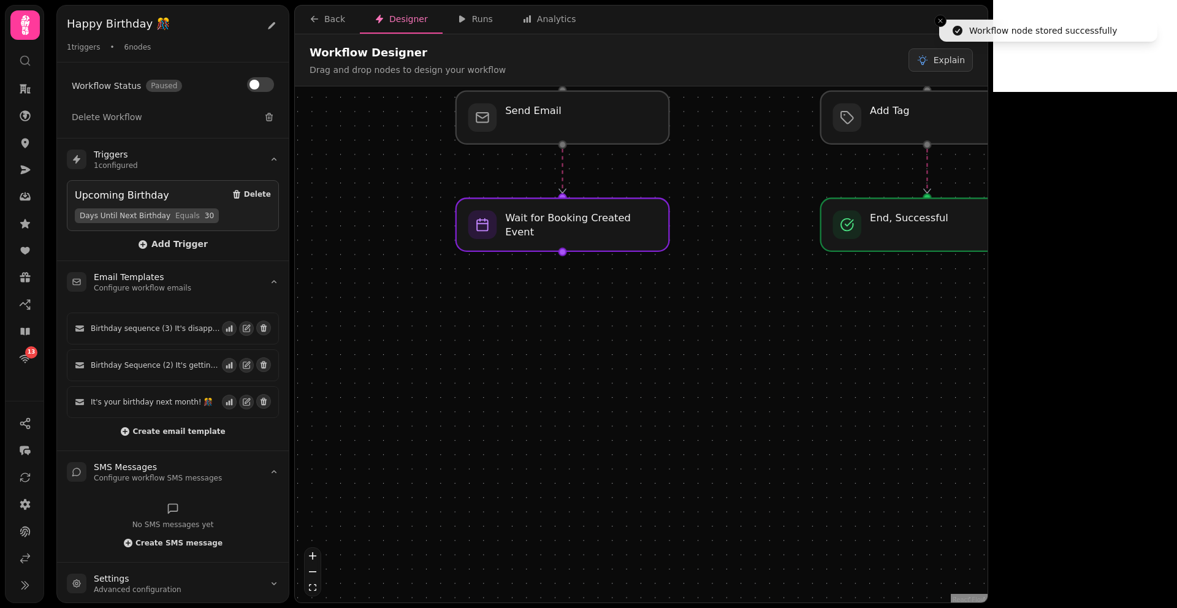
drag, startPoint x: 743, startPoint y: 293, endPoint x: 743, endPoint y: 272, distance: 21.5
click at [743, 272] on div "Event Detected Event Not Detected Workflow Start 1 trigger Upcoming Birthday Wa…" at bounding box center [641, 345] width 693 height 519
click at [565, 234] on div at bounding box center [563, 223] width 218 height 54
select select "*******"
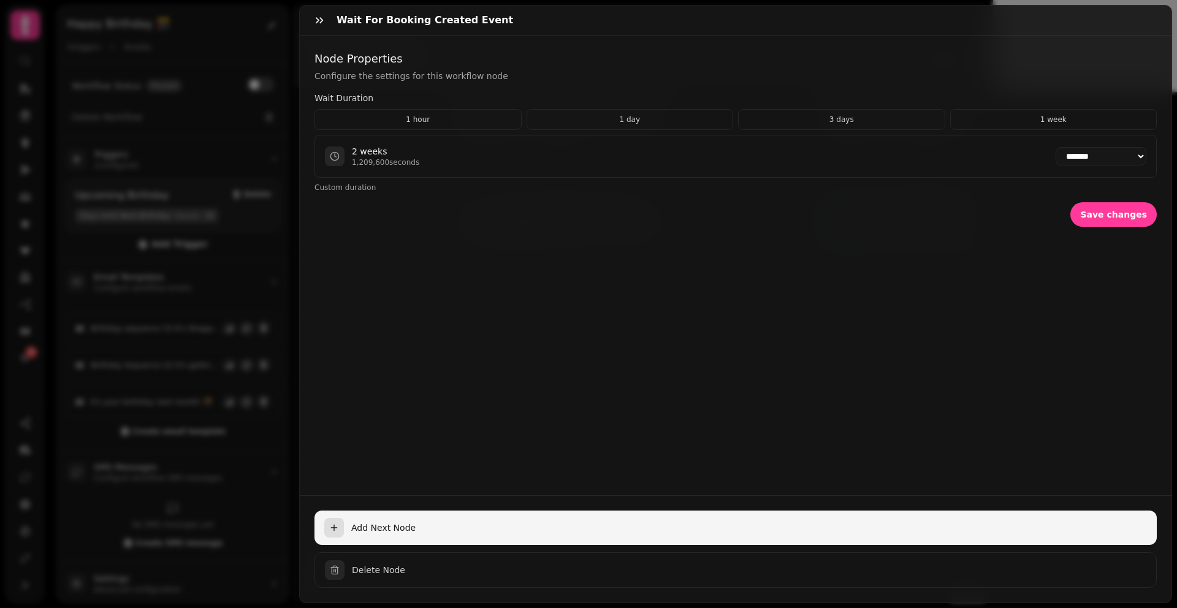
click at [486, 511] on button "Add Next Node" at bounding box center [736, 528] width 843 height 34
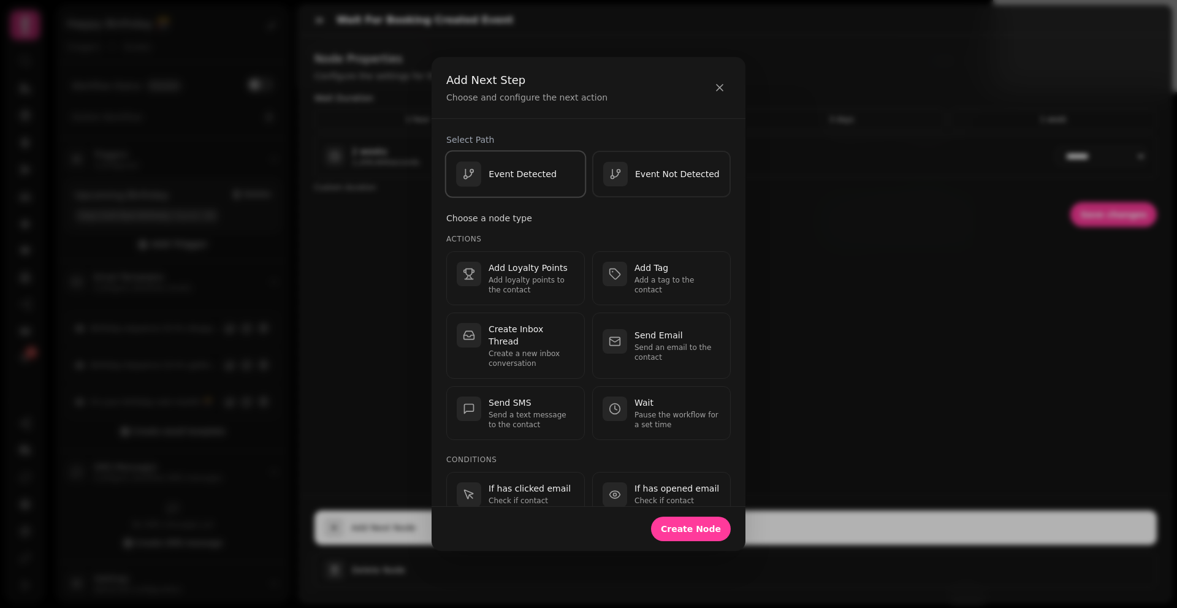
click at [530, 184] on div "Event Detected" at bounding box center [506, 173] width 101 height 25
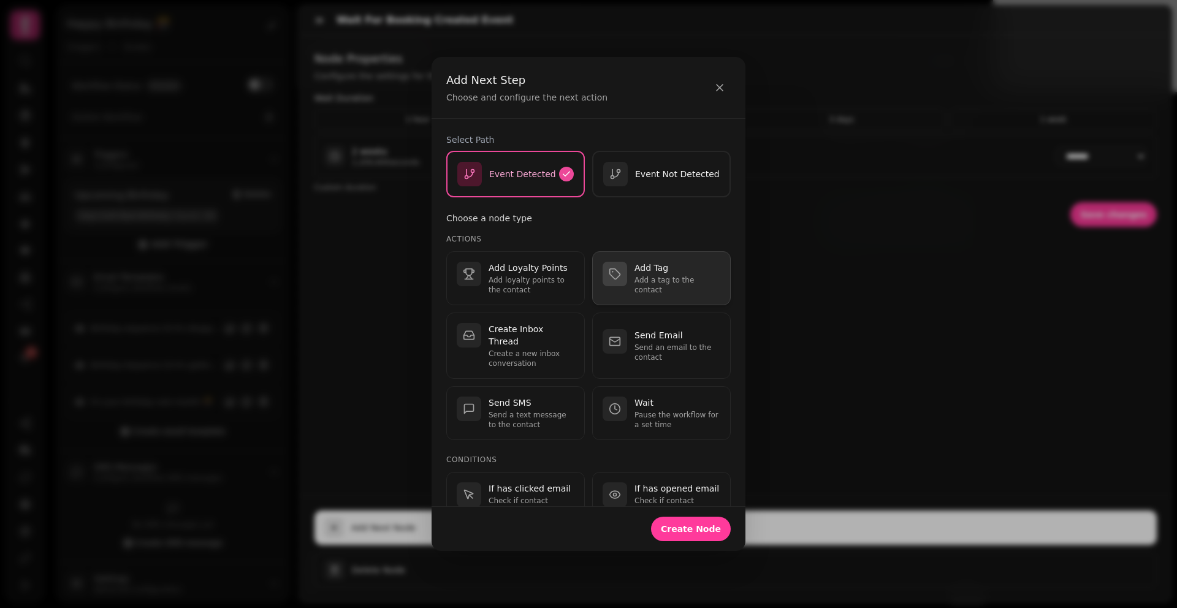
click at [613, 281] on div "button" at bounding box center [615, 274] width 25 height 25
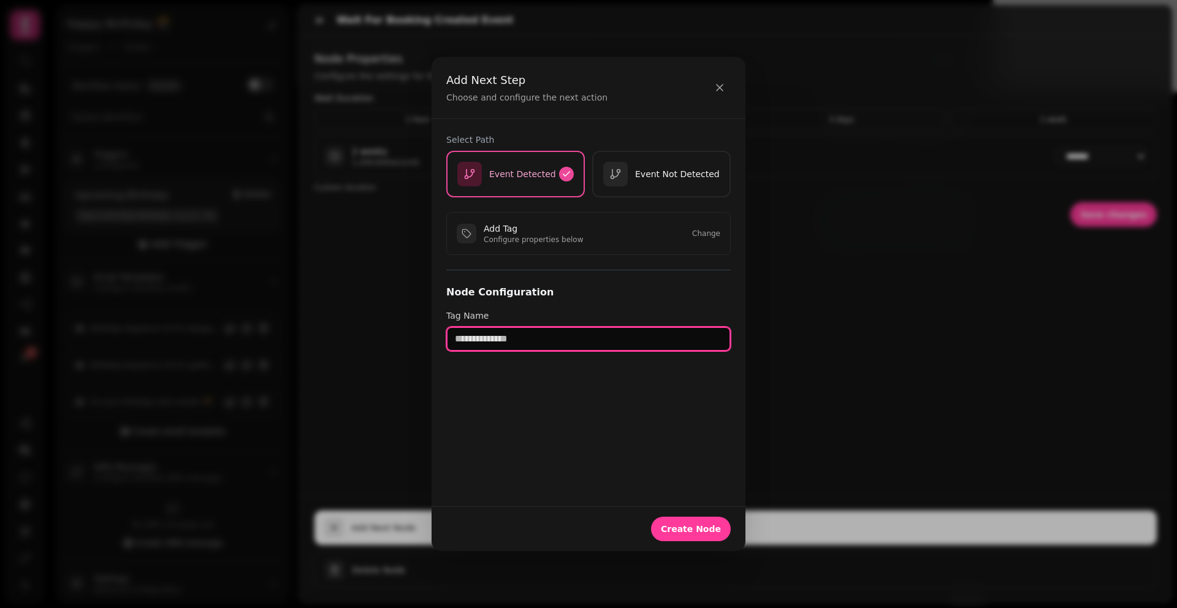
click at [559, 330] on input "text" at bounding box center [588, 339] width 285 height 25
type input "**********"
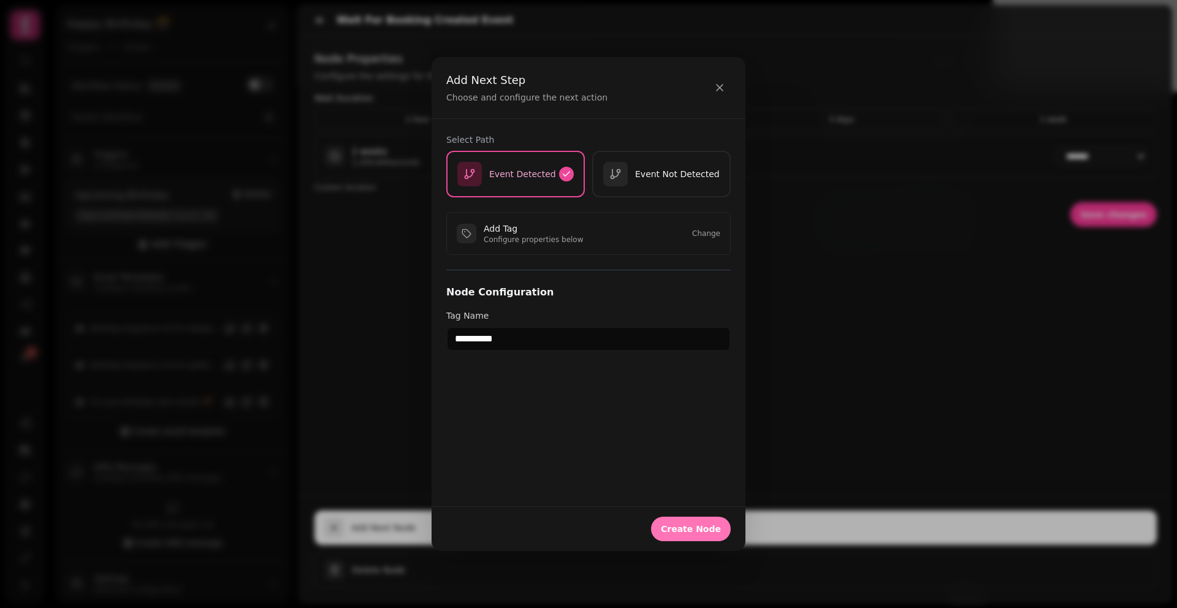
click at [688, 540] on button "Create Node" at bounding box center [691, 529] width 80 height 25
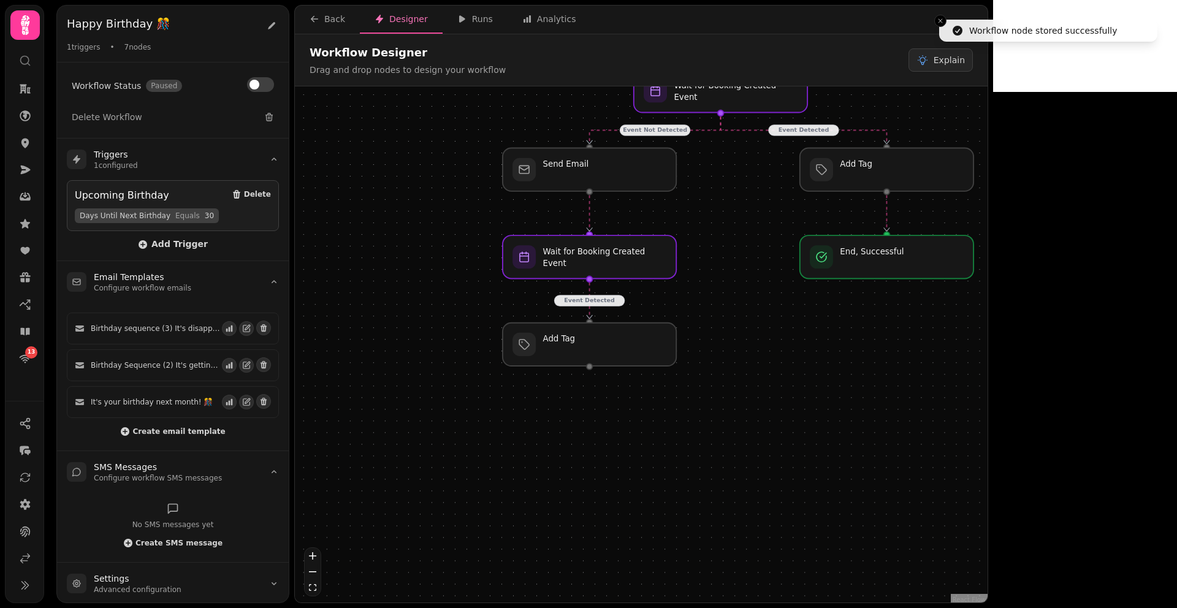
drag, startPoint x: 717, startPoint y: 548, endPoint x: 726, endPoint y: 310, distance: 237.5
click at [726, 310] on div "Event Detected Event Not Detected Event Detected Workflow Start 1 trigger Upcom…" at bounding box center [641, 345] width 693 height 519
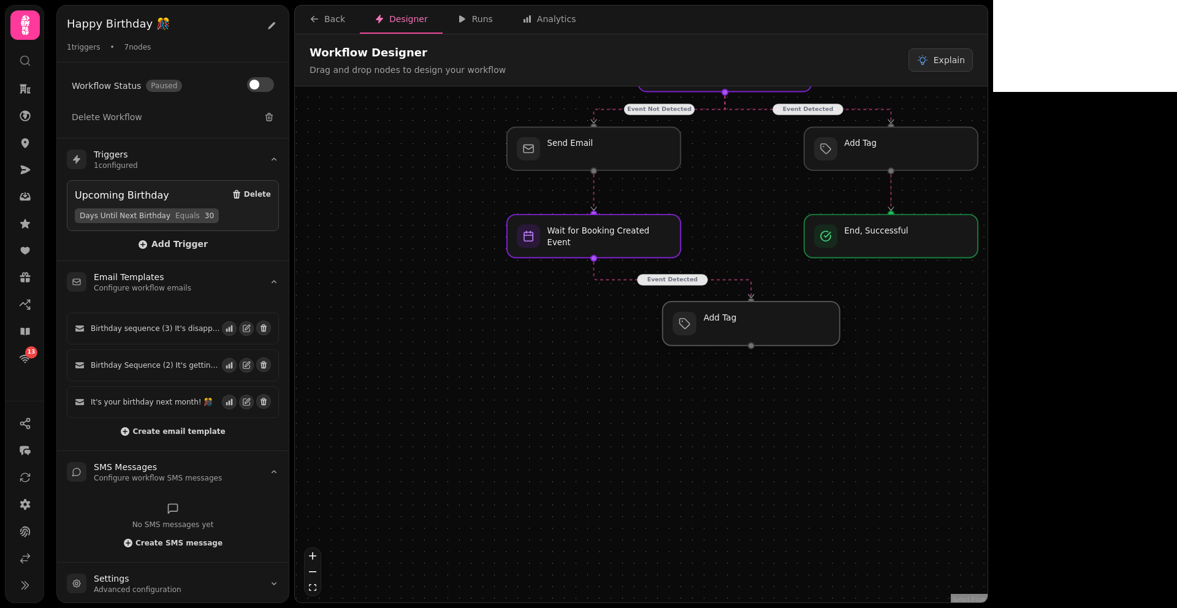
drag, startPoint x: 606, startPoint y: 329, endPoint x: 763, endPoint y: 325, distance: 157.6
click at [763, 325] on div at bounding box center [751, 324] width 177 height 44
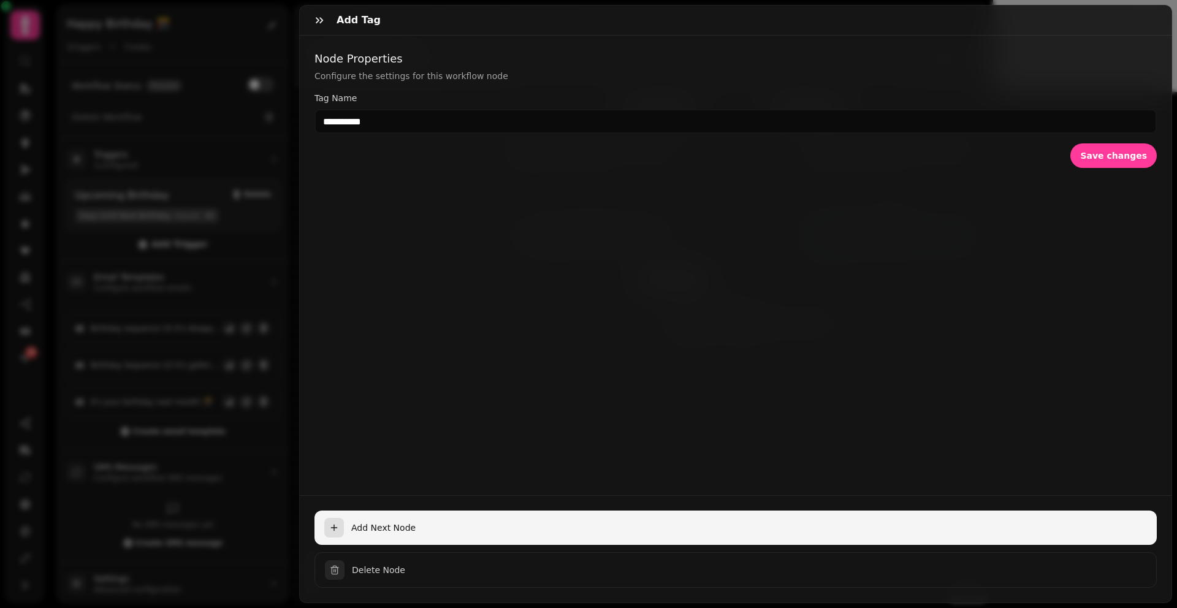
click at [388, 522] on span "Add Next Node" at bounding box center [749, 528] width 796 height 12
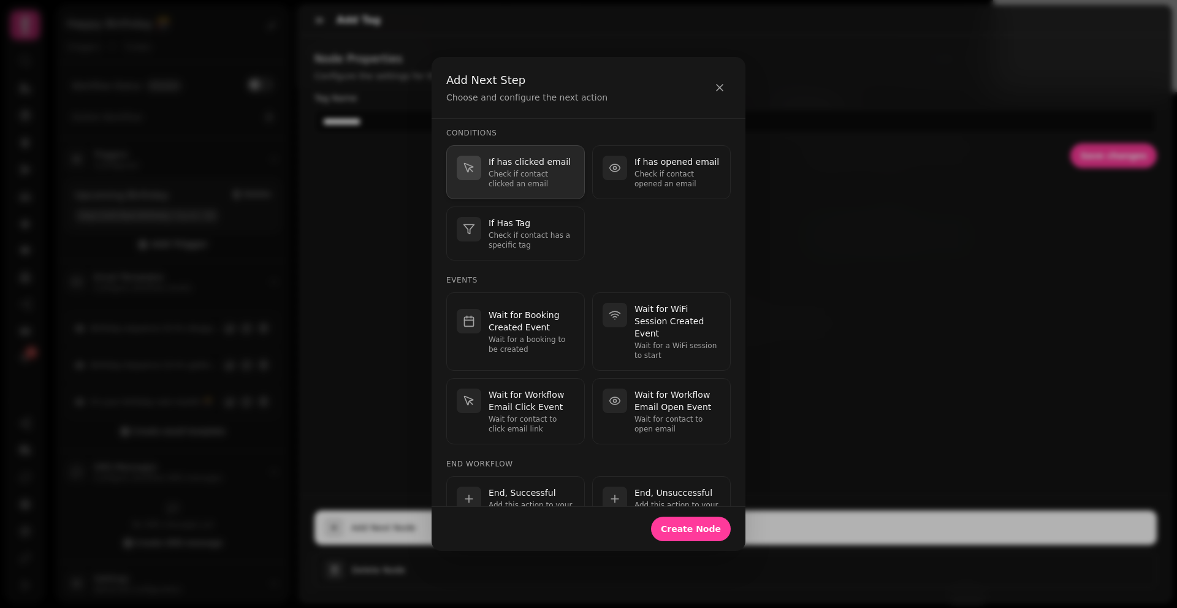
scroll to position [301, 0]
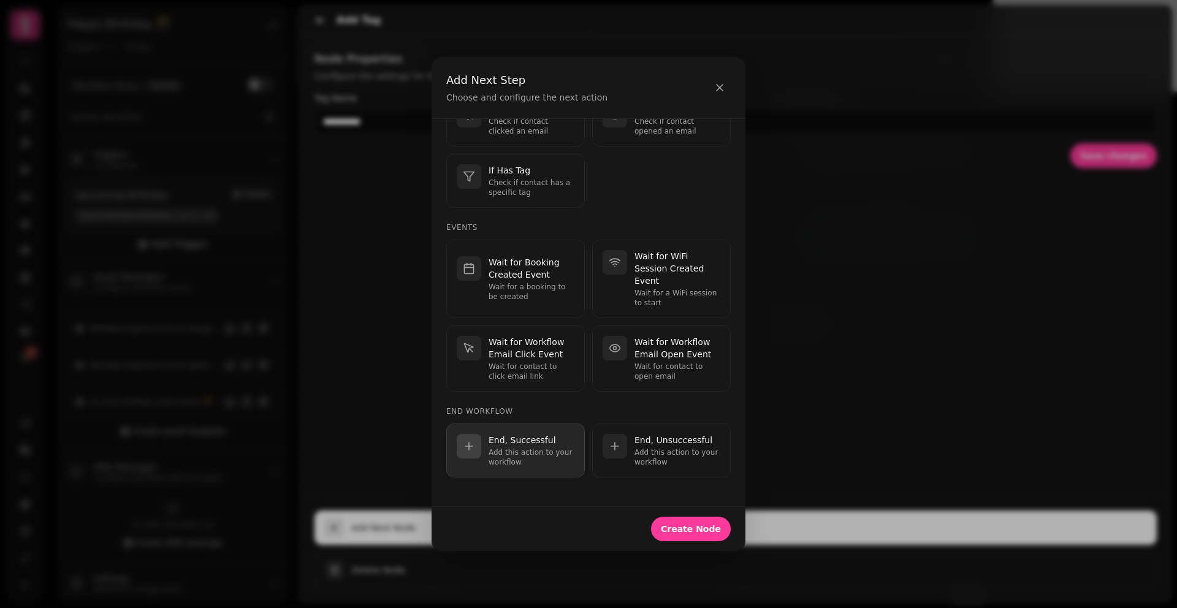
click at [524, 440] on p "End, Successful" at bounding box center [532, 440] width 86 height 12
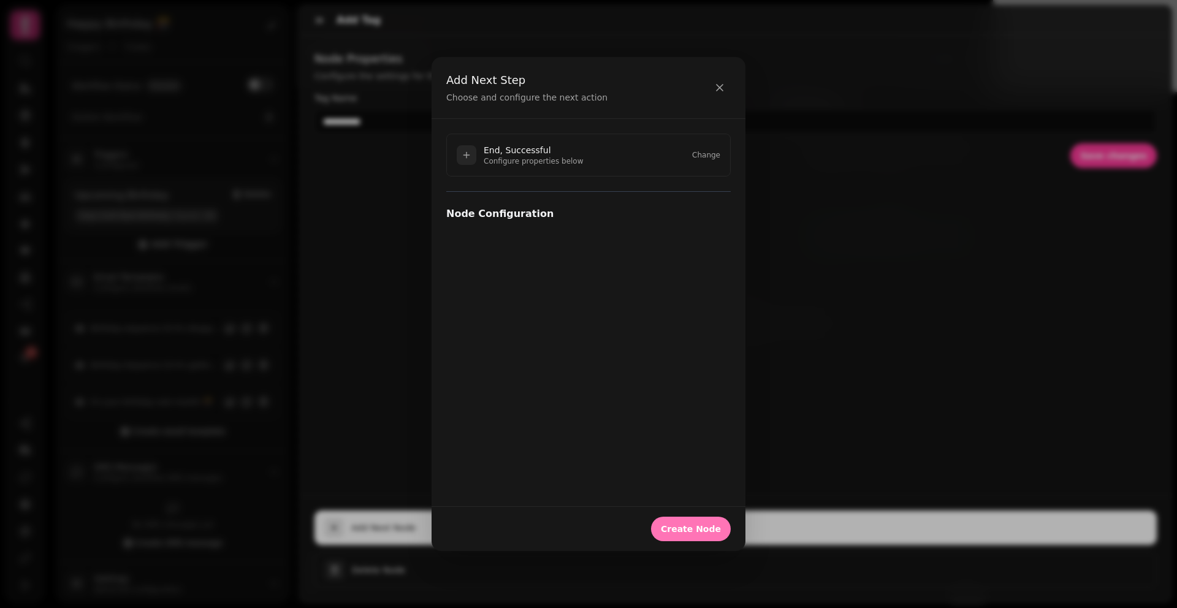
click at [700, 526] on span "Create Node" at bounding box center [691, 529] width 60 height 9
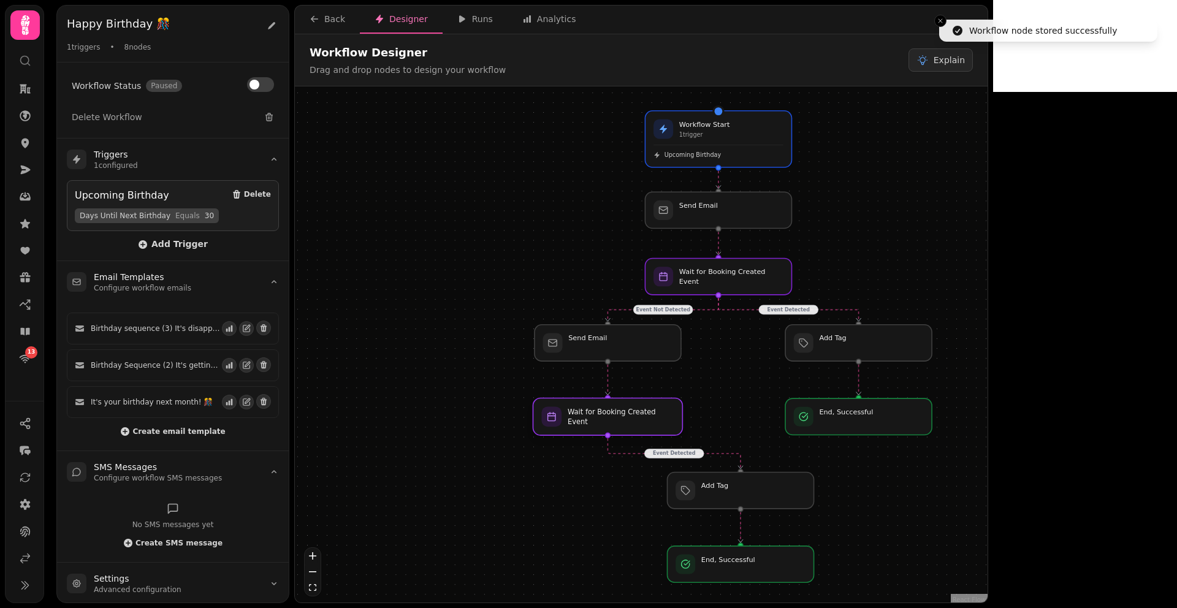
click at [594, 422] on div at bounding box center [608, 417] width 150 height 37
select select "*******"
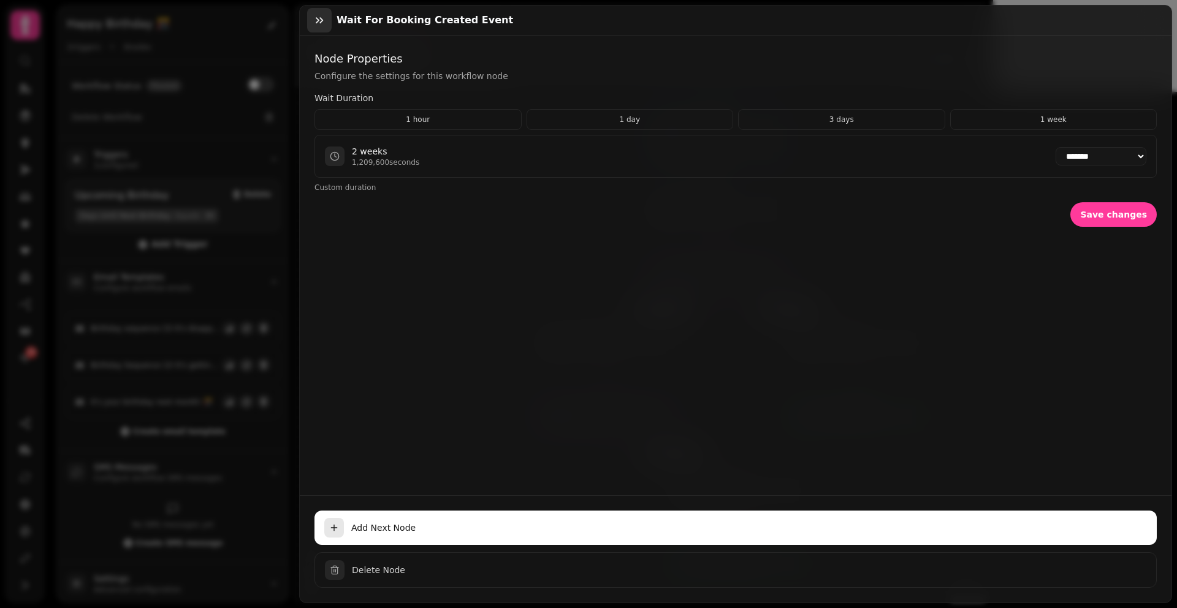
click at [314, 22] on icon "button" at bounding box center [319, 20] width 12 height 12
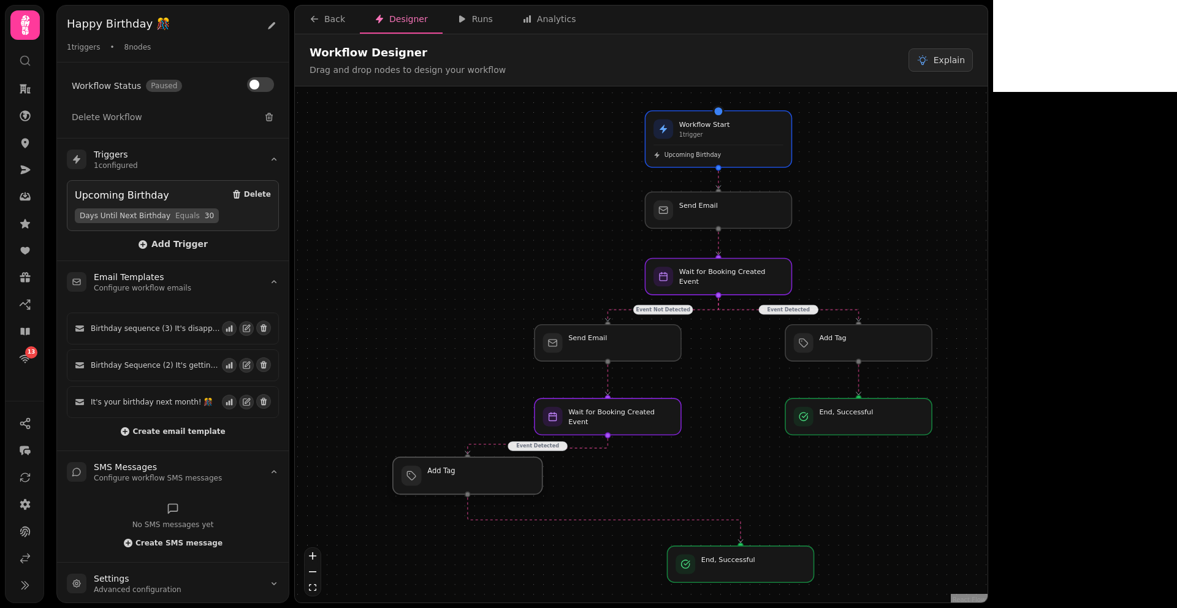
drag, startPoint x: 730, startPoint y: 498, endPoint x: 459, endPoint y: 482, distance: 272.1
click at [459, 482] on div at bounding box center [468, 475] width 150 height 37
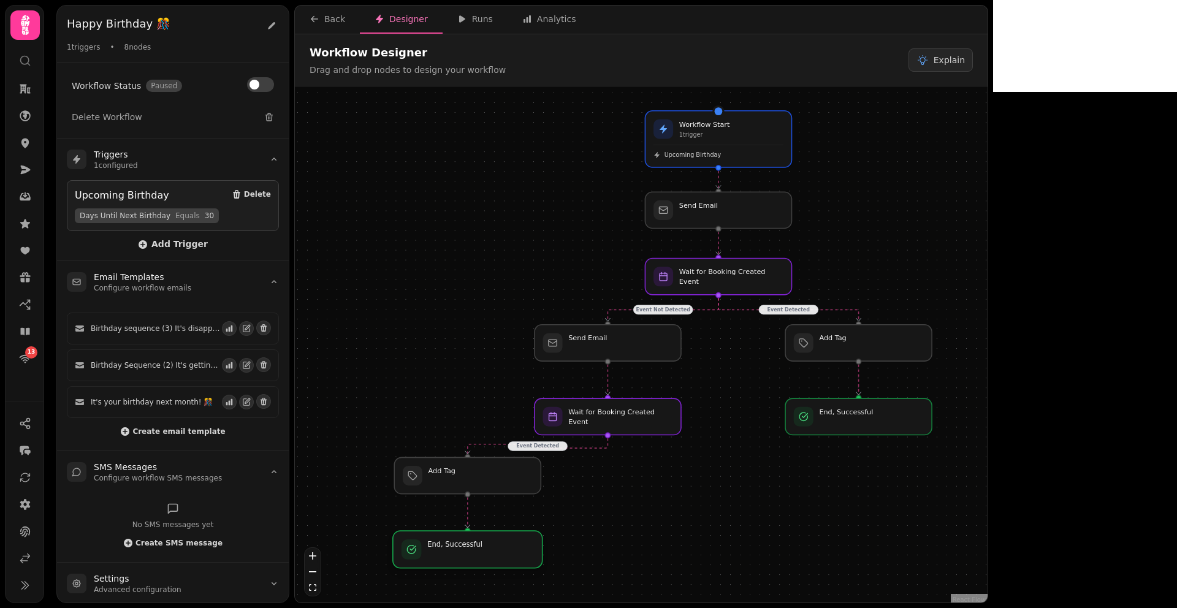
drag, startPoint x: 733, startPoint y: 562, endPoint x: 460, endPoint y: 546, distance: 273.3
click at [460, 546] on div at bounding box center [468, 549] width 150 height 37
click at [627, 427] on div at bounding box center [608, 417] width 150 height 37
select select "*******"
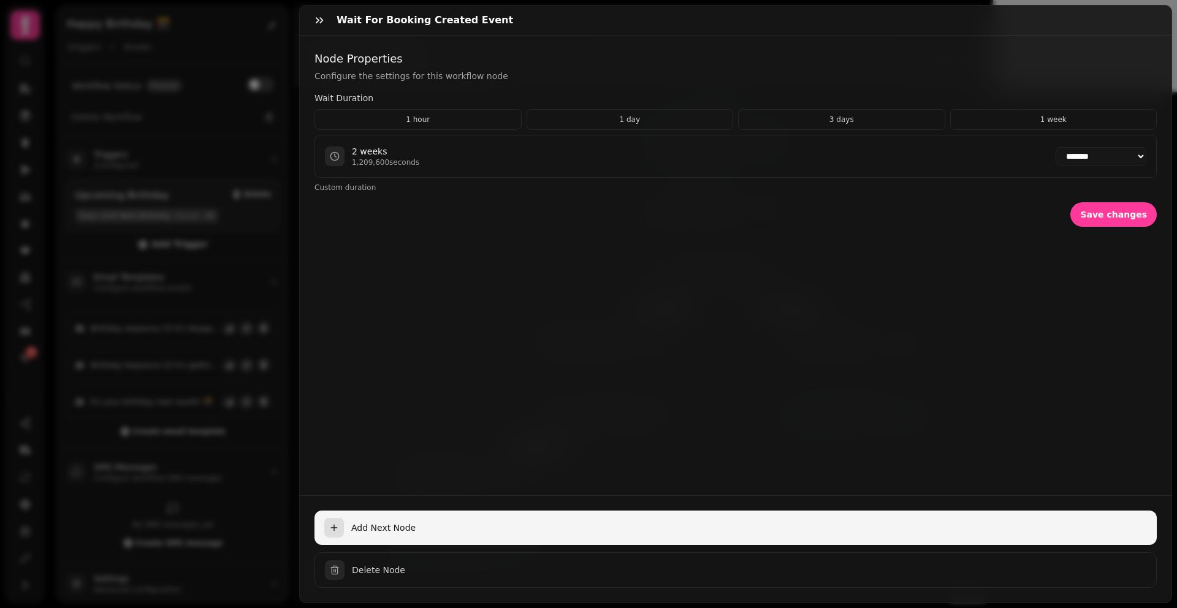
click at [373, 522] on span "Add Next Node" at bounding box center [749, 528] width 796 height 12
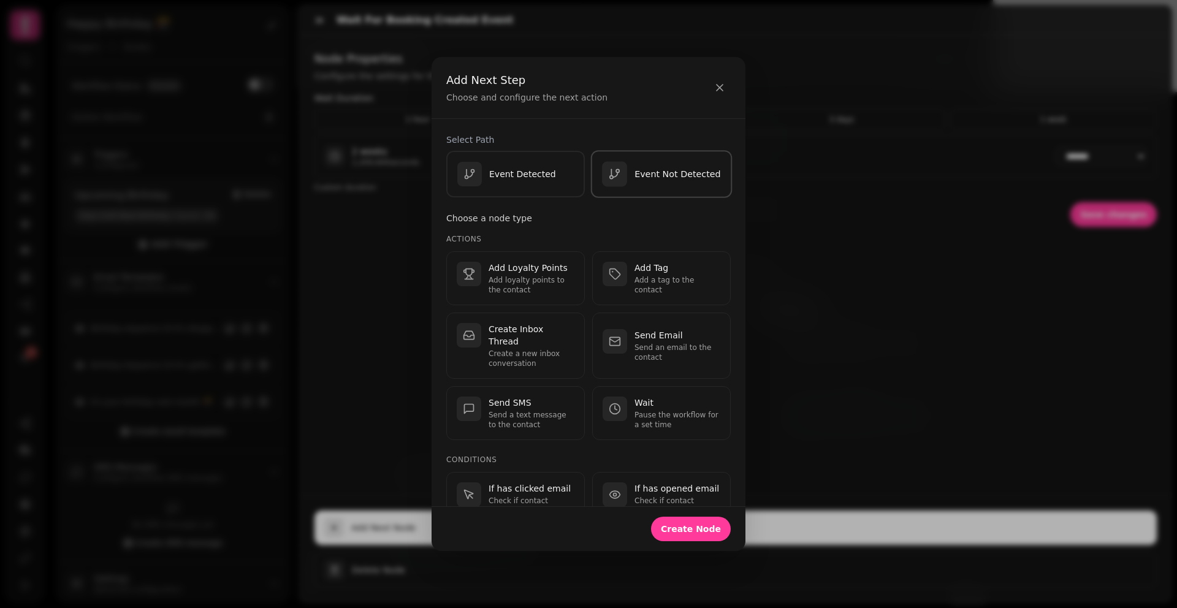
click at [656, 167] on div "Event Not Detected" at bounding box center [661, 173] width 119 height 25
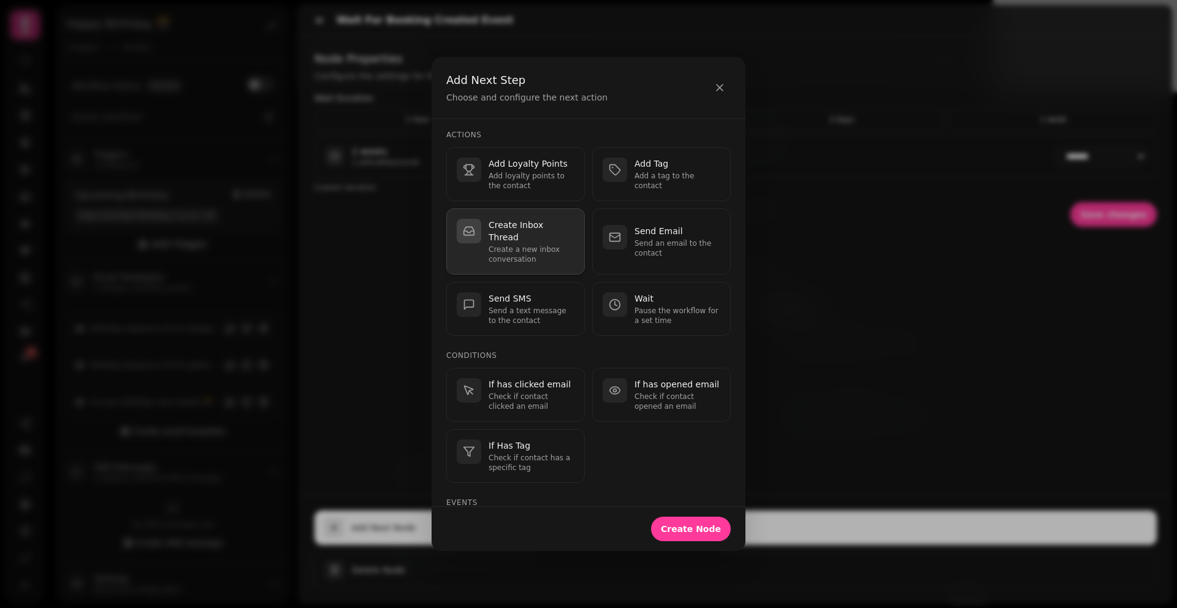
scroll to position [91, 0]
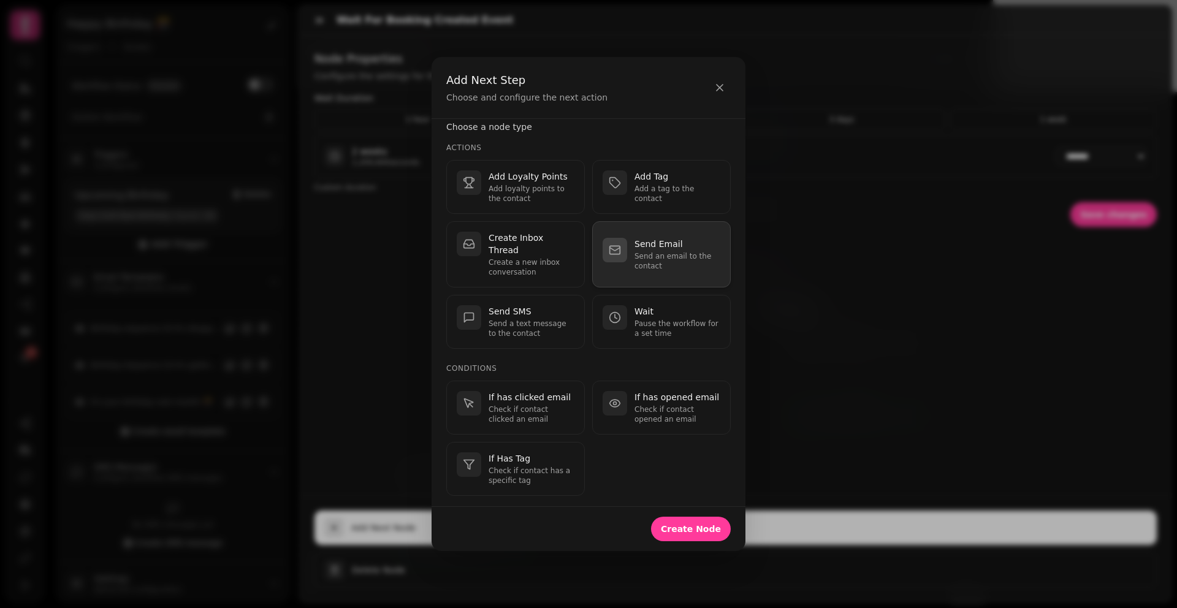
click at [657, 256] on p "Send an email to the contact" at bounding box center [678, 261] width 86 height 20
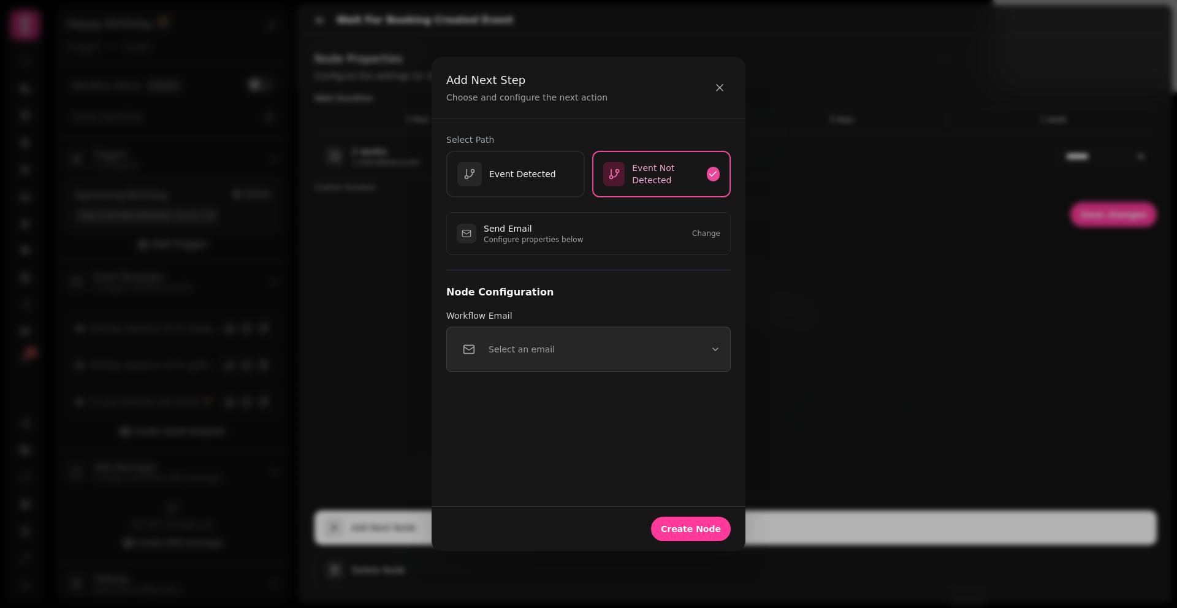
click at [530, 365] on button "Select an email" at bounding box center [588, 349] width 285 height 45
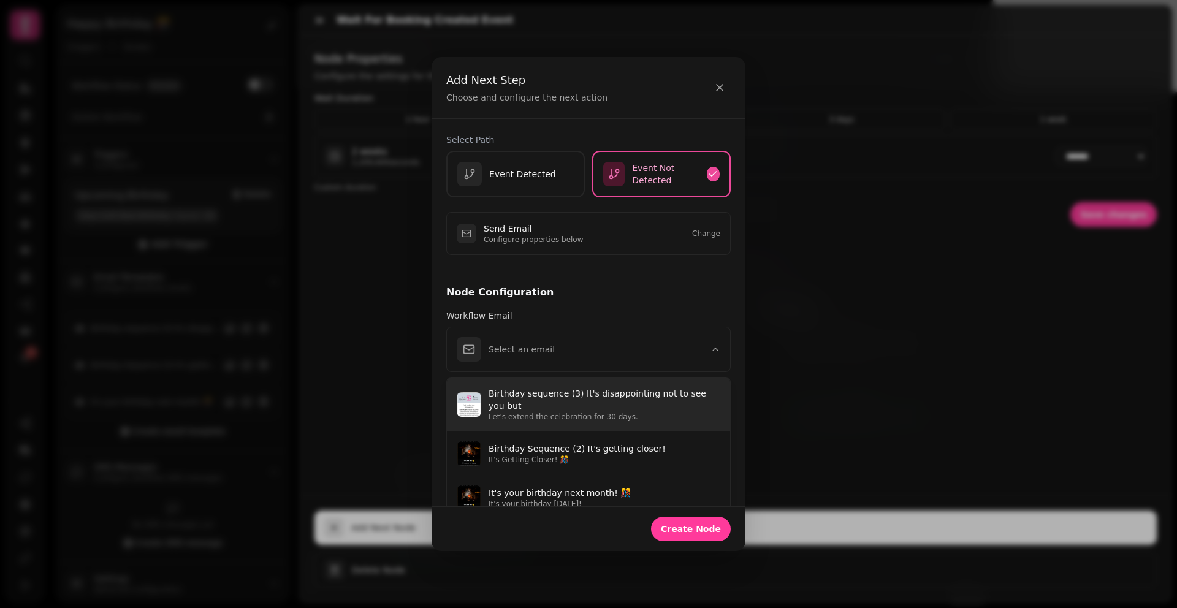
click at [558, 409] on p "Birthday sequence (3) It's disappointing not to see you but" at bounding box center [605, 400] width 232 height 25
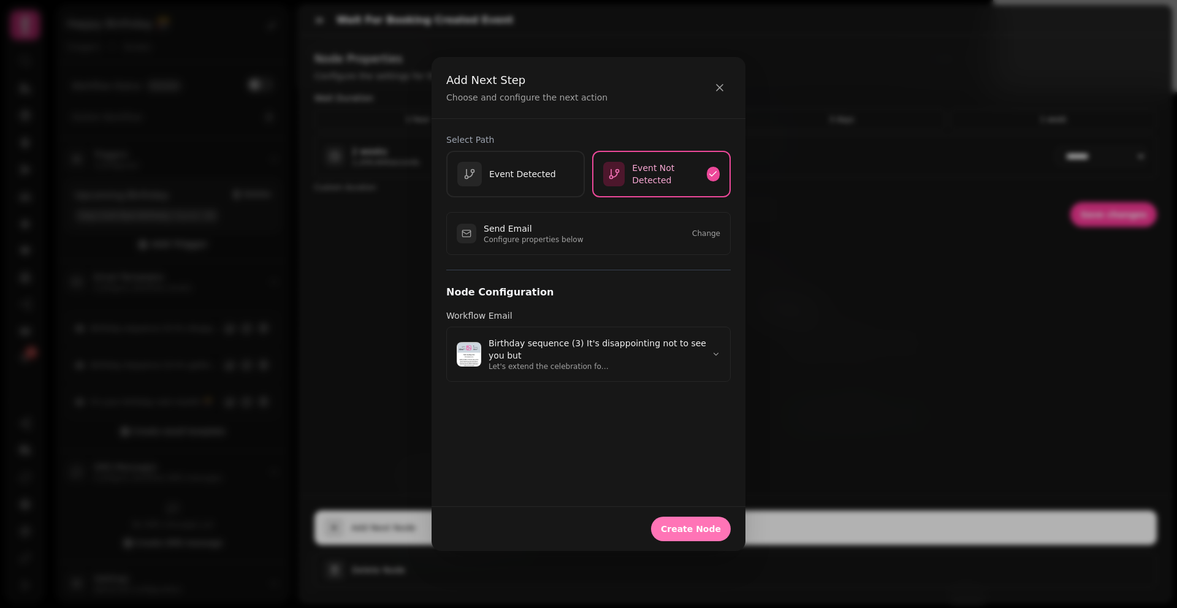
click at [690, 525] on span "Create Node" at bounding box center [691, 529] width 60 height 9
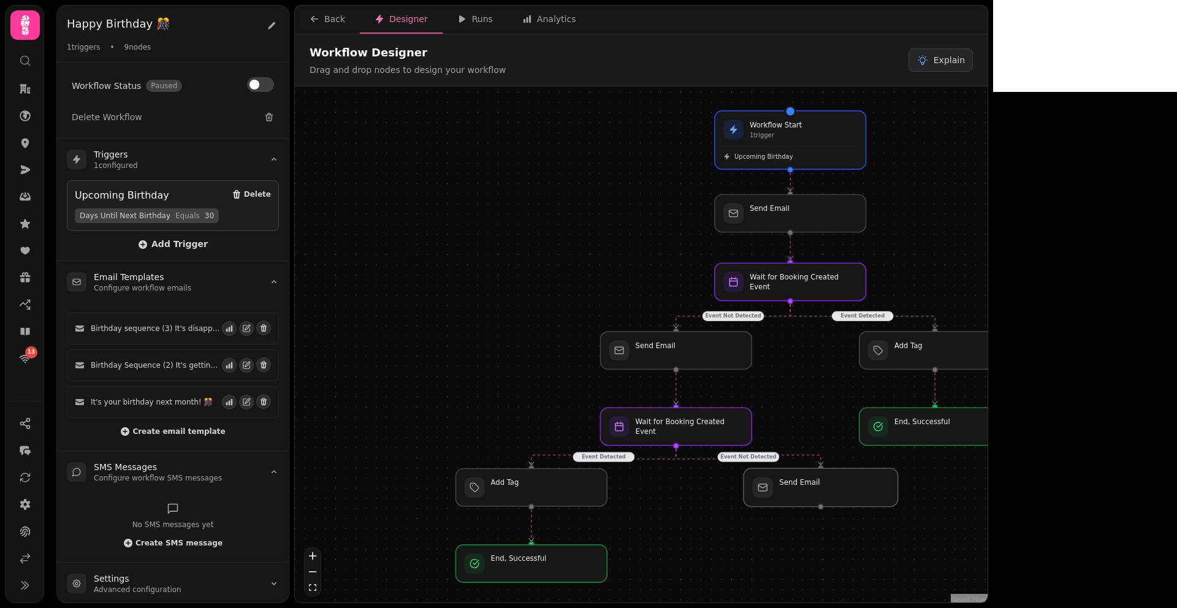
drag, startPoint x: 683, startPoint y: 508, endPoint x: 828, endPoint y: 495, distance: 145.9
click at [828, 495] on div at bounding box center [821, 487] width 155 height 39
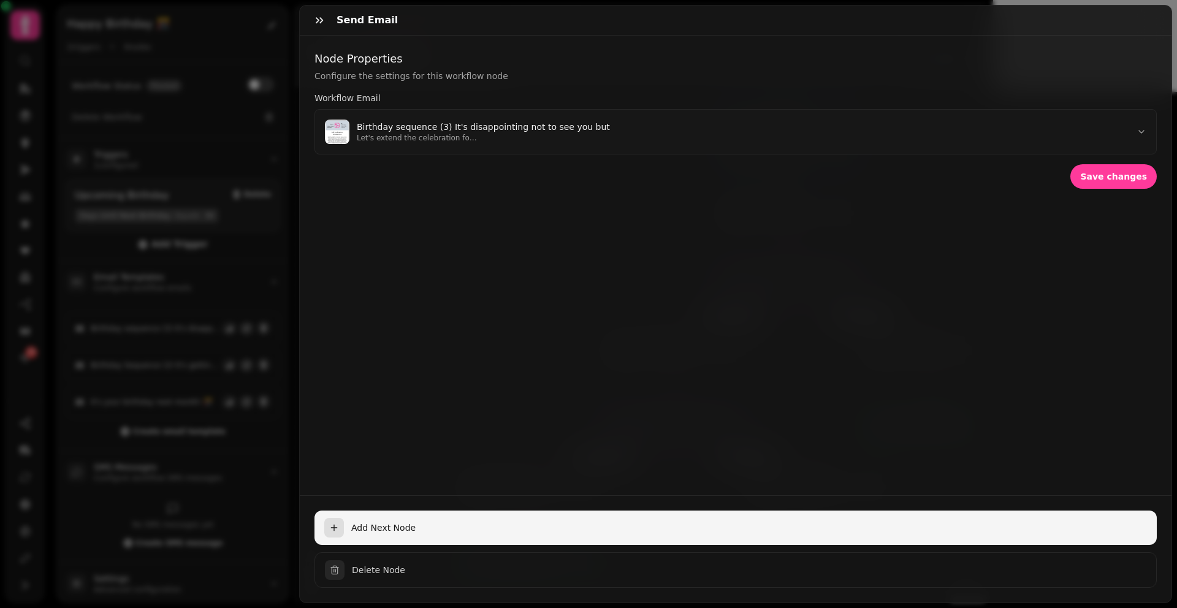
click at [355, 522] on span "Add Next Node" at bounding box center [749, 528] width 796 height 12
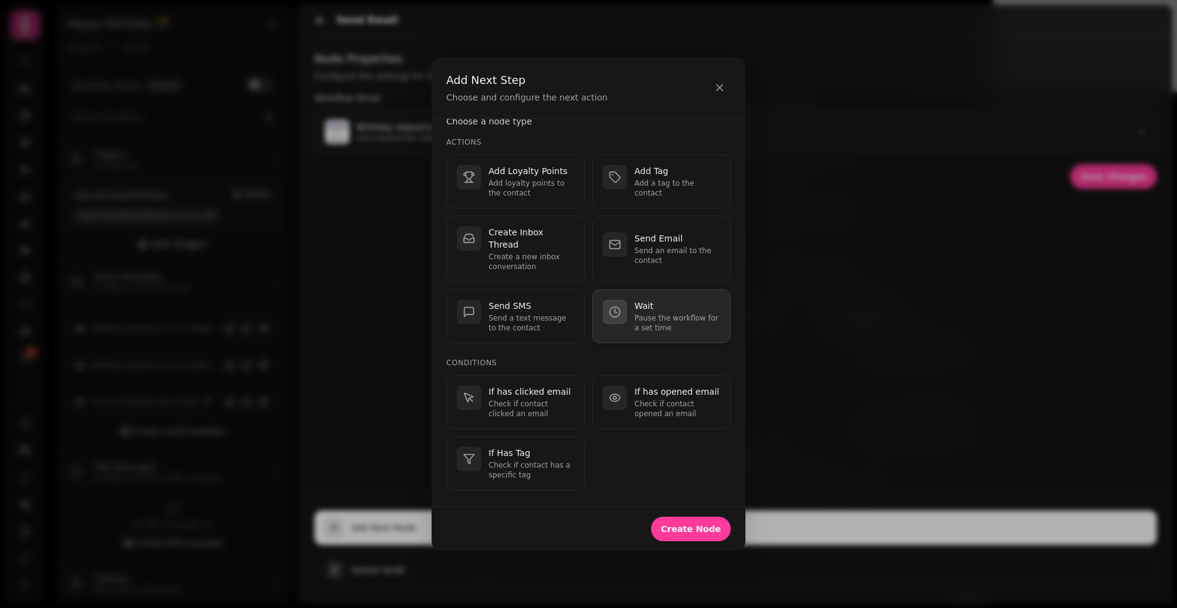
scroll to position [19, 0]
click at [648, 315] on p "Pause the workflow for a set time" at bounding box center [678, 323] width 86 height 20
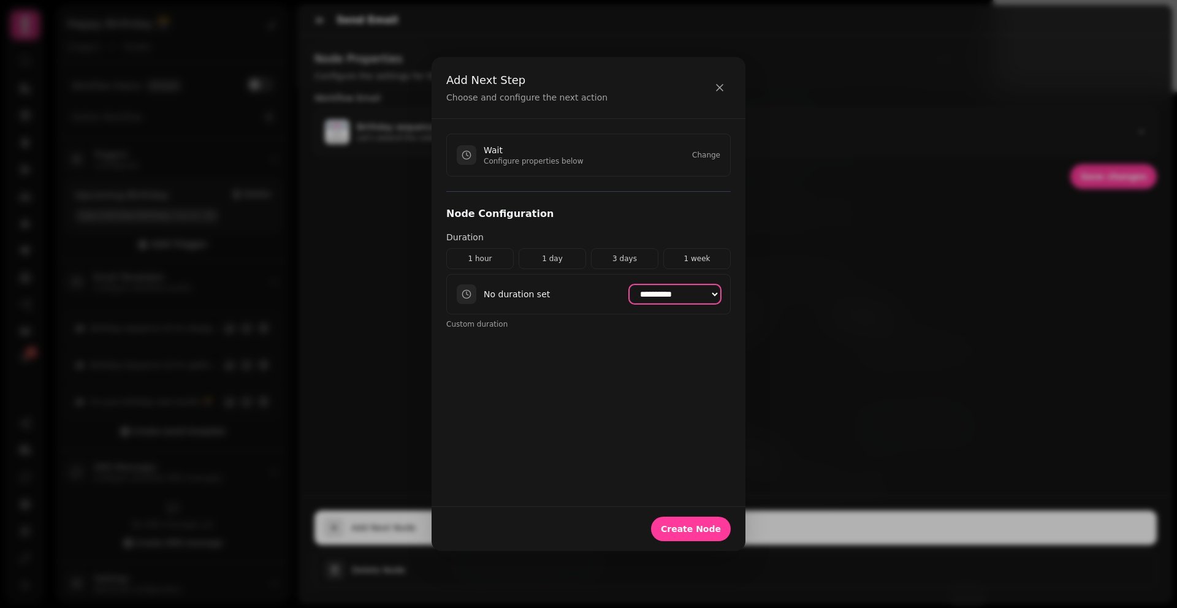
click at [672, 304] on select "**********" at bounding box center [675, 294] width 91 height 18
select select "*******"
click at [681, 527] on span "Create Node" at bounding box center [691, 529] width 60 height 9
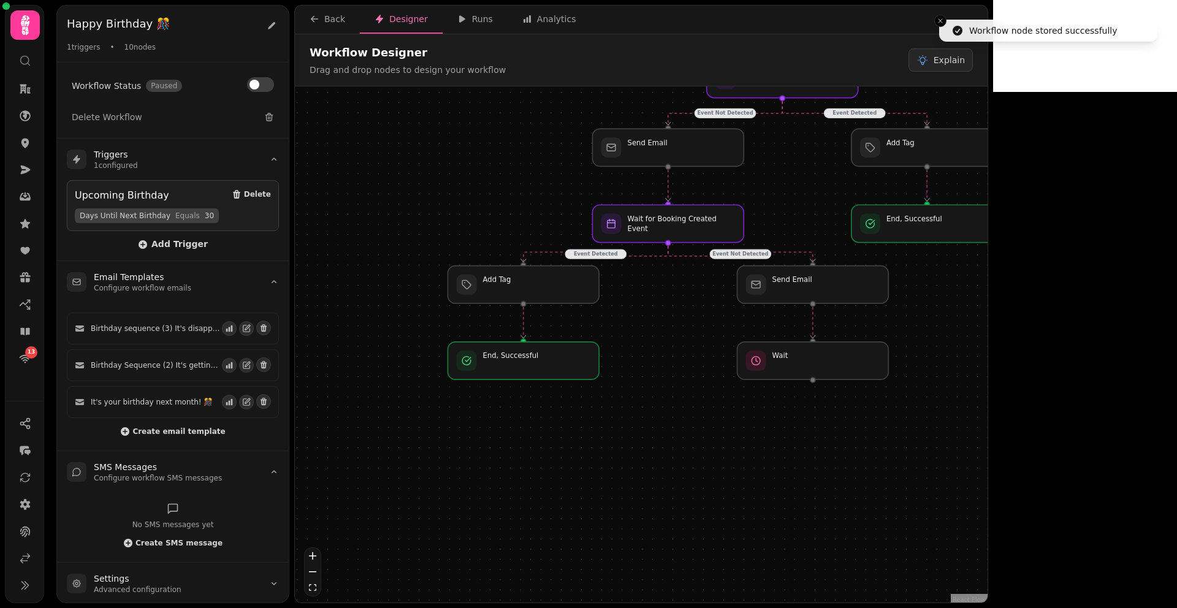
drag, startPoint x: 946, startPoint y: 521, endPoint x: 938, endPoint y: 315, distance: 206.2
click at [938, 315] on div "Event Detected Event Not Detected Event Detected Event Not Detected Workflow St…" at bounding box center [641, 345] width 693 height 519
click at [811, 364] on div at bounding box center [812, 357] width 155 height 39
select select "*******"
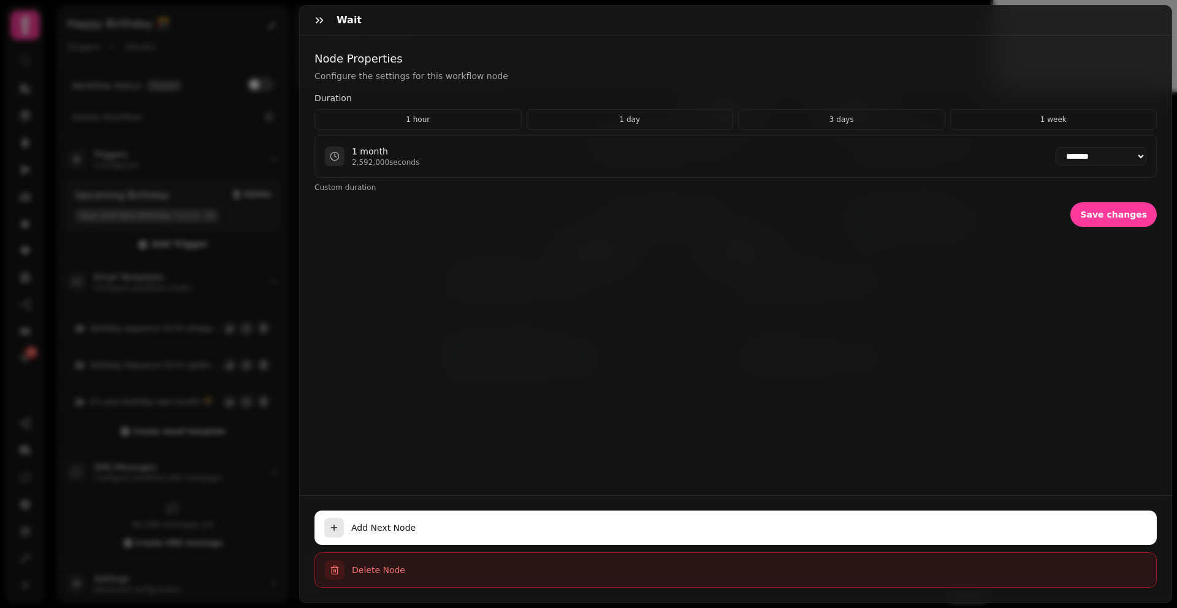
click at [398, 552] on button "Delete Node" at bounding box center [736, 570] width 843 height 36
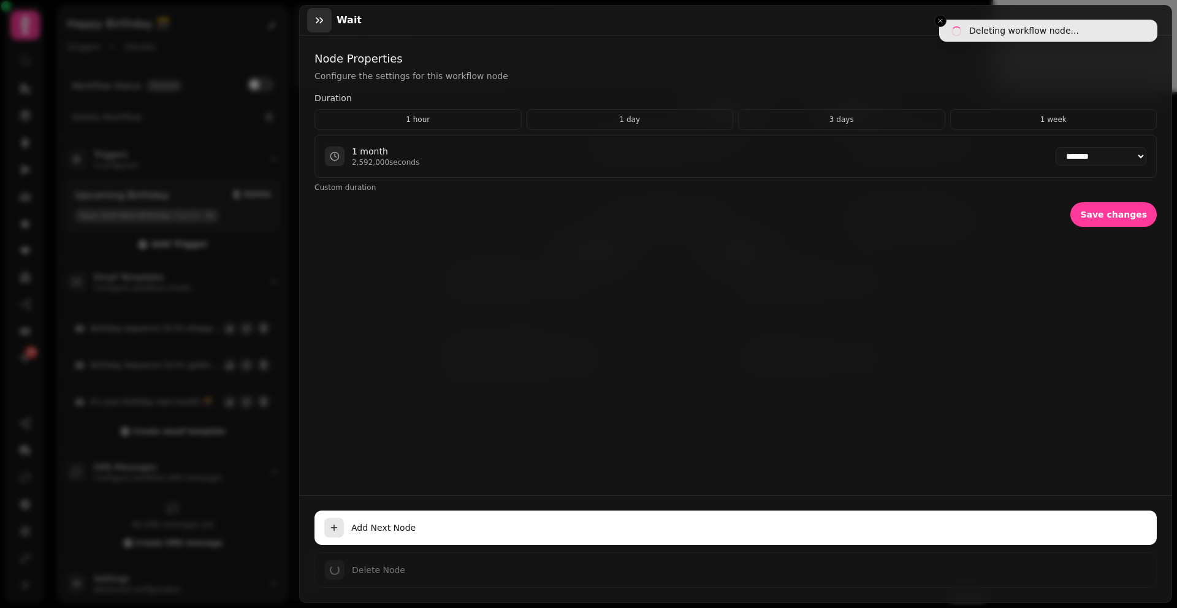
click at [324, 23] on icon "button" at bounding box center [319, 20] width 12 height 12
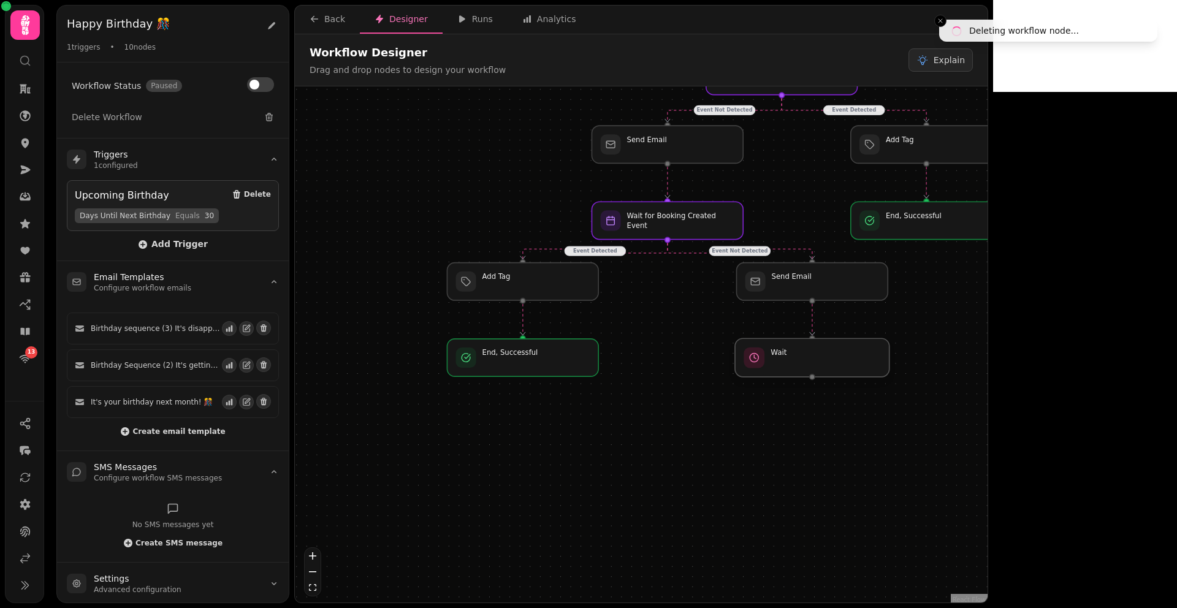
click at [819, 358] on div at bounding box center [812, 357] width 155 height 39
select select "*******"
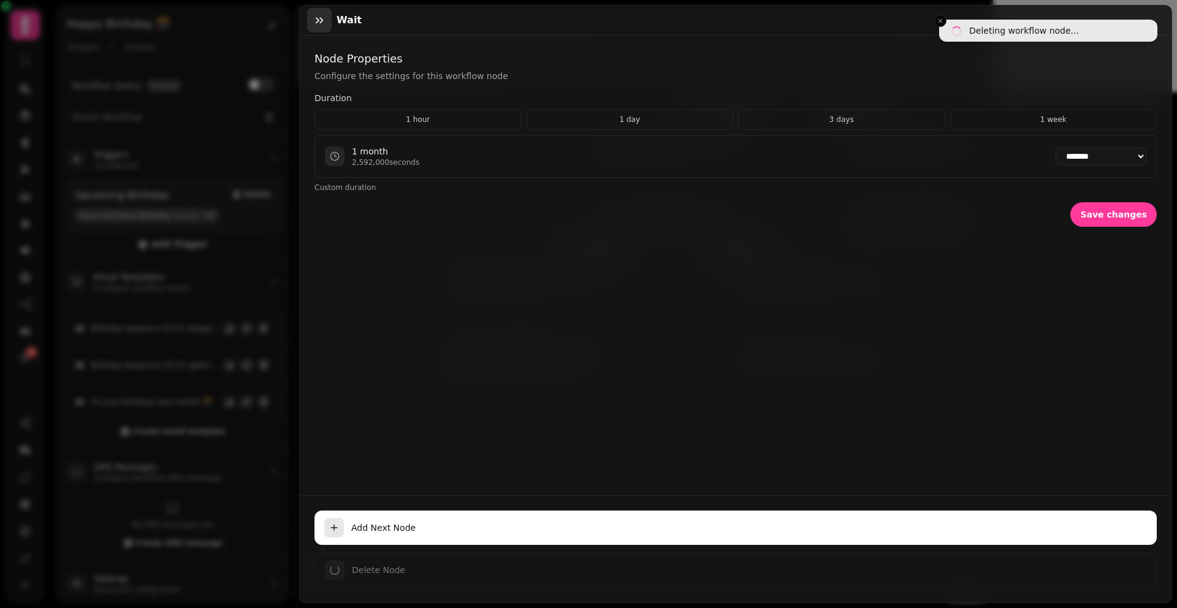
click at [321, 20] on icon "button" at bounding box center [319, 20] width 12 height 12
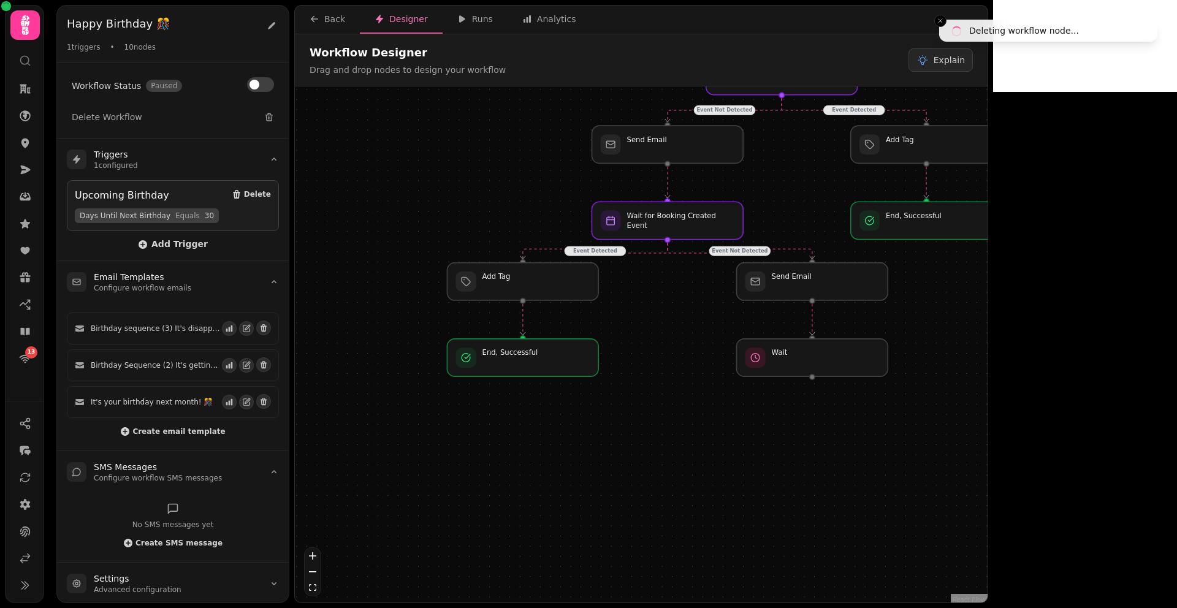
click at [822, 377] on div "Event Detected Event Not Detected Event Detected Event Not Detected Workflow St…" at bounding box center [641, 345] width 693 height 519
click at [813, 338] on div at bounding box center [812, 357] width 155 height 39
select select "*******"
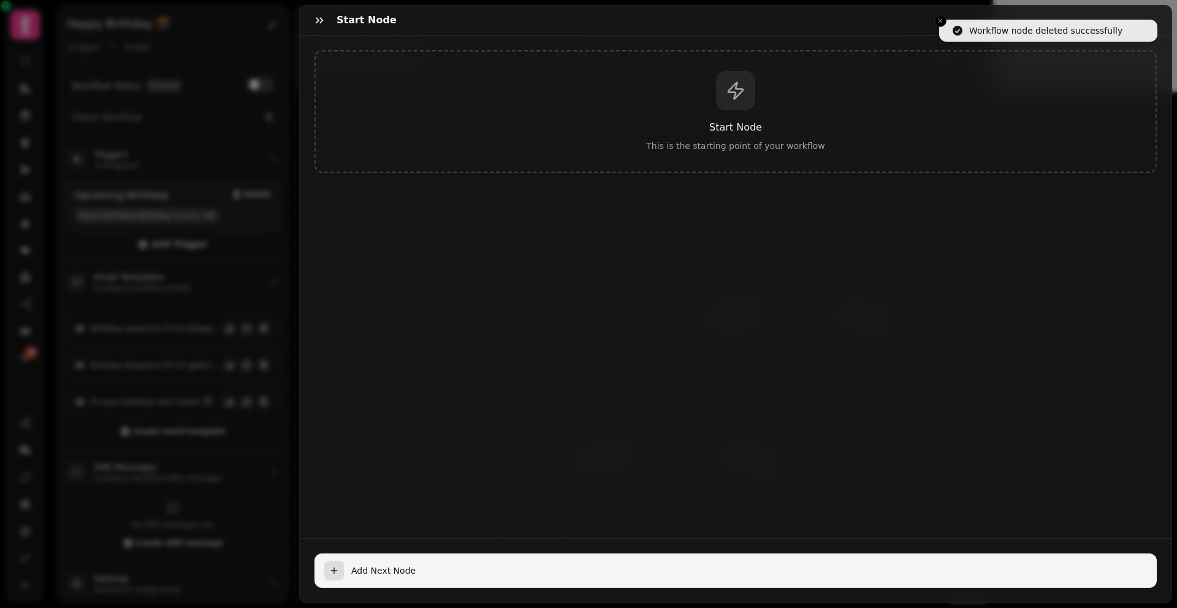
click at [362, 565] on span "Add Next Node" at bounding box center [749, 571] width 796 height 12
click at [364, 565] on span "Add Next Node" at bounding box center [749, 571] width 796 height 12
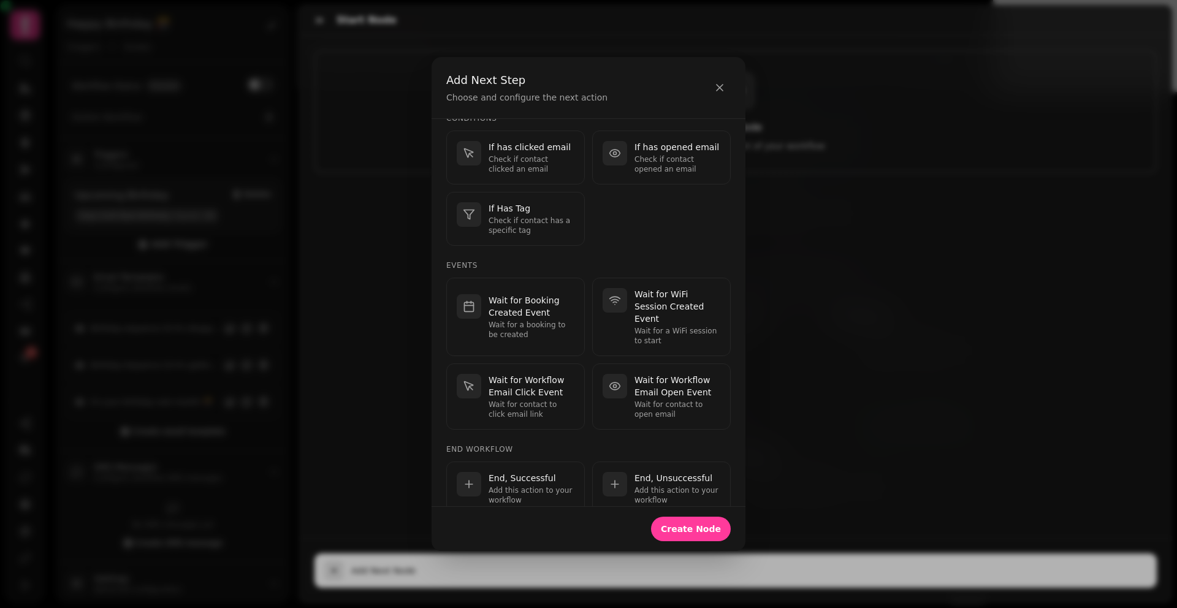
scroll to position [301, 0]
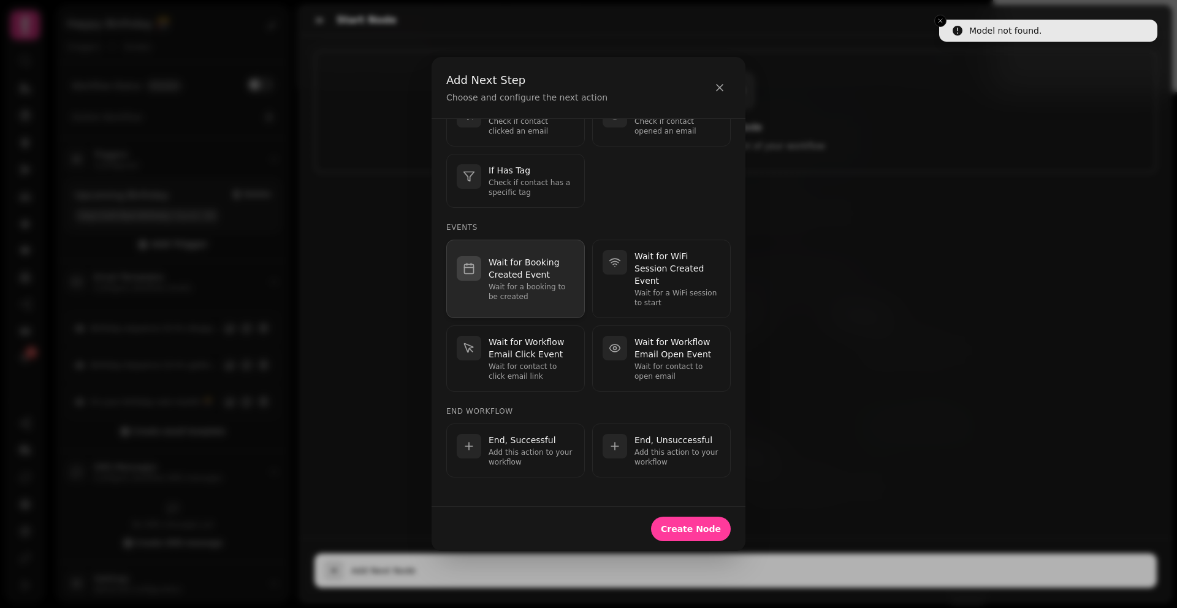
click at [526, 270] on p "Wait for Booking Created Event" at bounding box center [532, 268] width 86 height 25
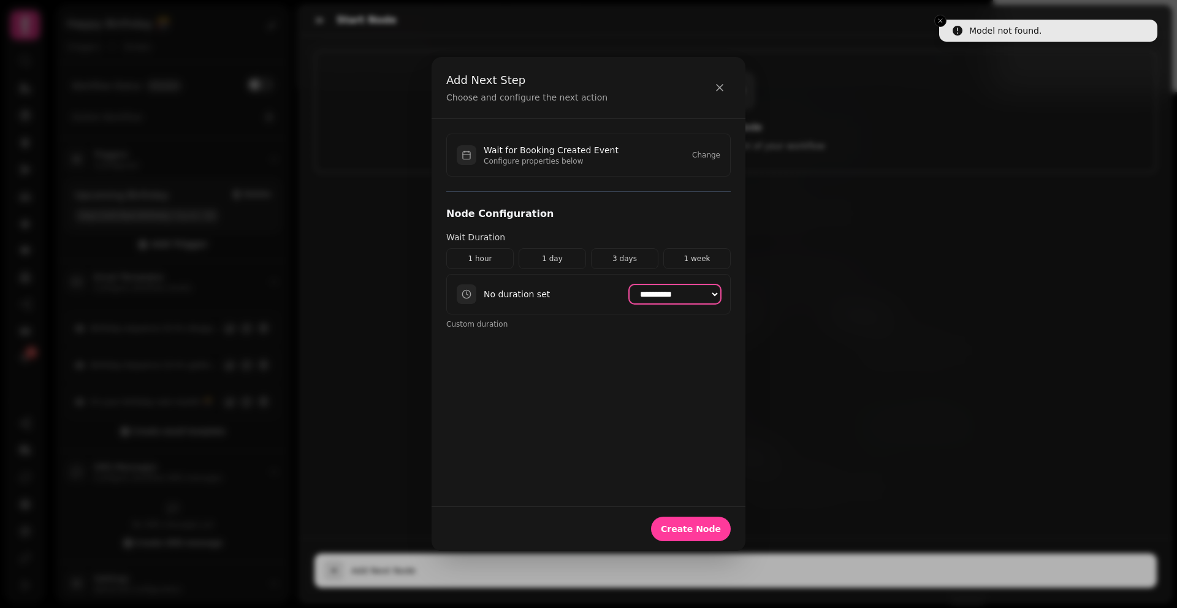
click at [676, 288] on select "**********" at bounding box center [675, 294] width 91 height 18
select select "*******"
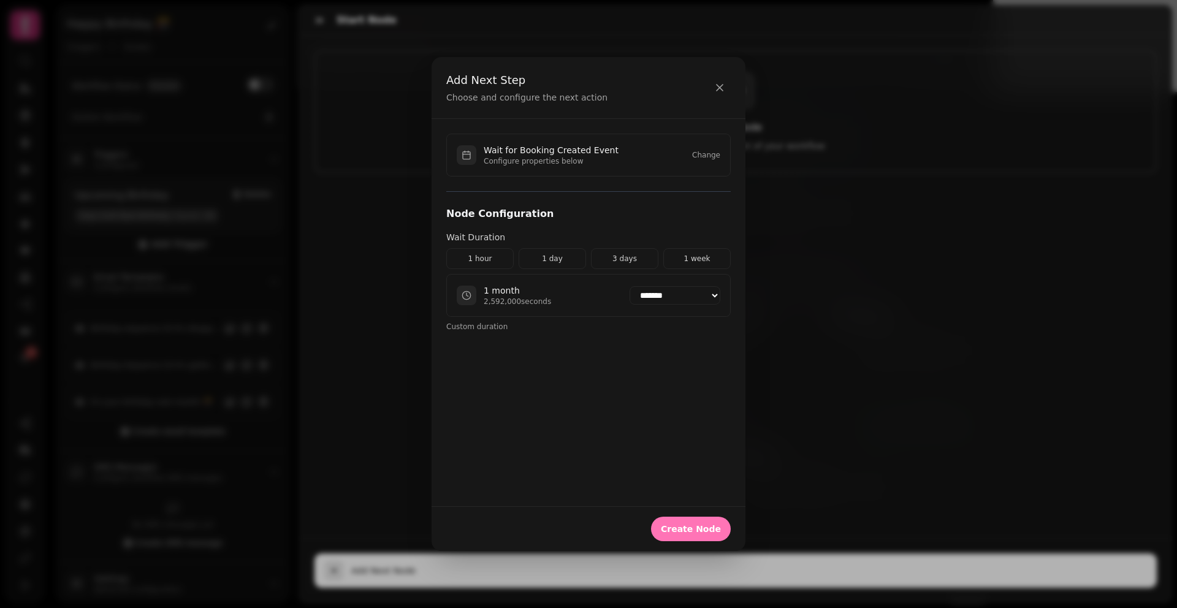
click at [687, 525] on span "Create Node" at bounding box center [691, 529] width 60 height 9
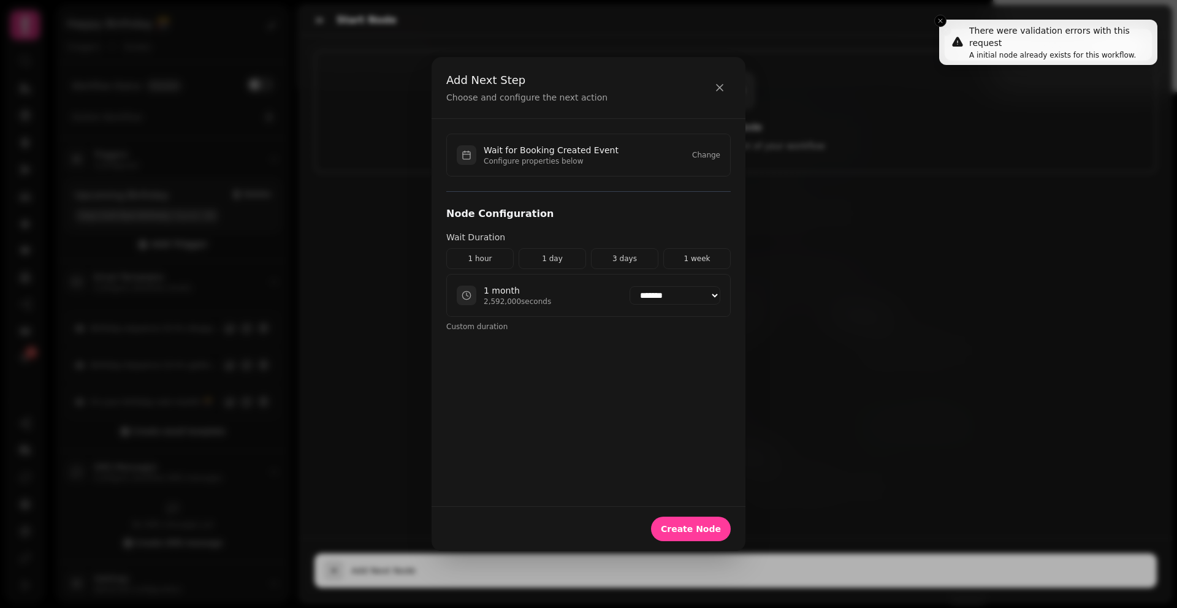
click at [687, 156] on div "Wait for Booking Created Event Configure properties below Change" at bounding box center [588, 155] width 285 height 43
click at [704, 156] on button "Change" at bounding box center [706, 155] width 28 height 10
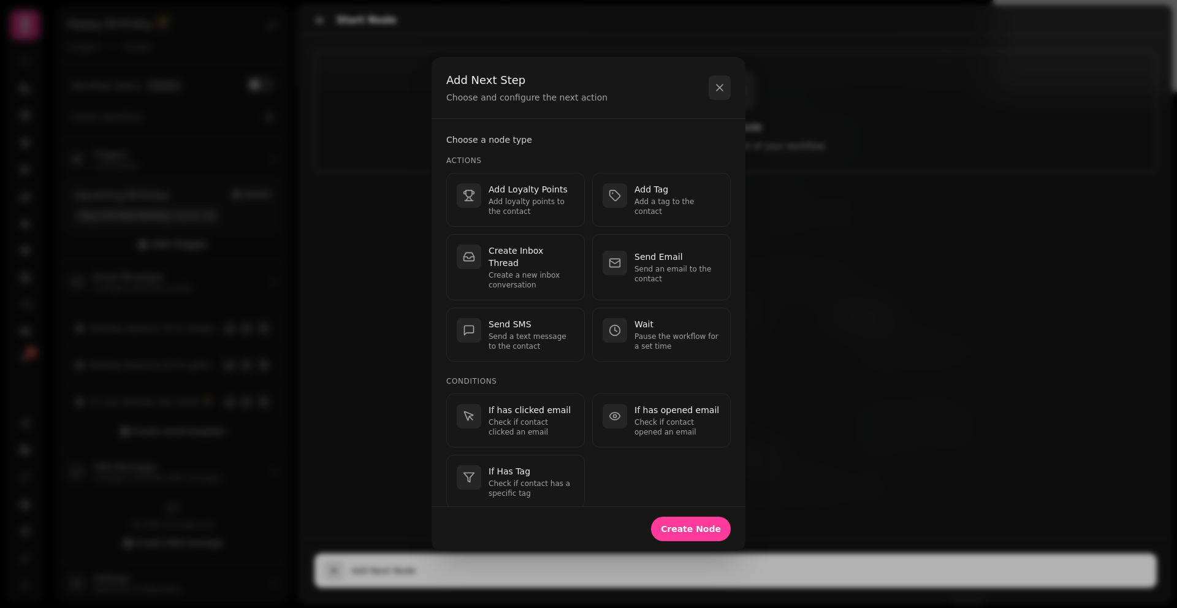
click at [722, 93] on icon "button" at bounding box center [720, 88] width 12 height 12
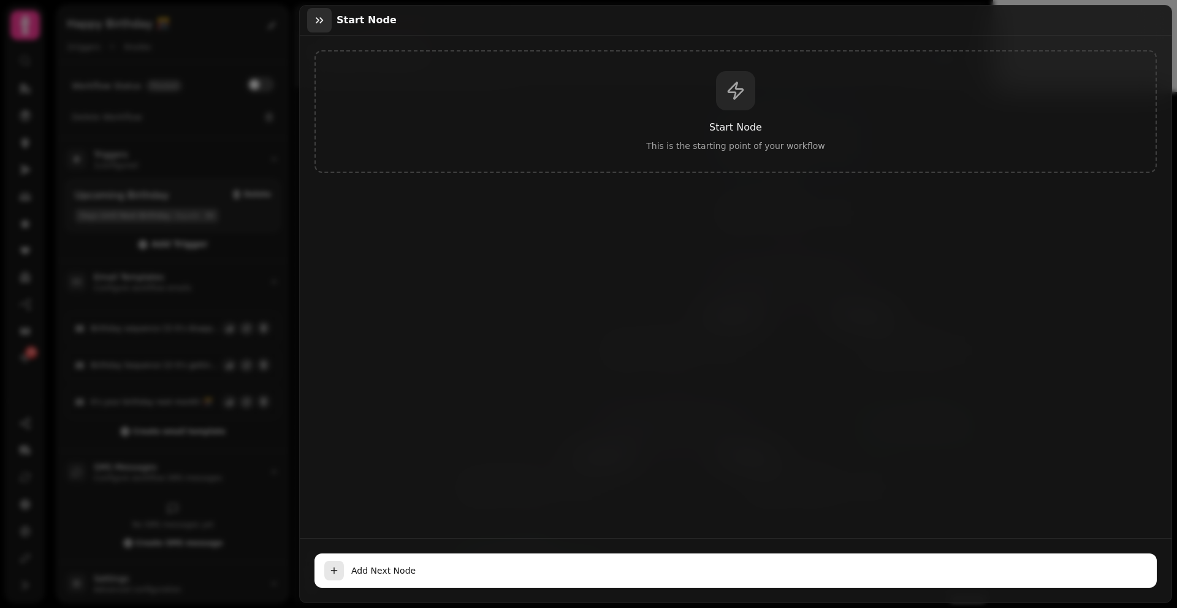
click at [313, 21] on icon "button" at bounding box center [319, 20] width 12 height 12
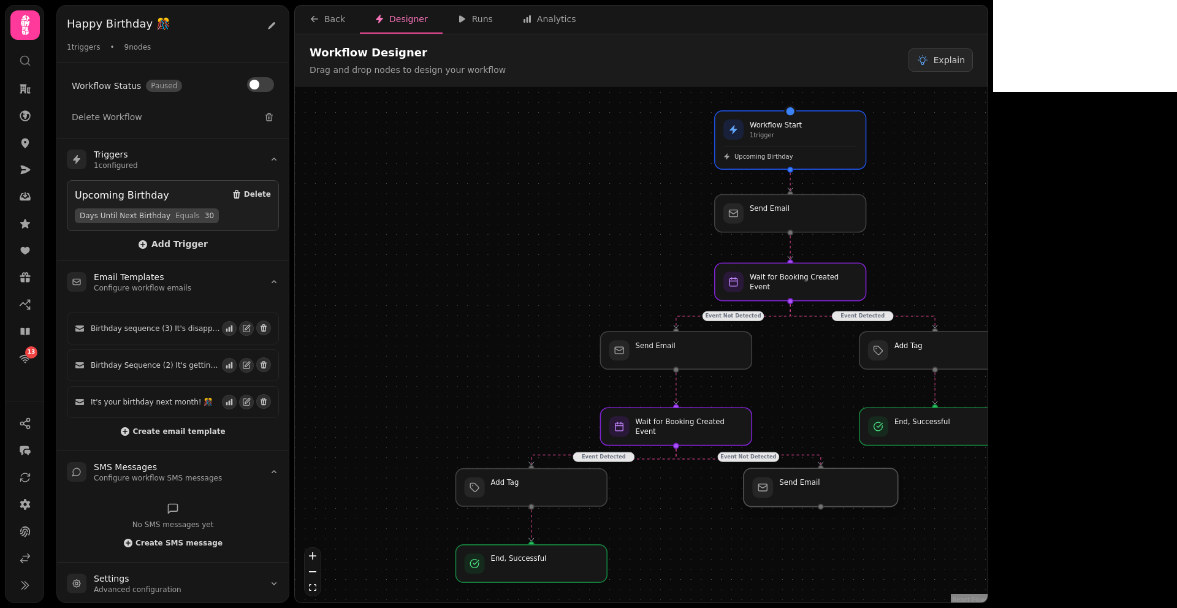
click at [808, 489] on div at bounding box center [821, 487] width 155 height 39
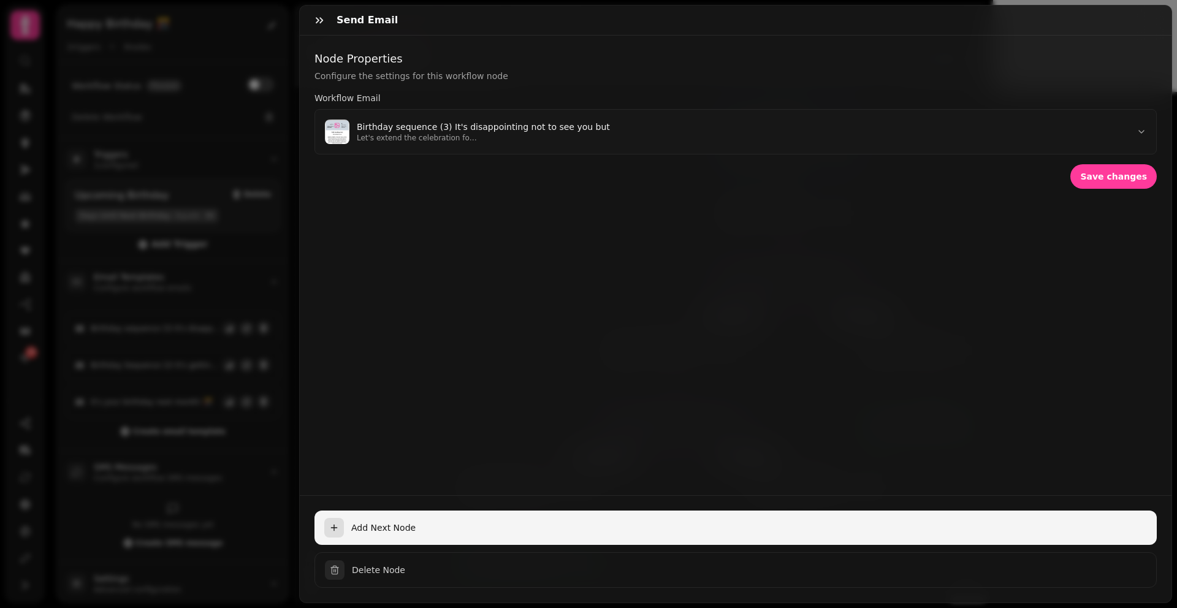
click at [359, 522] on span "Add Next Node" at bounding box center [749, 528] width 796 height 12
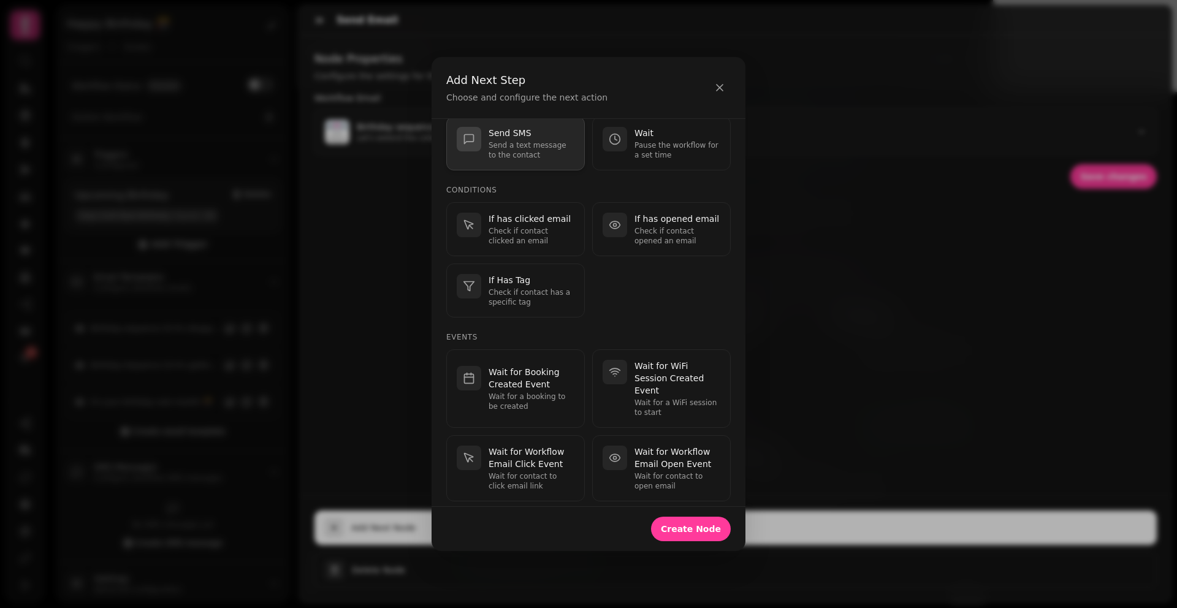
scroll to position [201, 0]
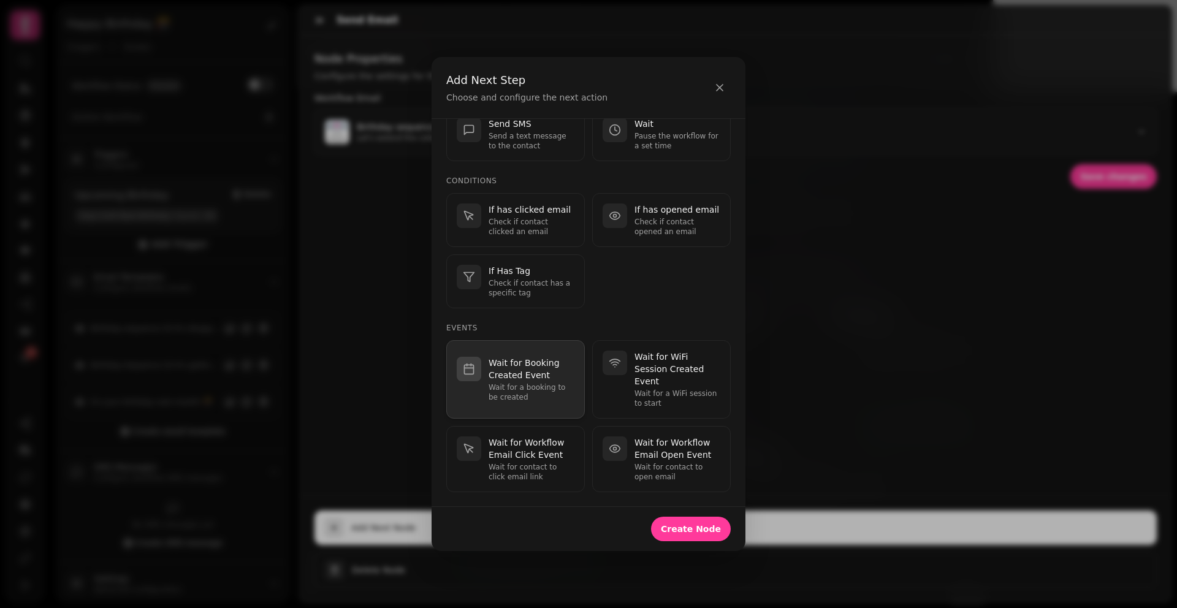
click at [519, 381] on div "Wait for Booking Created Event Wait for a booking to be created" at bounding box center [532, 379] width 86 height 45
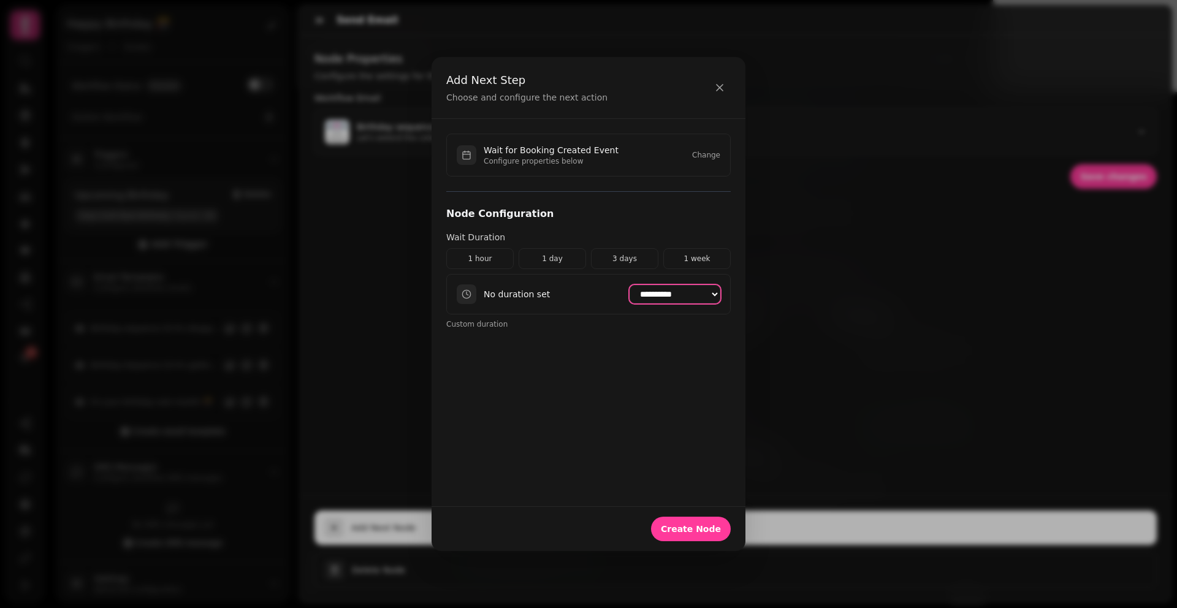
click at [687, 293] on select "**********" at bounding box center [675, 294] width 91 height 18
select select "*******"
click at [680, 532] on span "Create Node" at bounding box center [691, 529] width 60 height 9
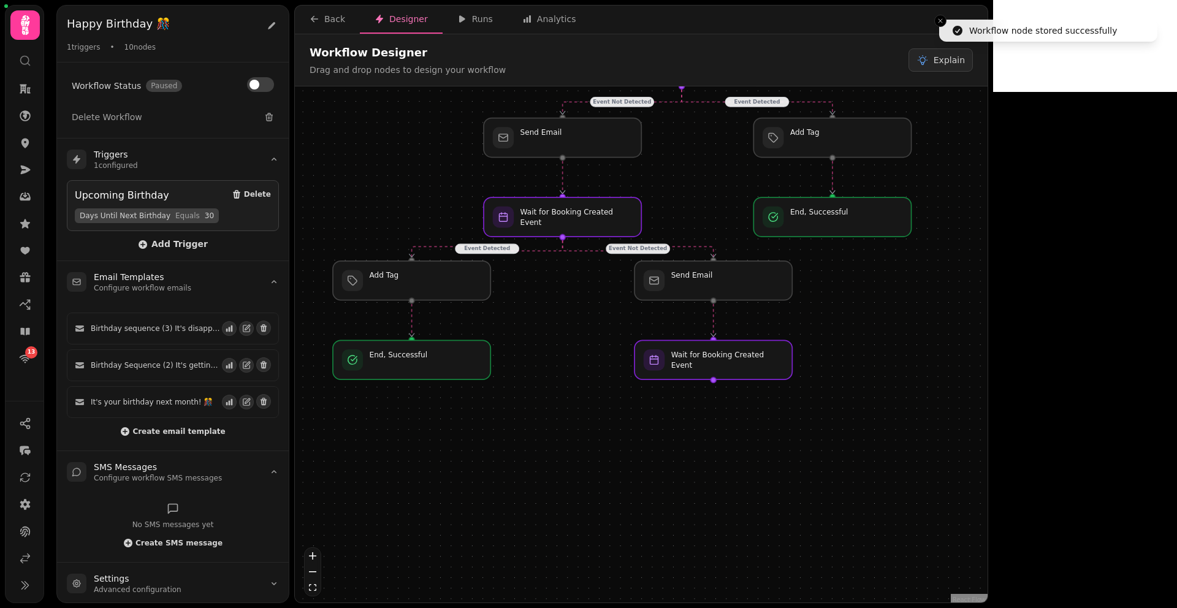
drag, startPoint x: 1000, startPoint y: 580, endPoint x: 888, endPoint y: 358, distance: 248.4
click at [888, 358] on div "Event Detected Event Not Detected Event Detected Event Not Detected Workflow St…" at bounding box center [641, 345] width 693 height 519
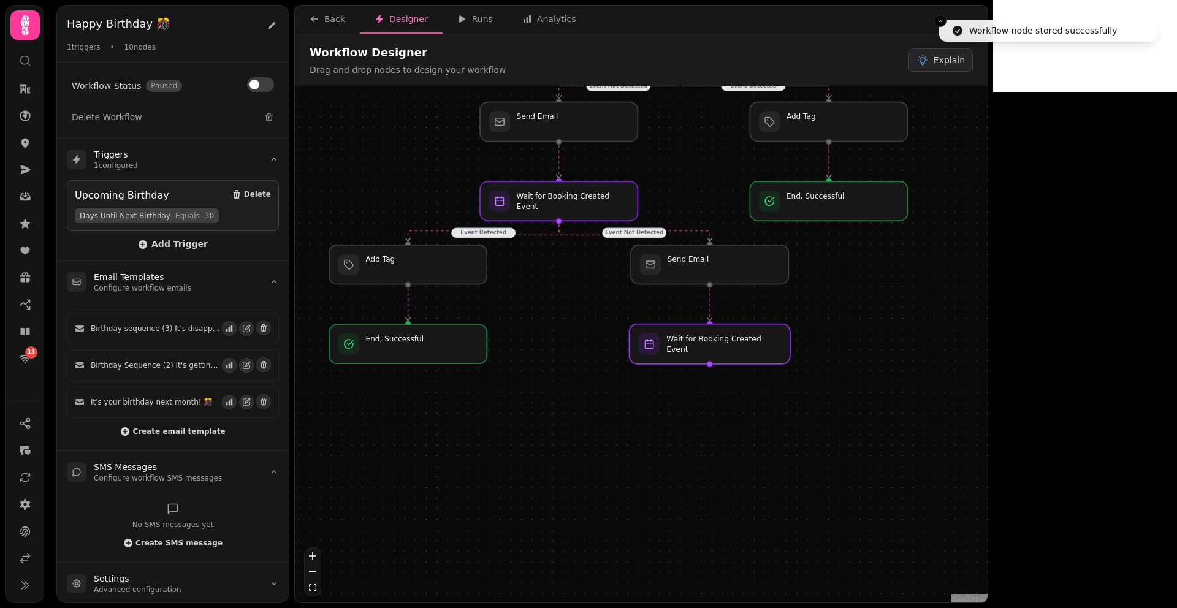
click at [692, 348] on div at bounding box center [709, 344] width 161 height 40
select select "*******"
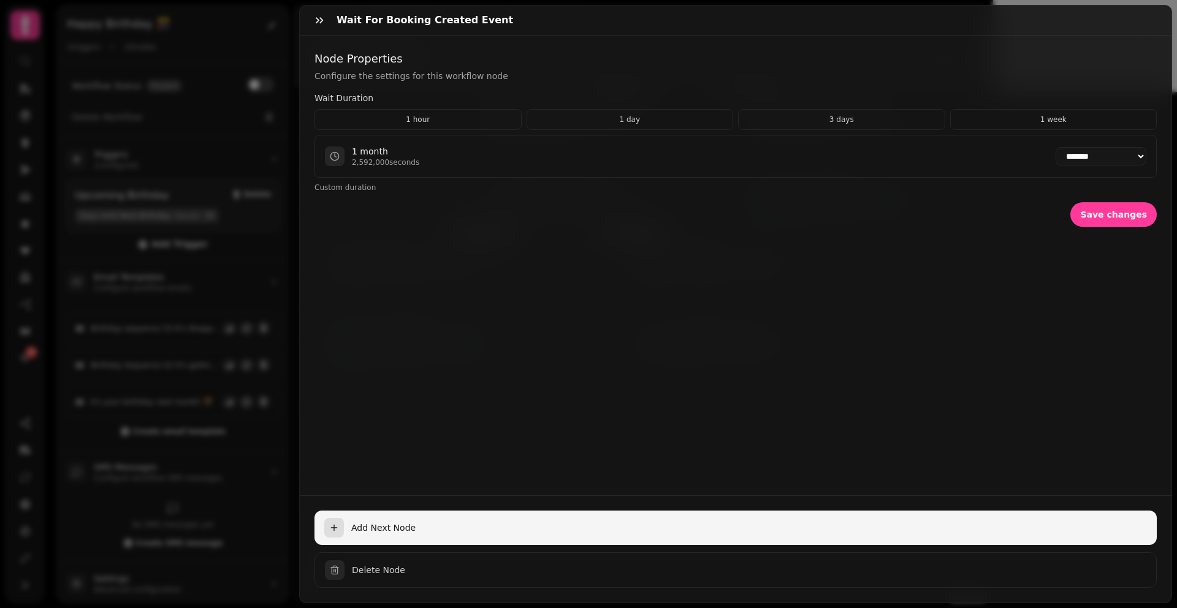
click at [364, 522] on span "Add Next Node" at bounding box center [749, 528] width 796 height 12
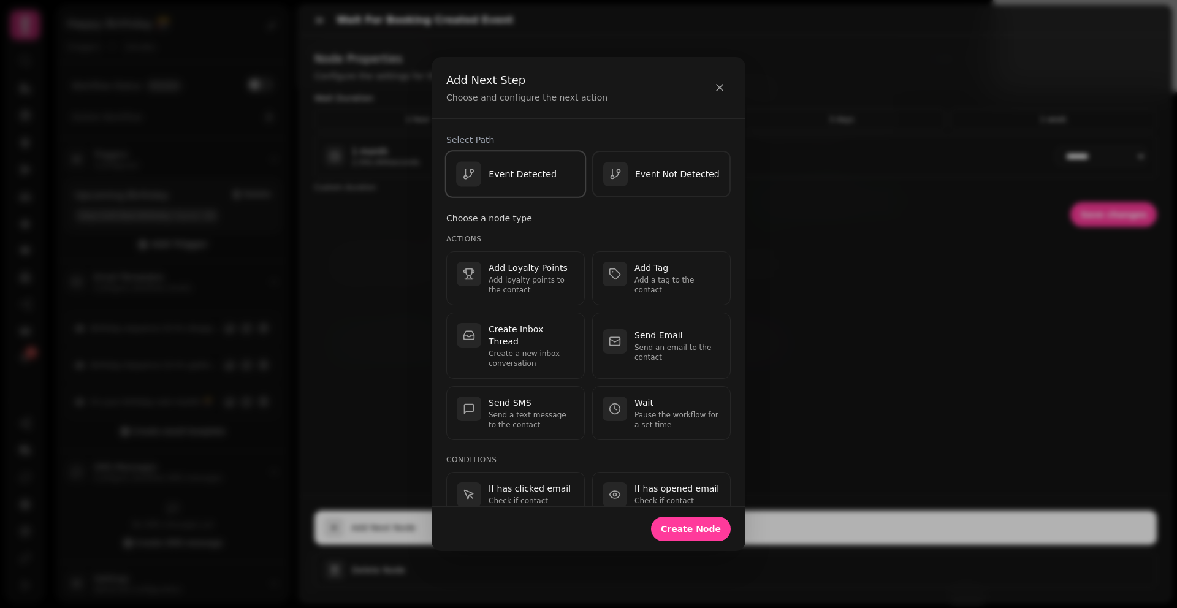
click at [519, 174] on p "Event Detected" at bounding box center [523, 174] width 68 height 12
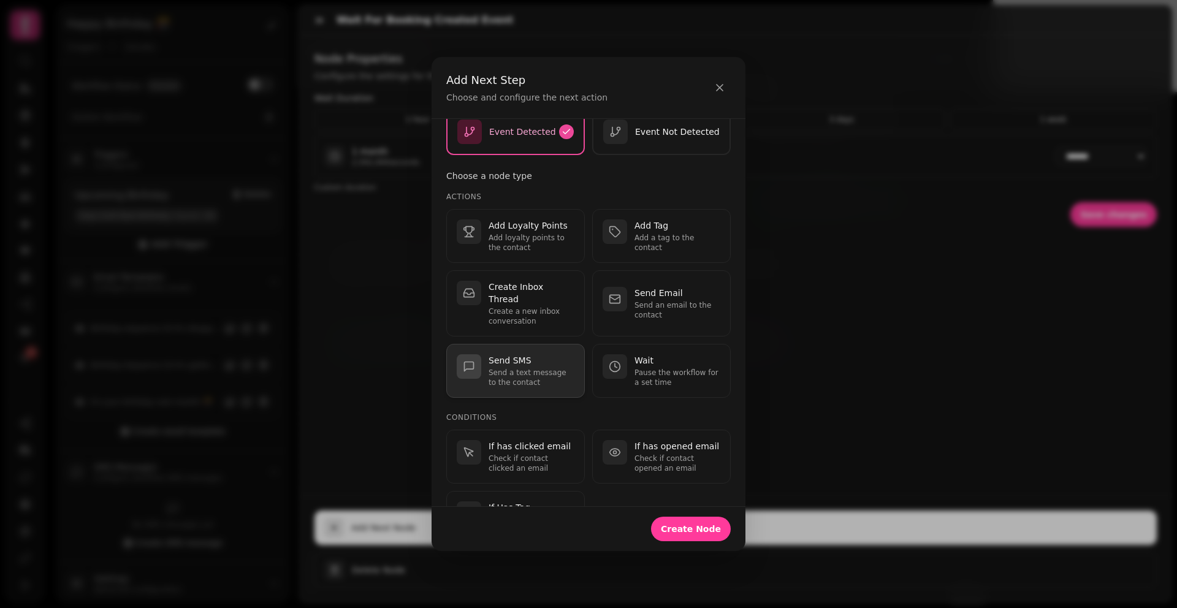
scroll to position [43, 0]
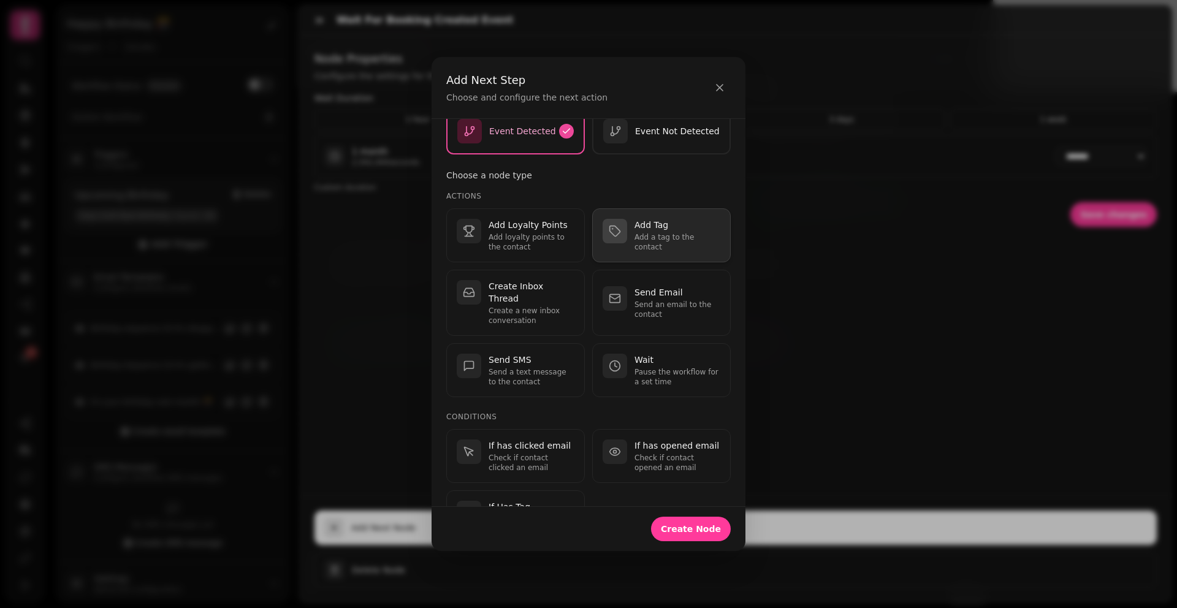
click at [674, 219] on p "Add Tag" at bounding box center [678, 225] width 86 height 12
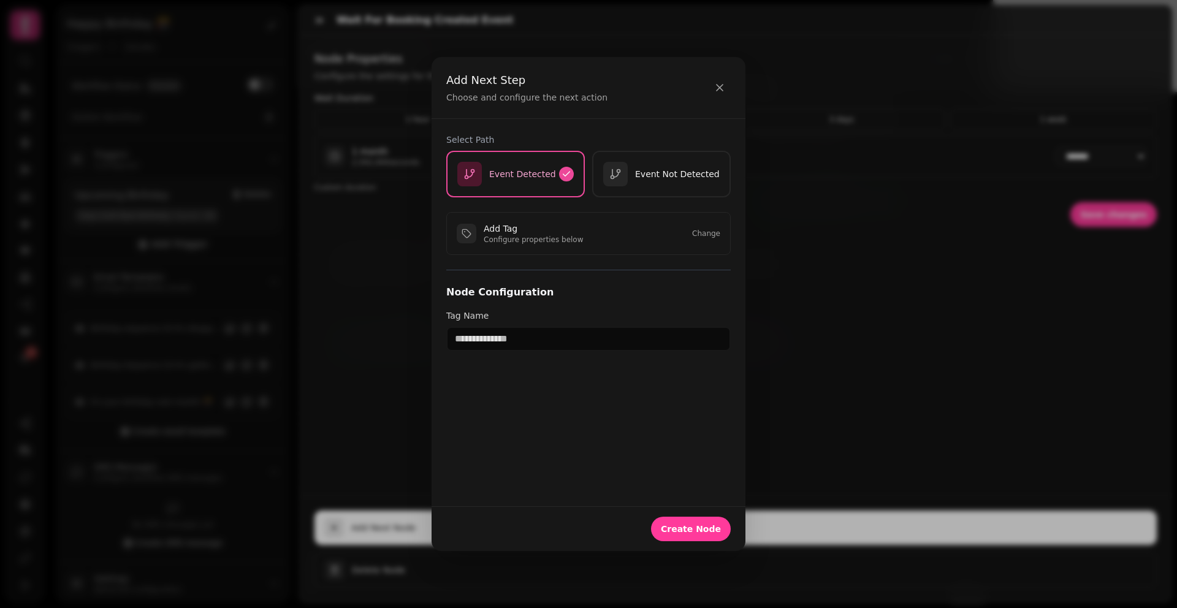
scroll to position [0, 0]
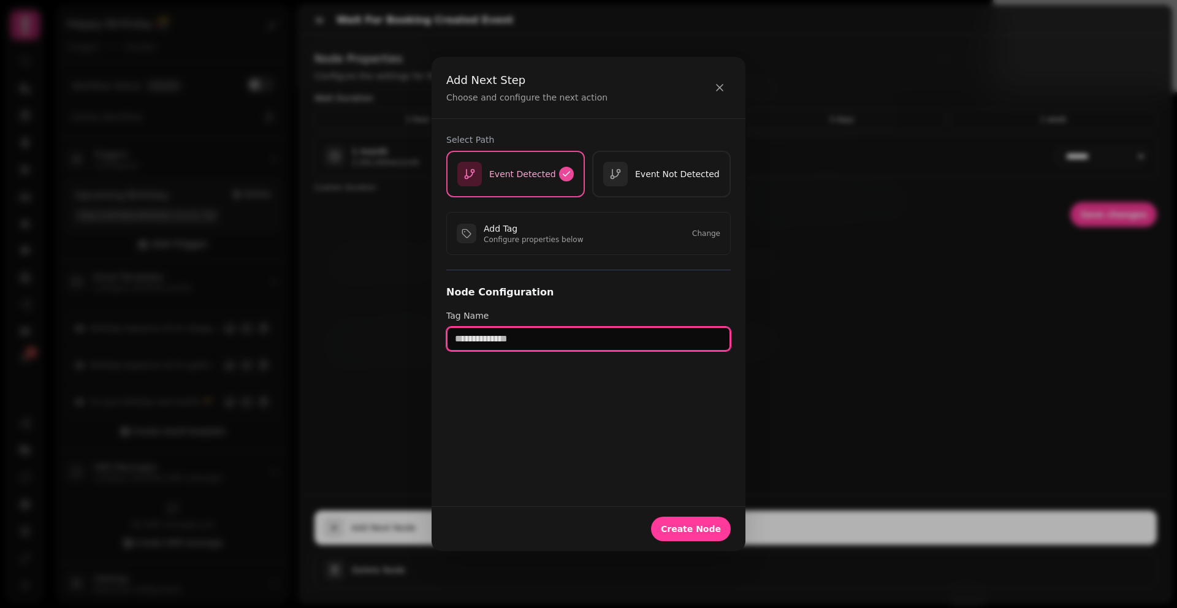
click at [562, 345] on input "text" at bounding box center [588, 339] width 285 height 25
type input "**********"
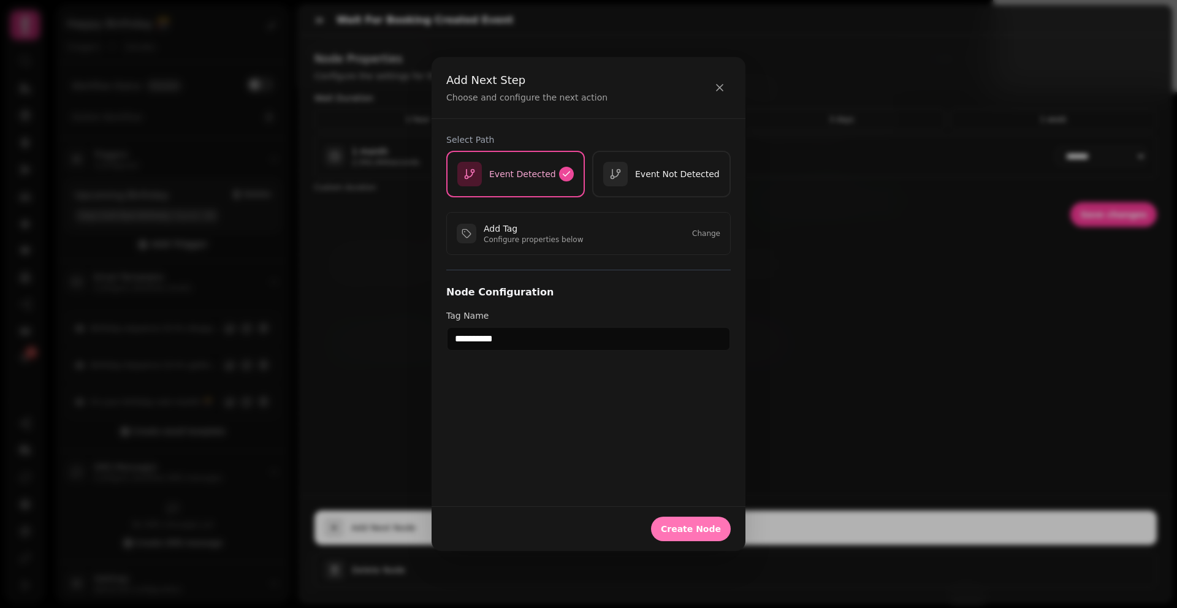
click at [705, 527] on span "Create Node" at bounding box center [691, 529] width 60 height 9
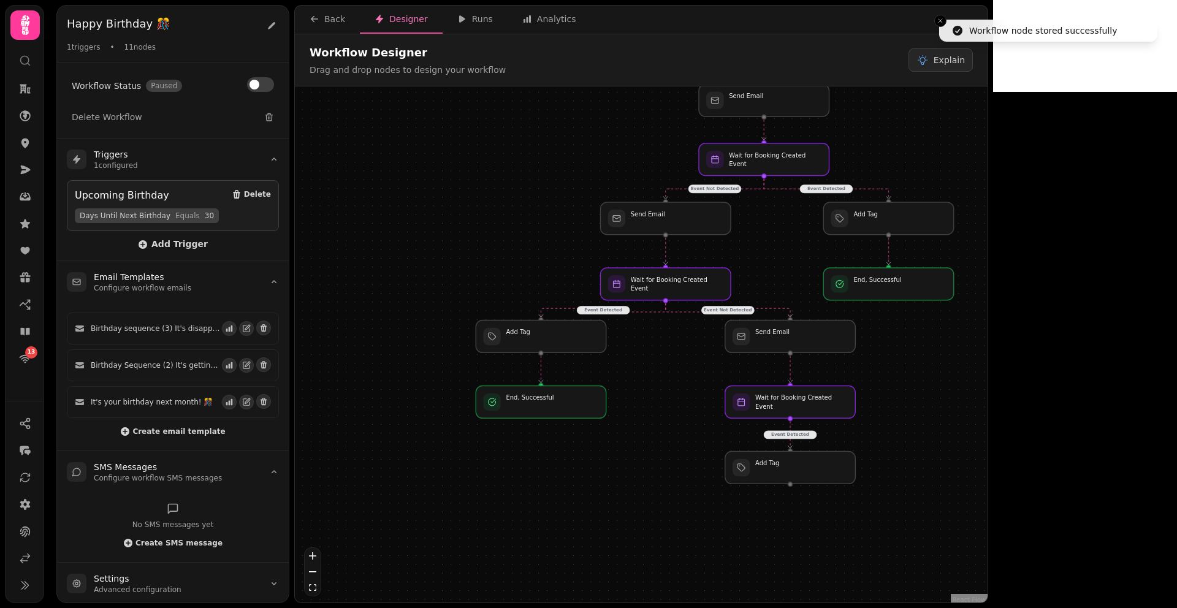
drag, startPoint x: 936, startPoint y: 507, endPoint x: 907, endPoint y: 267, distance: 241.5
click at [907, 268] on div "Event Detected Event Not Detected Event Detected Event Not Detected Event Detec…" at bounding box center [641, 345] width 693 height 519
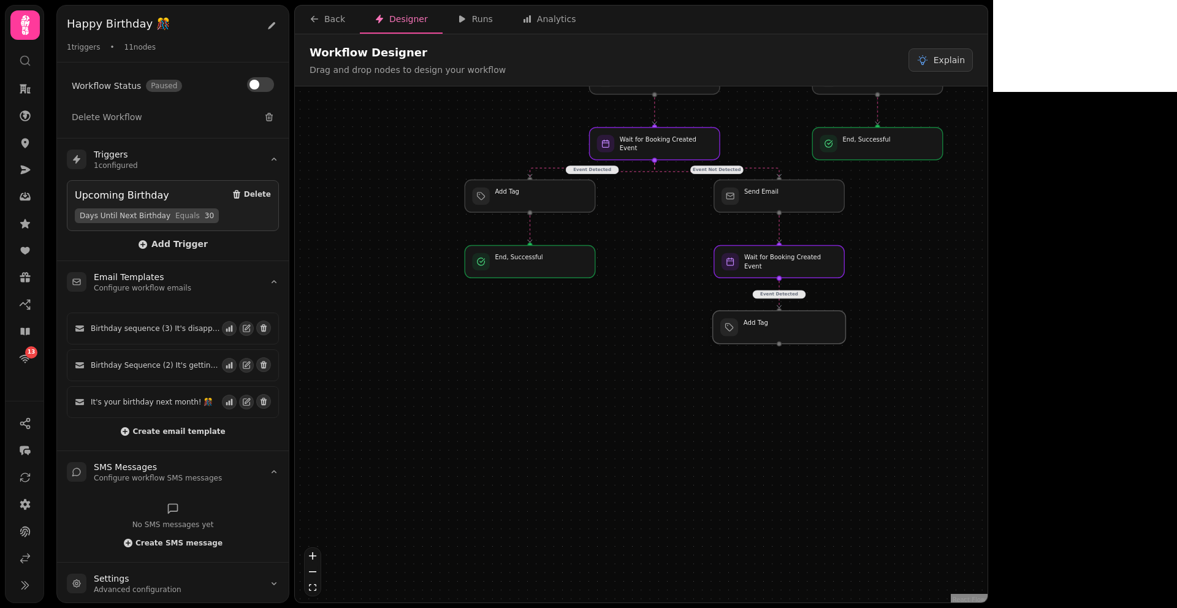
click at [785, 332] on div at bounding box center [779, 327] width 133 height 33
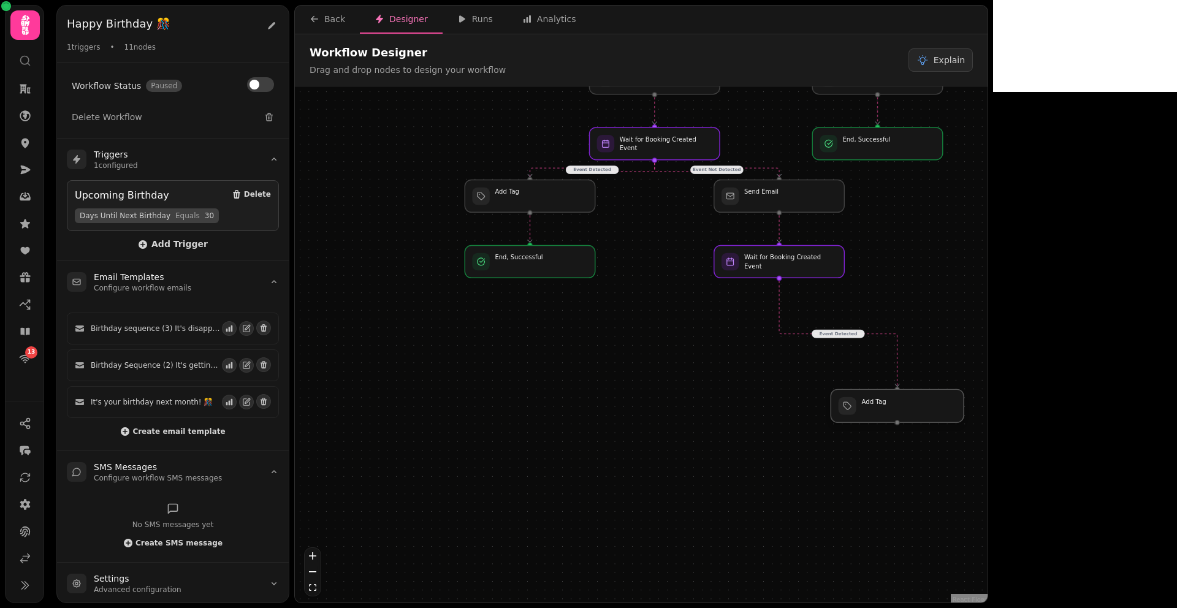
drag, startPoint x: 778, startPoint y: 335, endPoint x: 896, endPoint y: 413, distance: 140.8
click at [896, 413] on div at bounding box center [897, 405] width 133 height 33
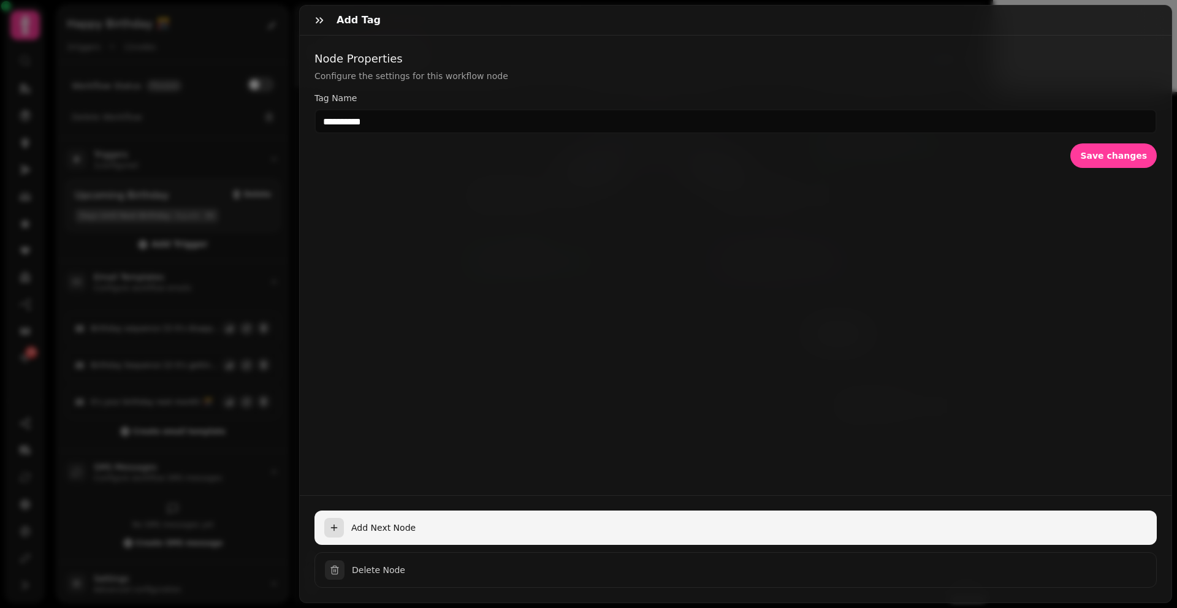
click at [359, 522] on span "Add Next Node" at bounding box center [749, 528] width 796 height 12
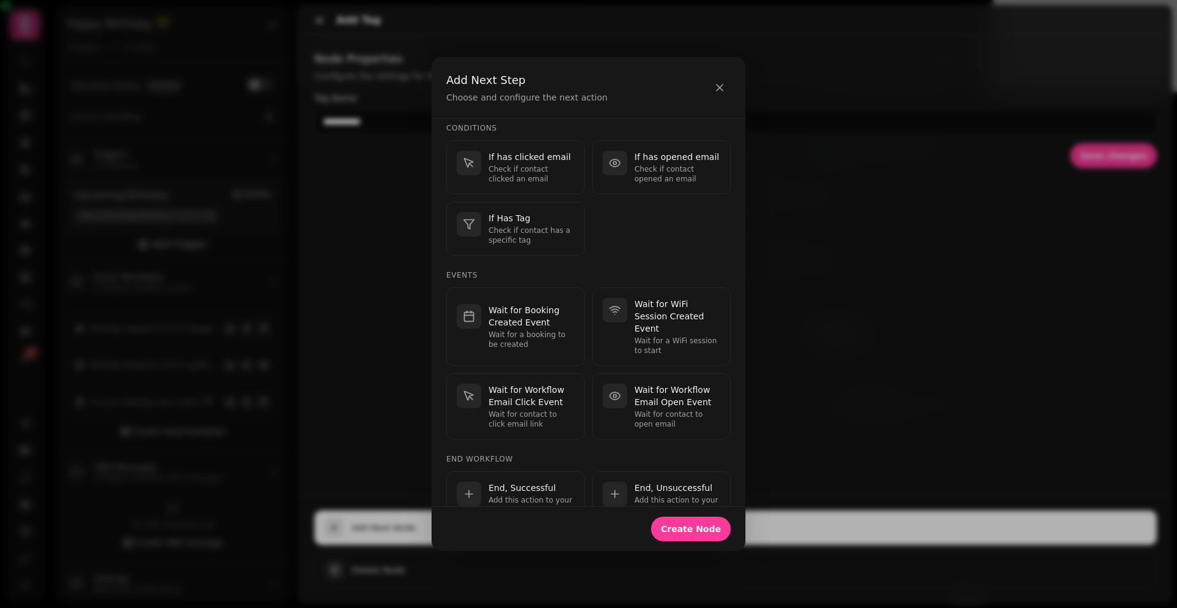
scroll to position [301, 0]
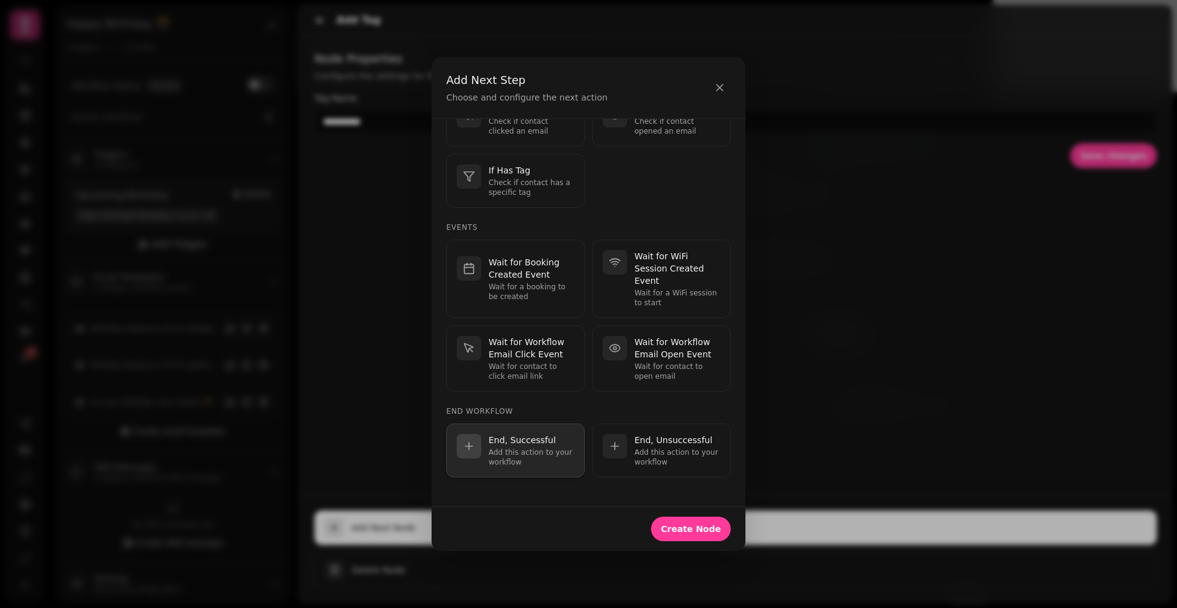
click at [506, 440] on p "End, Successful" at bounding box center [532, 440] width 86 height 12
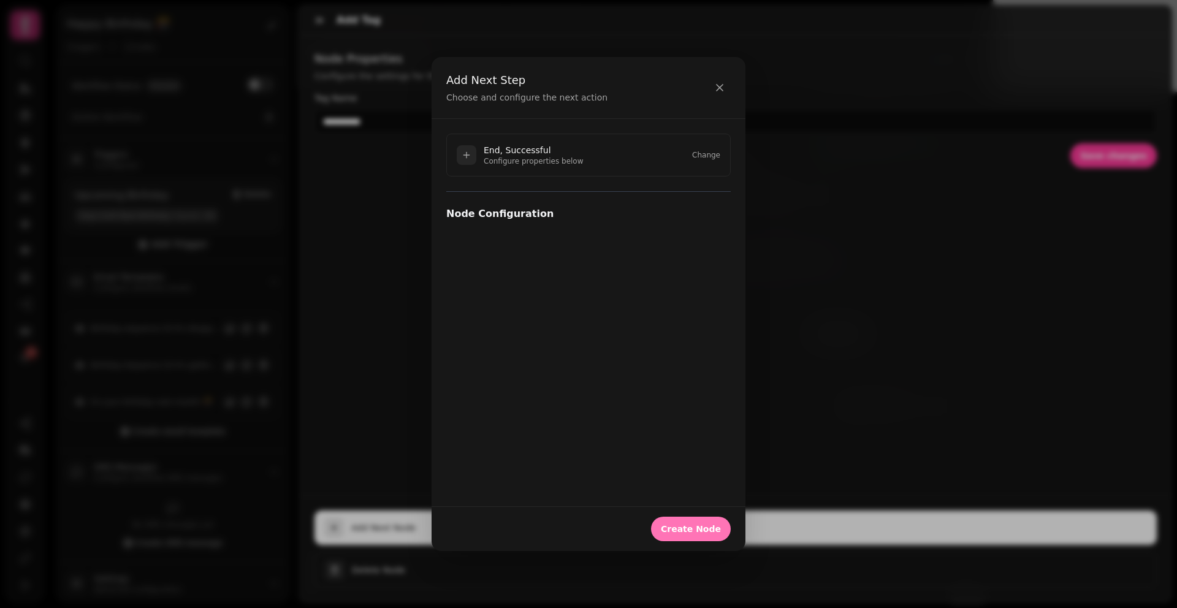
click at [683, 530] on span "Create Node" at bounding box center [691, 529] width 60 height 9
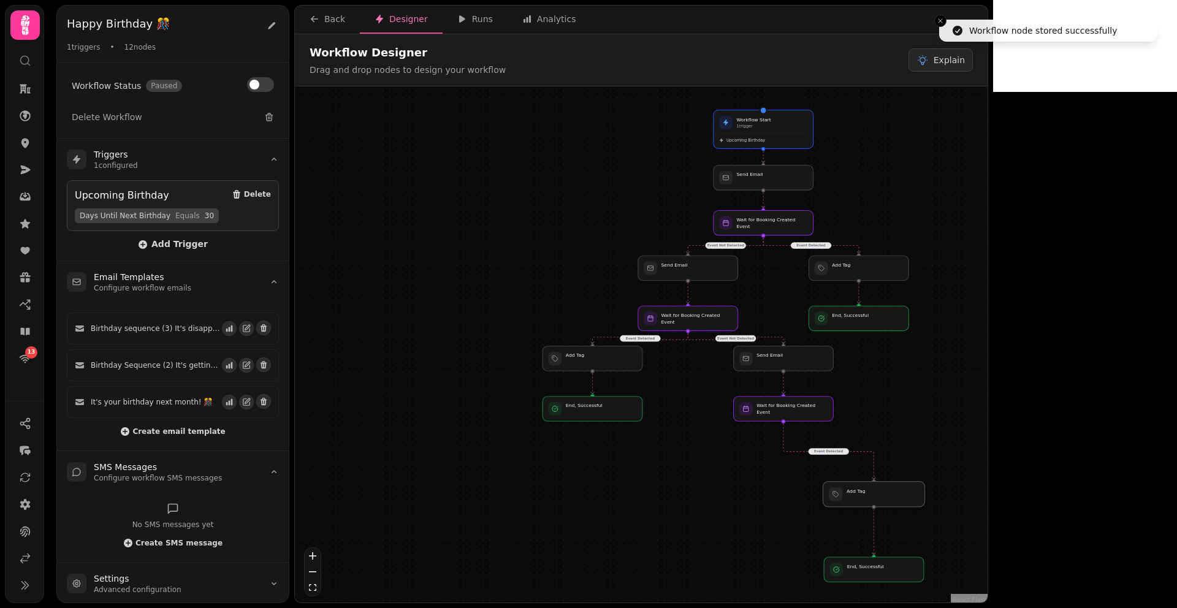
drag, startPoint x: 884, startPoint y: 532, endPoint x: 884, endPoint y: 502, distance: 29.4
click at [884, 502] on div at bounding box center [874, 494] width 102 height 25
click at [762, 408] on div at bounding box center [784, 408] width 102 height 25
select select "*******"
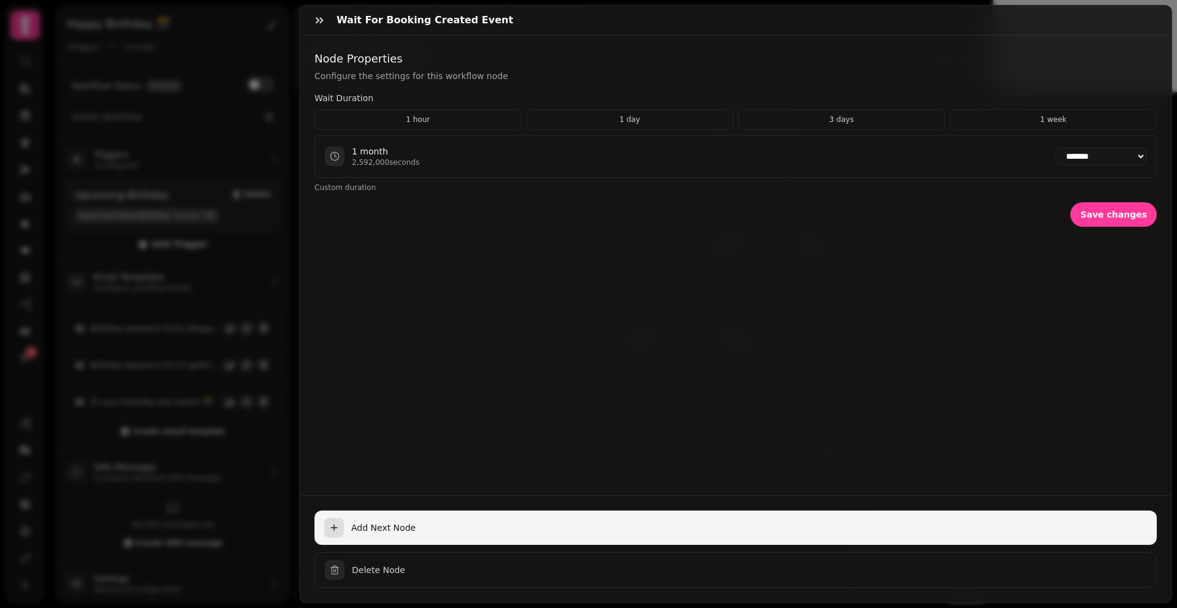
click at [346, 514] on button "Add Next Node" at bounding box center [736, 528] width 843 height 34
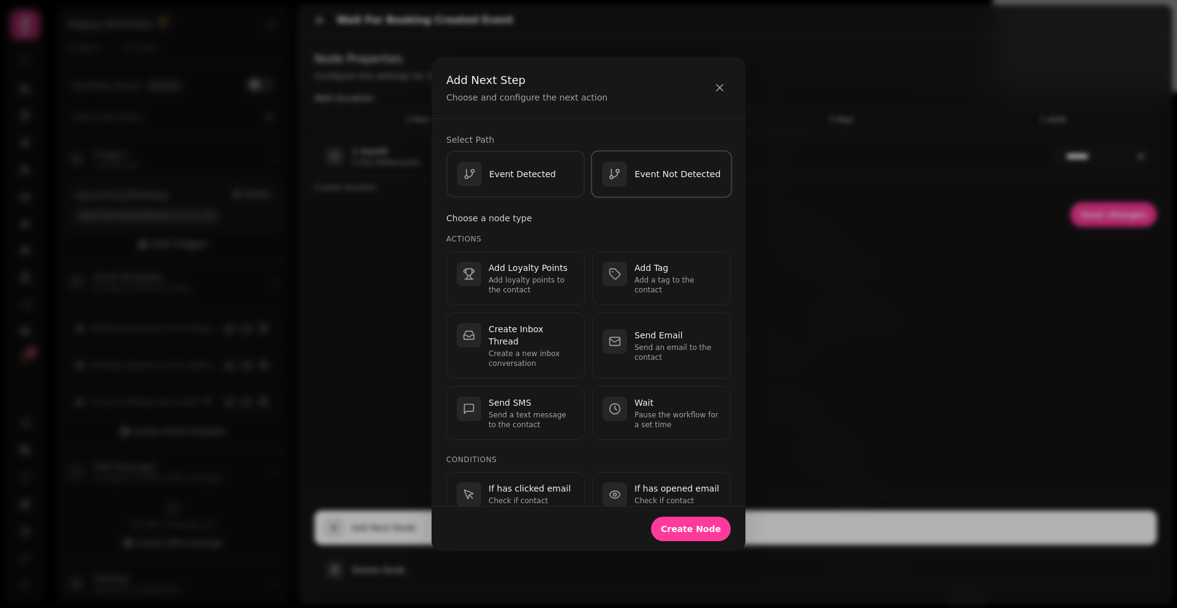
click at [649, 183] on div "Event Not Detected" at bounding box center [661, 173] width 119 height 25
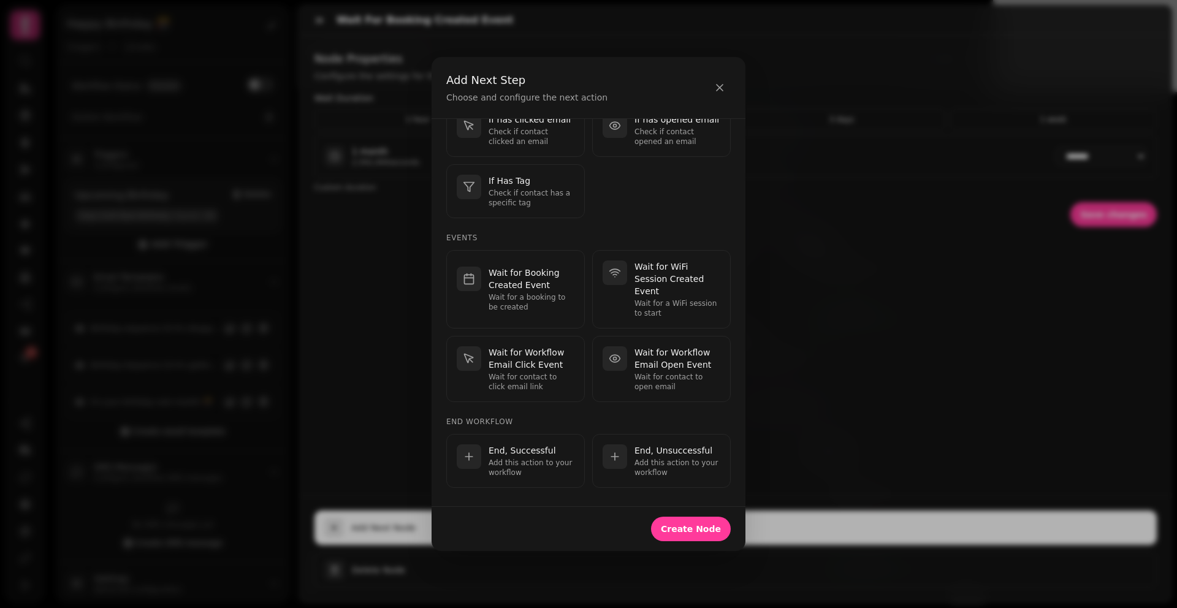
scroll to position [380, 0]
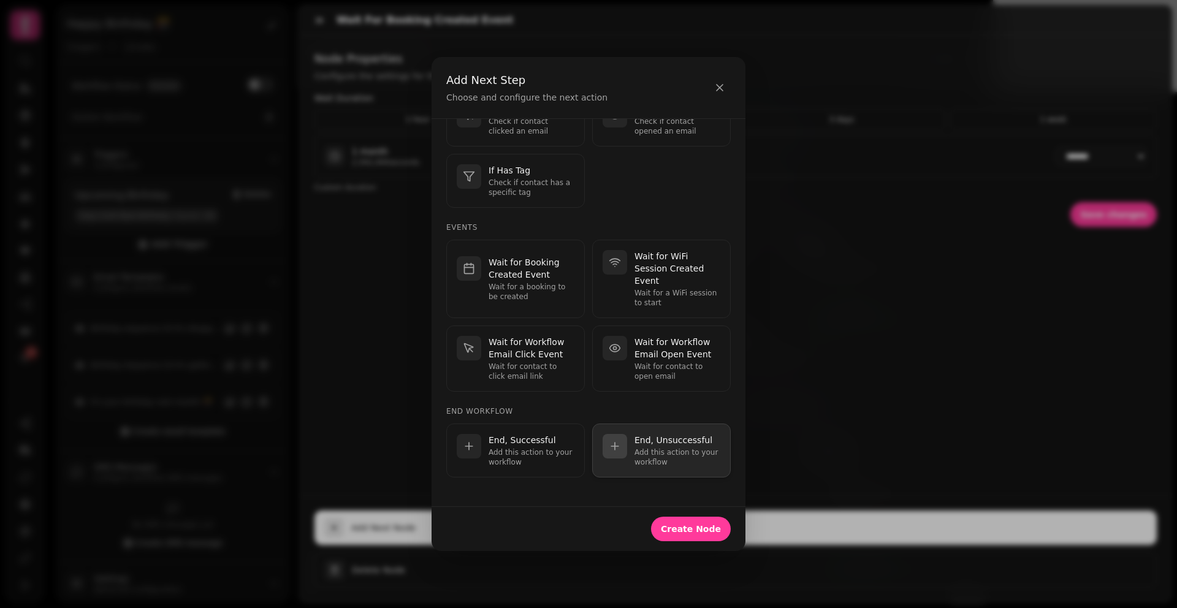
click at [651, 442] on p "End, Unsuccessful" at bounding box center [678, 440] width 86 height 12
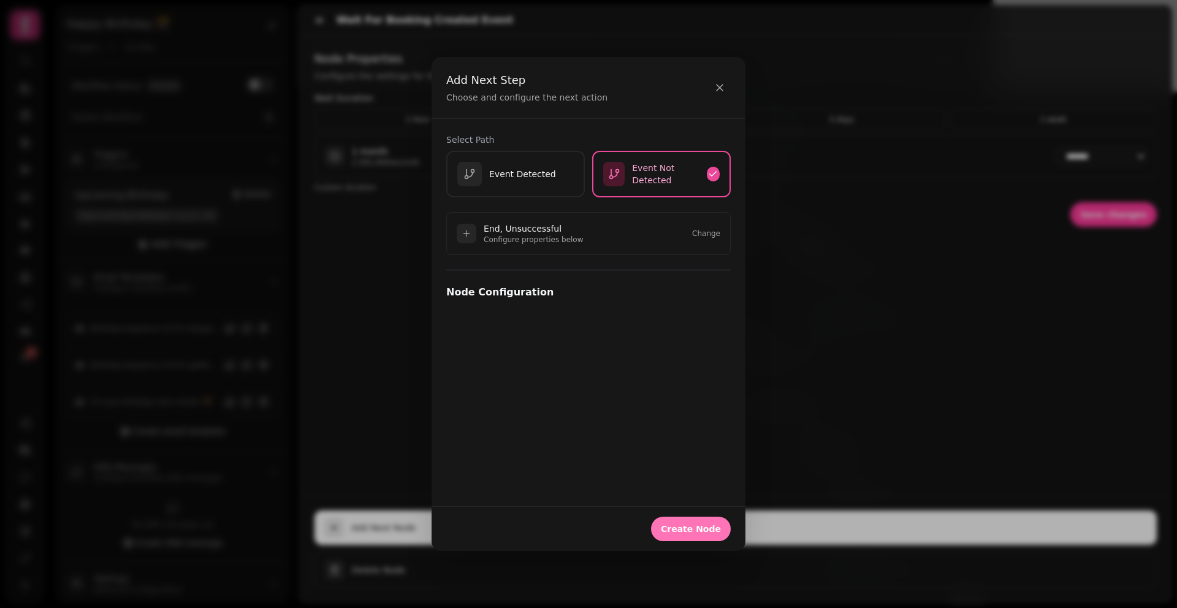
click at [688, 522] on button "Create Node" at bounding box center [691, 529] width 80 height 25
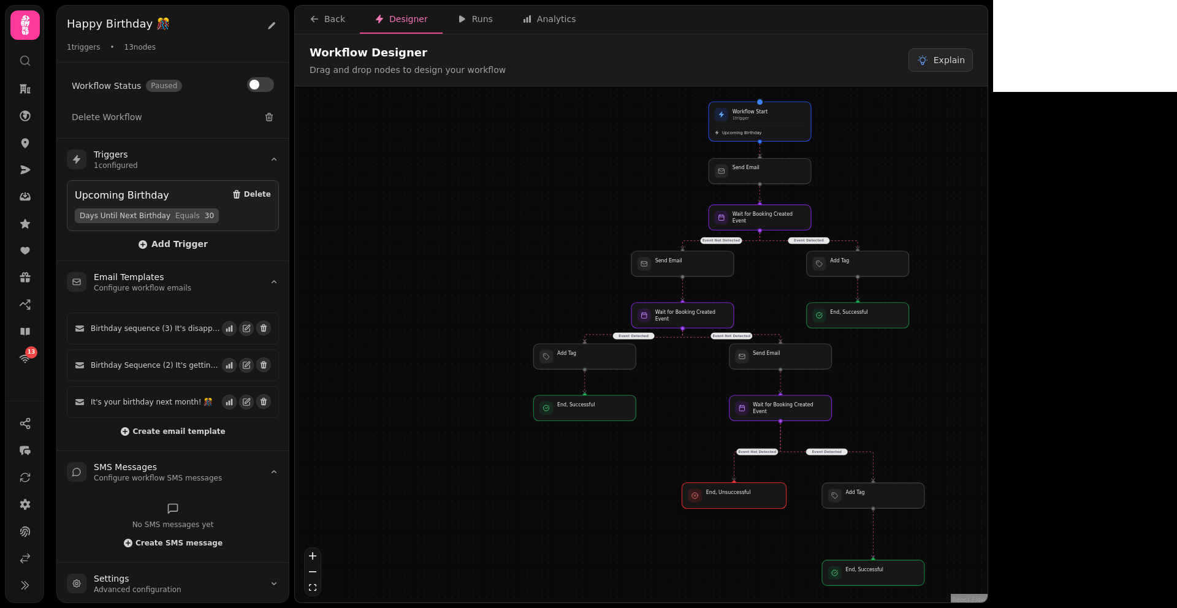
drag, startPoint x: 771, startPoint y: 464, endPoint x: 724, endPoint y: 502, distance: 61.1
click at [724, 502] on div at bounding box center [734, 496] width 104 height 26
drag, startPoint x: 877, startPoint y: 580, endPoint x: 804, endPoint y: 562, distance: 75.1
click at [804, 562] on div at bounding box center [801, 557] width 104 height 26
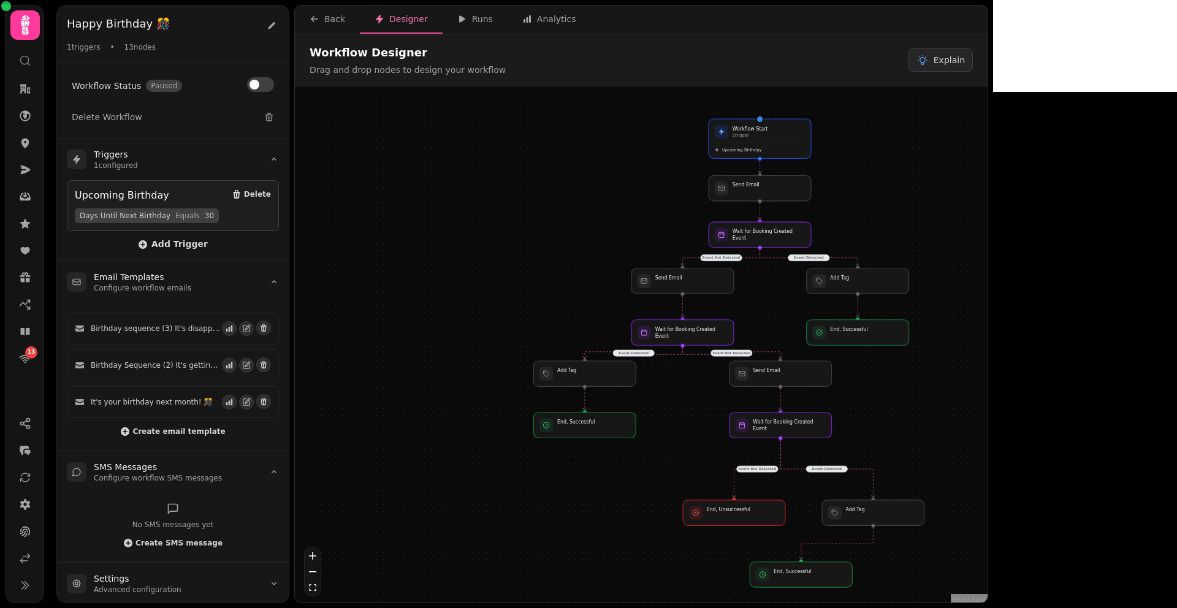
drag, startPoint x: 958, startPoint y: 391, endPoint x: 958, endPoint y: 408, distance: 16.6
click at [958, 408] on div "Event Detected Event Not Detected Event Detected Event Not Detected Event Detec…" at bounding box center [641, 345] width 693 height 519
click at [965, 59] on span "Explain" at bounding box center [949, 60] width 31 height 12
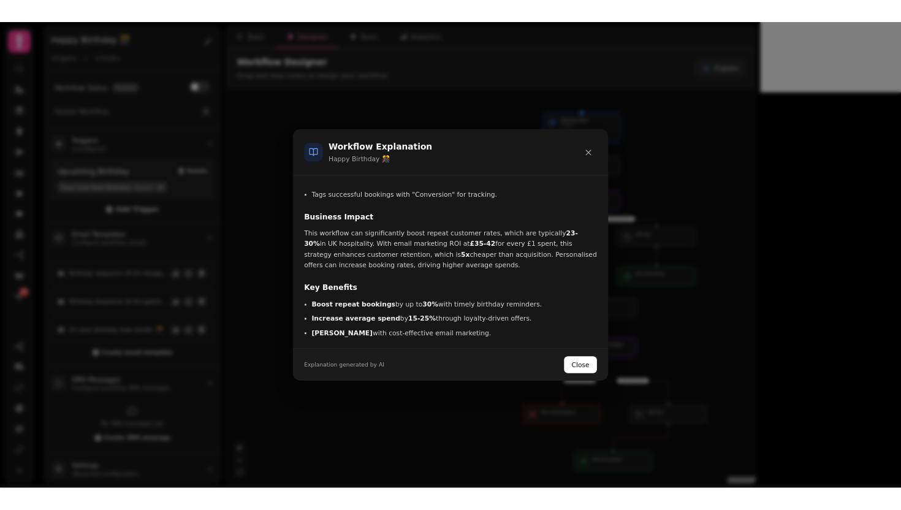
scroll to position [242, 0]
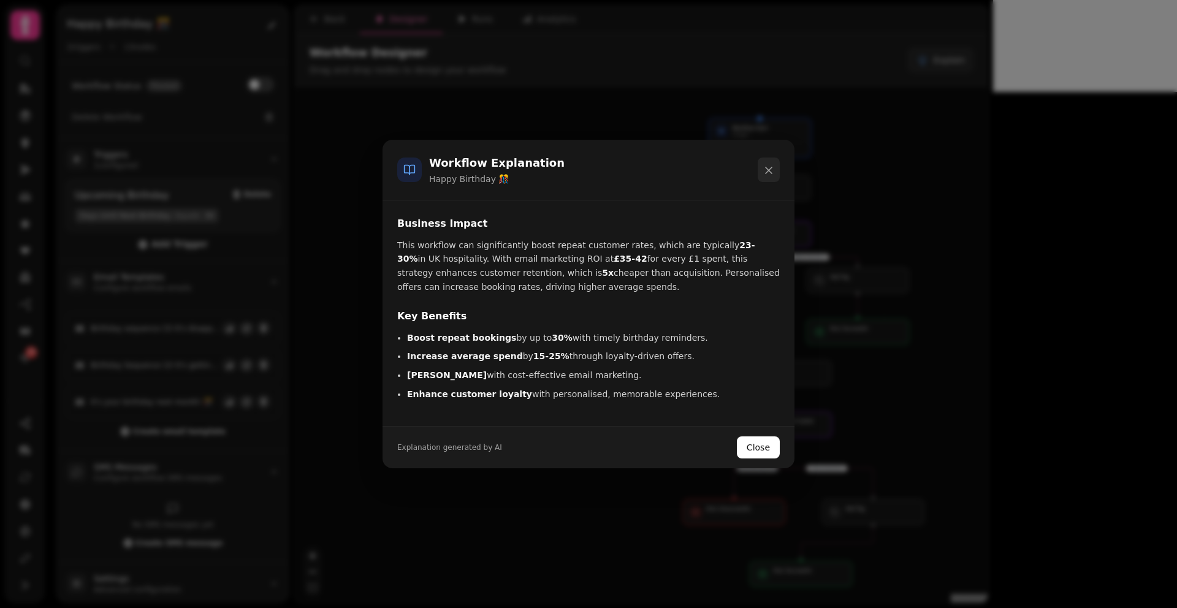
click at [773, 171] on icon at bounding box center [769, 170] width 12 height 12
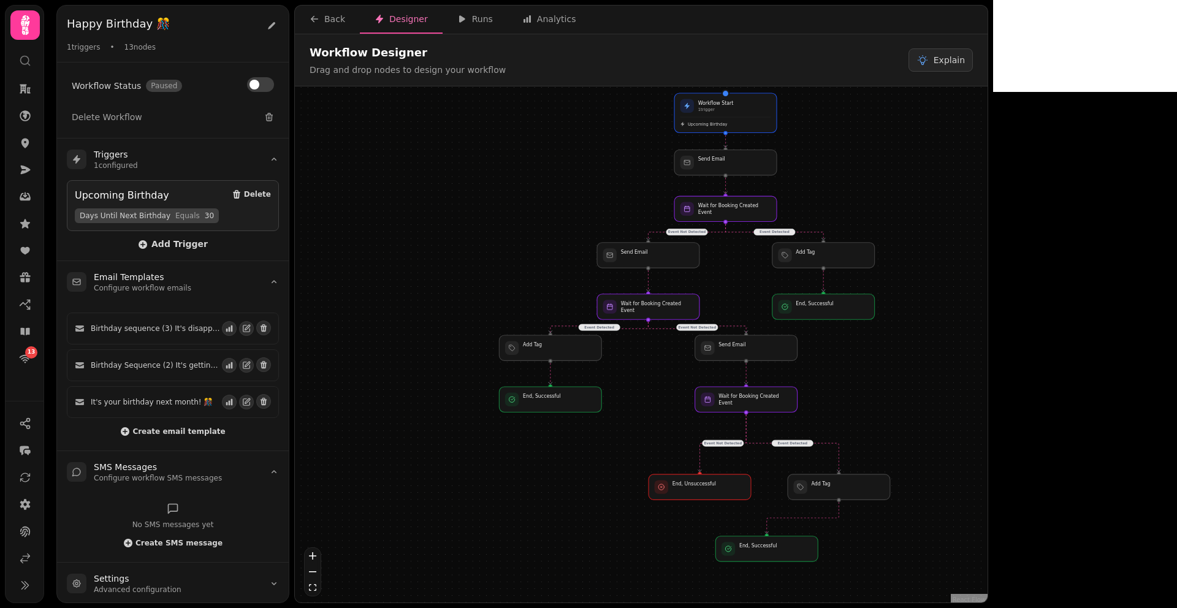
drag, startPoint x: 998, startPoint y: 285, endPoint x: 963, endPoint y: 259, distance: 42.6
click at [963, 259] on div "Event Detected Event Not Detected Event Detected Event Not Detected Event Detec…" at bounding box center [641, 345] width 693 height 519
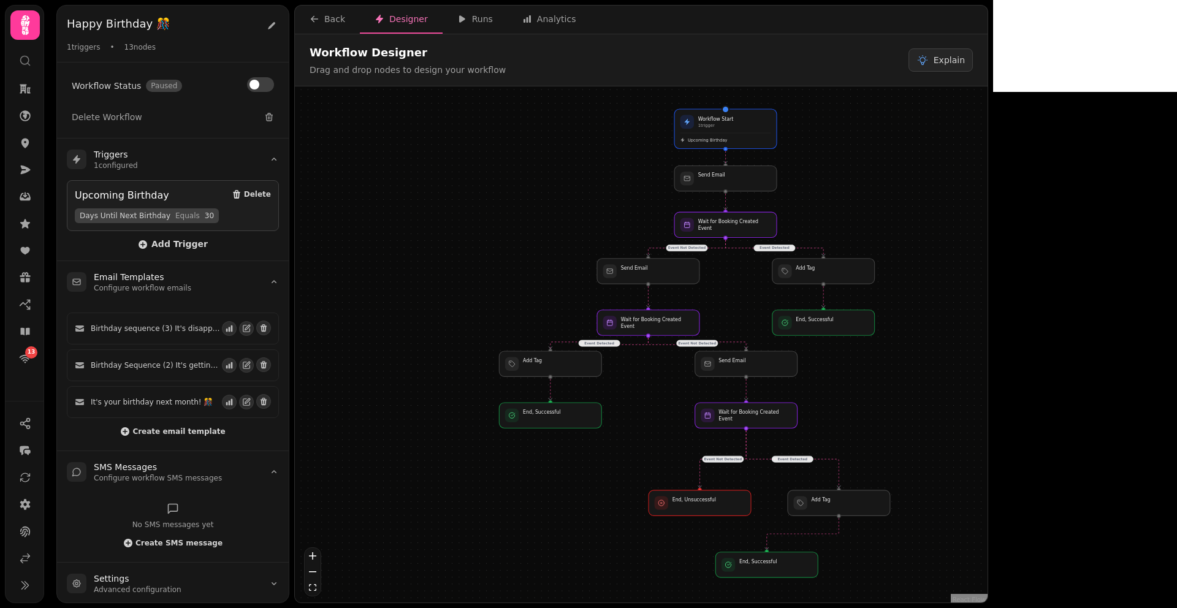
drag, startPoint x: 963, startPoint y: 259, endPoint x: 963, endPoint y: 275, distance: 15.9
click at [963, 275] on div "Event Detected Event Not Detected Event Detected Event Not Detected Event Detec…" at bounding box center [641, 345] width 693 height 519
click at [481, 23] on div "Runs" at bounding box center [475, 19] width 36 height 12
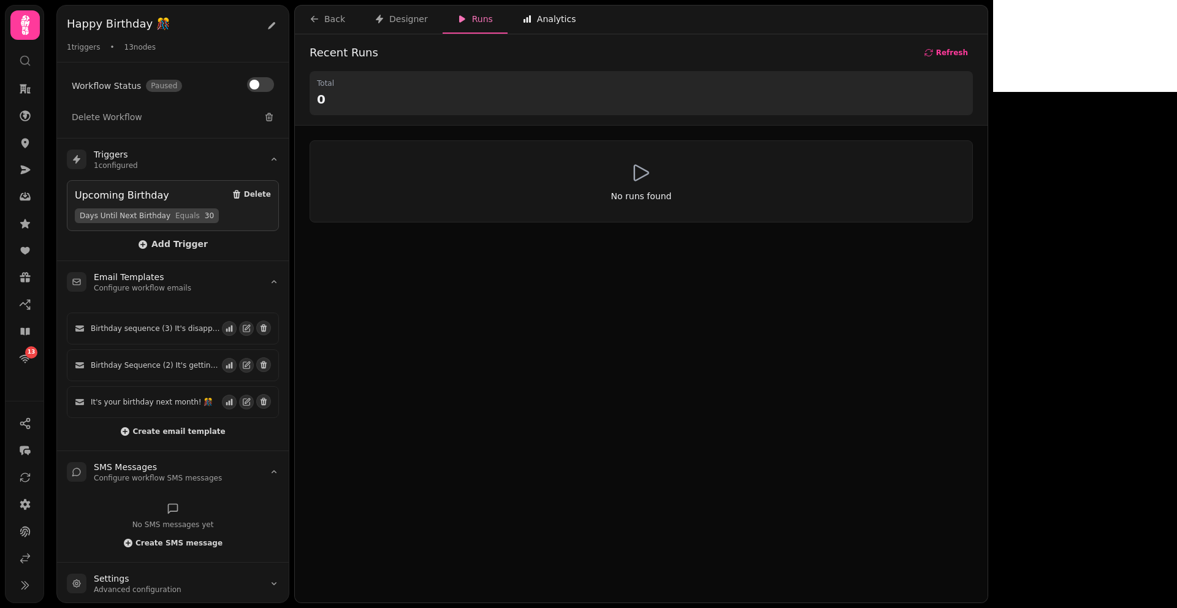
click at [542, 21] on div "Analytics" at bounding box center [549, 19] width 54 height 12
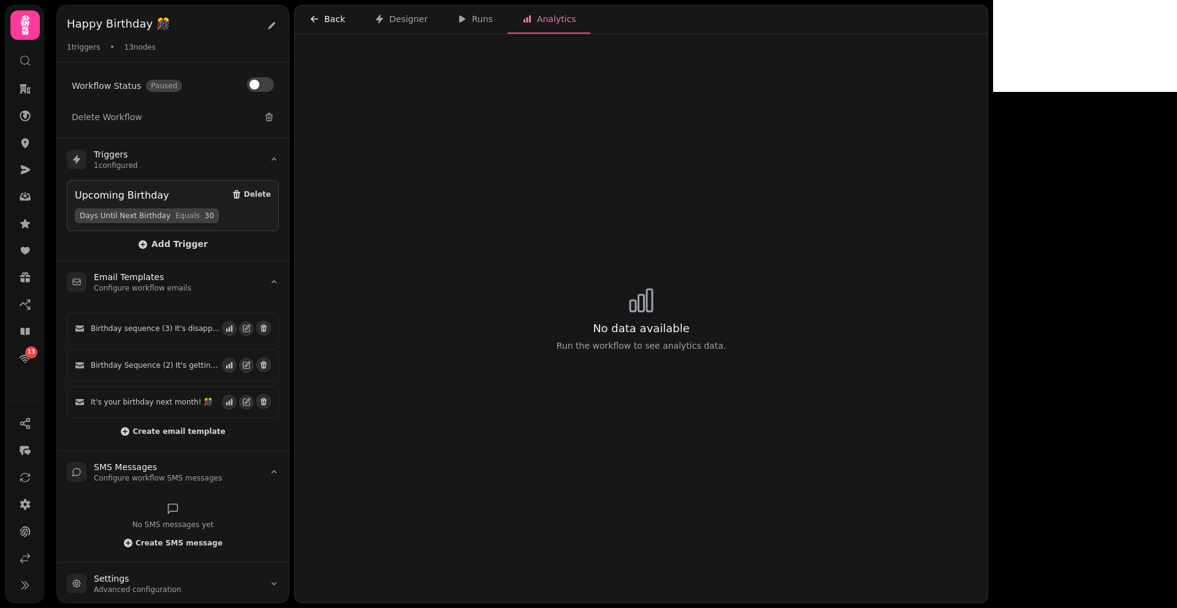
click at [350, 20] on button "Back" at bounding box center [327, 20] width 65 height 28
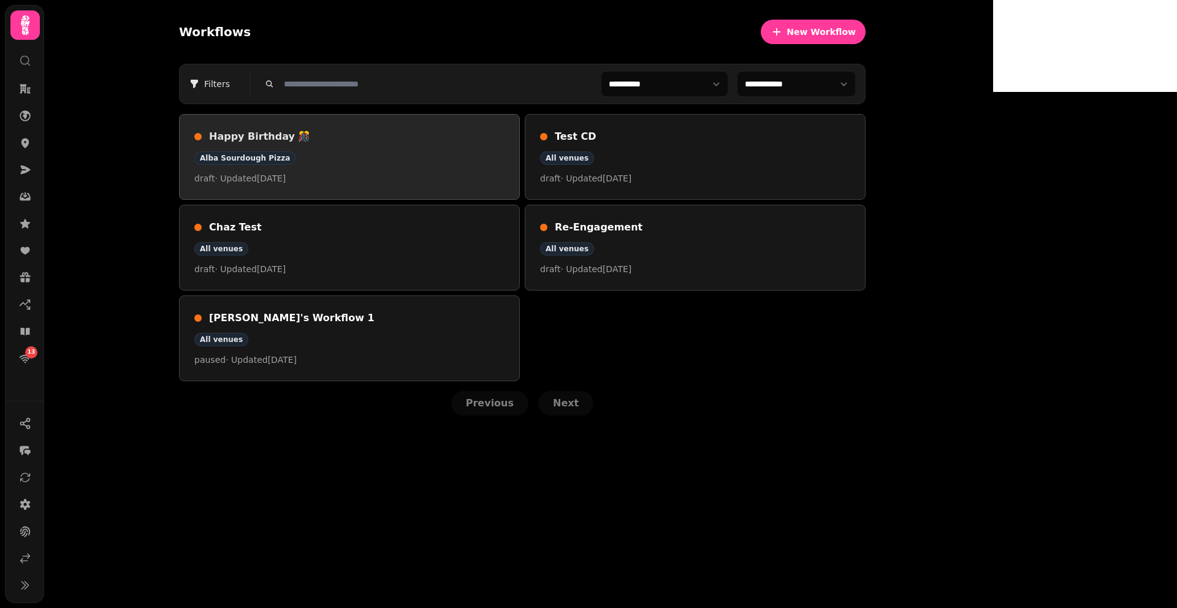
click at [499, 156] on div "Alba Sourdough Pizza" at bounding box center [349, 157] width 310 height 13
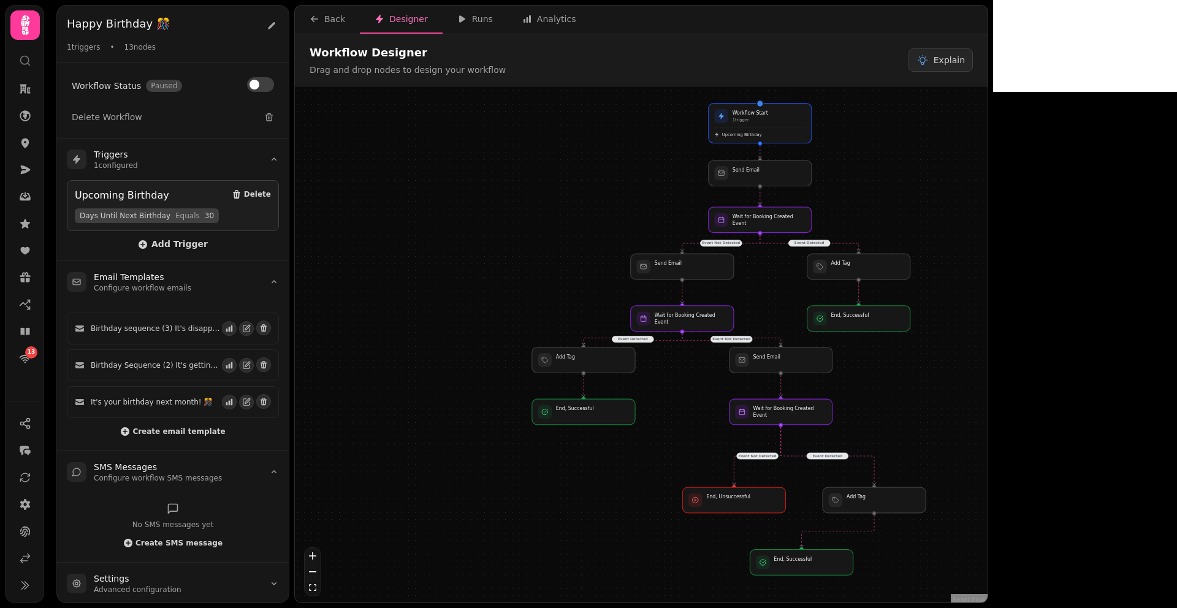
drag, startPoint x: 990, startPoint y: 380, endPoint x: 986, endPoint y: 372, distance: 9.1
click at [986, 372] on div "Event Detected Event Not Detected Event Detected Event Not Detected Event Detec…" at bounding box center [641, 345] width 693 height 519
